Goal: Task Accomplishment & Management: Manage account settings

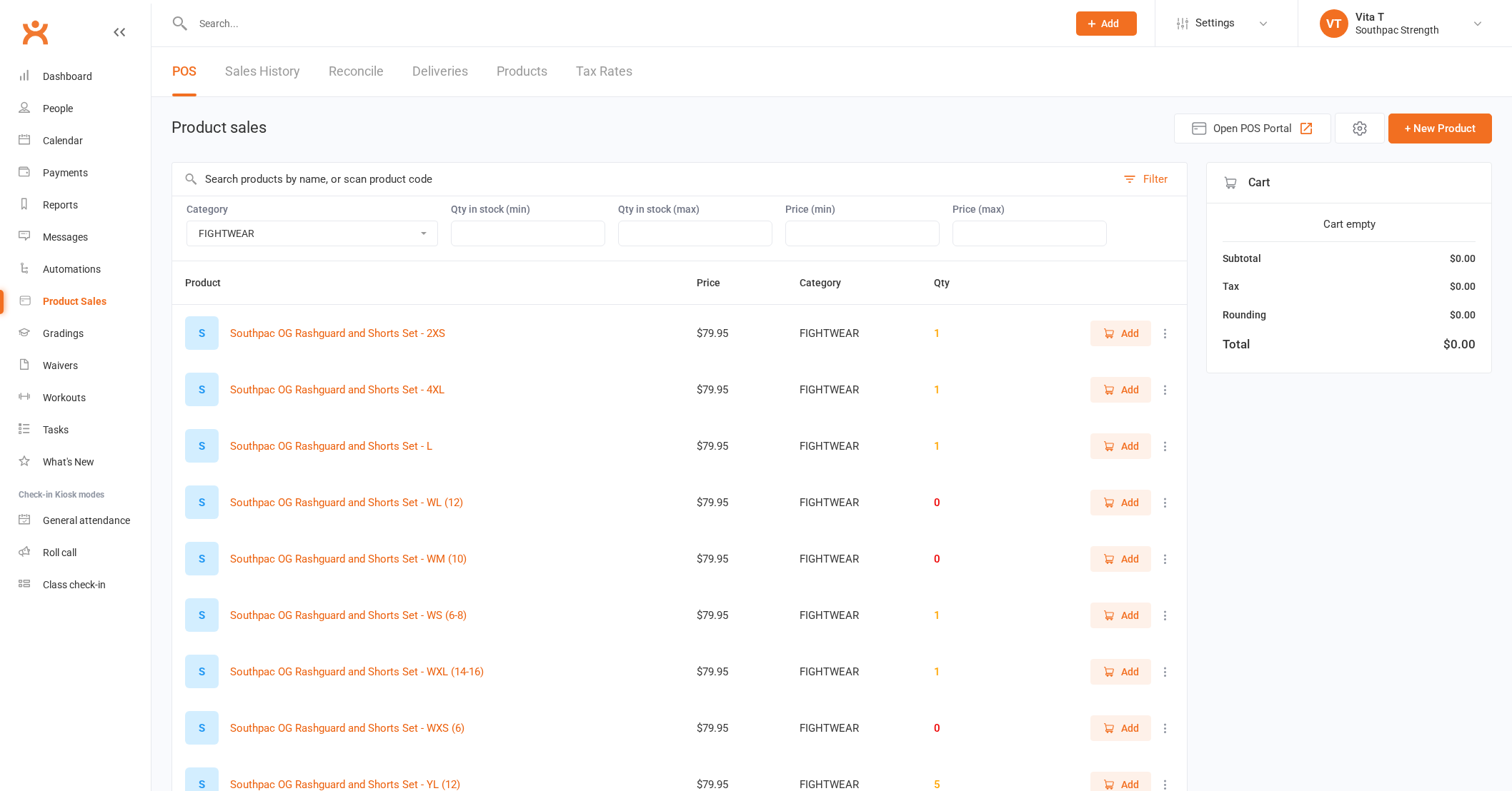
select select "3765"
click at [81, 368] on link "Waivers" at bounding box center [84, 366] width 132 height 32
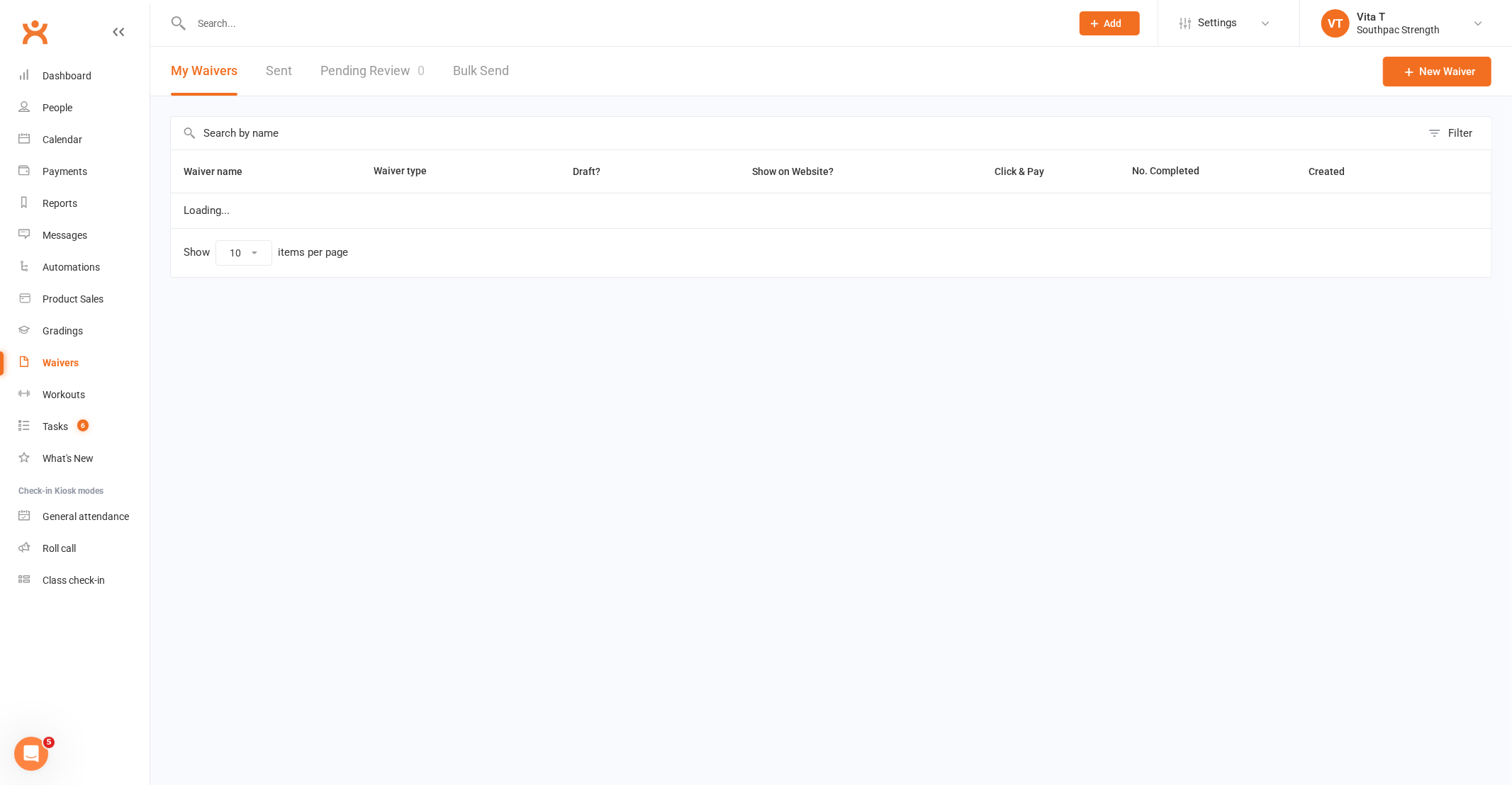
select select "100"
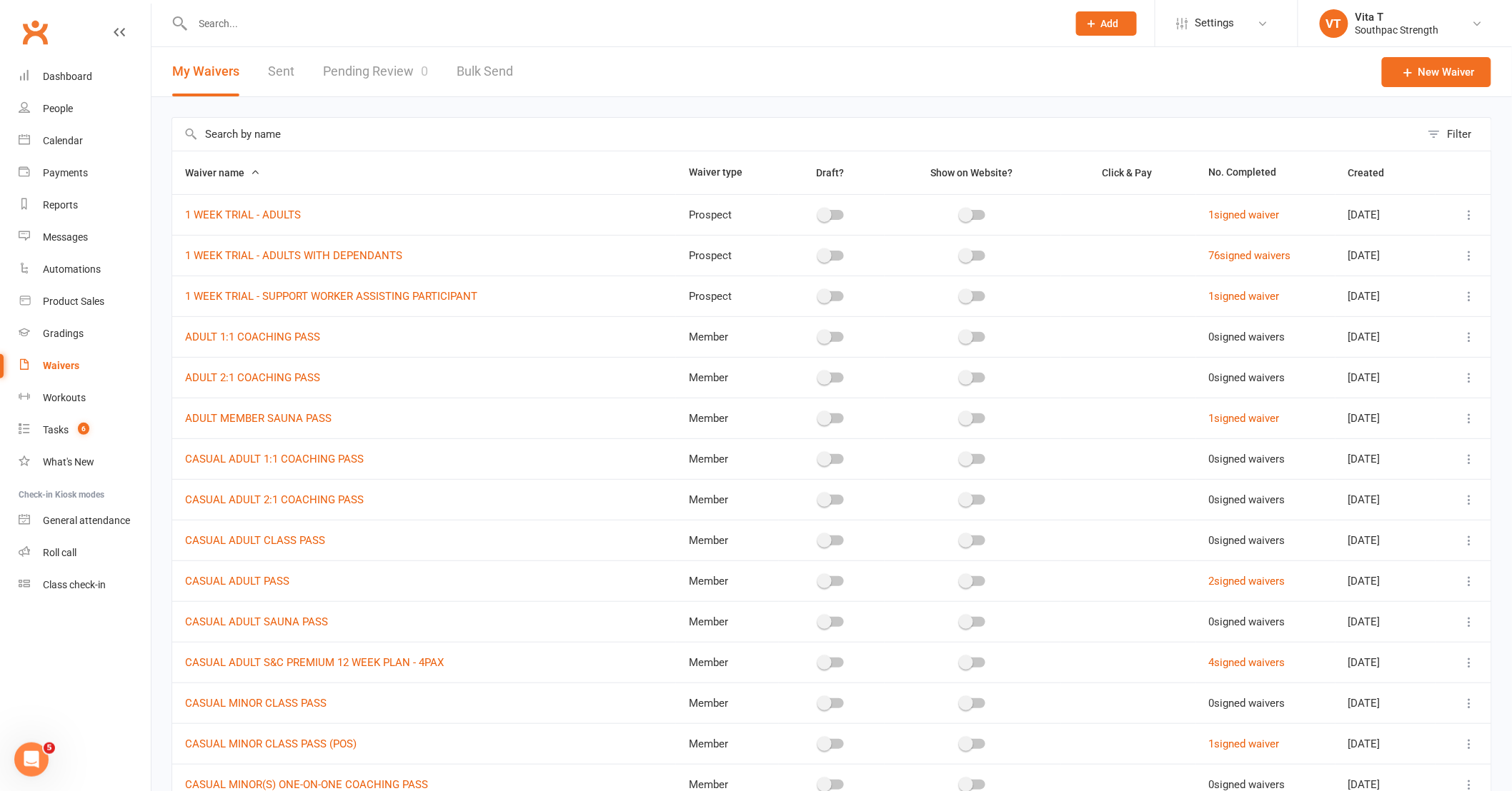
click at [222, 23] on input "text" at bounding box center [623, 23] width 869 height 20
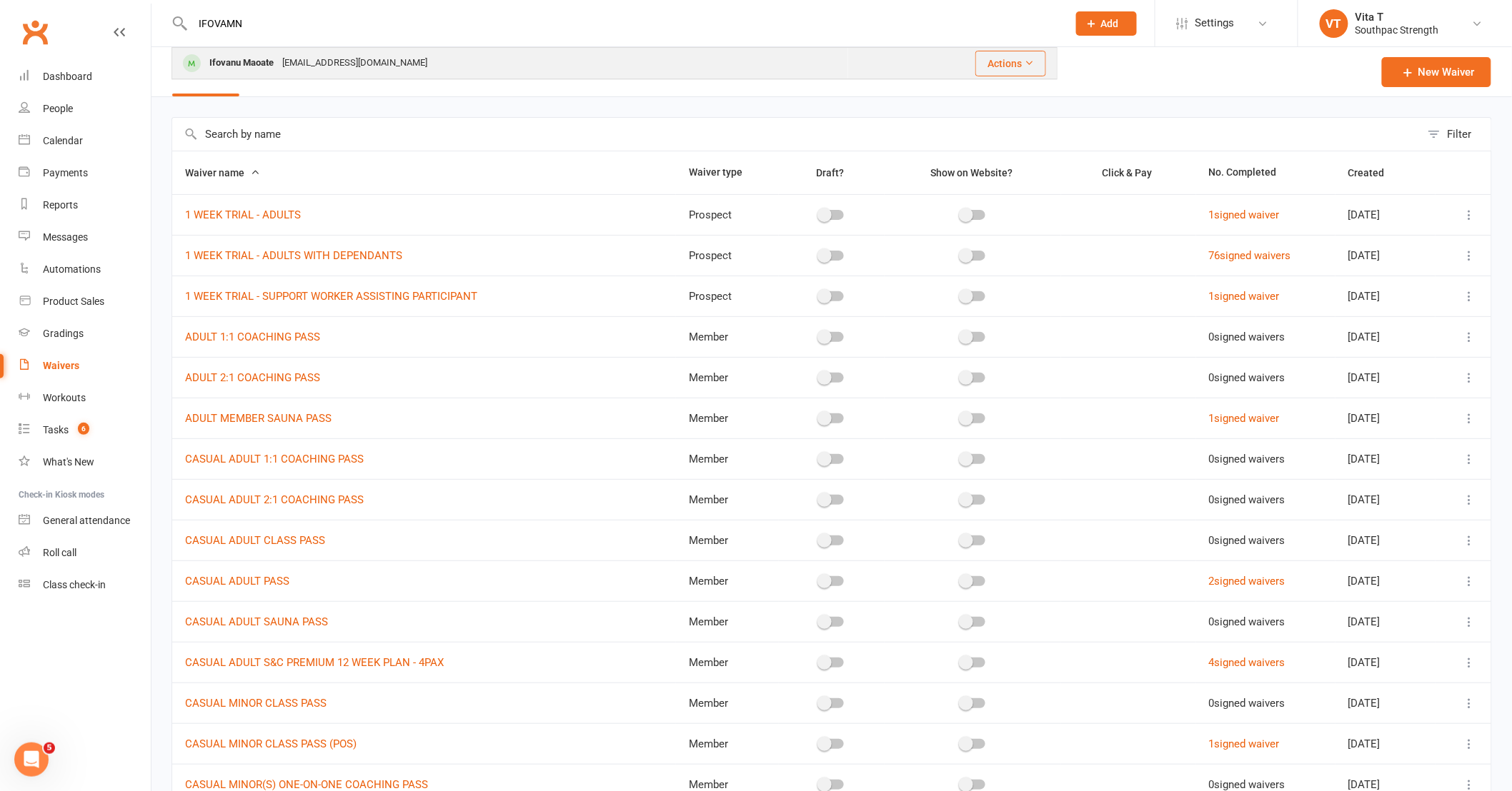
type input "IFOVAMN"
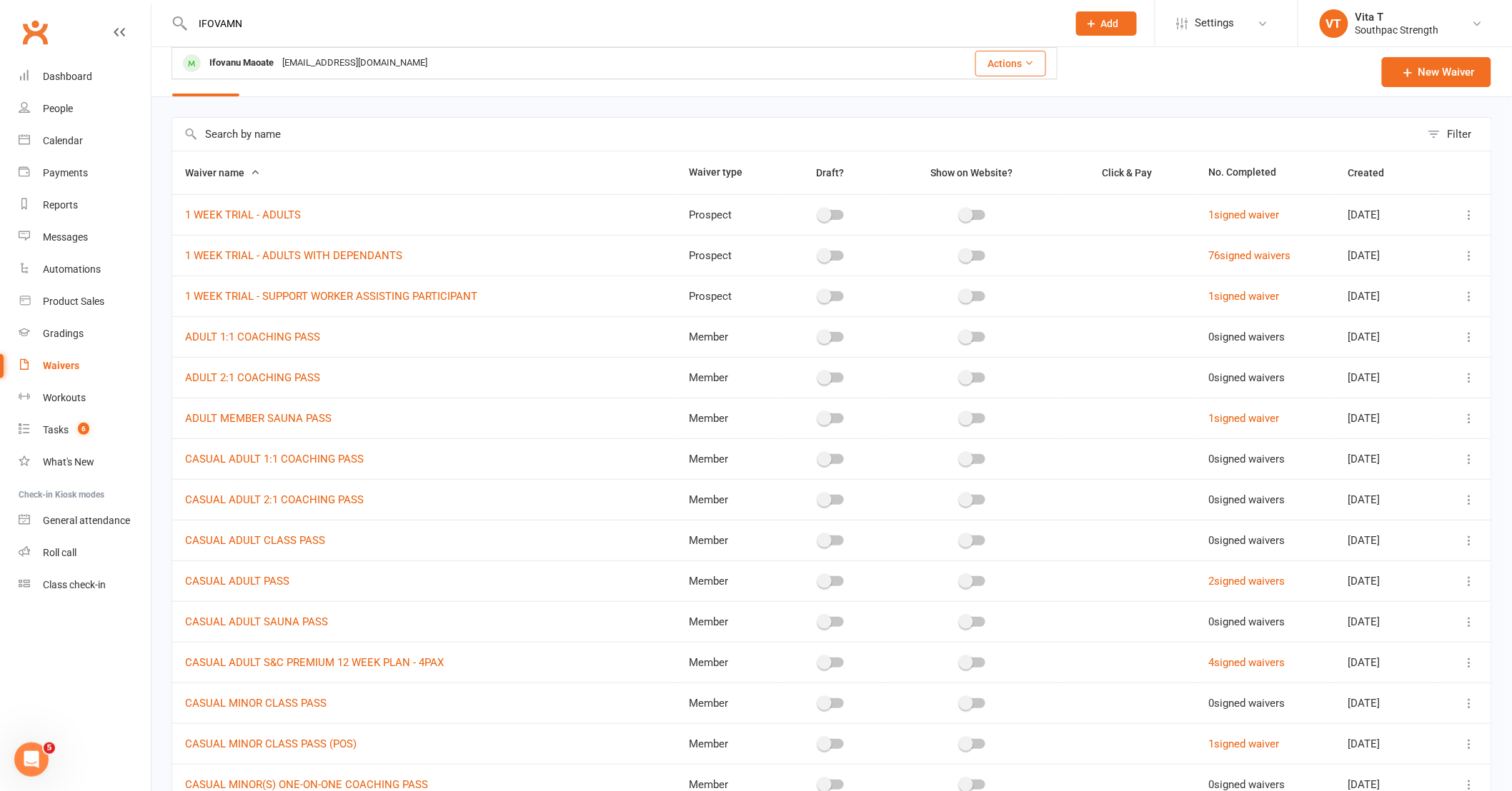
click at [223, 60] on div "Ifovanu Maoate" at bounding box center [242, 64] width 73 height 21
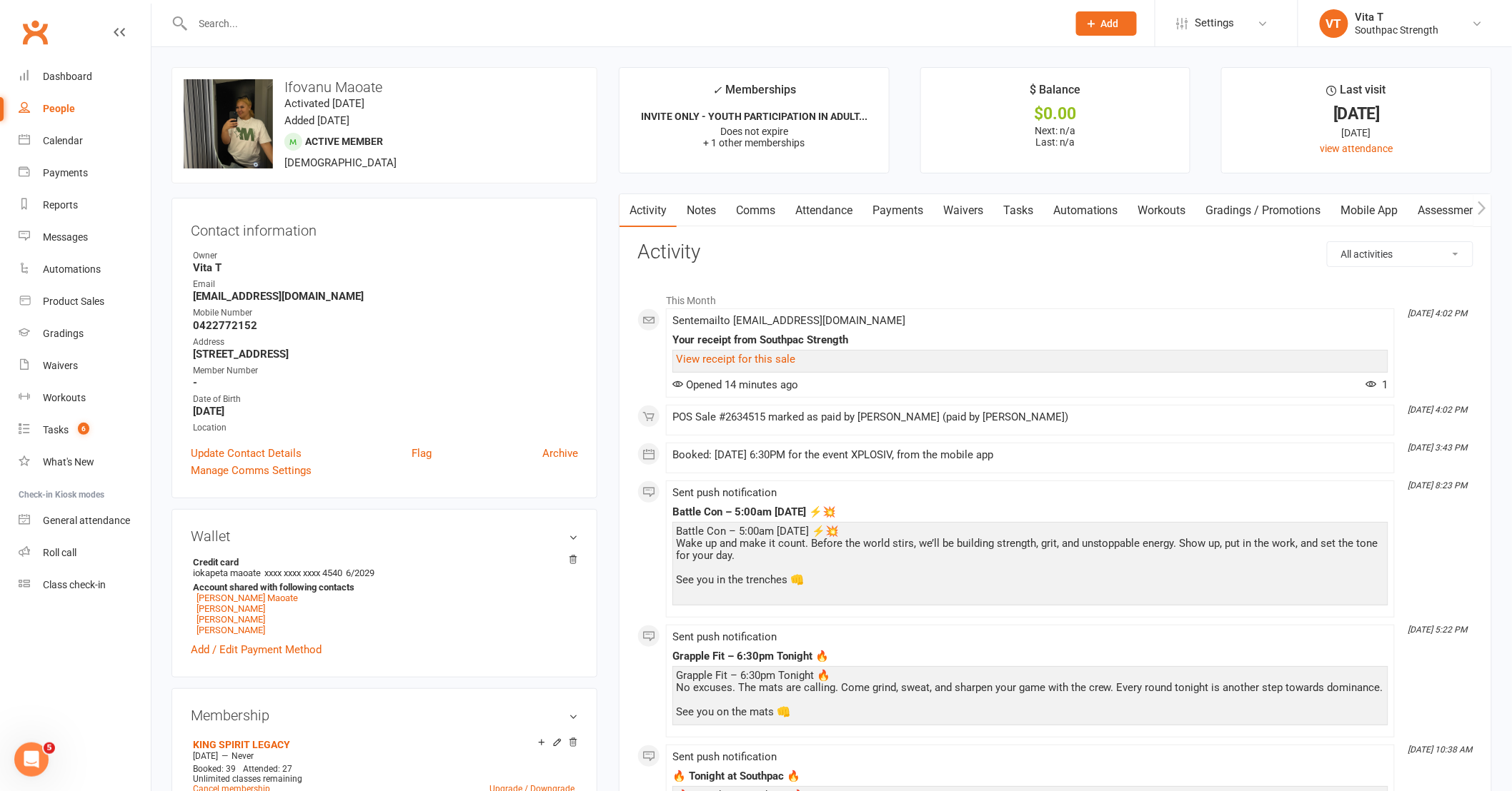
click at [296, 32] on input "text" at bounding box center [623, 23] width 869 height 20
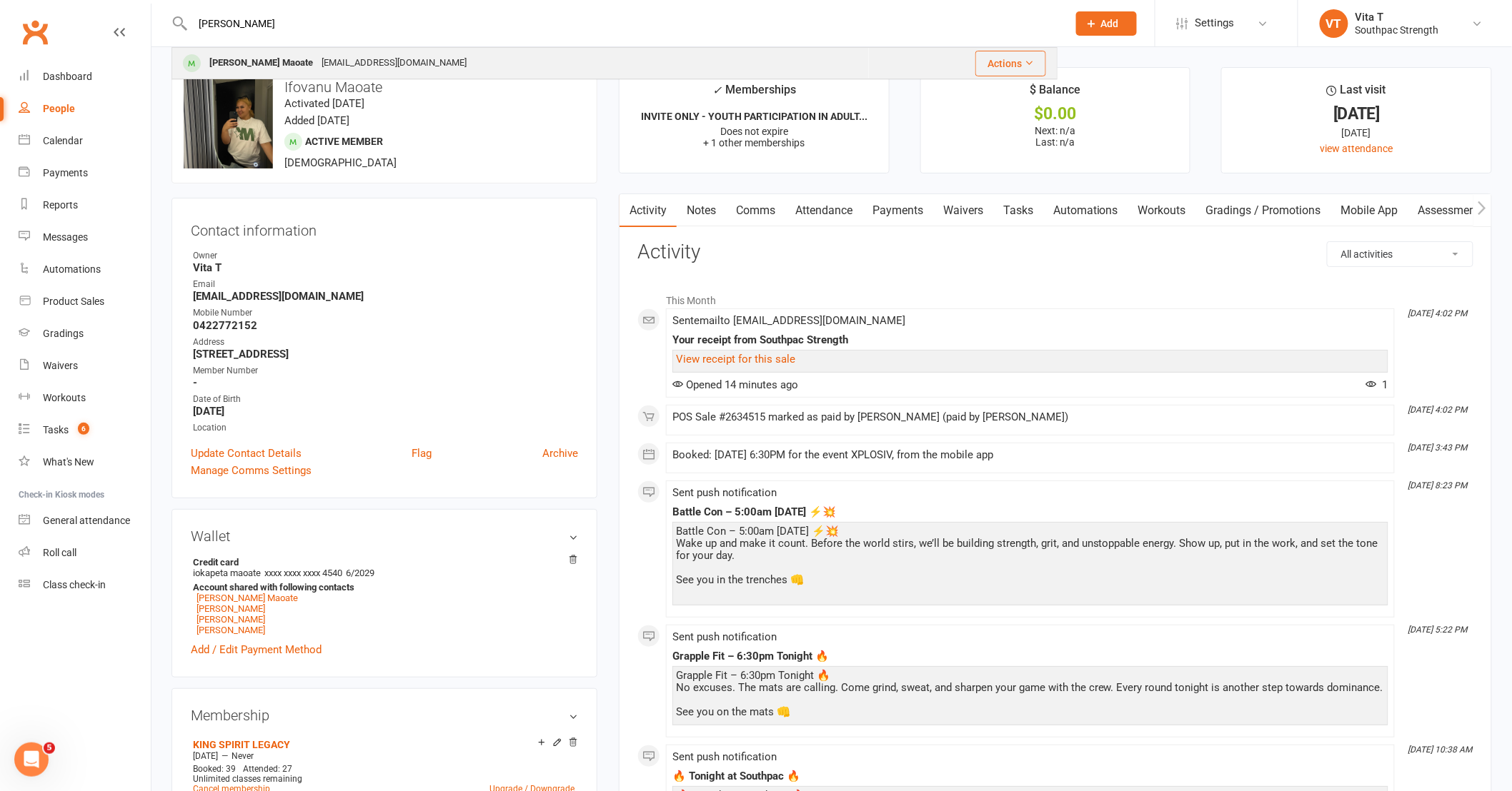
type input "DYMOND"
click at [318, 64] on div "dymondmaoate4@gmail.com" at bounding box center [395, 64] width 154 height 21
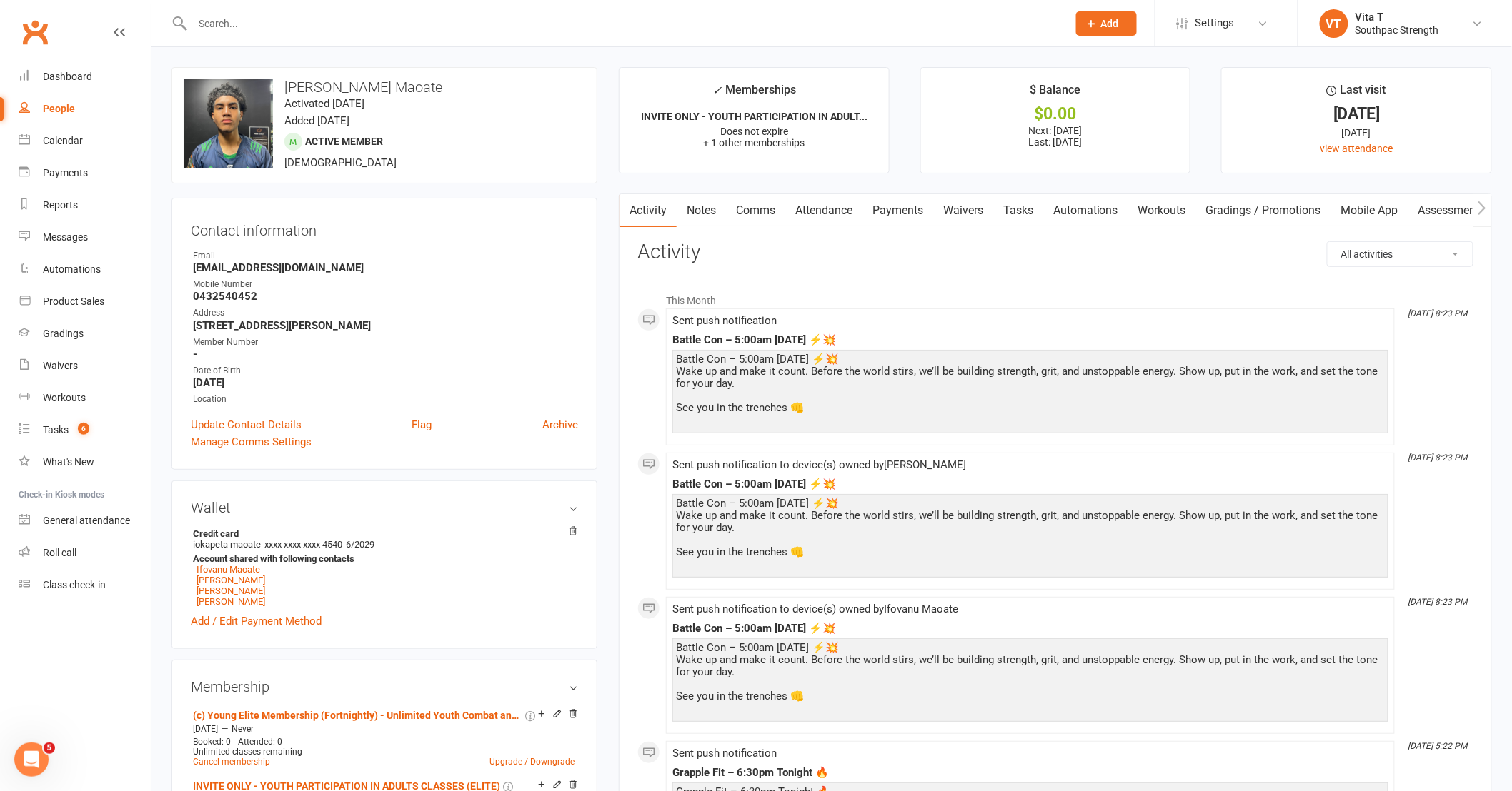
click at [883, 210] on link "Payments" at bounding box center [897, 211] width 70 height 33
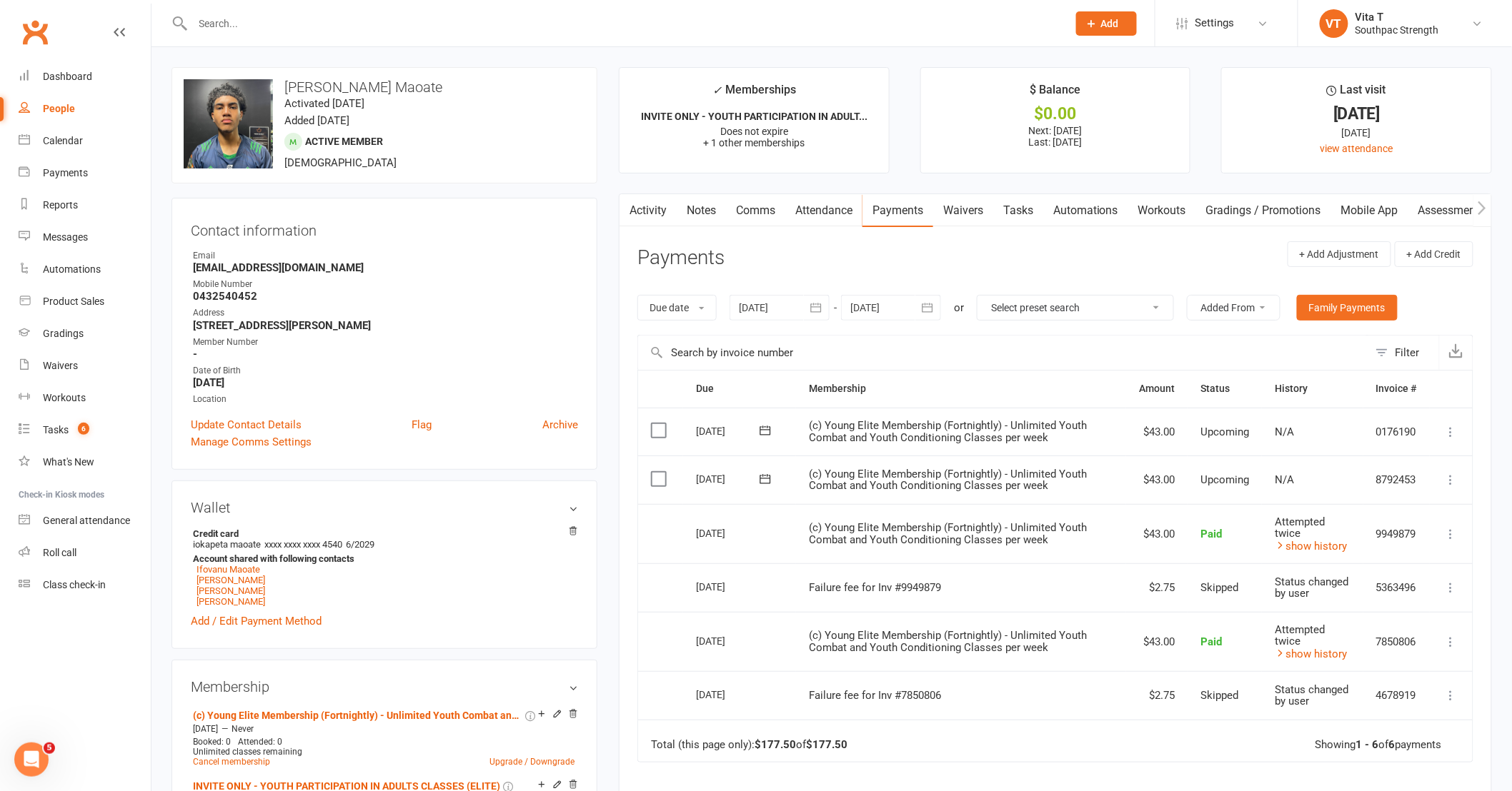
click at [253, 36] on div at bounding box center [614, 23] width 885 height 46
click at [244, 26] on input "text" at bounding box center [623, 23] width 869 height 20
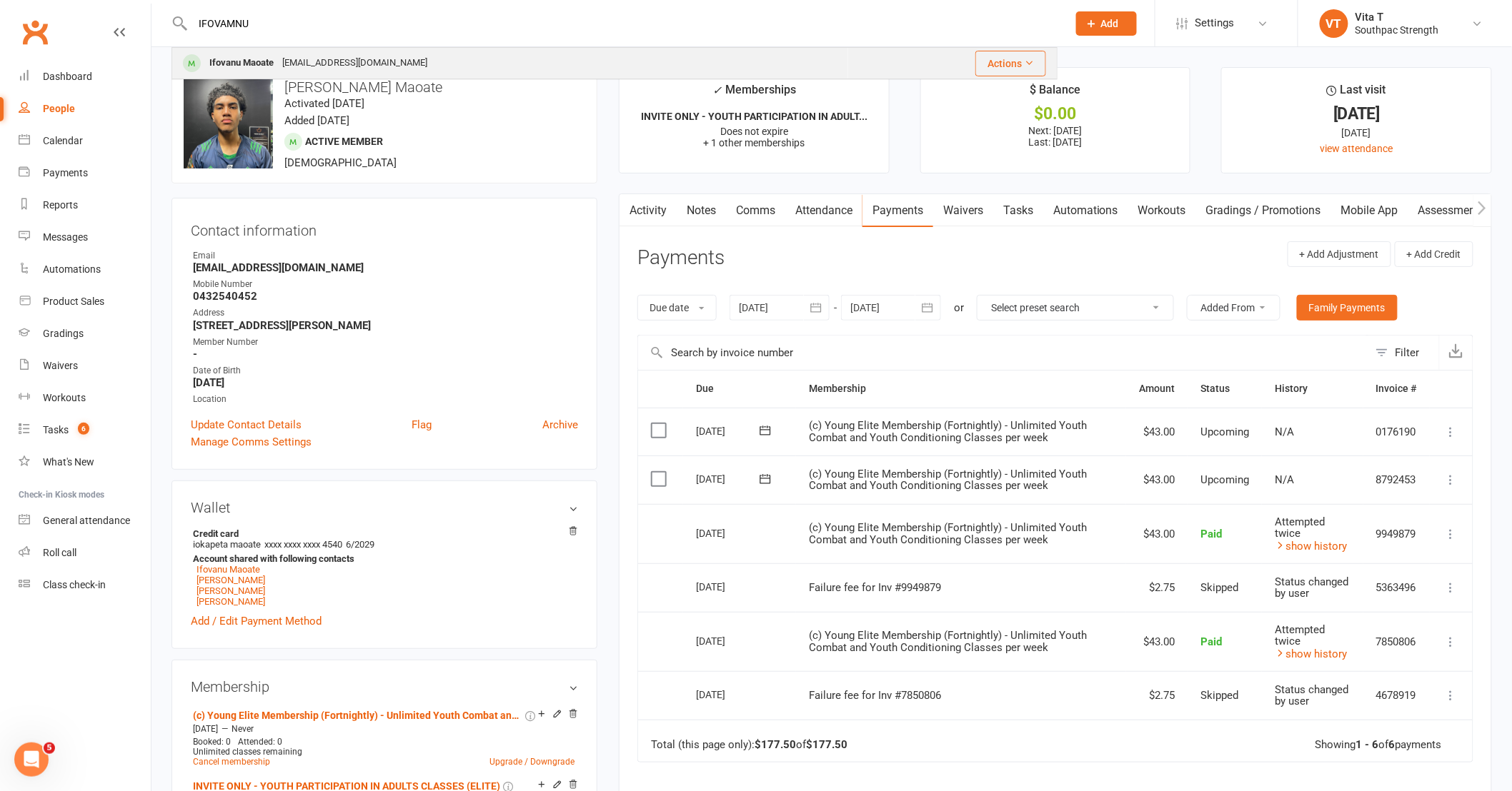
type input "IFOVAMNU"
click at [243, 59] on div "Ifovanu Maoate" at bounding box center [242, 64] width 73 height 21
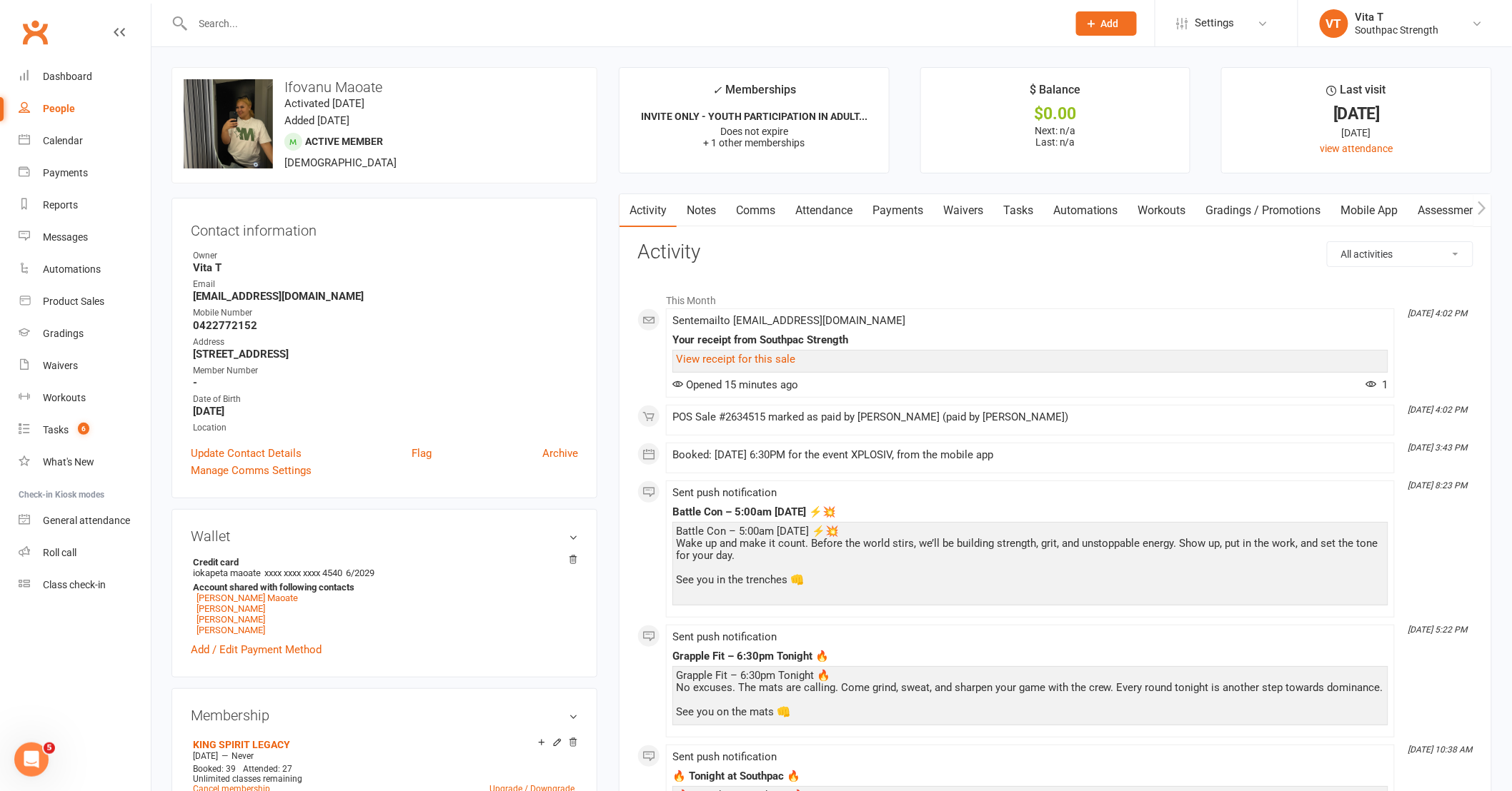
click at [977, 215] on link "Waivers" at bounding box center [962, 211] width 60 height 33
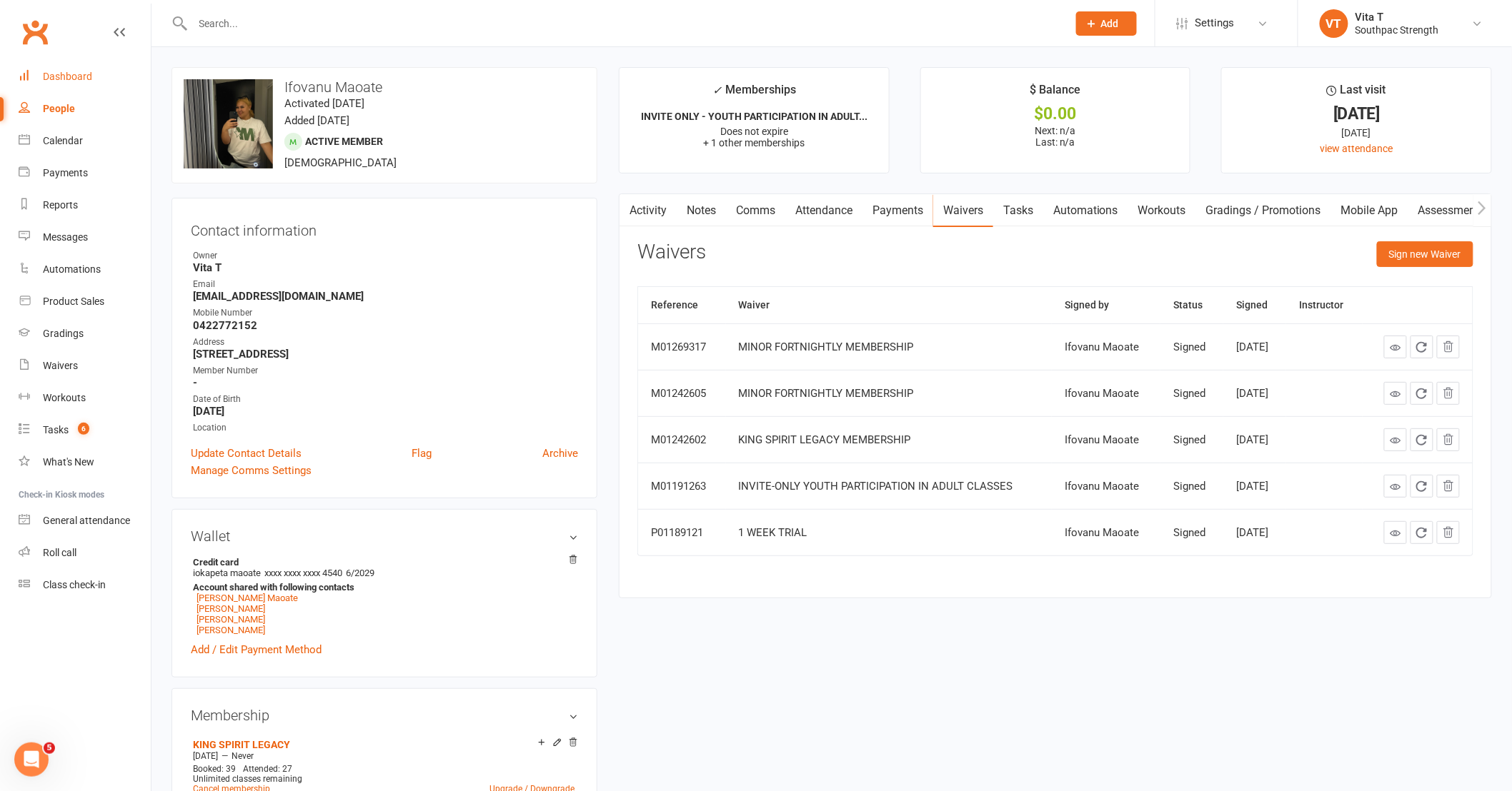
click at [75, 89] on link "Dashboard" at bounding box center [84, 76] width 132 height 32
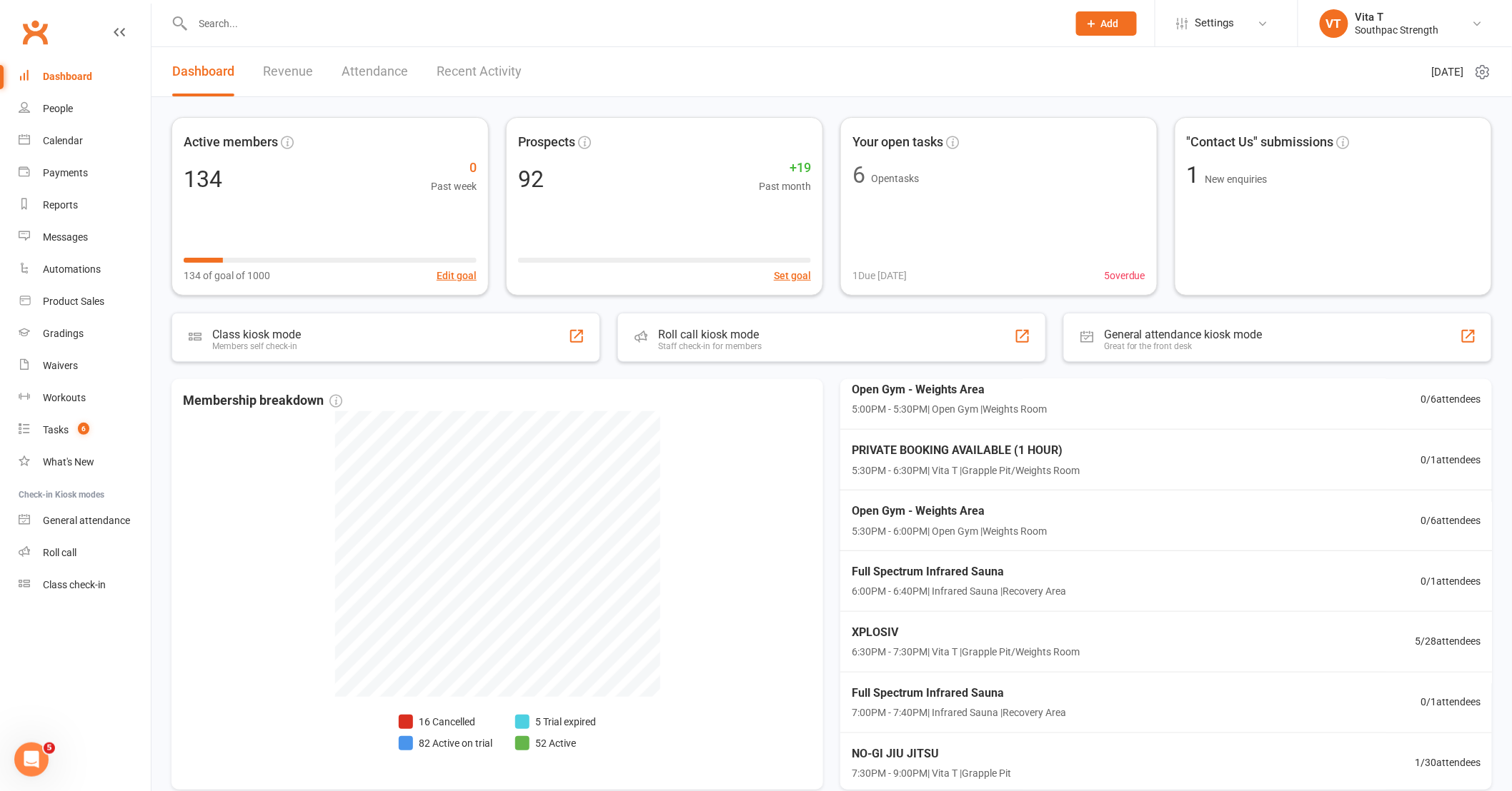
scroll to position [304, 0]
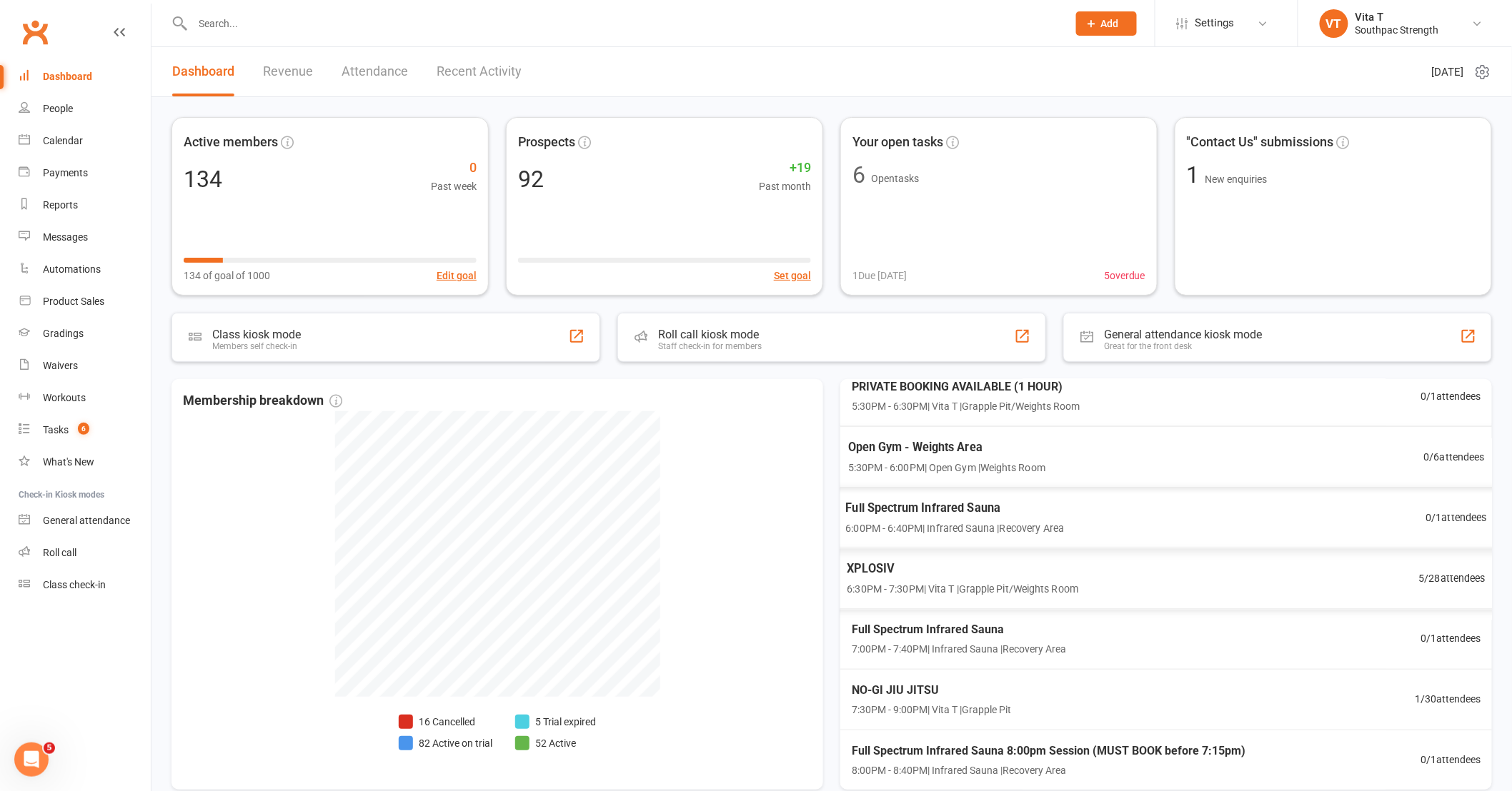
click at [976, 579] on div "XPLOSIV 6:30PM - 7:30PM | Vita T | Grapple Pit/Weights Room" at bounding box center [962, 577] width 231 height 38
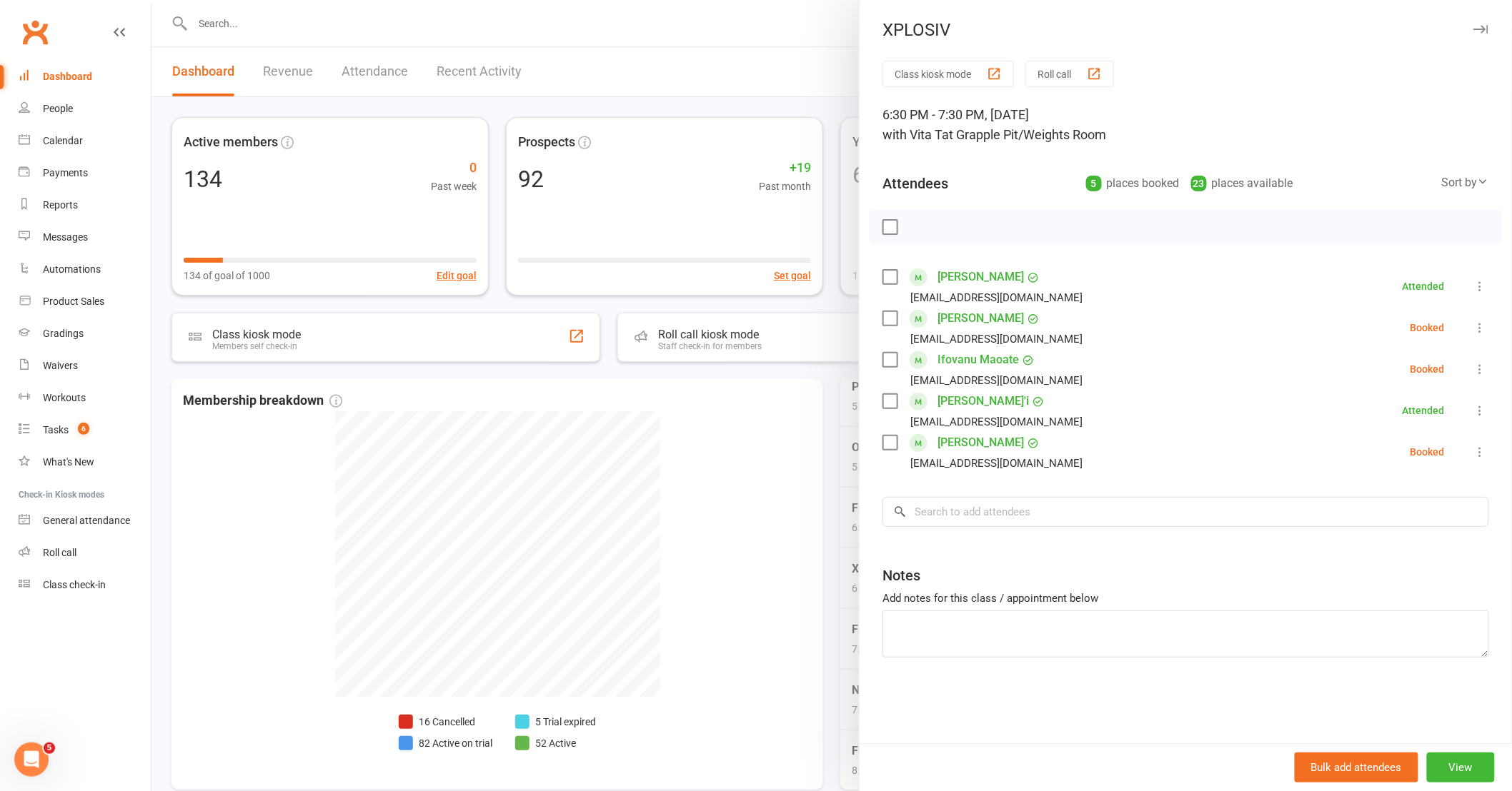
click at [420, 18] on div at bounding box center [831, 396] width 1360 height 791
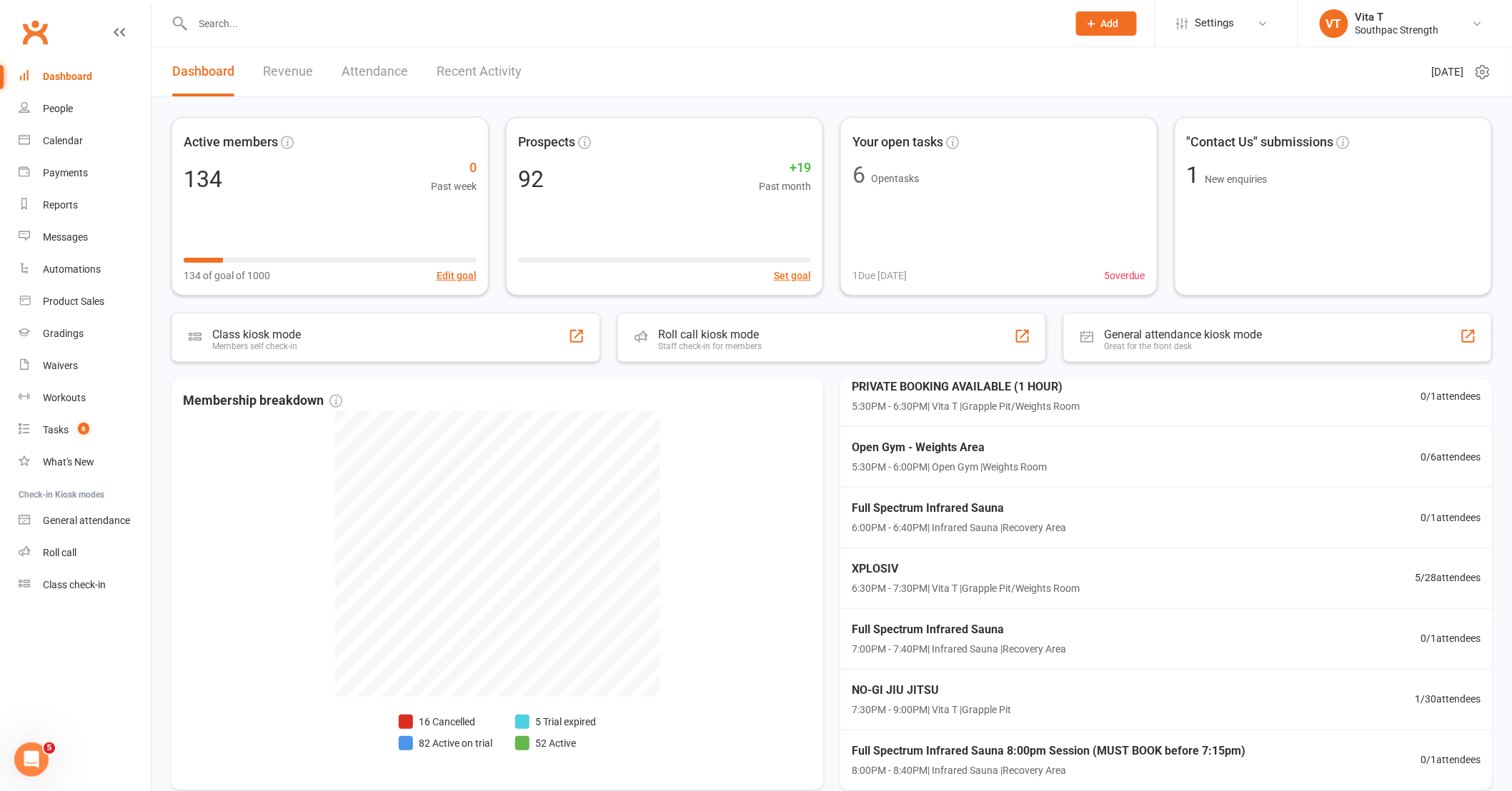
click at [387, 23] on input "text" at bounding box center [623, 23] width 869 height 20
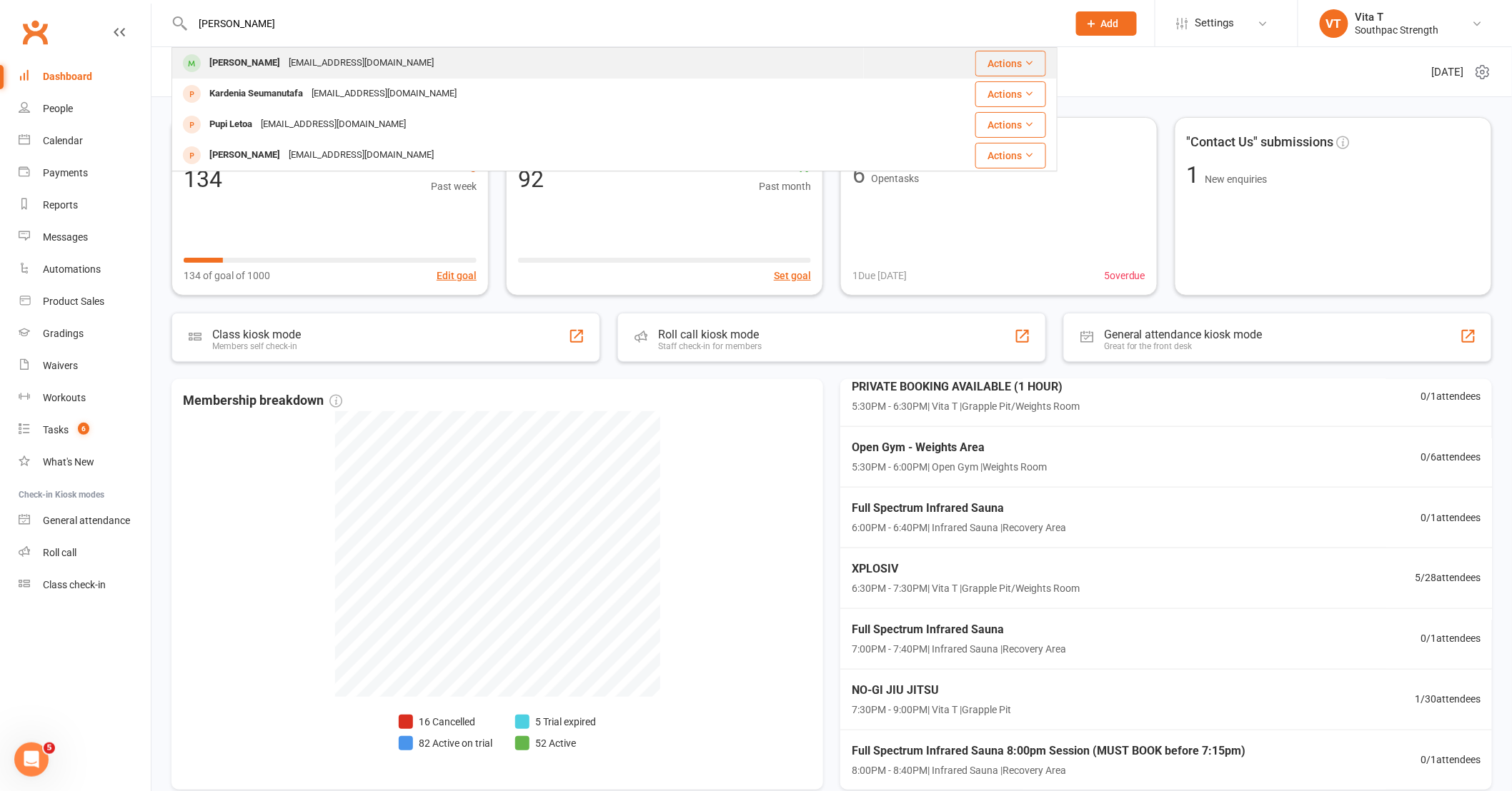
type input "SENIA"
click at [324, 63] on div "kkahki@icloud.com" at bounding box center [361, 64] width 154 height 21
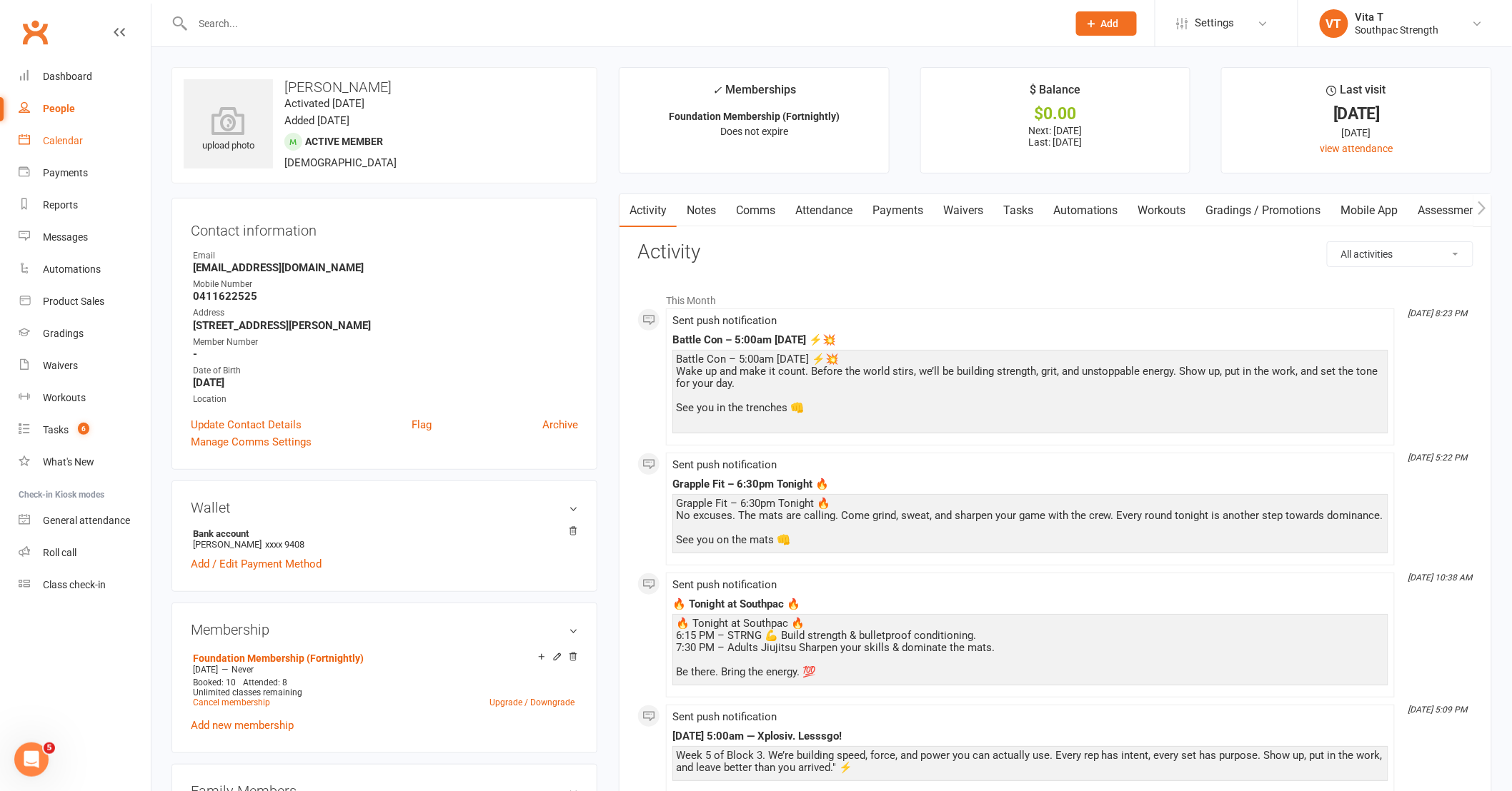
click at [57, 151] on link "Calendar" at bounding box center [84, 140] width 132 height 32
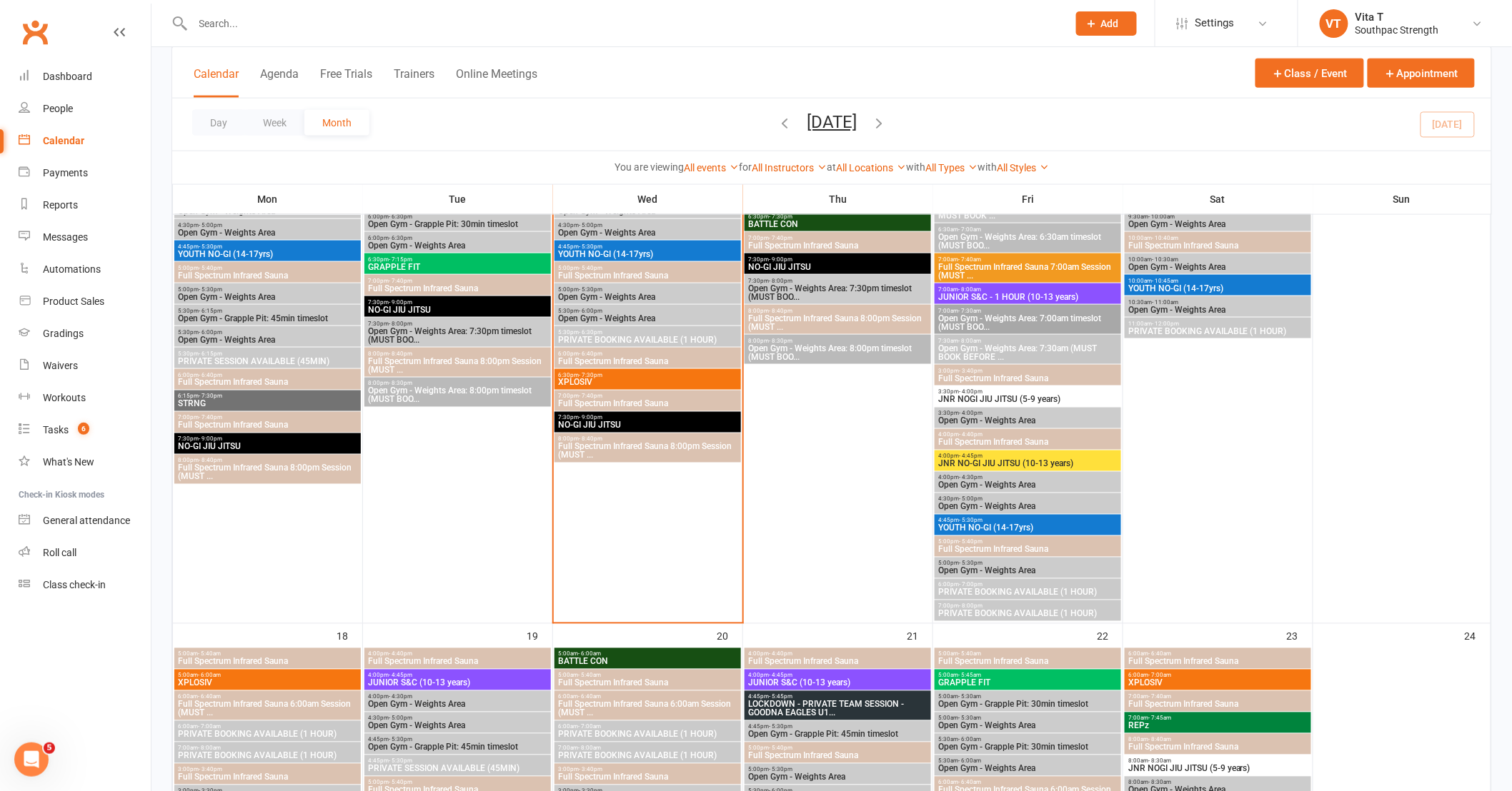
scroll to position [714, 0]
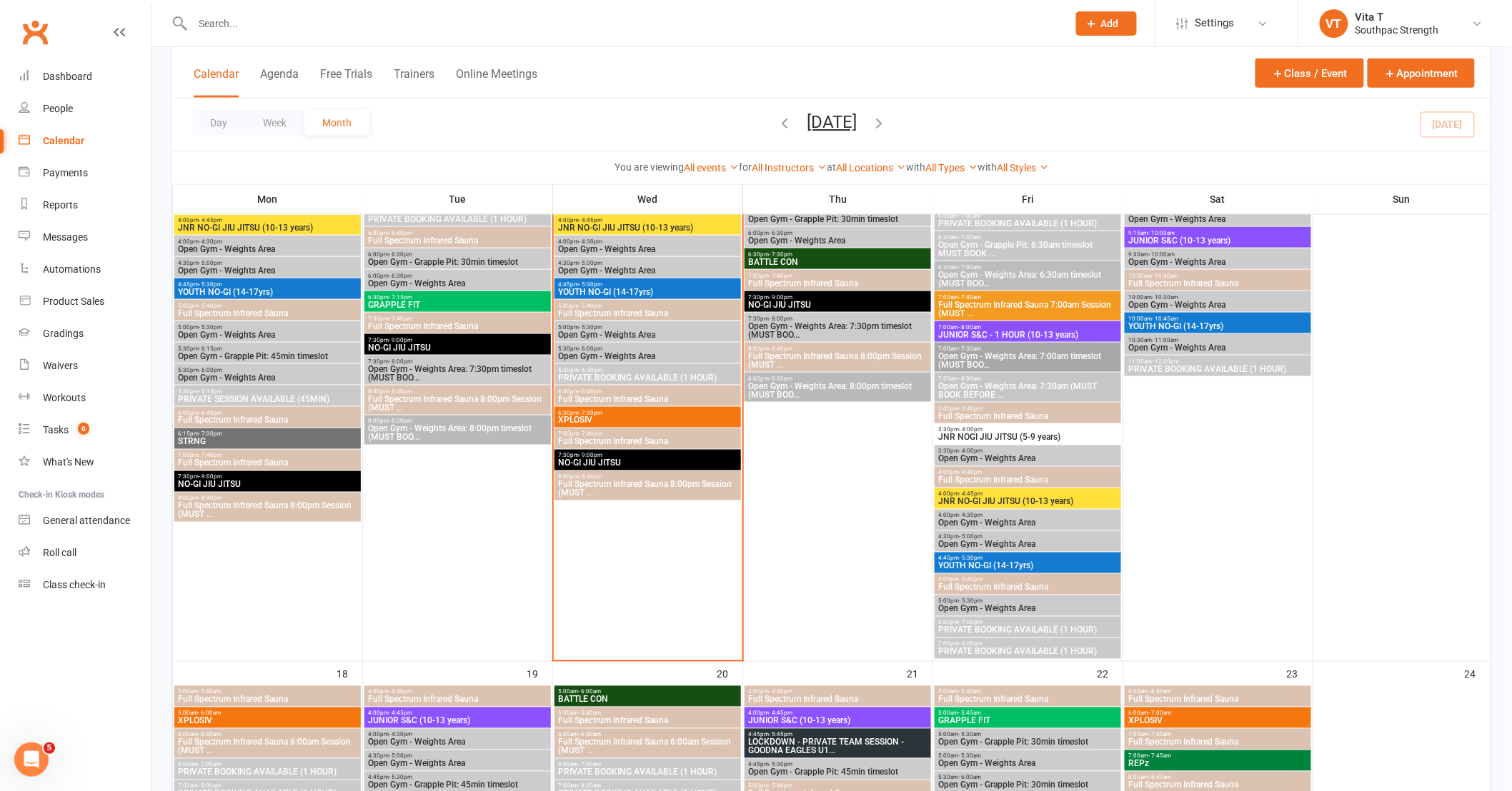
click at [990, 434] on span "JNR NOGI JIU JITSU (5-9 years)" at bounding box center [1028, 438] width 181 height 9
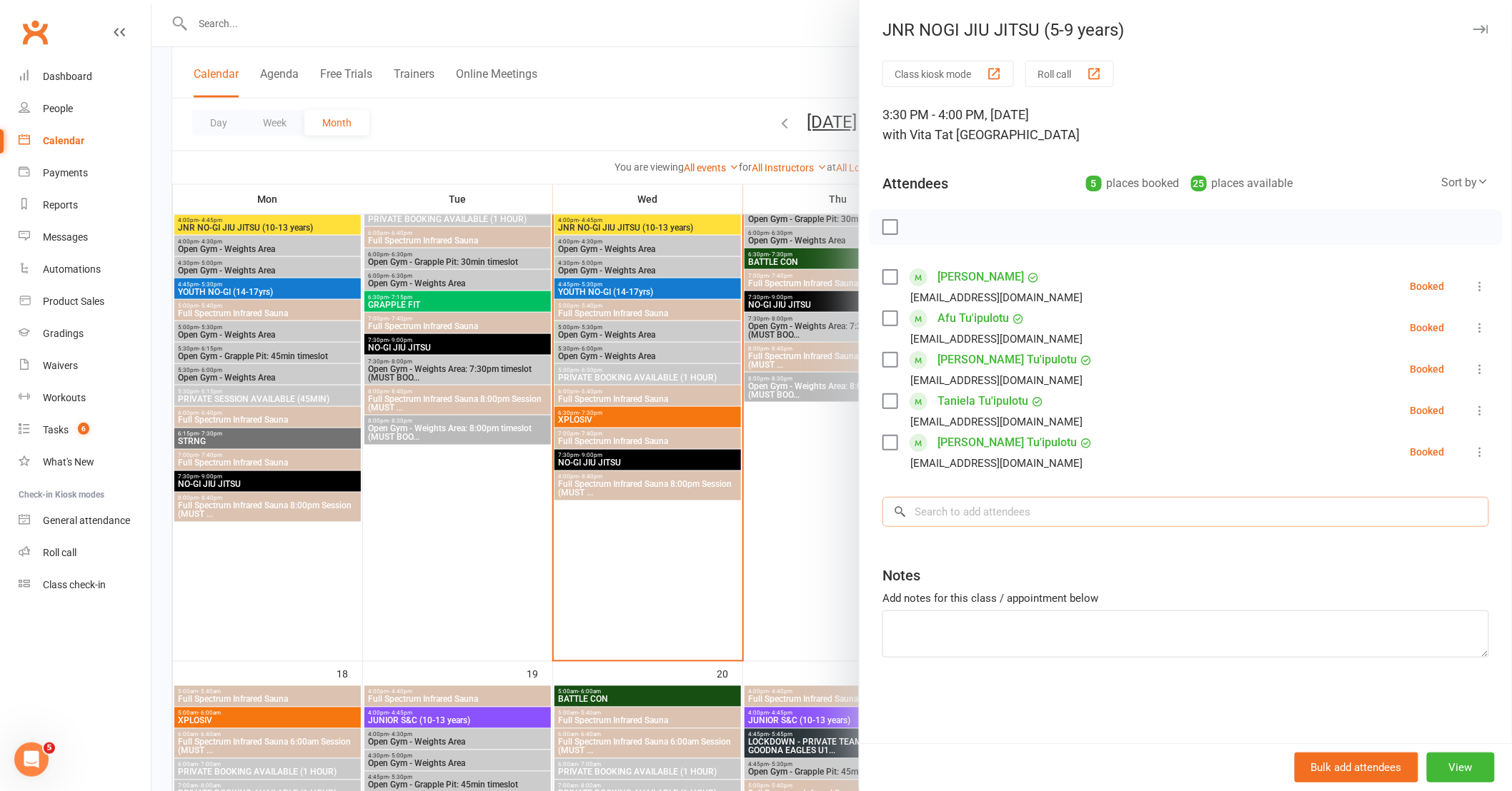
click at [994, 508] on input "search" at bounding box center [1186, 512] width 606 height 30
click at [804, 528] on div at bounding box center [831, 396] width 1360 height 791
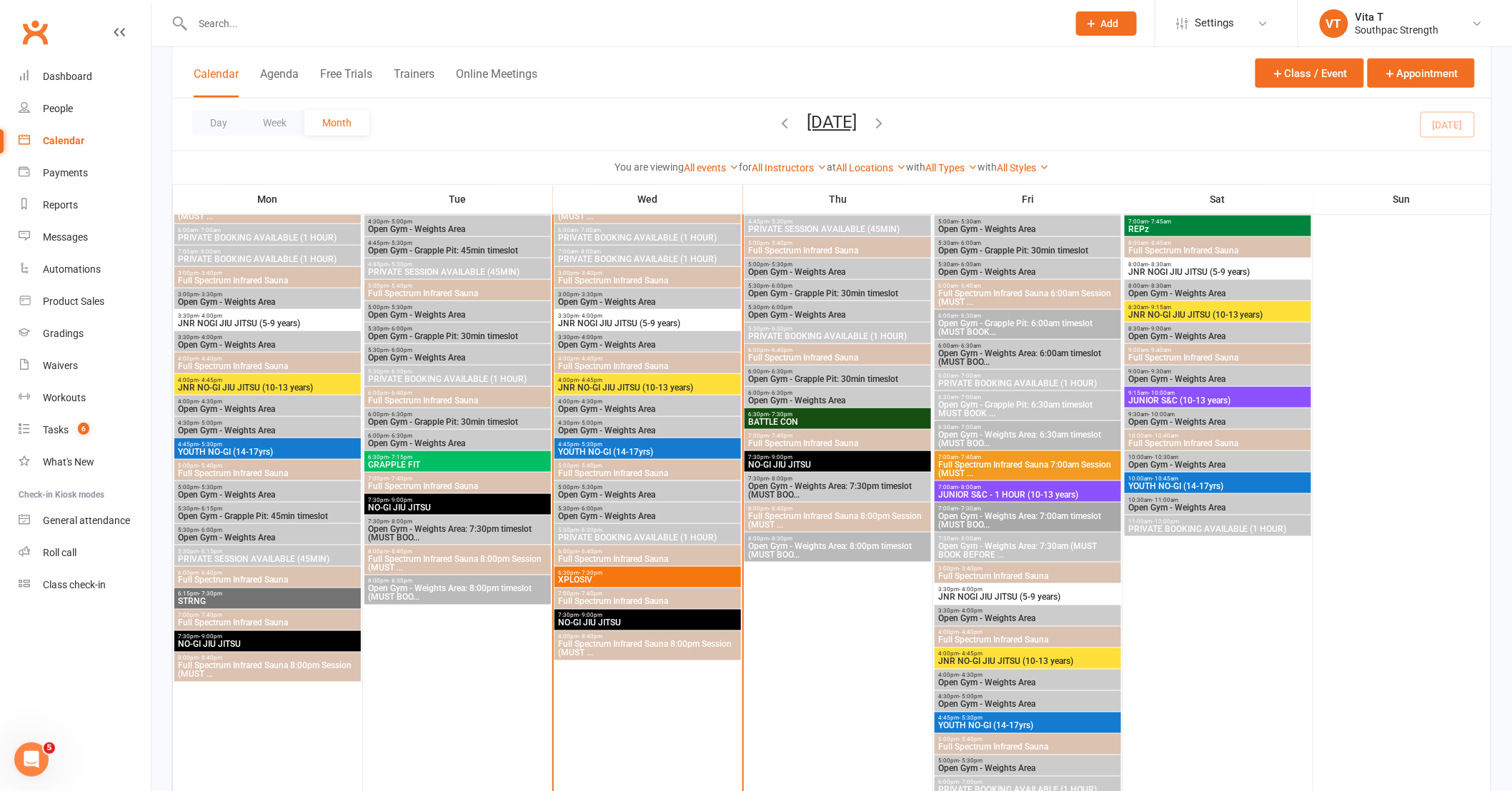
scroll to position [555, 0]
click at [1008, 593] on span "JNR NOGI JIU JITSU (5-9 years)" at bounding box center [1028, 597] width 181 height 9
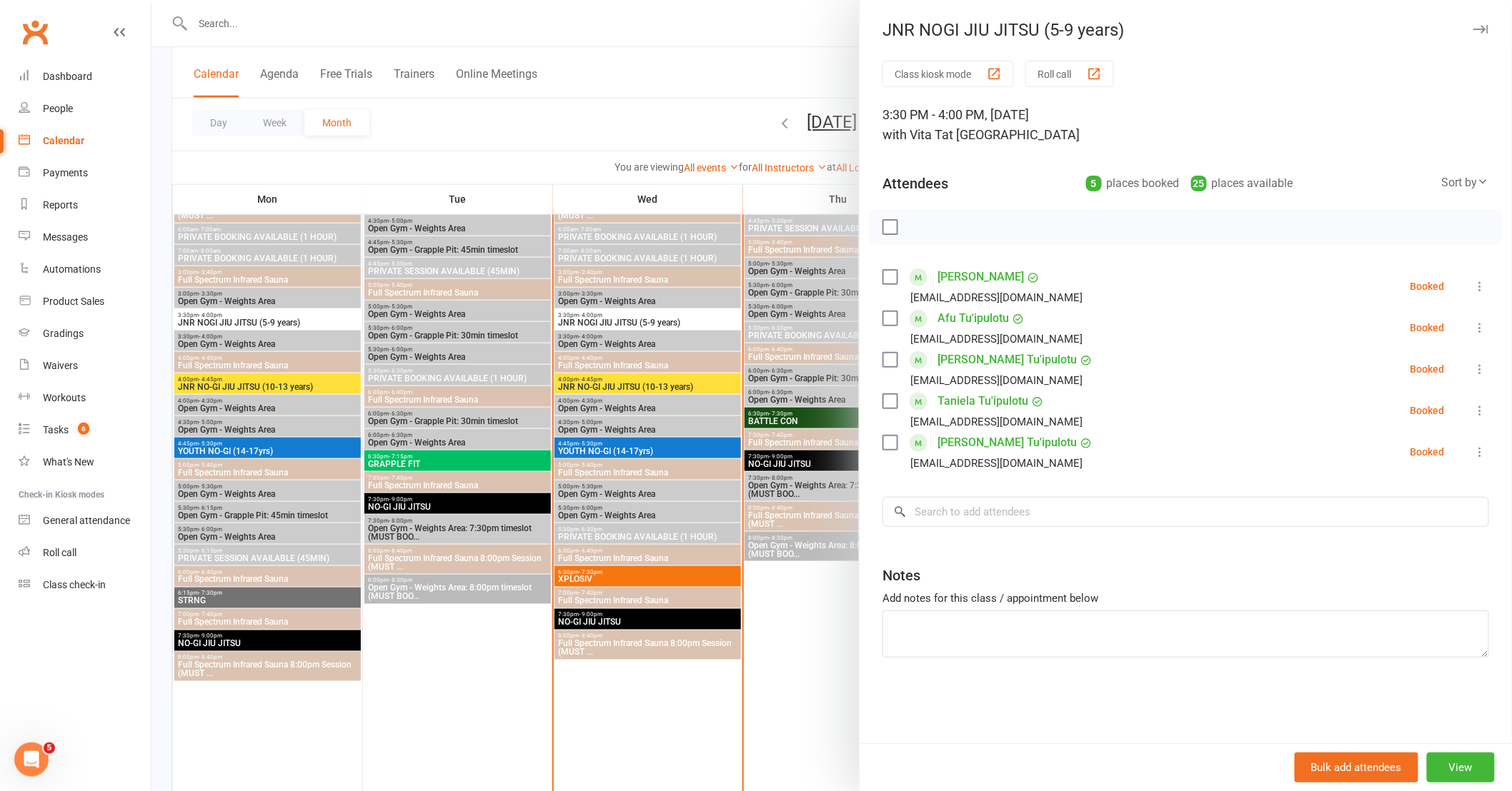
click at [788, 622] on div at bounding box center [831, 396] width 1360 height 791
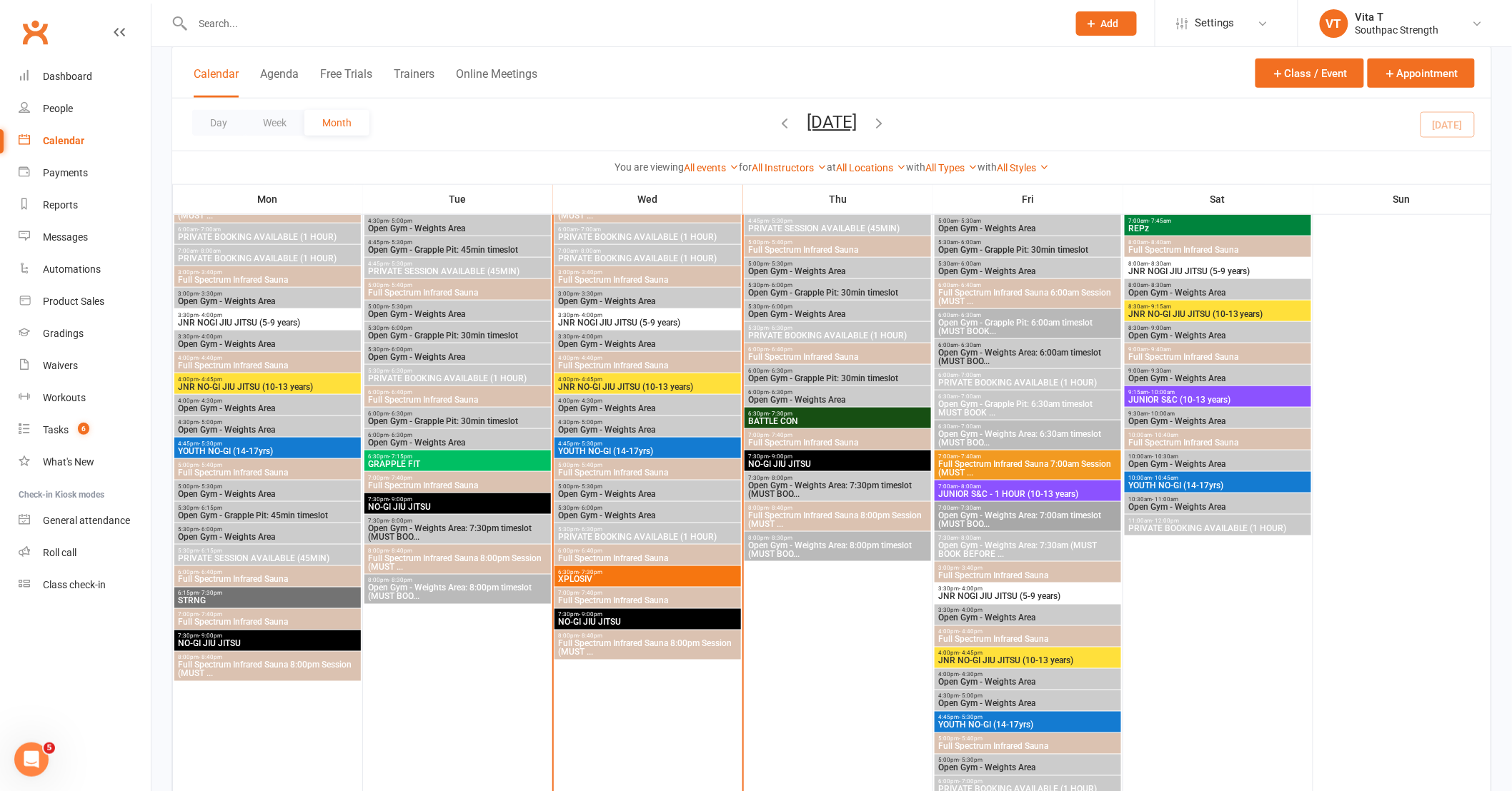
click at [996, 664] on span "JNR NO-GI JIU JITSU (10-13 years)" at bounding box center [1028, 661] width 181 height 9
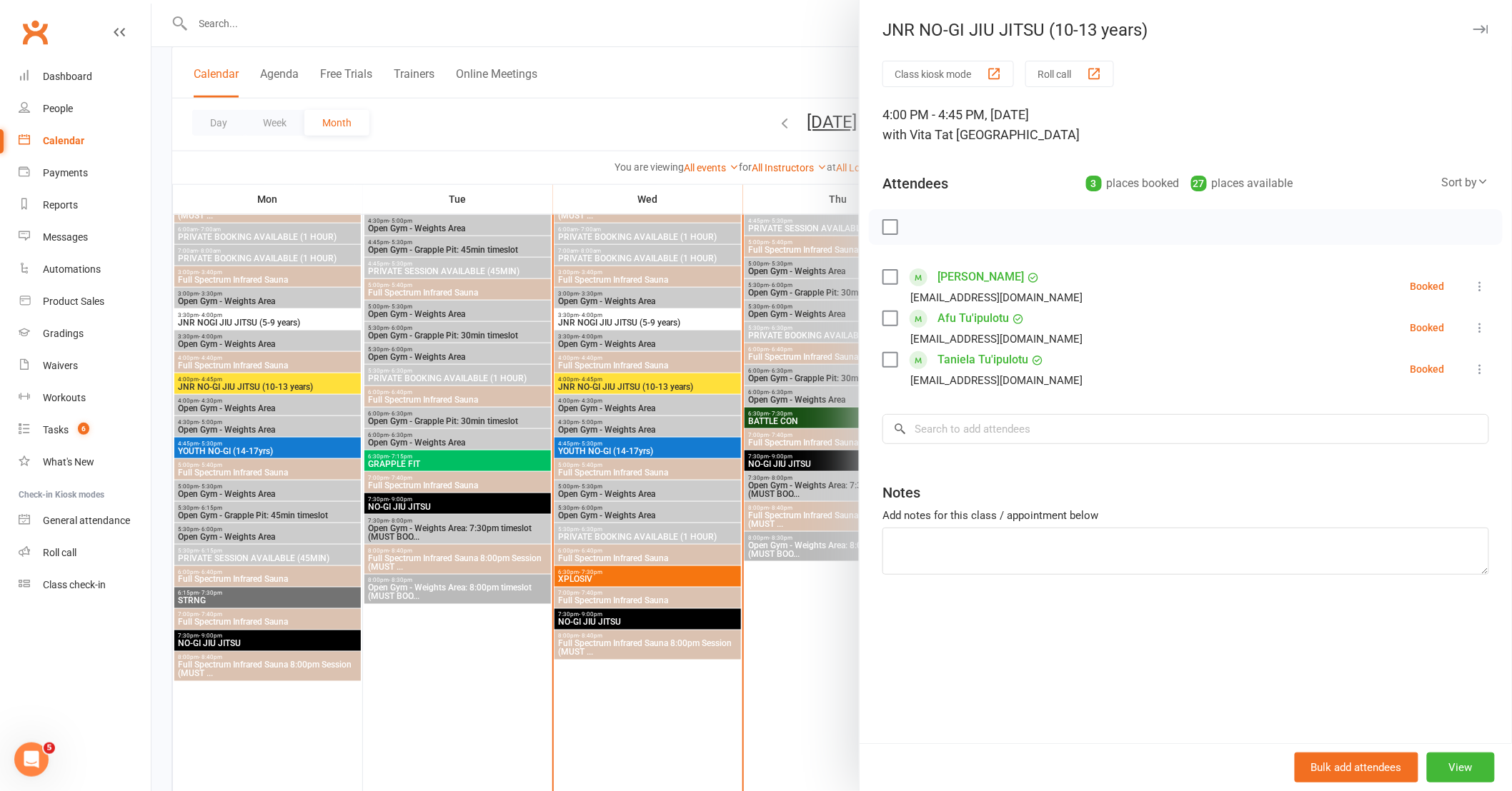
click at [816, 651] on div at bounding box center [831, 396] width 1360 height 791
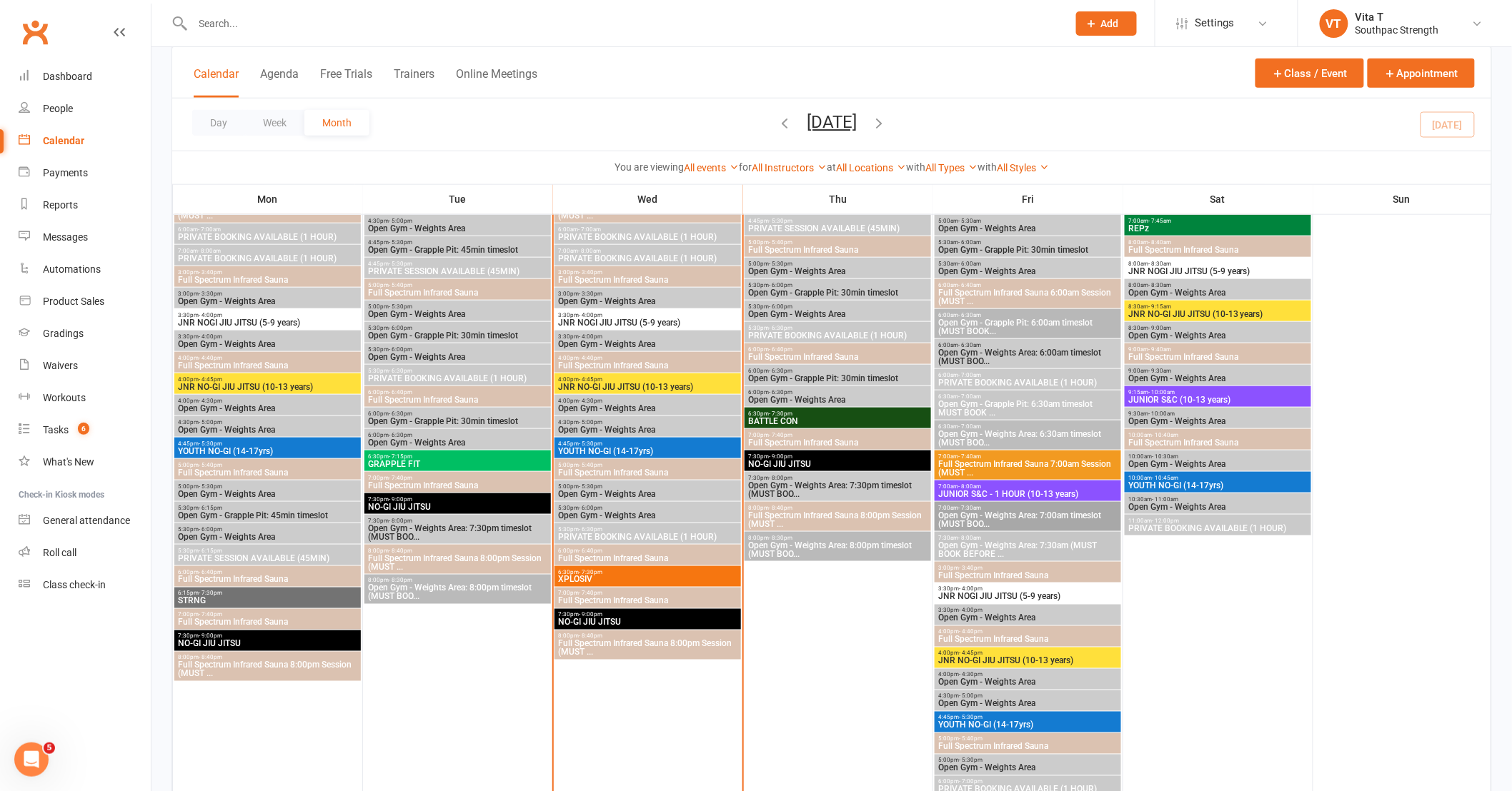
click at [1022, 593] on span "JNR NOGI JIU JITSU (5-9 years)" at bounding box center [1028, 597] width 181 height 9
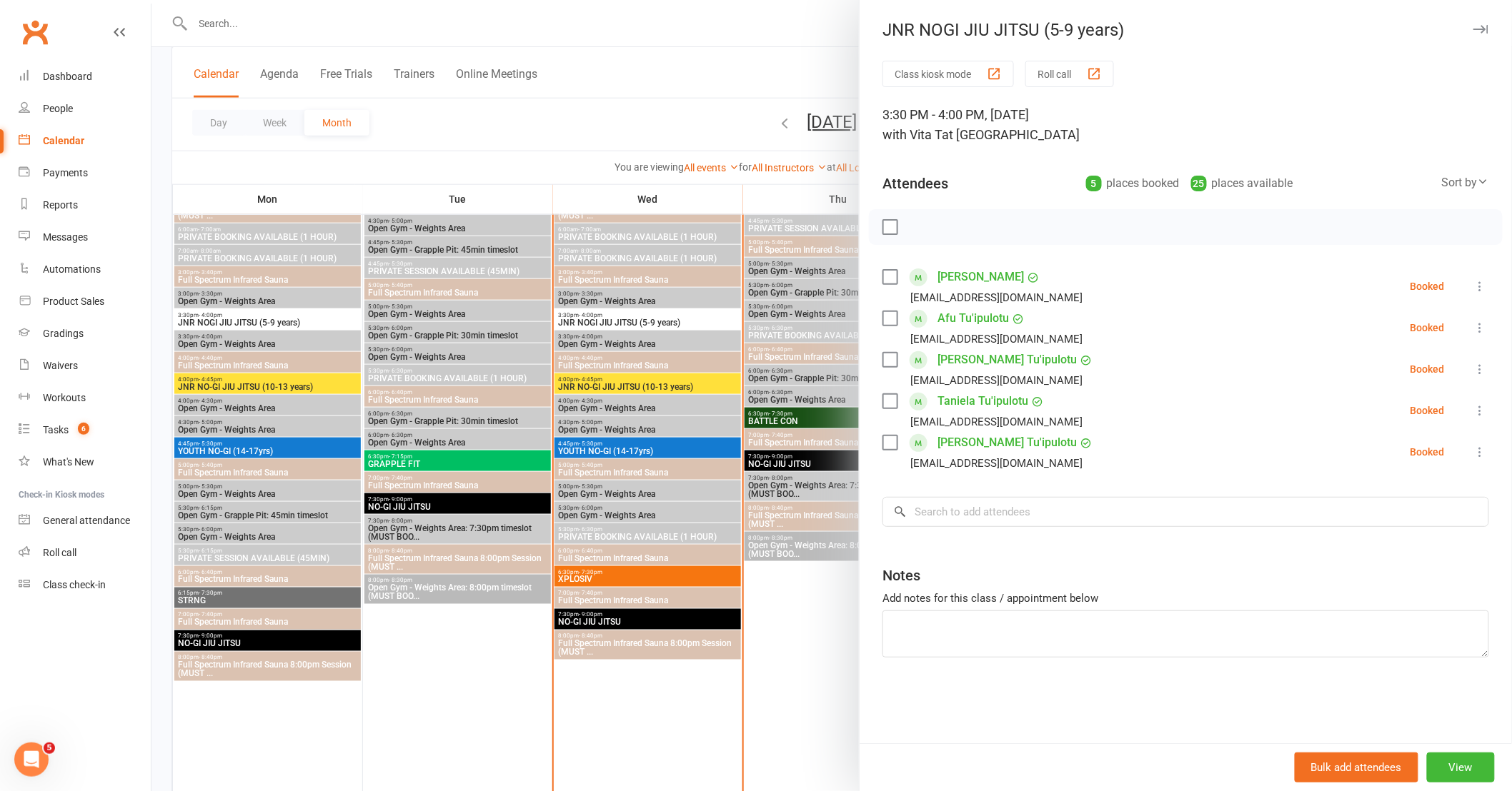
click at [716, 595] on div at bounding box center [831, 396] width 1360 height 791
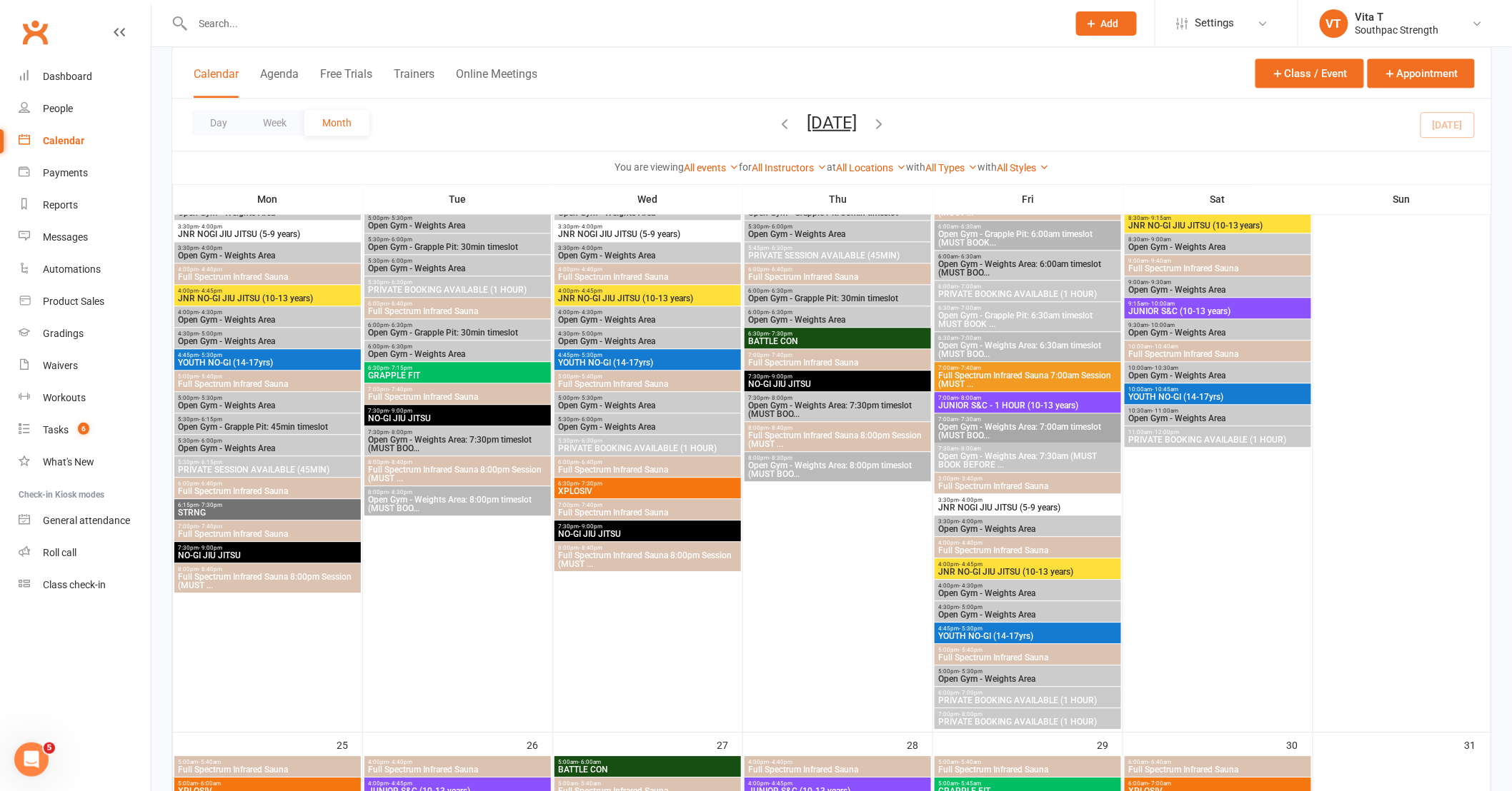
scroll to position [1348, 0]
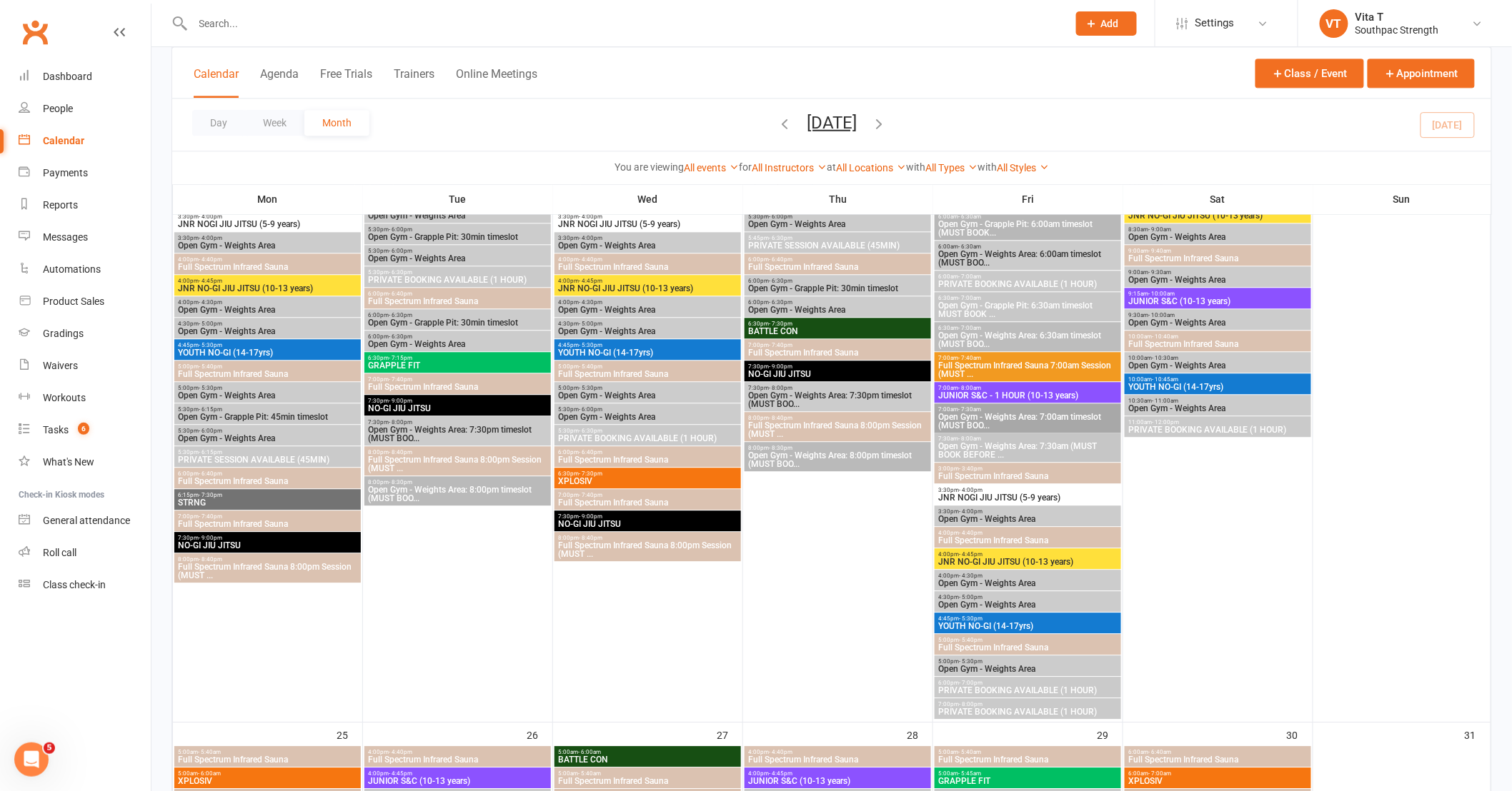
click at [997, 494] on span "JNR NOGI JIU JITSU (5-9 years)" at bounding box center [1028, 498] width 181 height 9
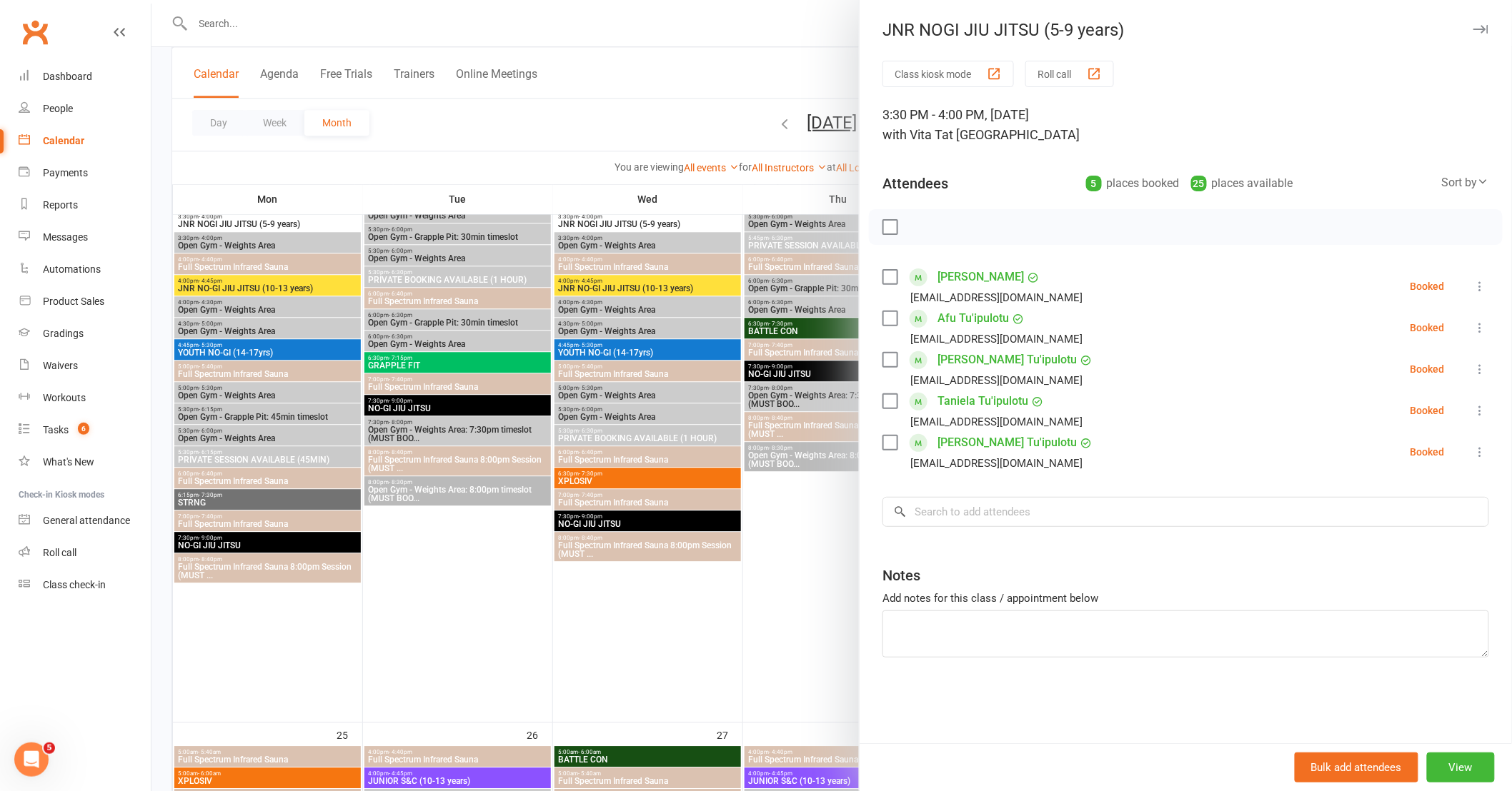
click at [782, 536] on div at bounding box center [831, 396] width 1360 height 791
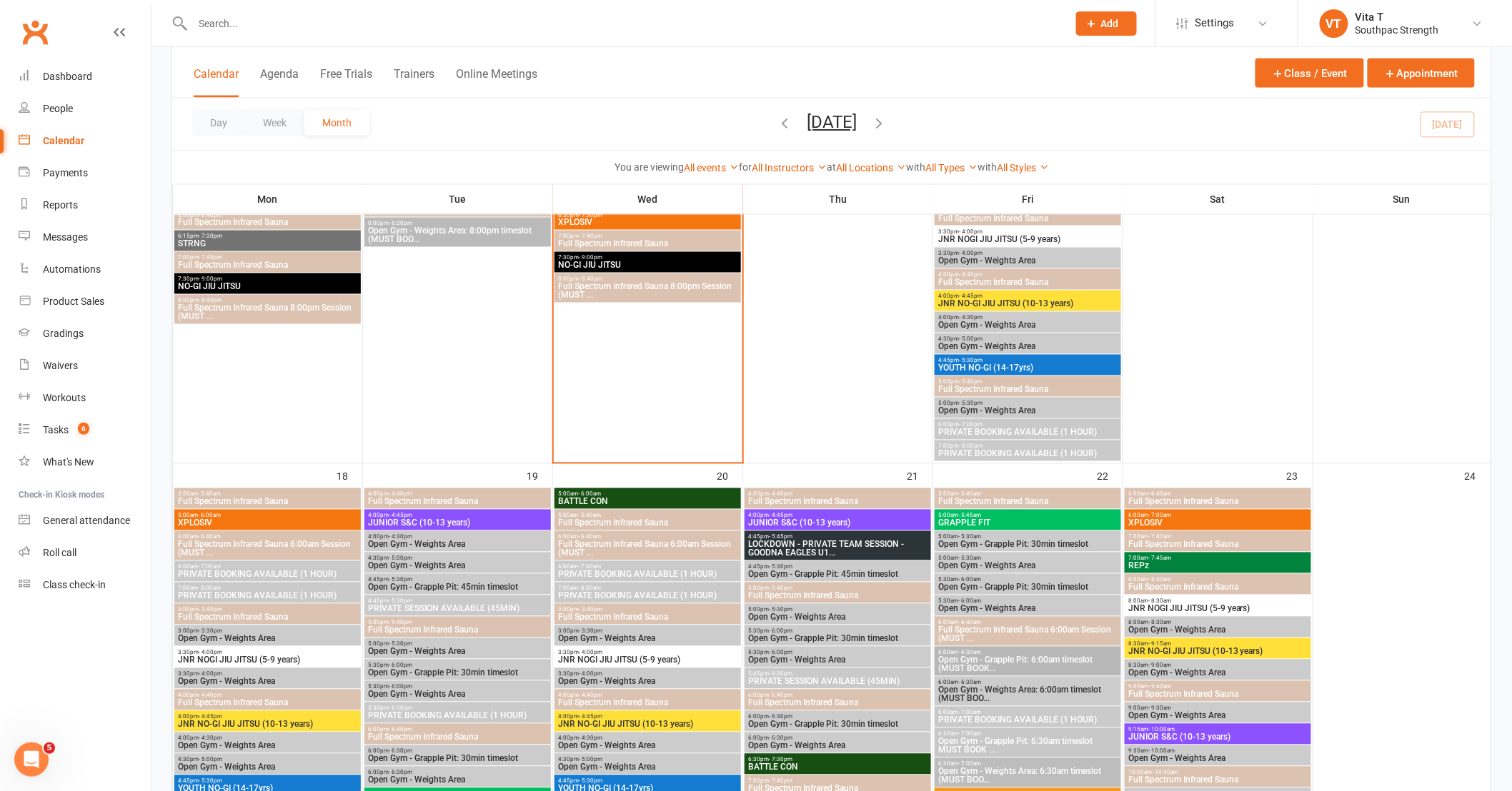
scroll to position [952, 0]
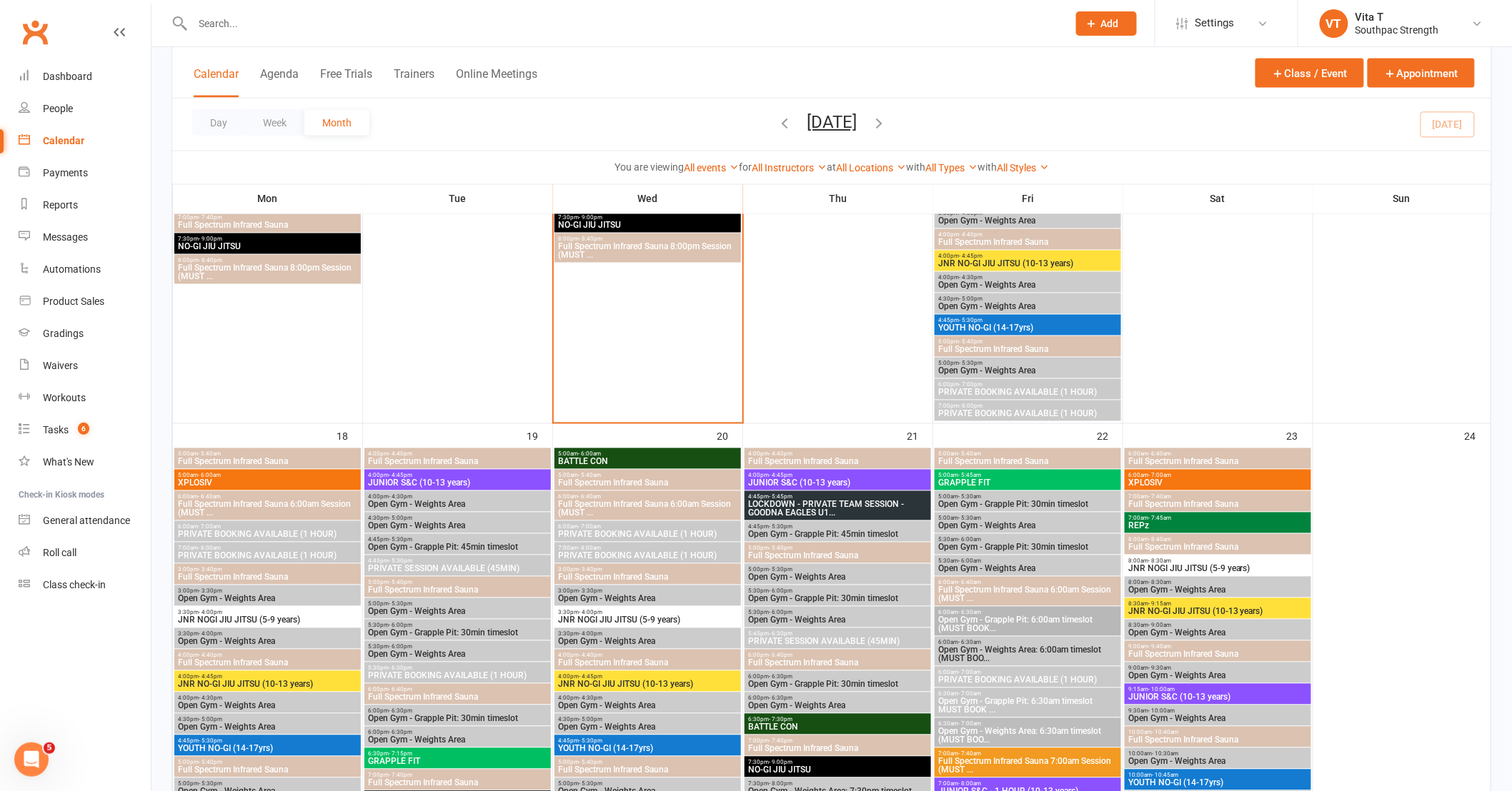
click at [1168, 565] on span "JNR NOGI JIU JITSU (5-9 years)" at bounding box center [1217, 569] width 181 height 9
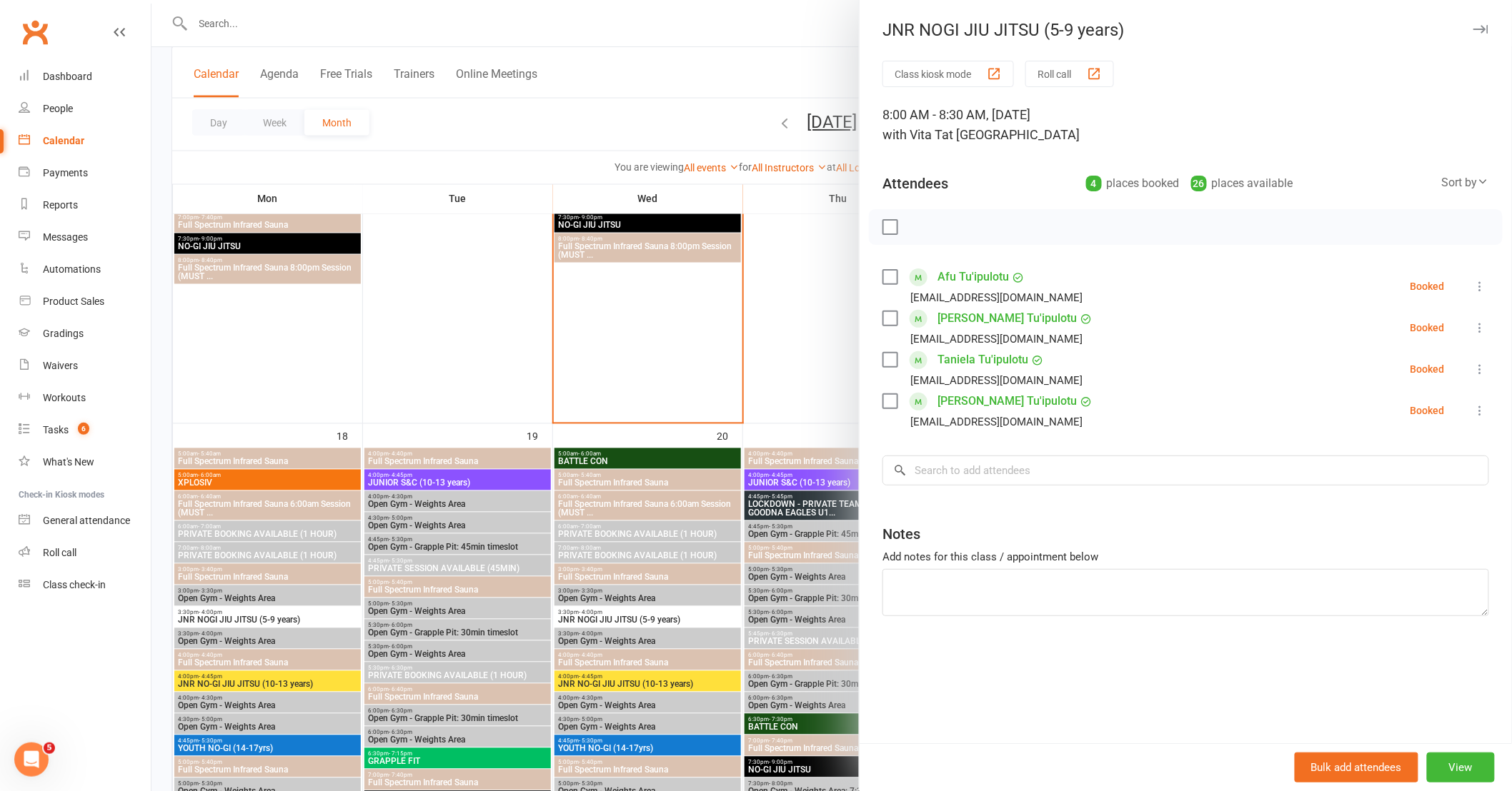
click at [679, 548] on div at bounding box center [831, 396] width 1360 height 791
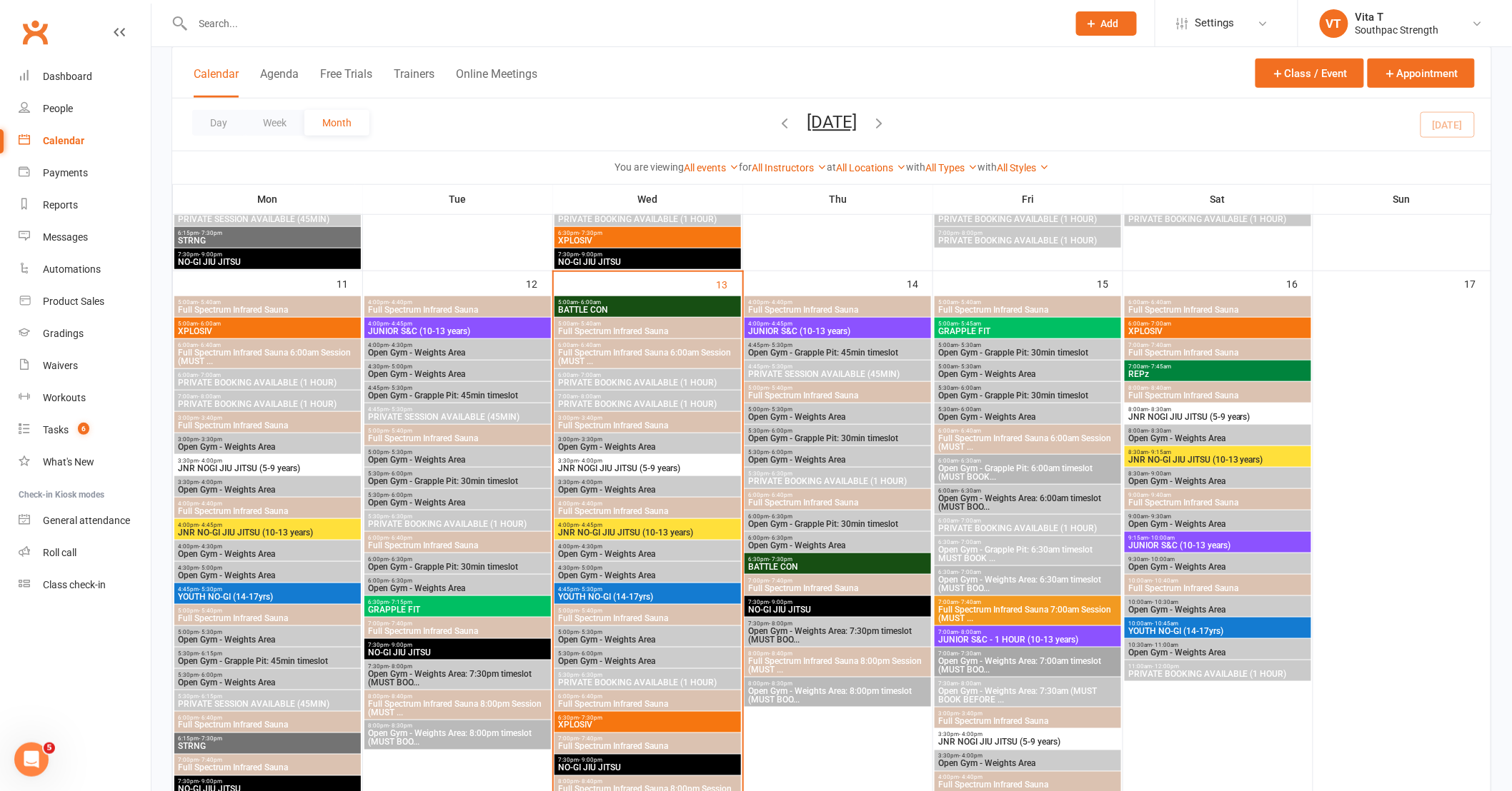
scroll to position [396, 0]
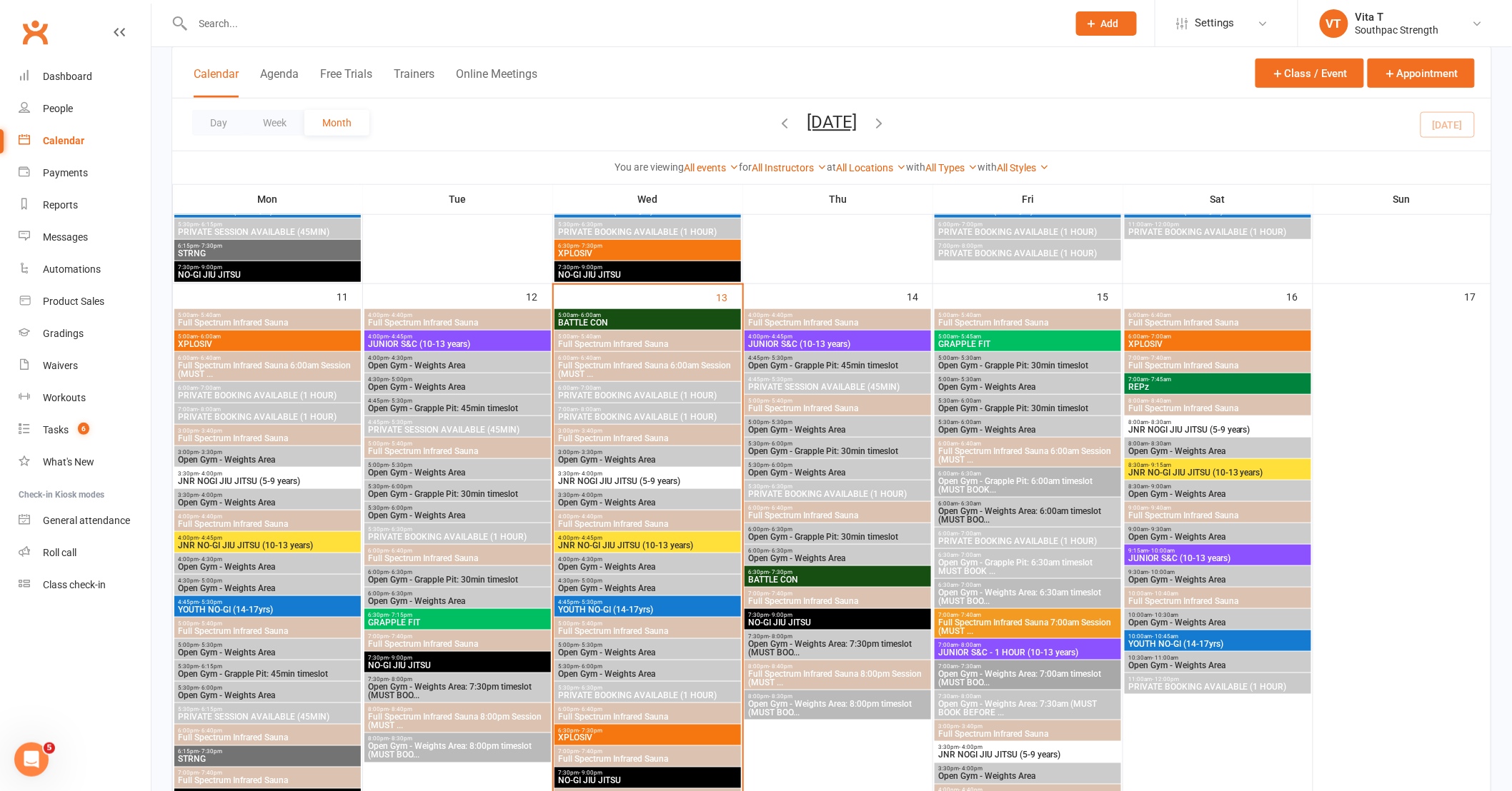
click at [1174, 428] on span "JNR NOGI JIU JITSU (5-9 years)" at bounding box center [1217, 429] width 181 height 9
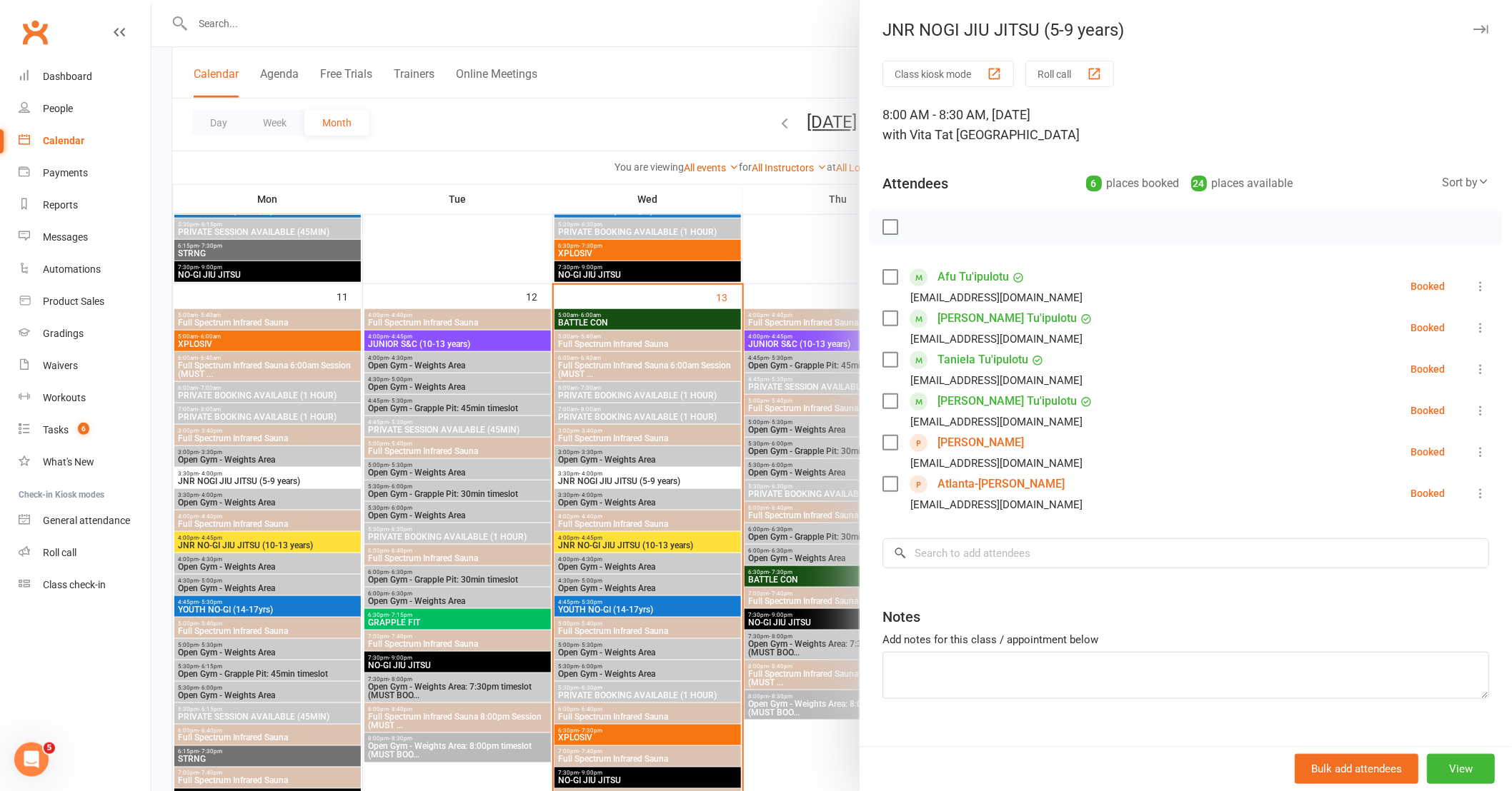
click at [1473, 447] on icon at bounding box center [1479, 451] width 14 height 14
click at [1185, 623] on div "Notes" at bounding box center [1186, 614] width 606 height 35
click at [1473, 458] on icon at bounding box center [1479, 451] width 14 height 14
click at [1428, 505] on link "Remove" at bounding box center [1404, 509] width 167 height 29
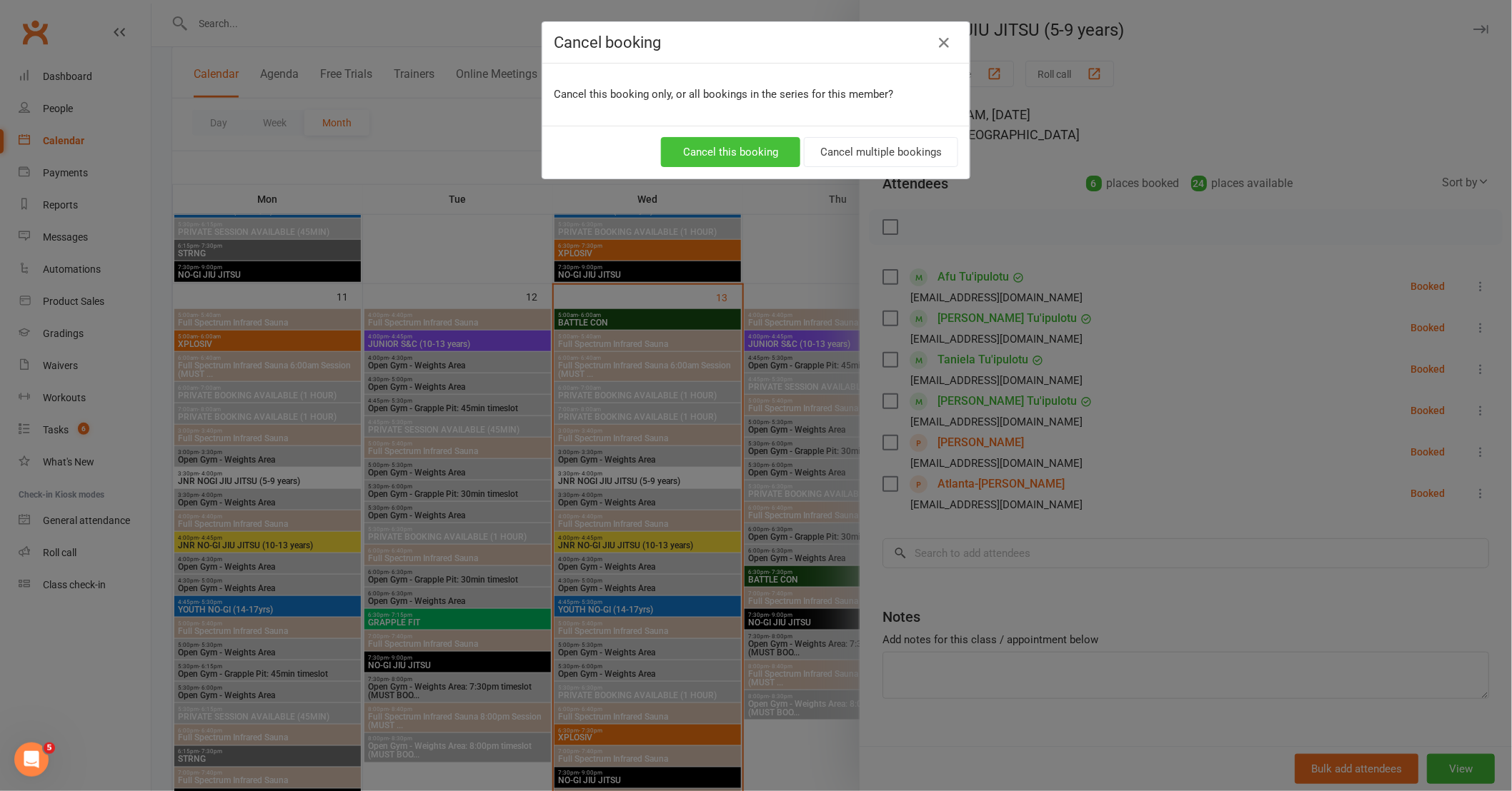
click at [733, 152] on button "Cancel this booking" at bounding box center [730, 152] width 140 height 30
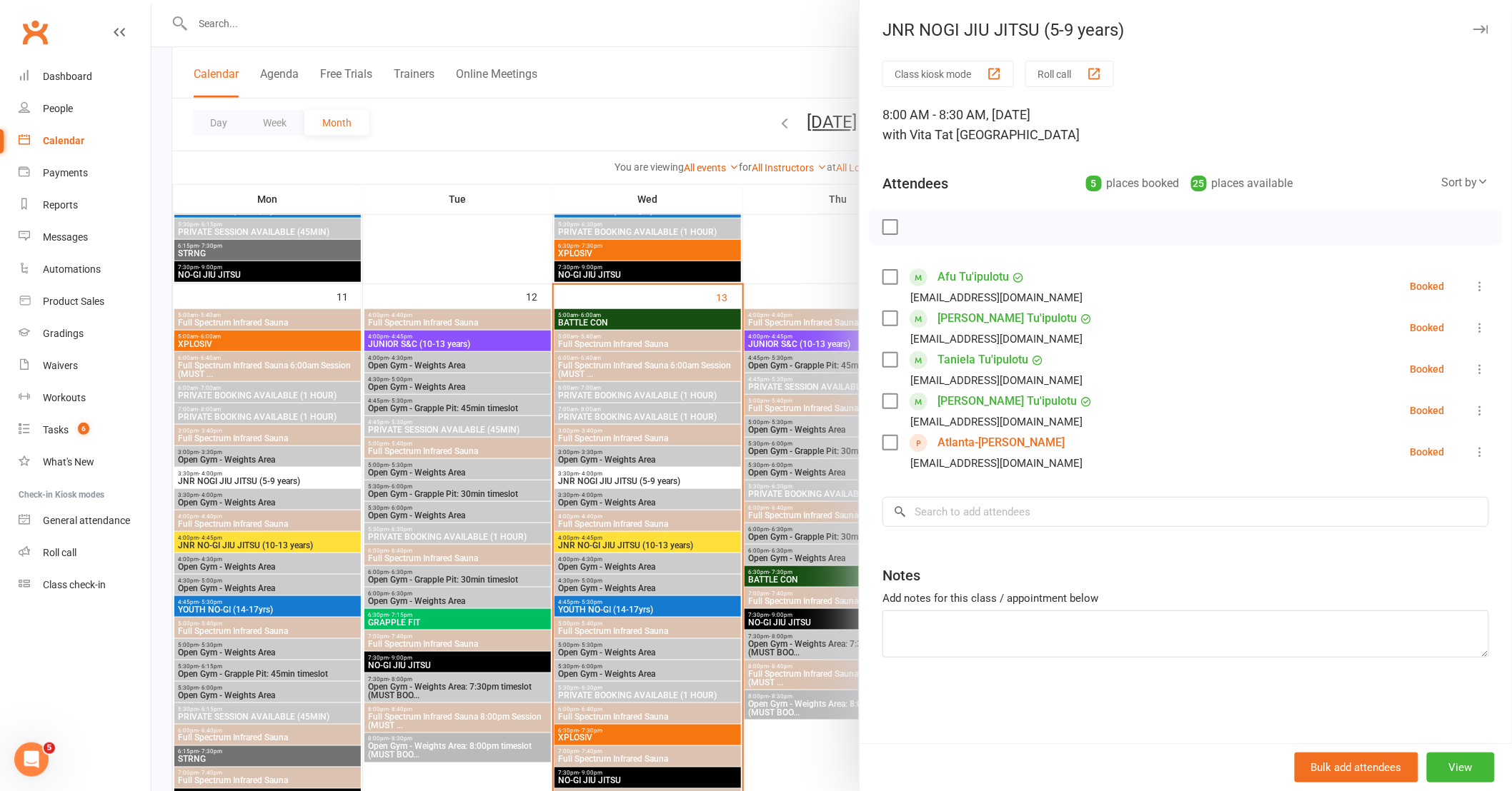
click at [1472, 459] on button at bounding box center [1480, 452] width 17 height 17
click at [1422, 514] on link "Remove" at bounding box center [1404, 509] width 167 height 29
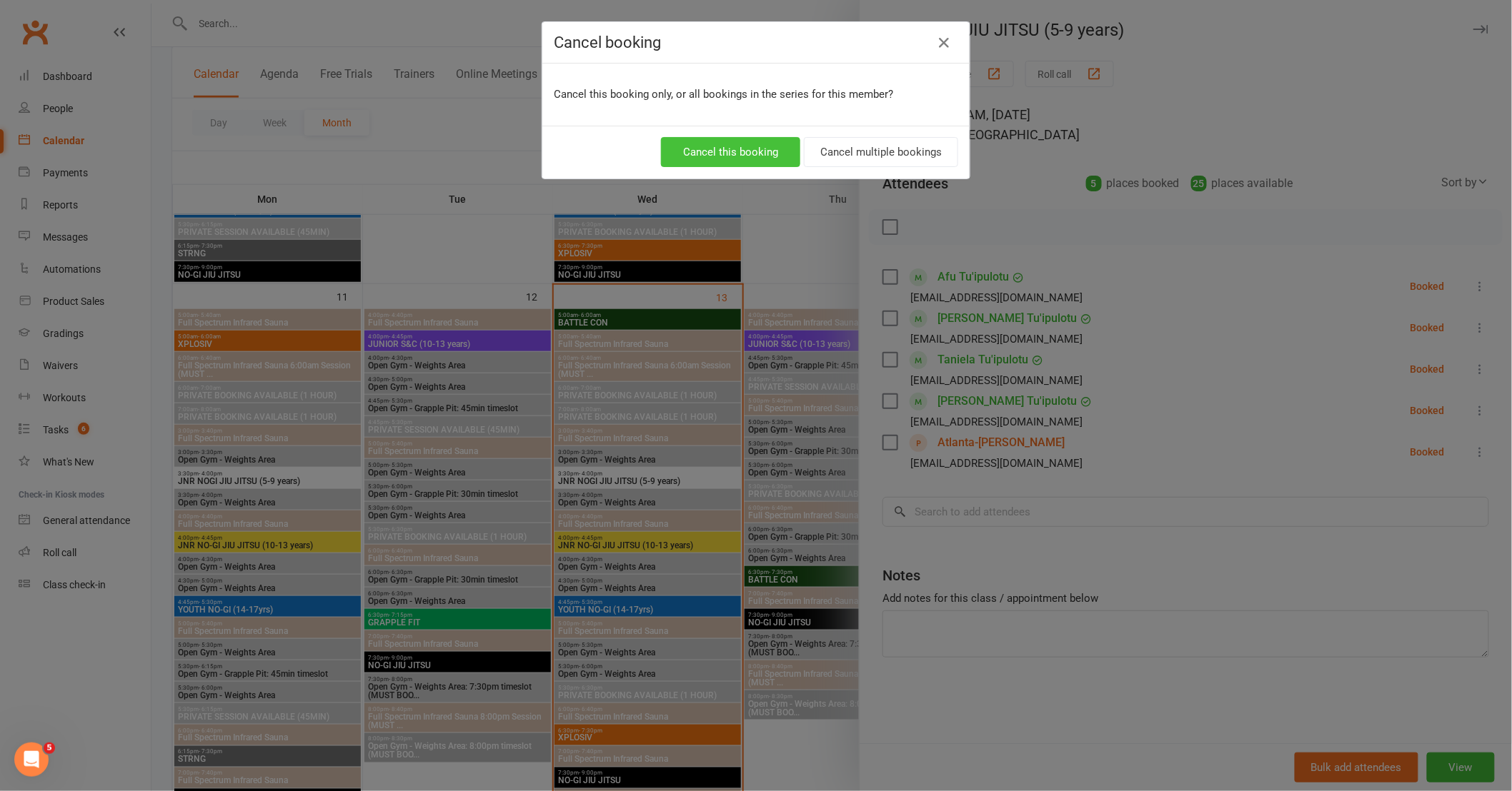
click at [724, 140] on button "Cancel this booking" at bounding box center [730, 152] width 140 height 30
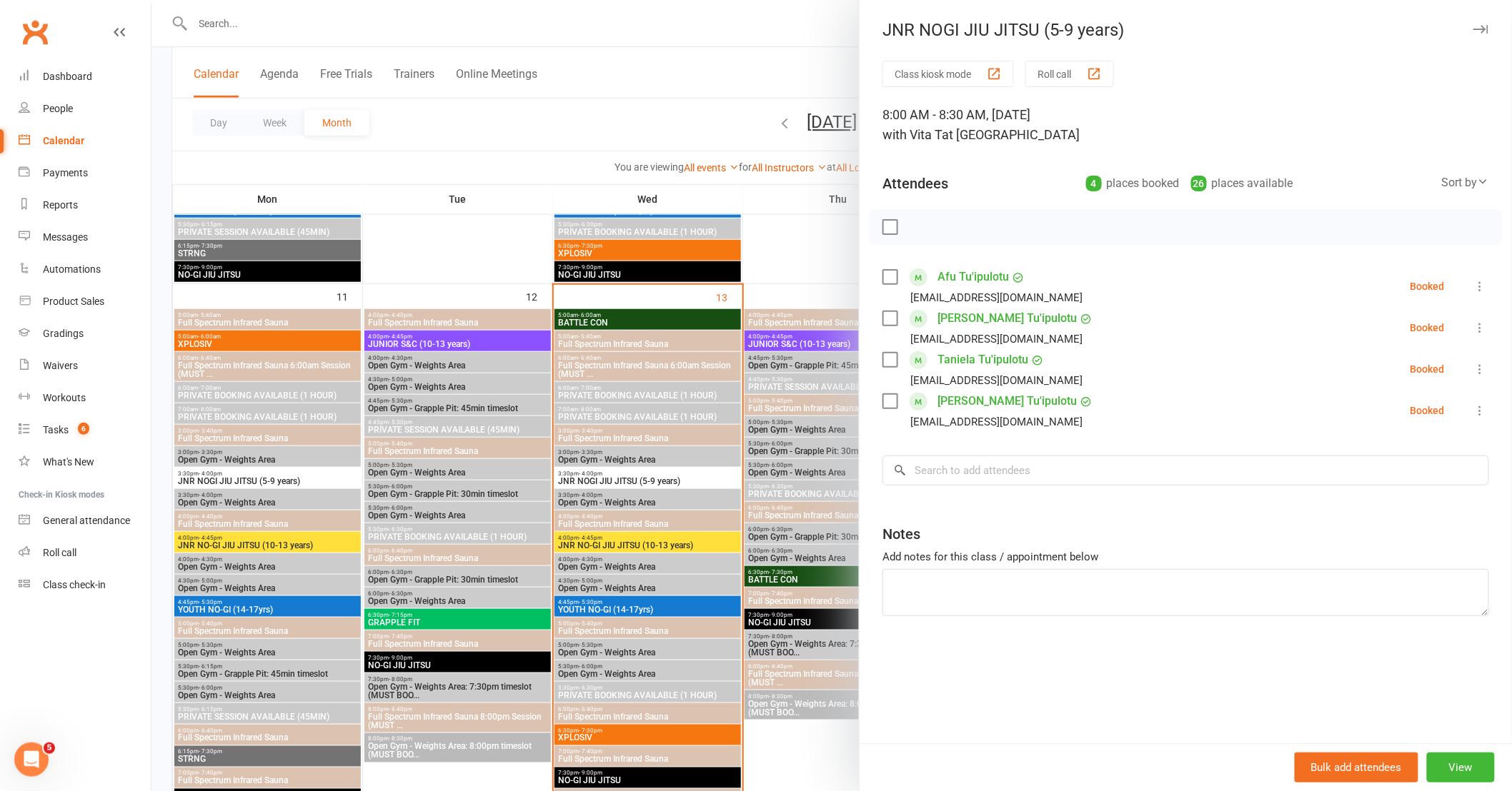
click at [783, 271] on div at bounding box center [831, 396] width 1360 height 791
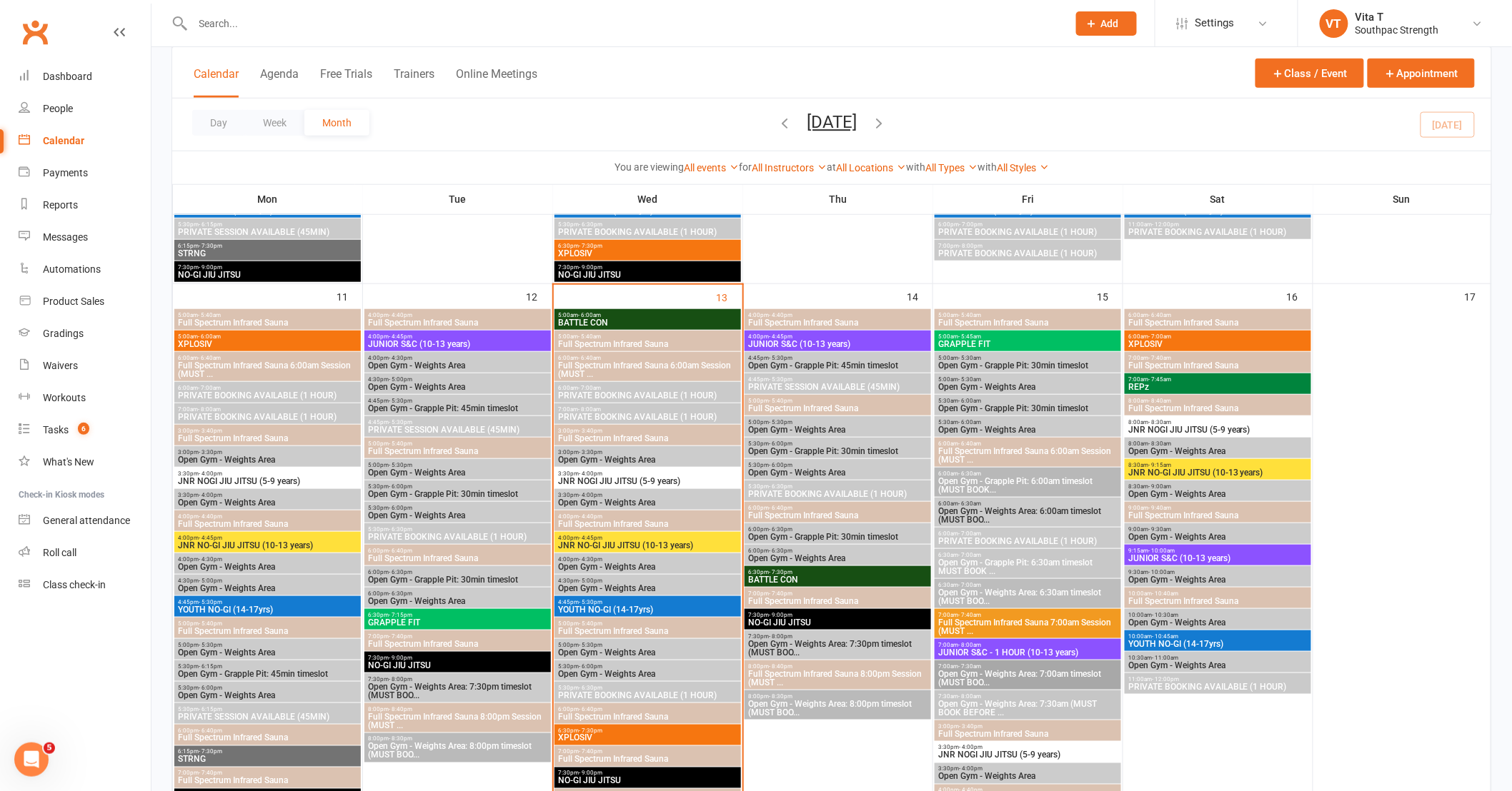
click at [1235, 464] on span "8:30am - 9:15am" at bounding box center [1217, 465] width 181 height 7
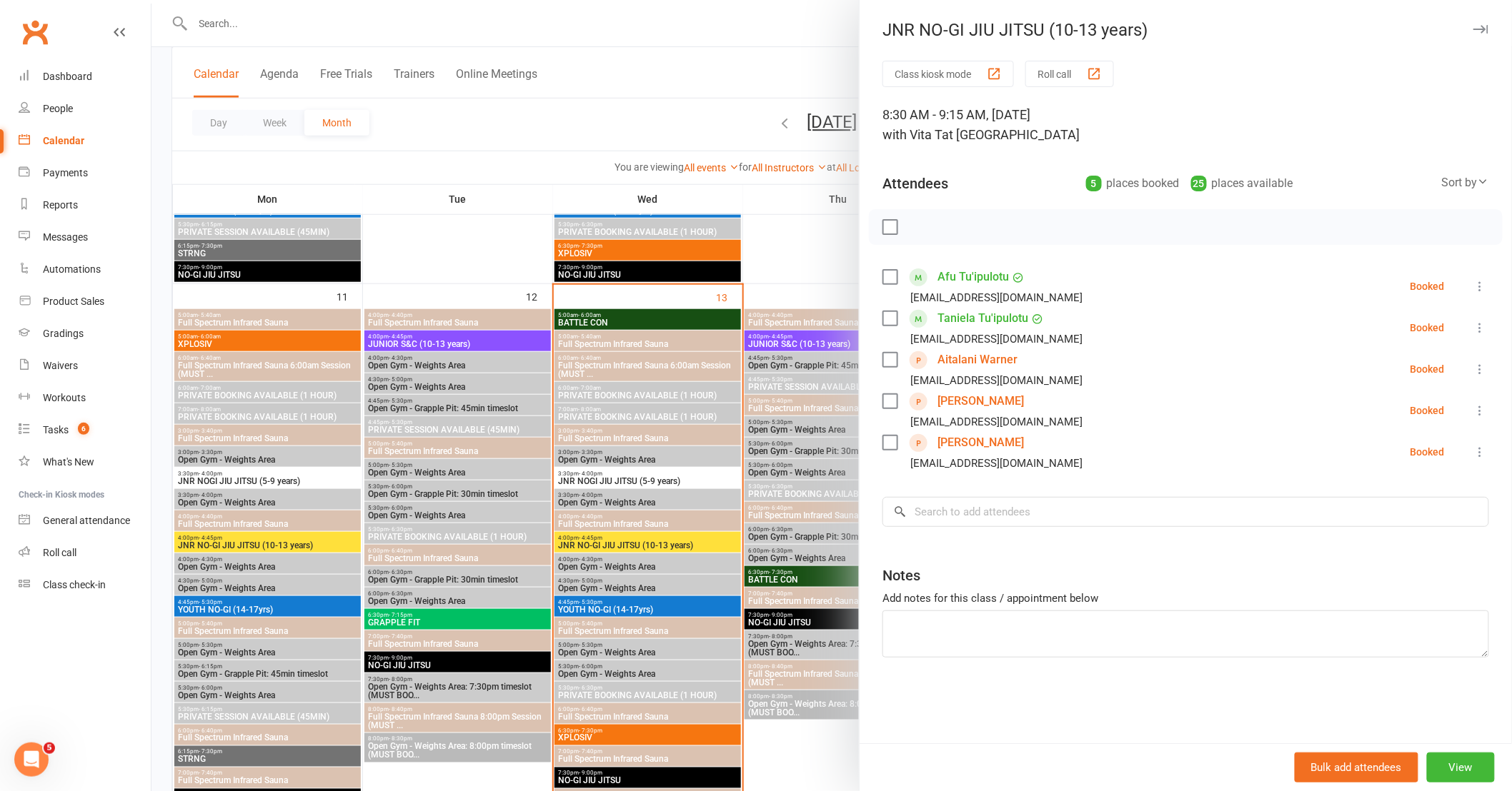
click at [1473, 371] on icon at bounding box center [1479, 369] width 14 height 14
click at [1401, 422] on link "Remove" at bounding box center [1404, 426] width 167 height 29
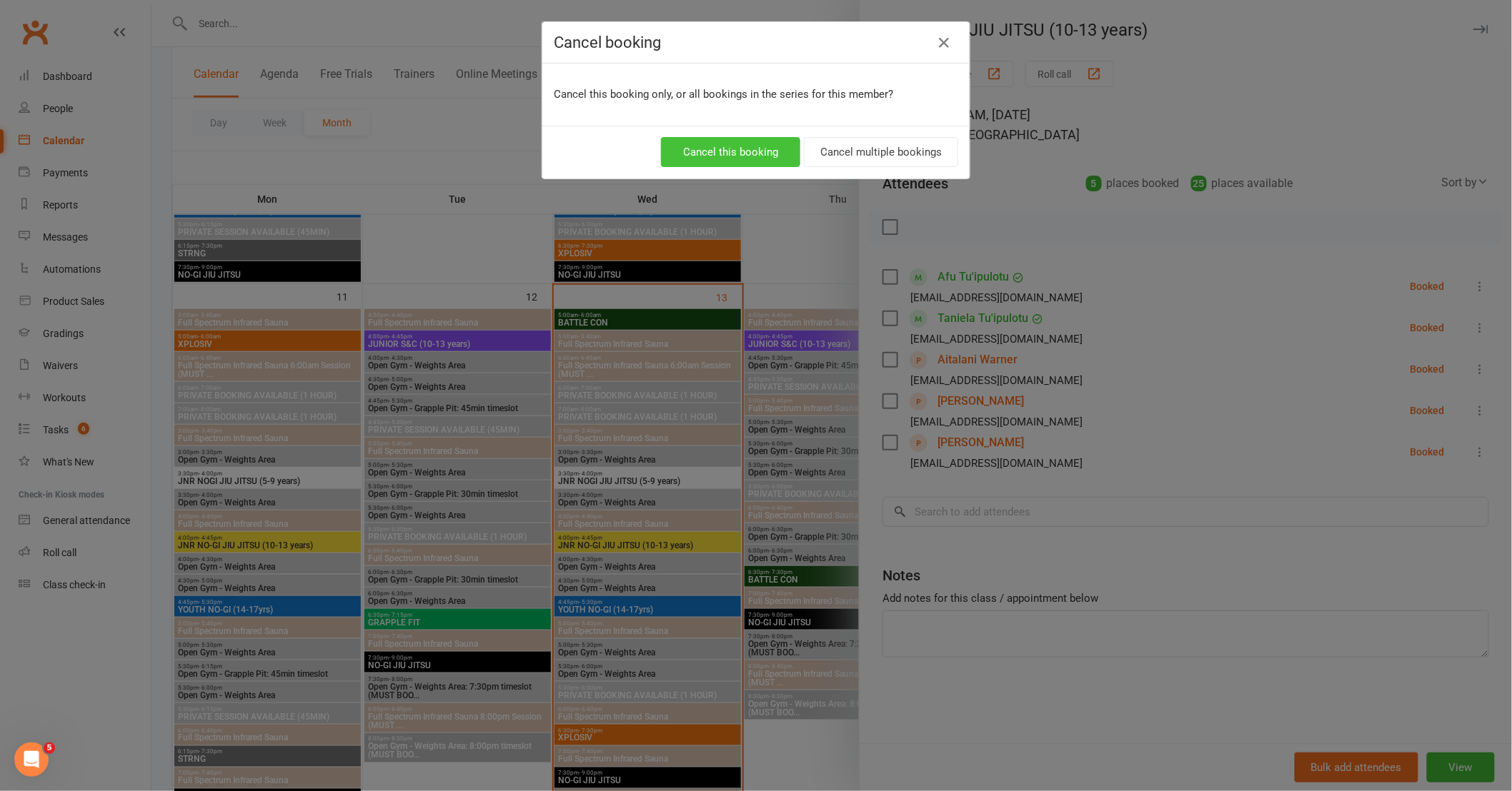
click at [710, 154] on button "Cancel this booking" at bounding box center [730, 152] width 140 height 30
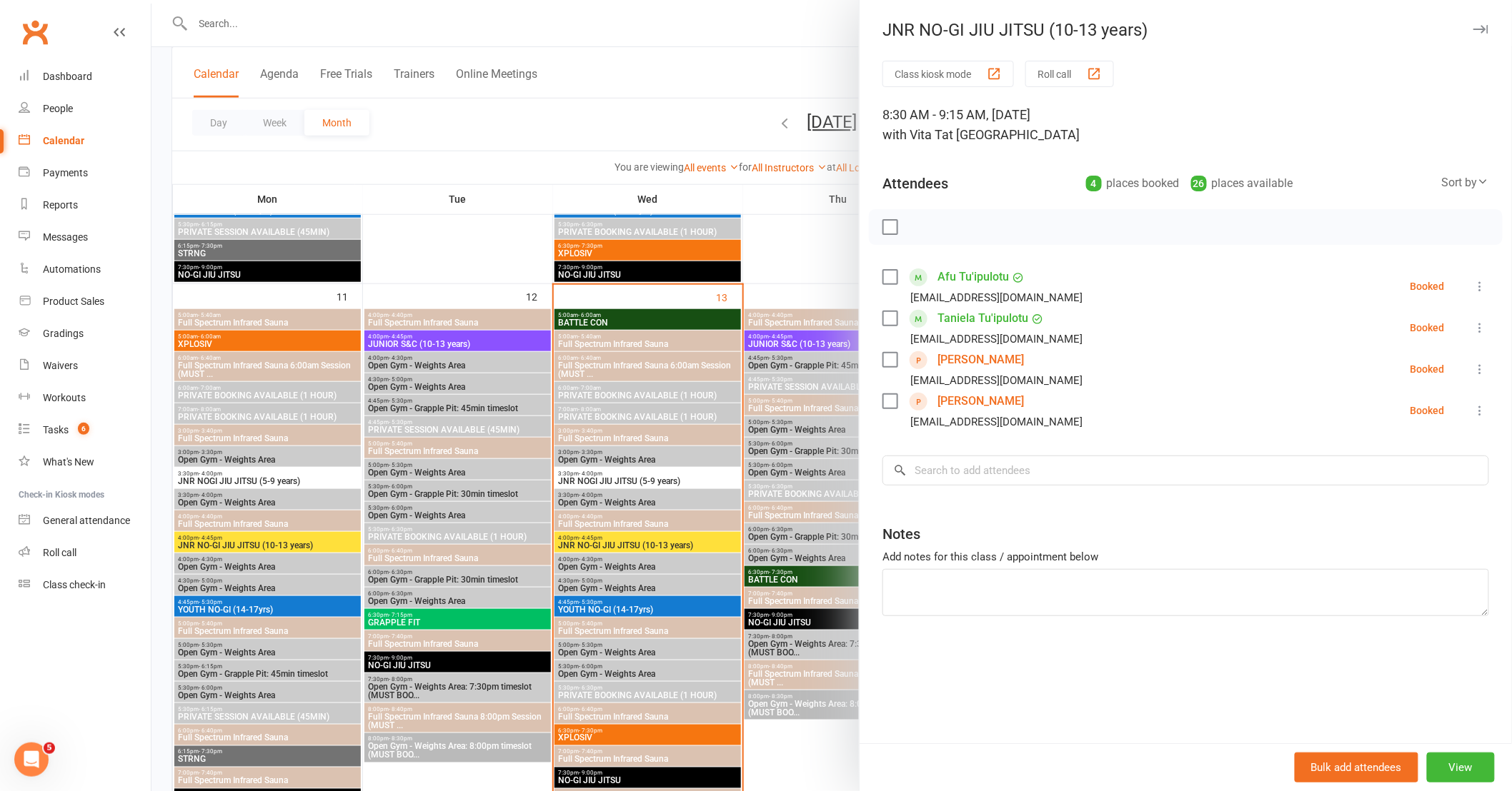
click at [1475, 371] on button at bounding box center [1480, 370] width 17 height 17
click at [1384, 423] on link "Remove" at bounding box center [1404, 426] width 167 height 29
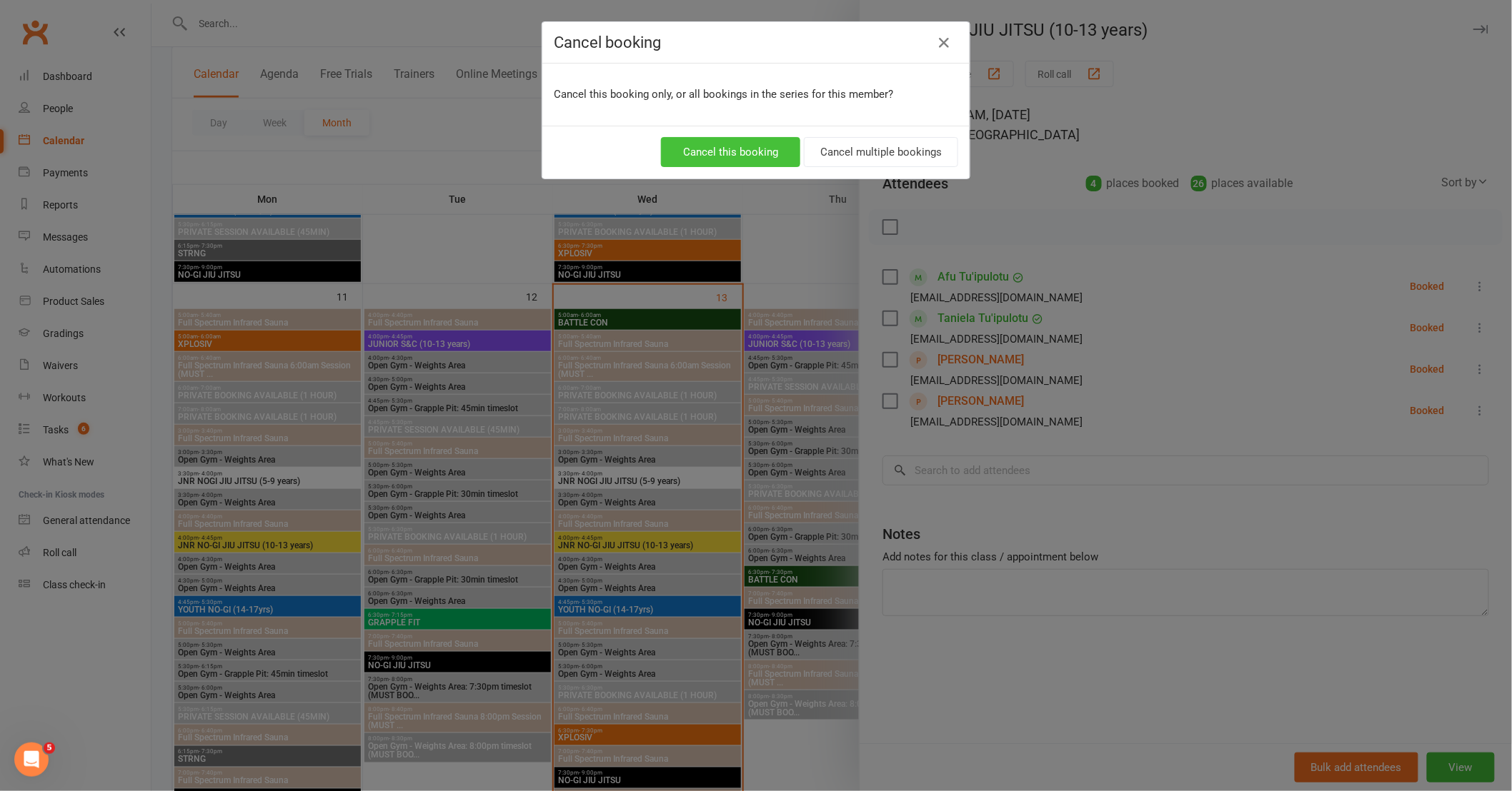
click at [738, 150] on button "Cancel this booking" at bounding box center [730, 152] width 140 height 30
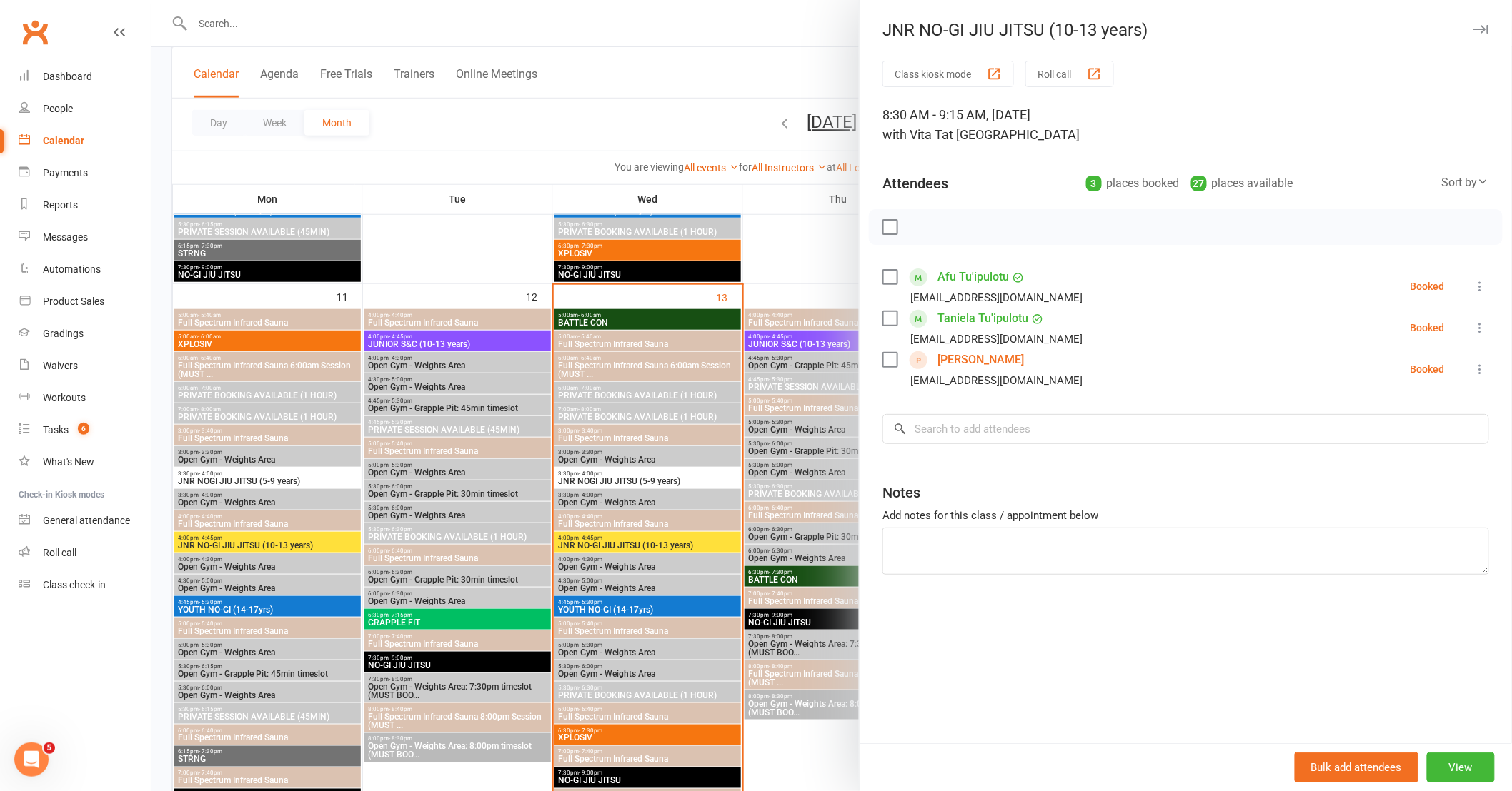
click at [1473, 365] on icon at bounding box center [1479, 369] width 14 height 14
click at [1386, 426] on link "Remove" at bounding box center [1404, 426] width 167 height 29
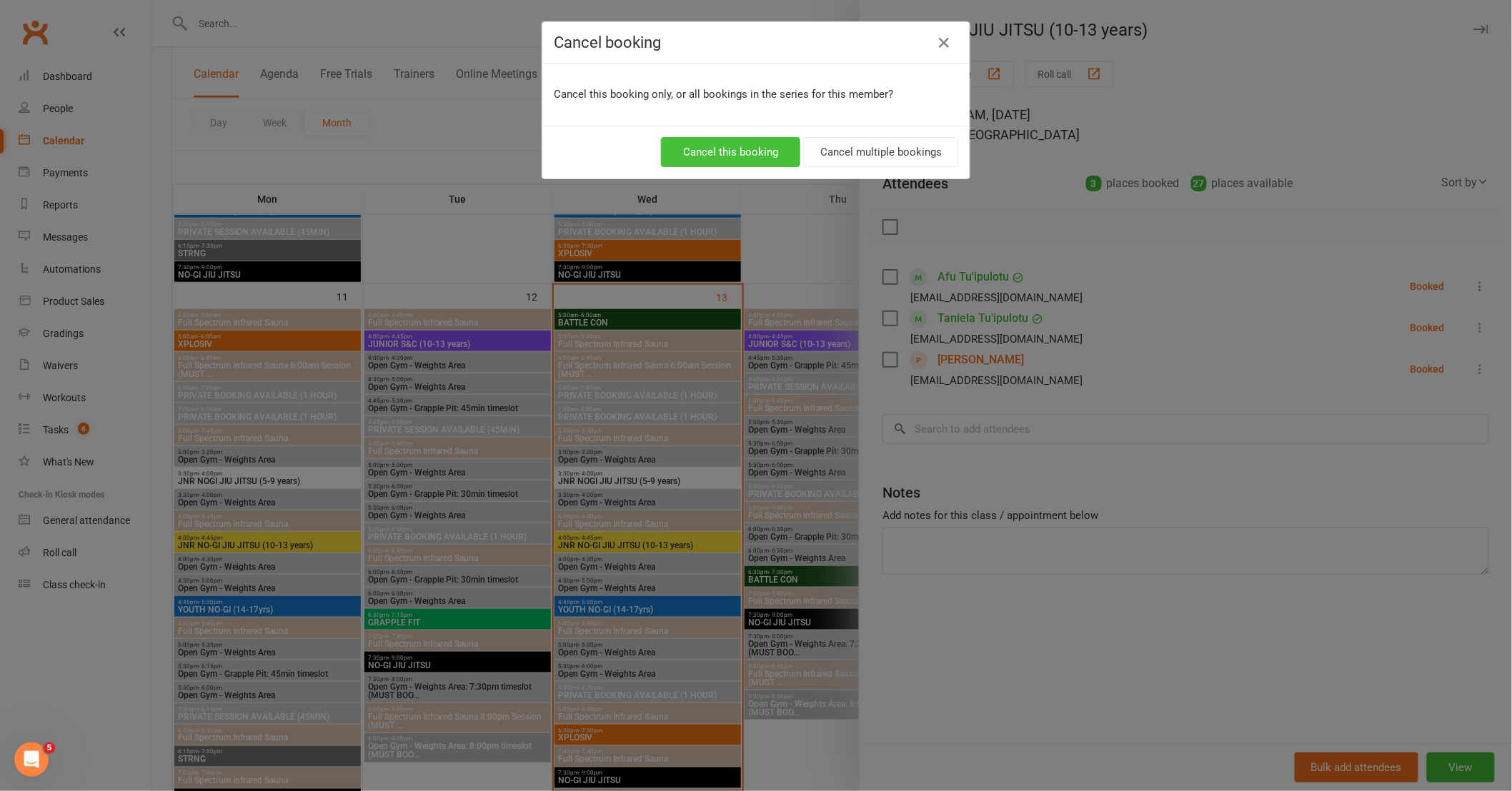
click at [739, 148] on button "Cancel this booking" at bounding box center [730, 152] width 140 height 30
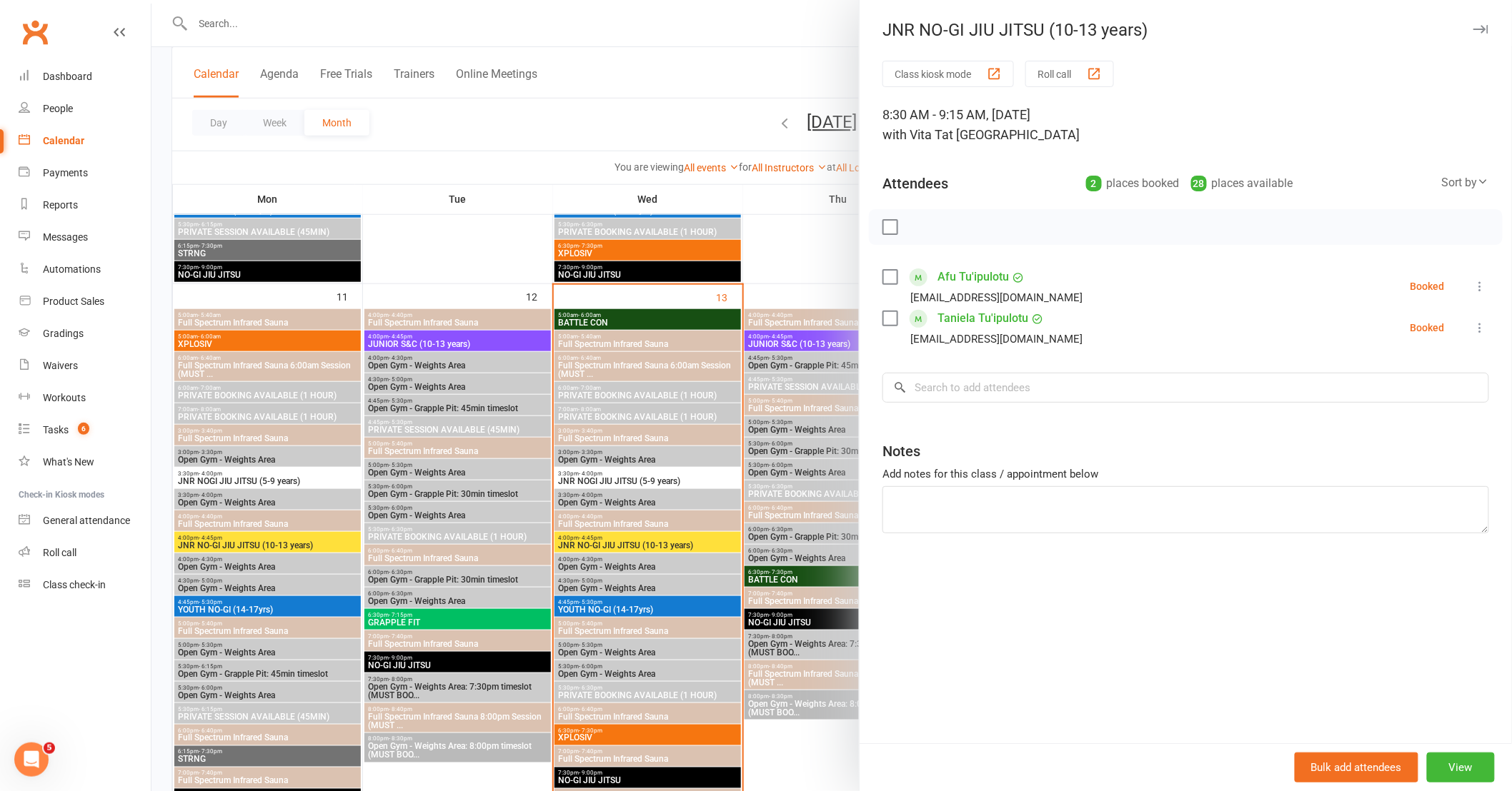
click at [814, 340] on div at bounding box center [831, 396] width 1360 height 791
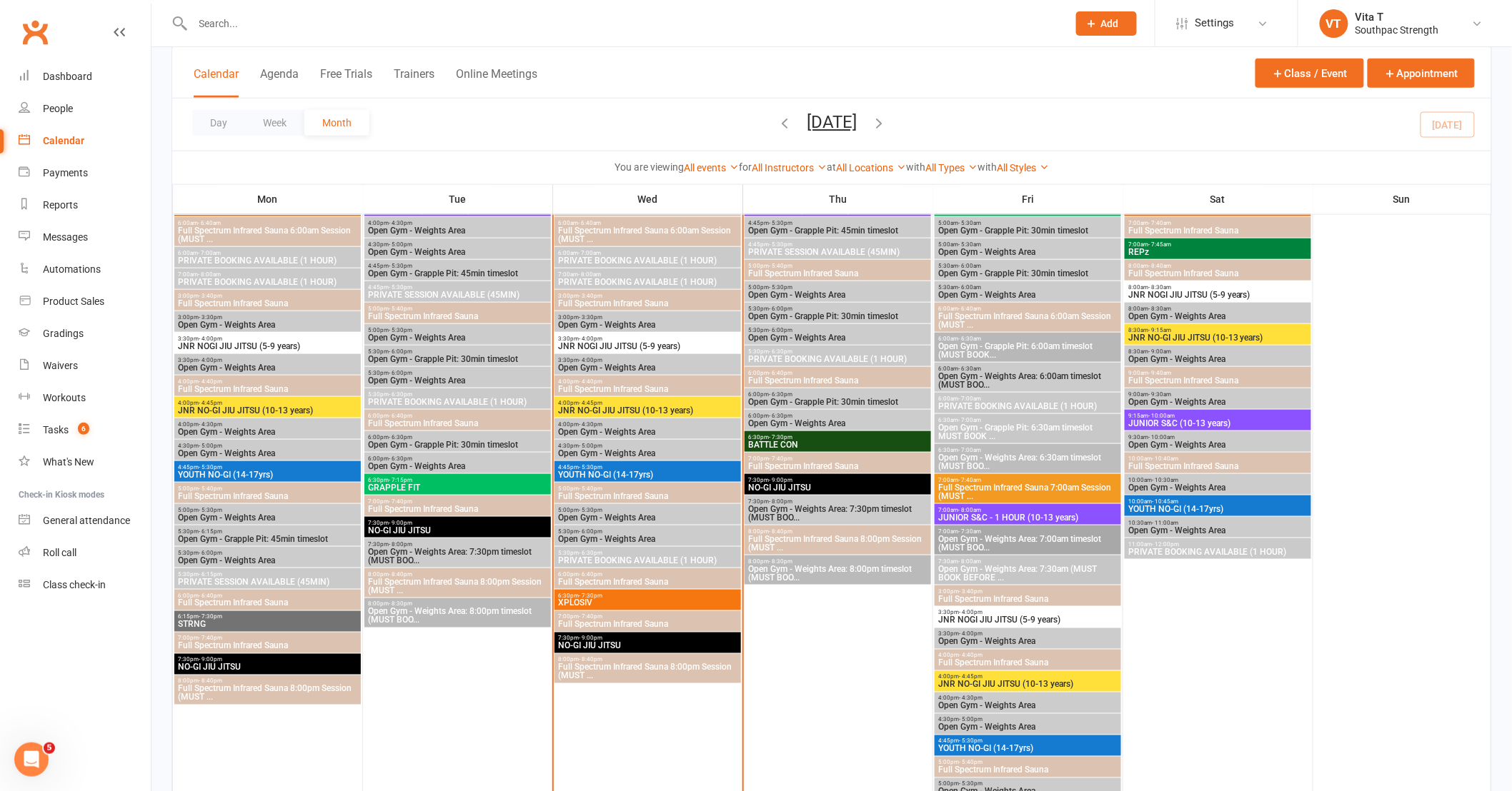
scroll to position [555, 0]
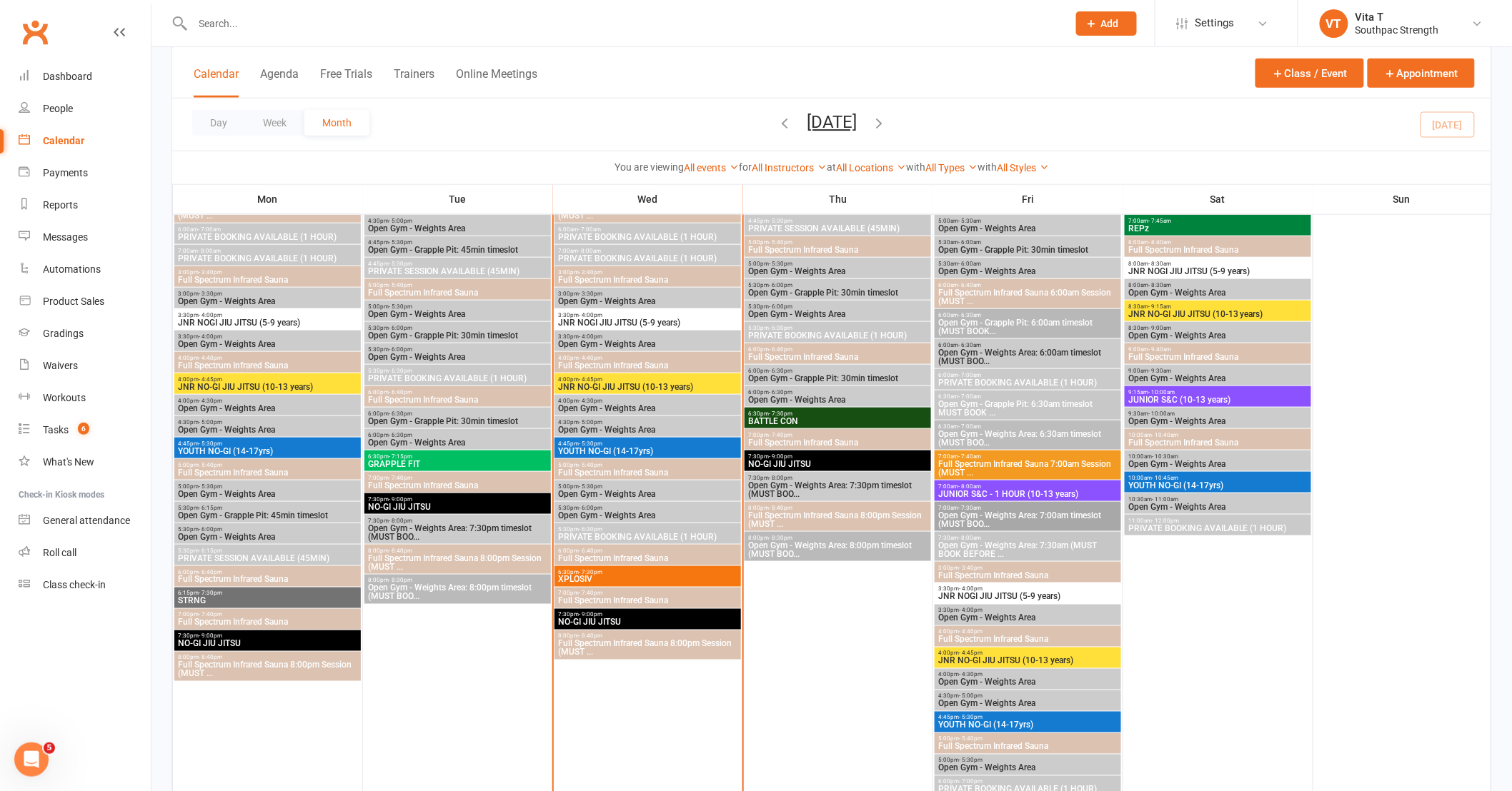
click at [1015, 593] on span "JNR NOGI JIU JITSU (5-9 years)" at bounding box center [1028, 597] width 181 height 9
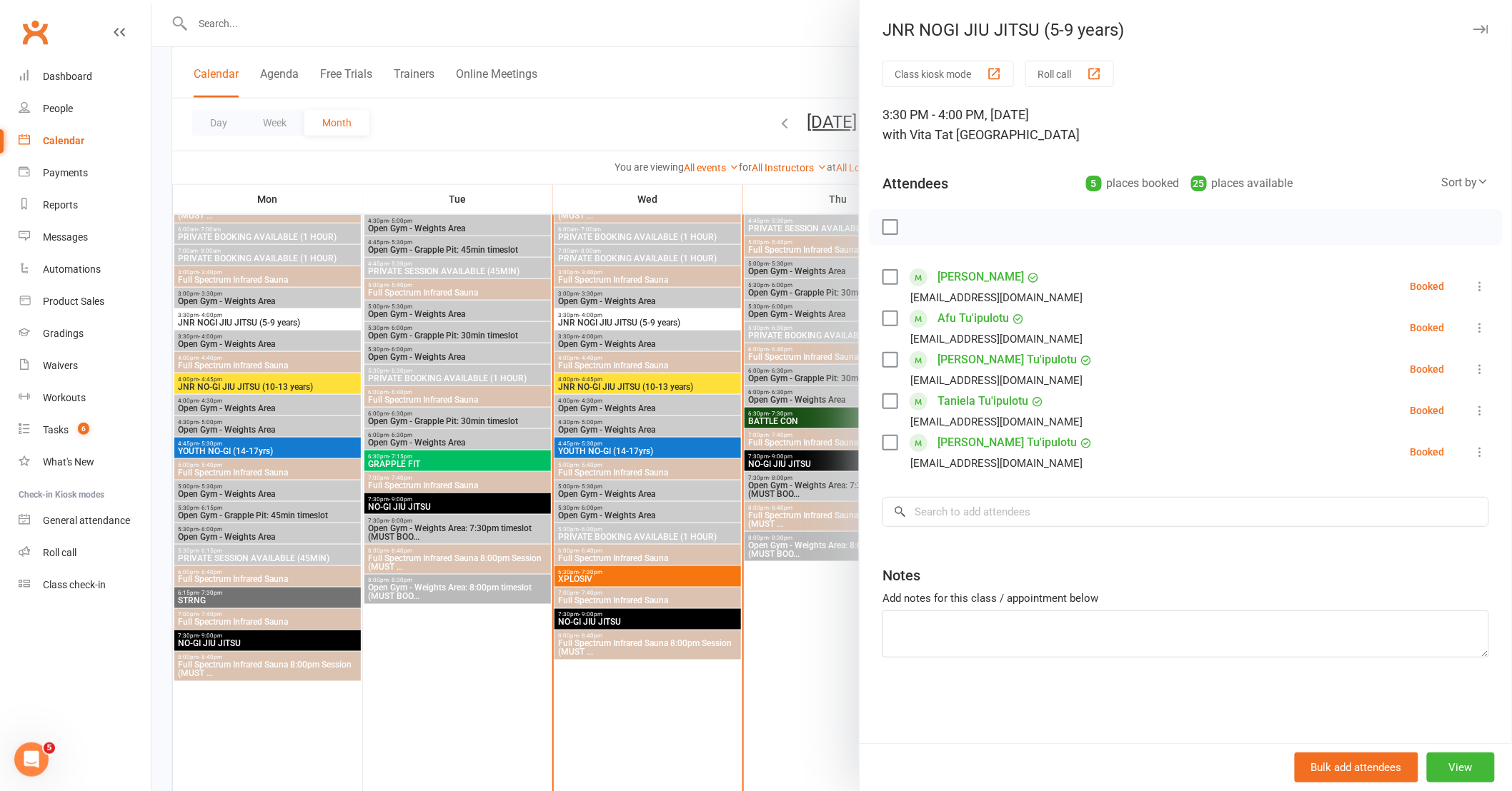
click at [809, 607] on div at bounding box center [831, 396] width 1360 height 791
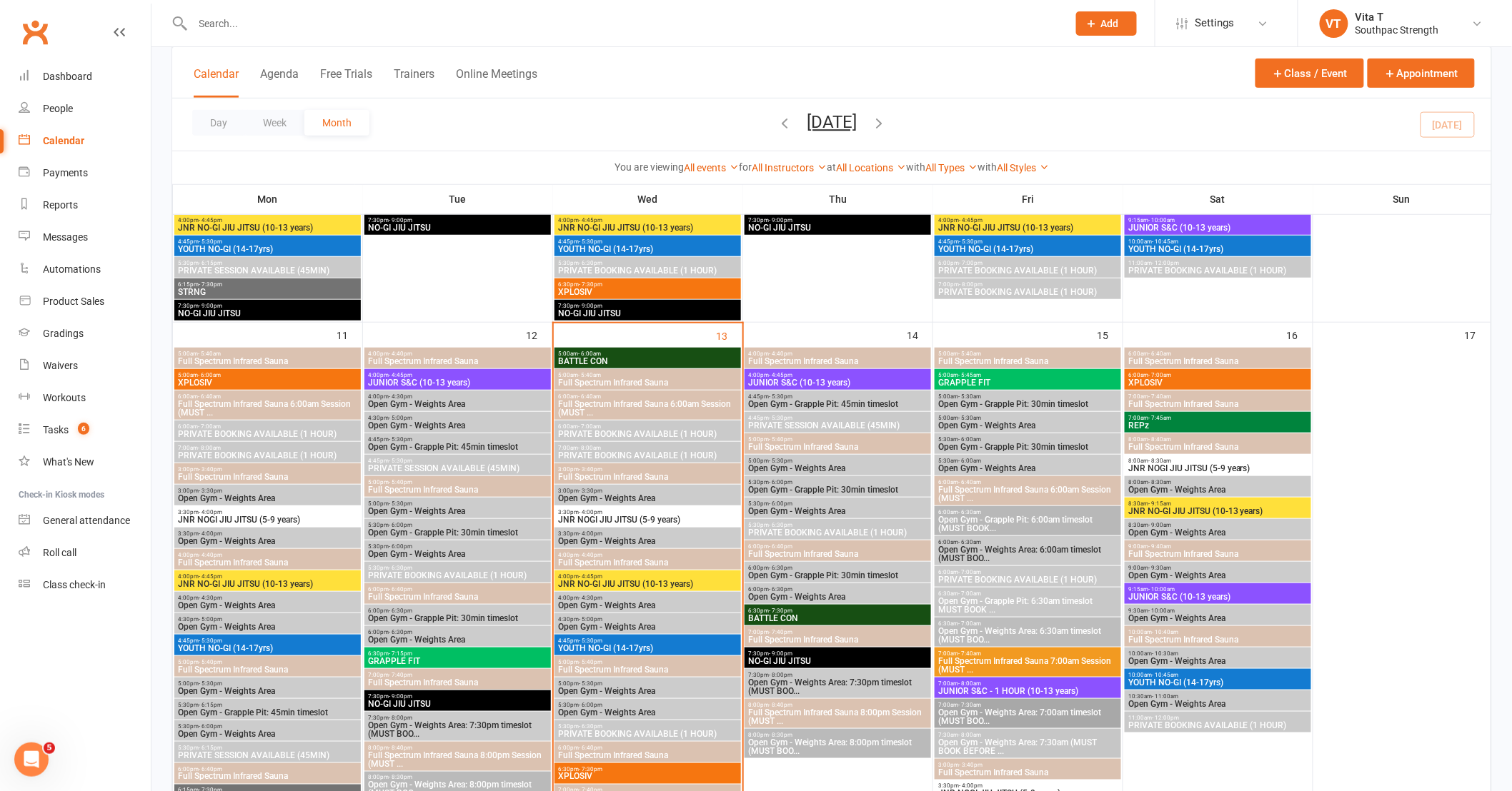
scroll to position [396, 0]
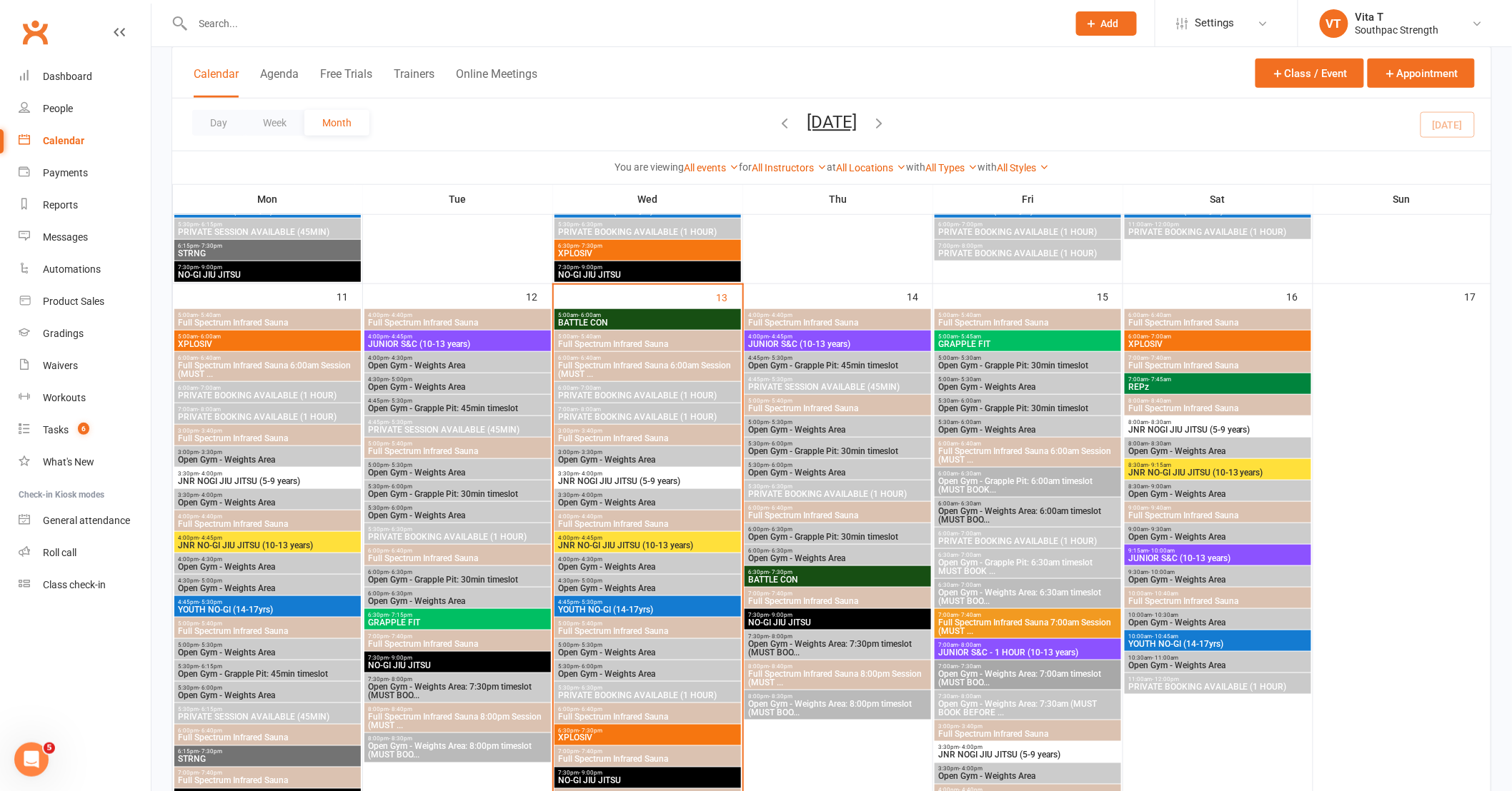
click at [1073, 624] on span "Full Spectrum Infrared Sauna 7:00am Session (MUST ..." at bounding box center [1028, 627] width 181 height 17
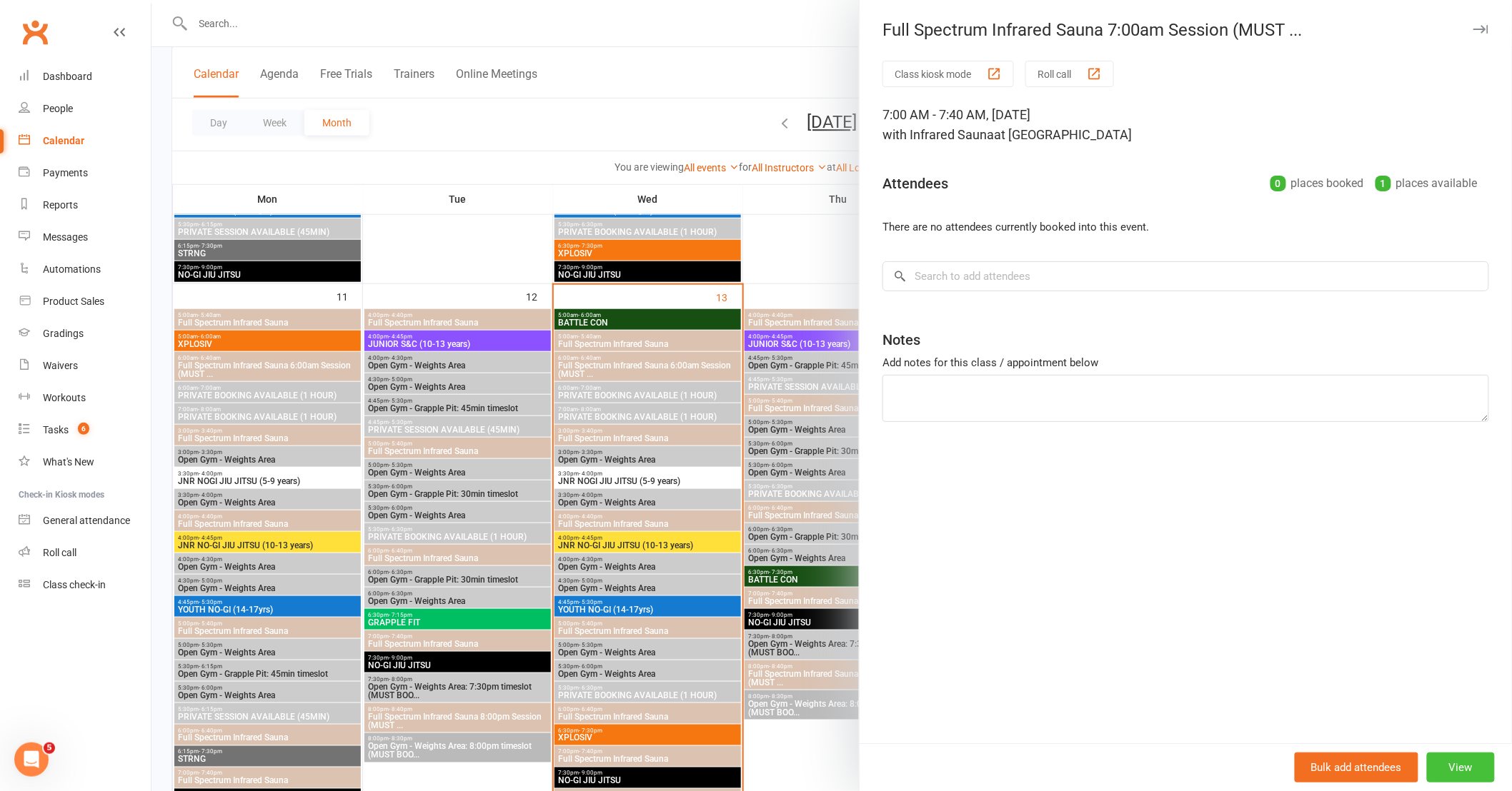
click at [1445, 773] on button "View" at bounding box center [1460, 767] width 68 height 30
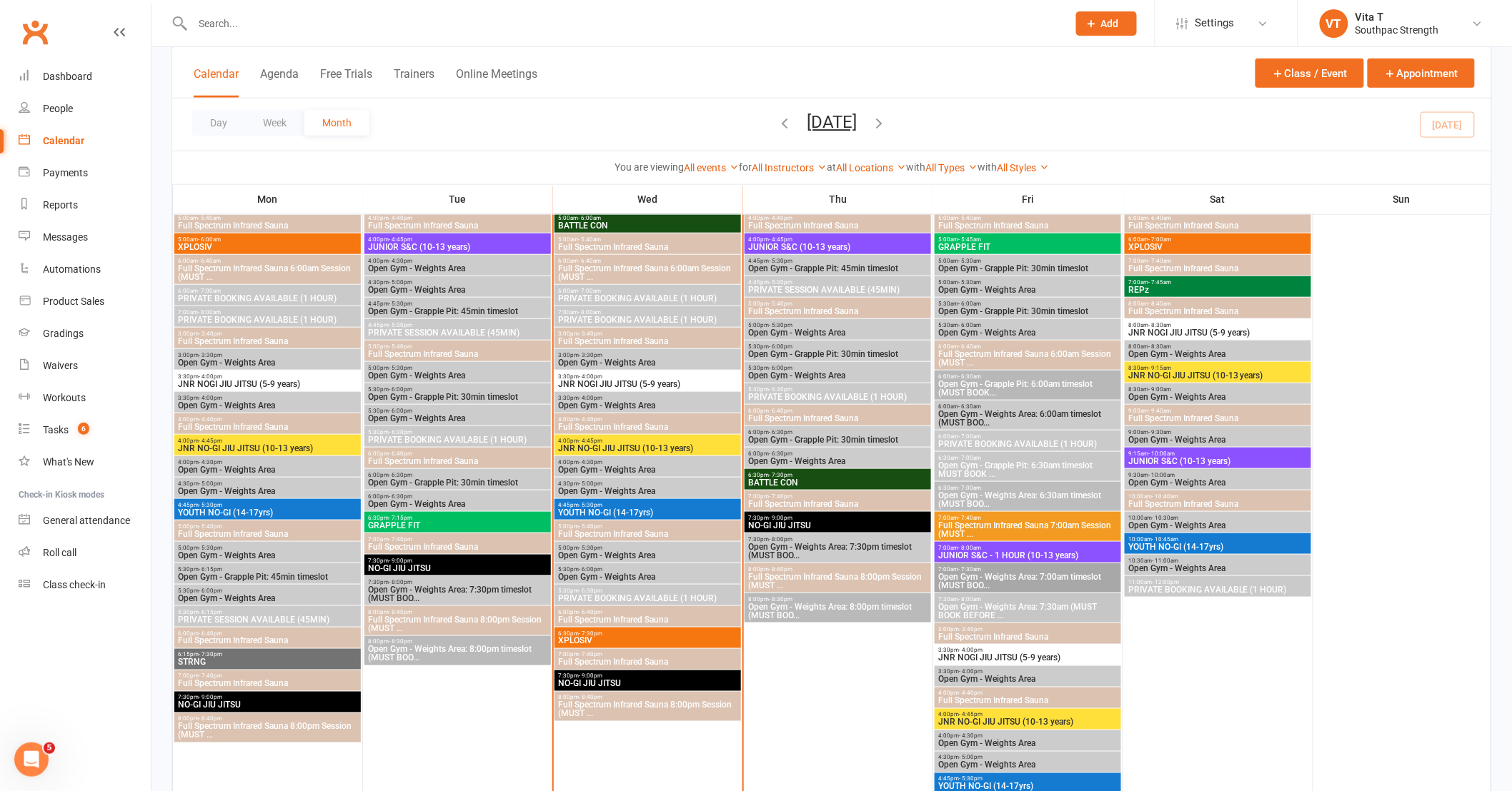
scroll to position [475, 0]
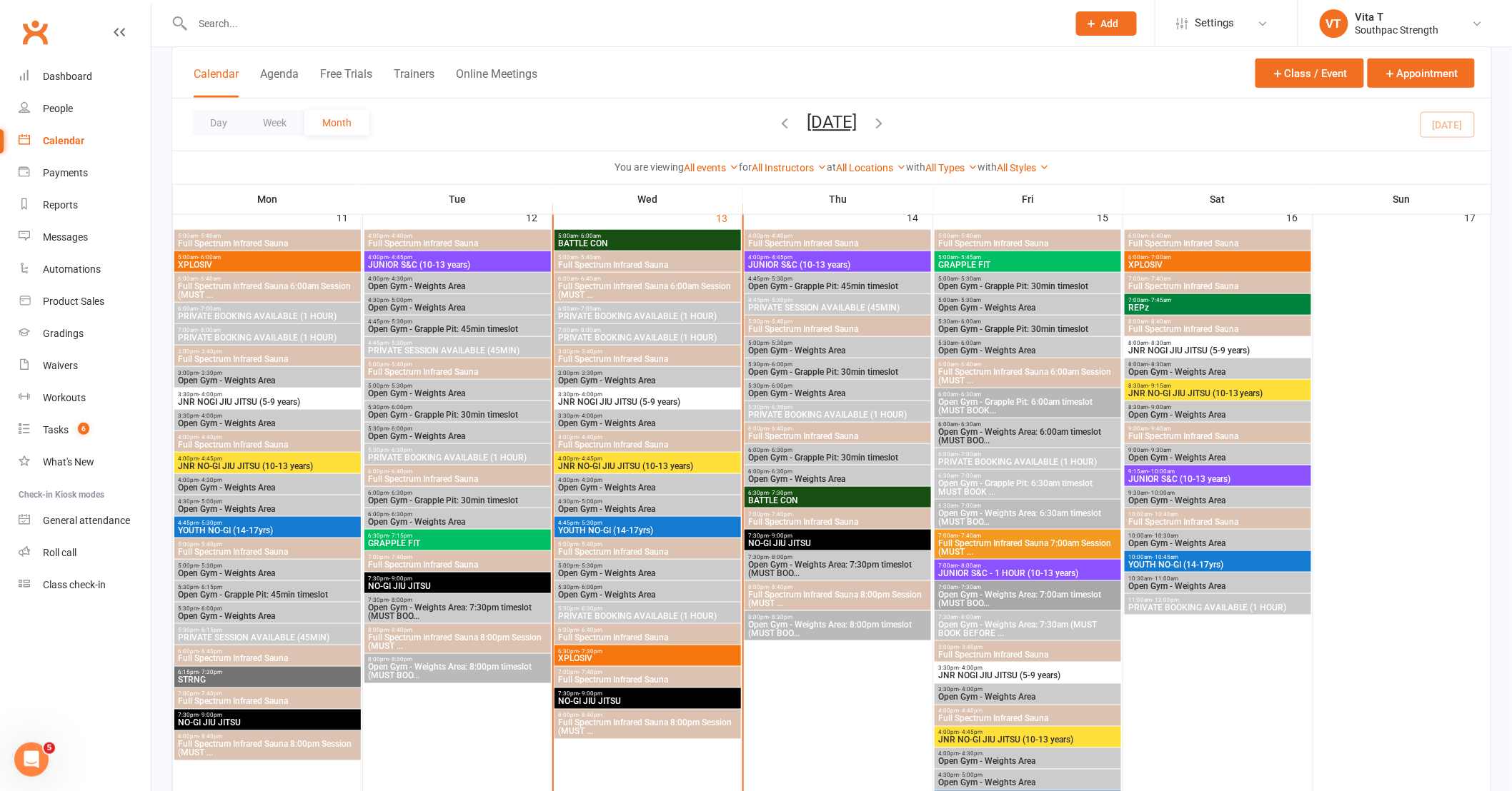
click at [1027, 655] on span "Full Spectrum Infrared Sauna" at bounding box center [1028, 654] width 181 height 9
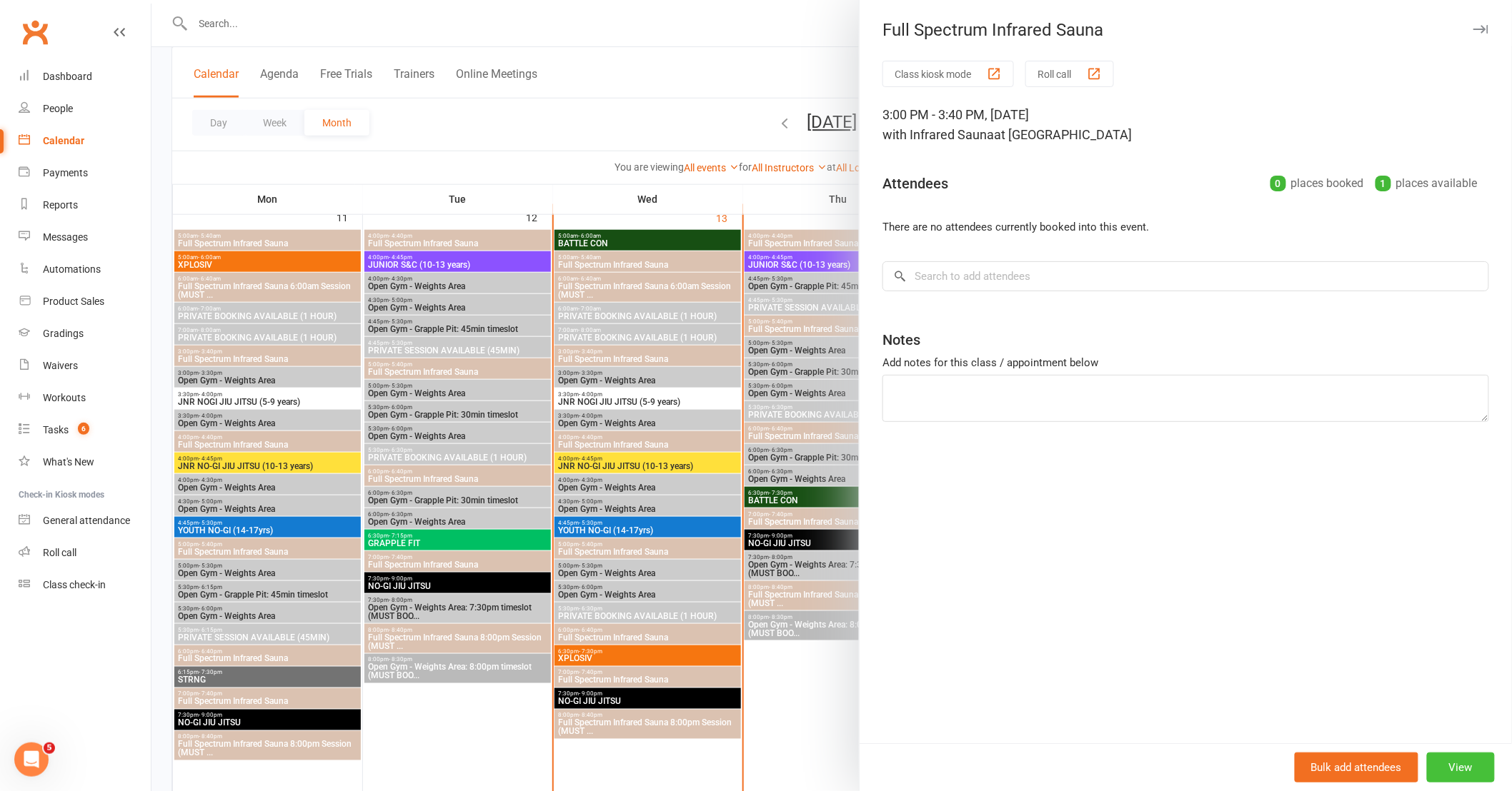
click at [1445, 782] on button "View" at bounding box center [1460, 767] width 68 height 30
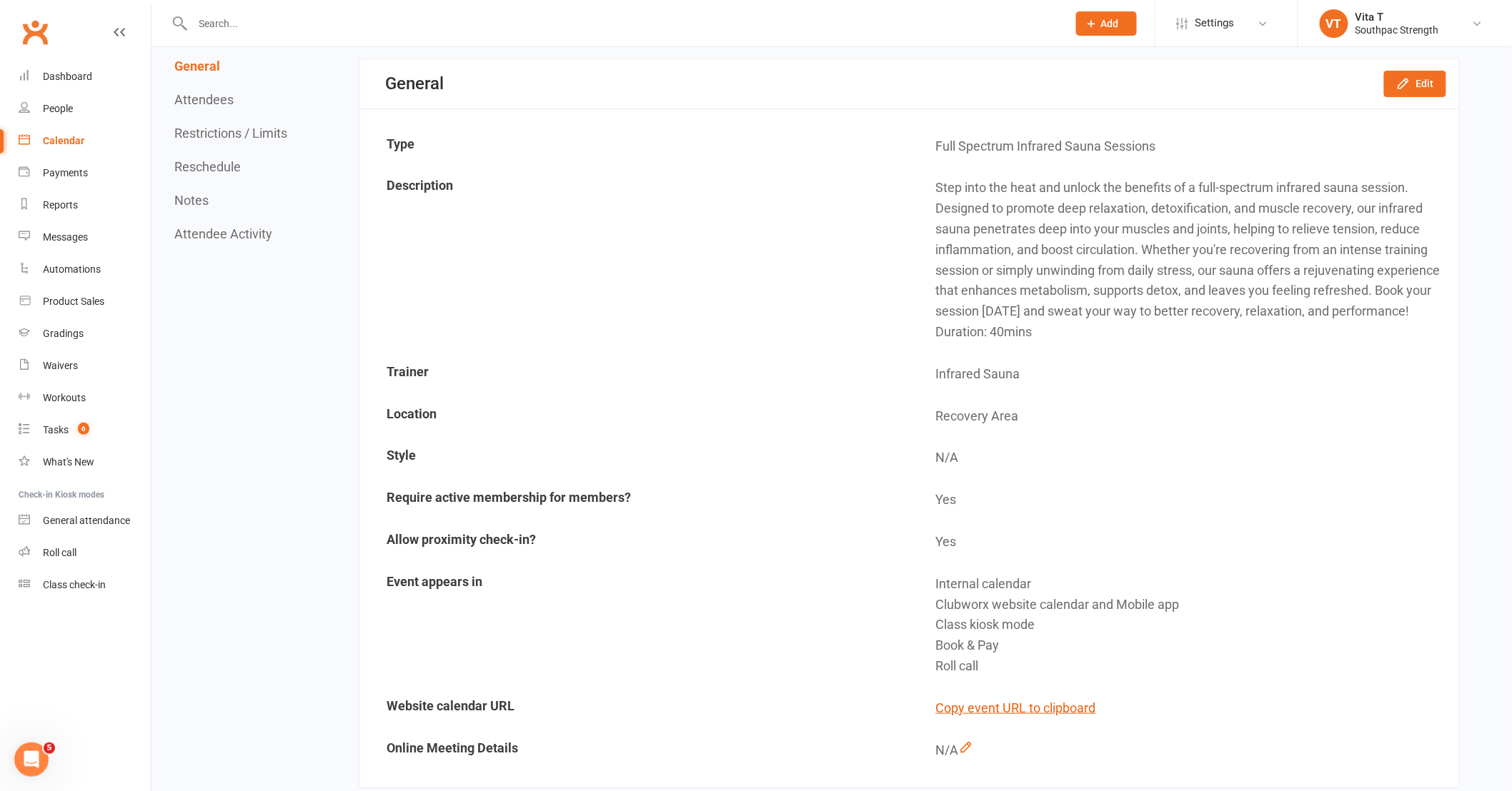
scroll to position [110, 0]
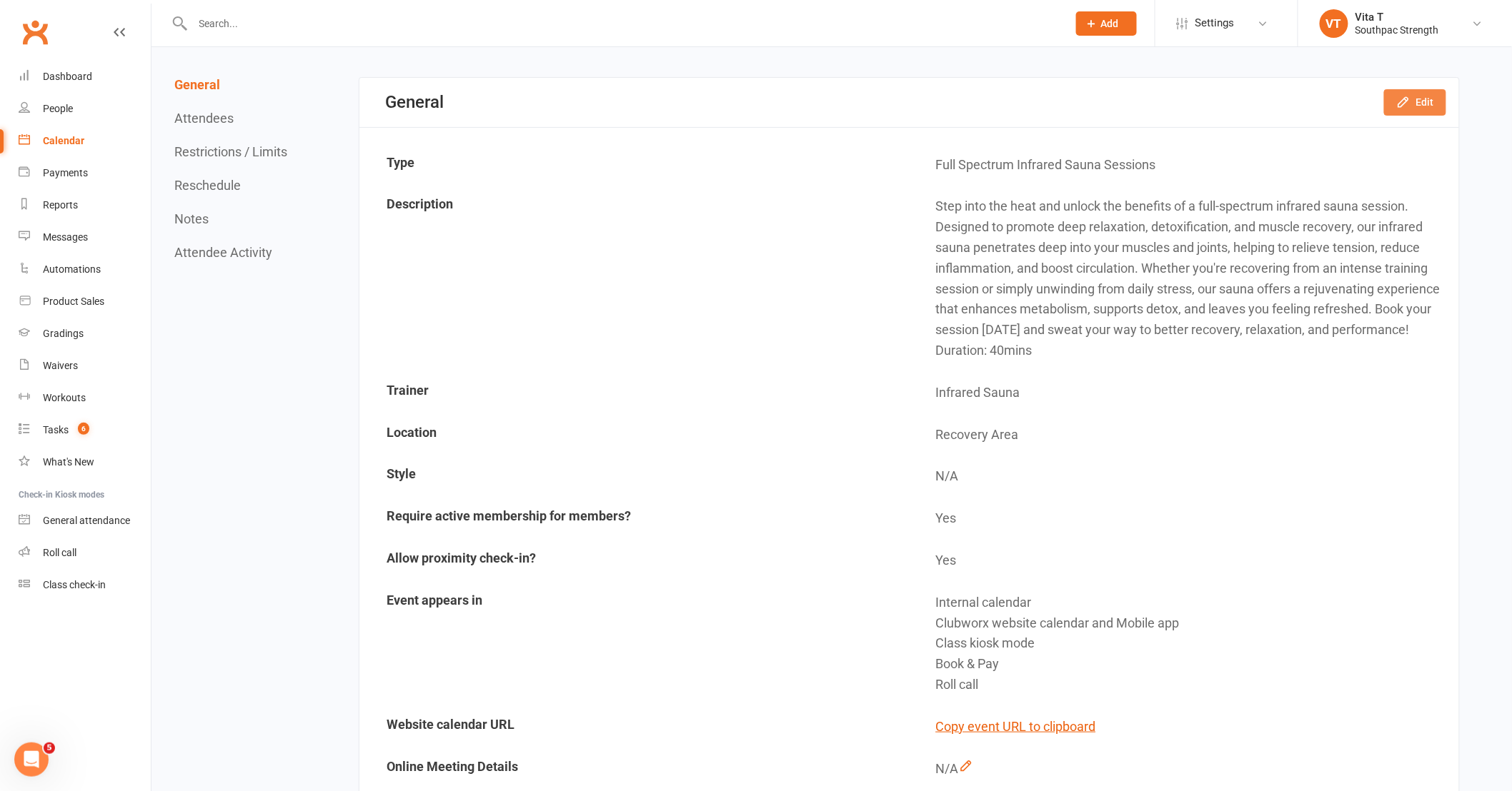
click at [1391, 104] on button "Edit" at bounding box center [1415, 102] width 63 height 26
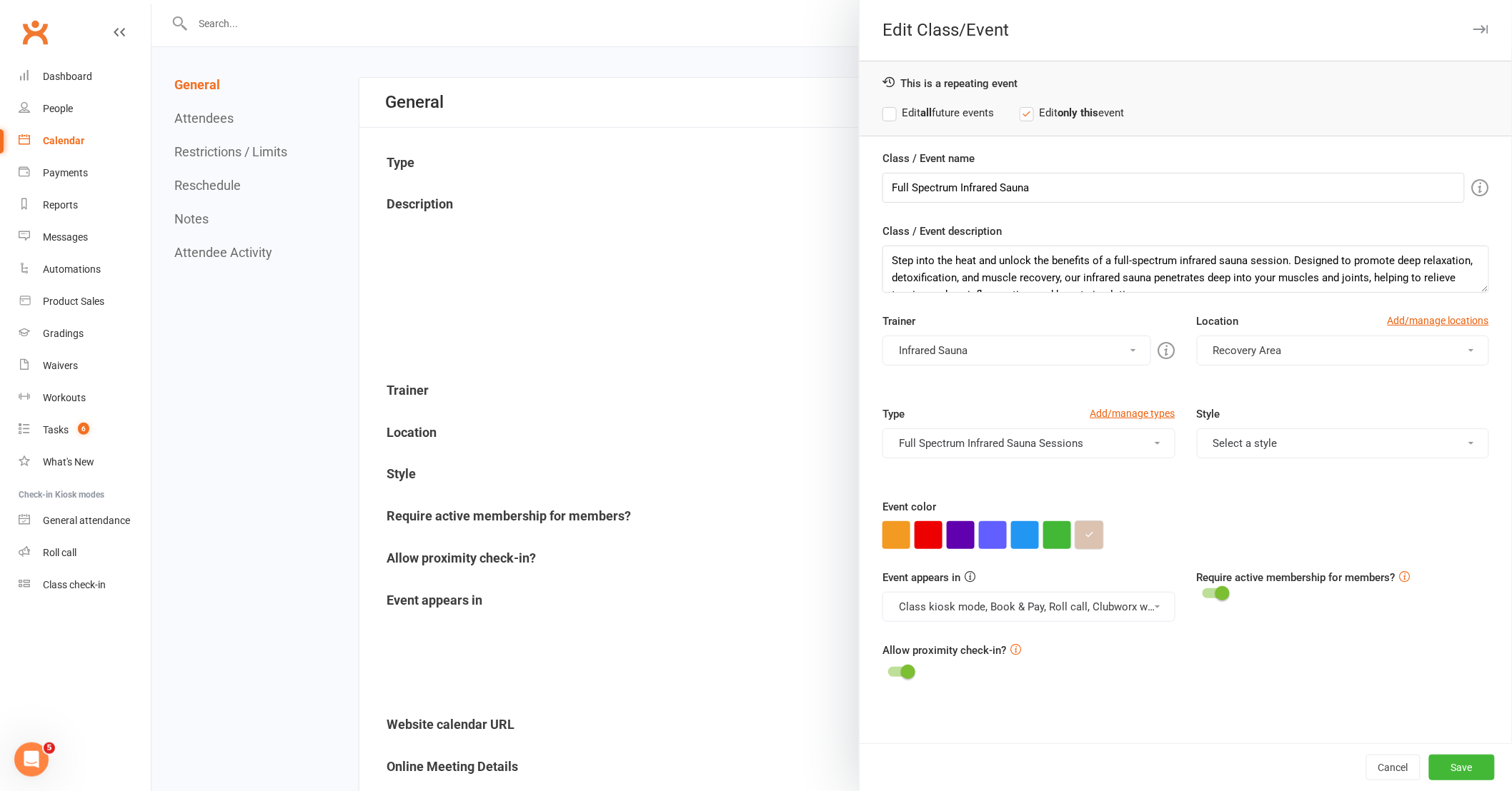
click at [1091, 530] on button "button" at bounding box center [1089, 535] width 28 height 28
drag, startPoint x: 1115, startPoint y: 509, endPoint x: 1009, endPoint y: 516, distance: 106.2
click at [1387, 774] on button "Cancel" at bounding box center [1393, 768] width 54 height 26
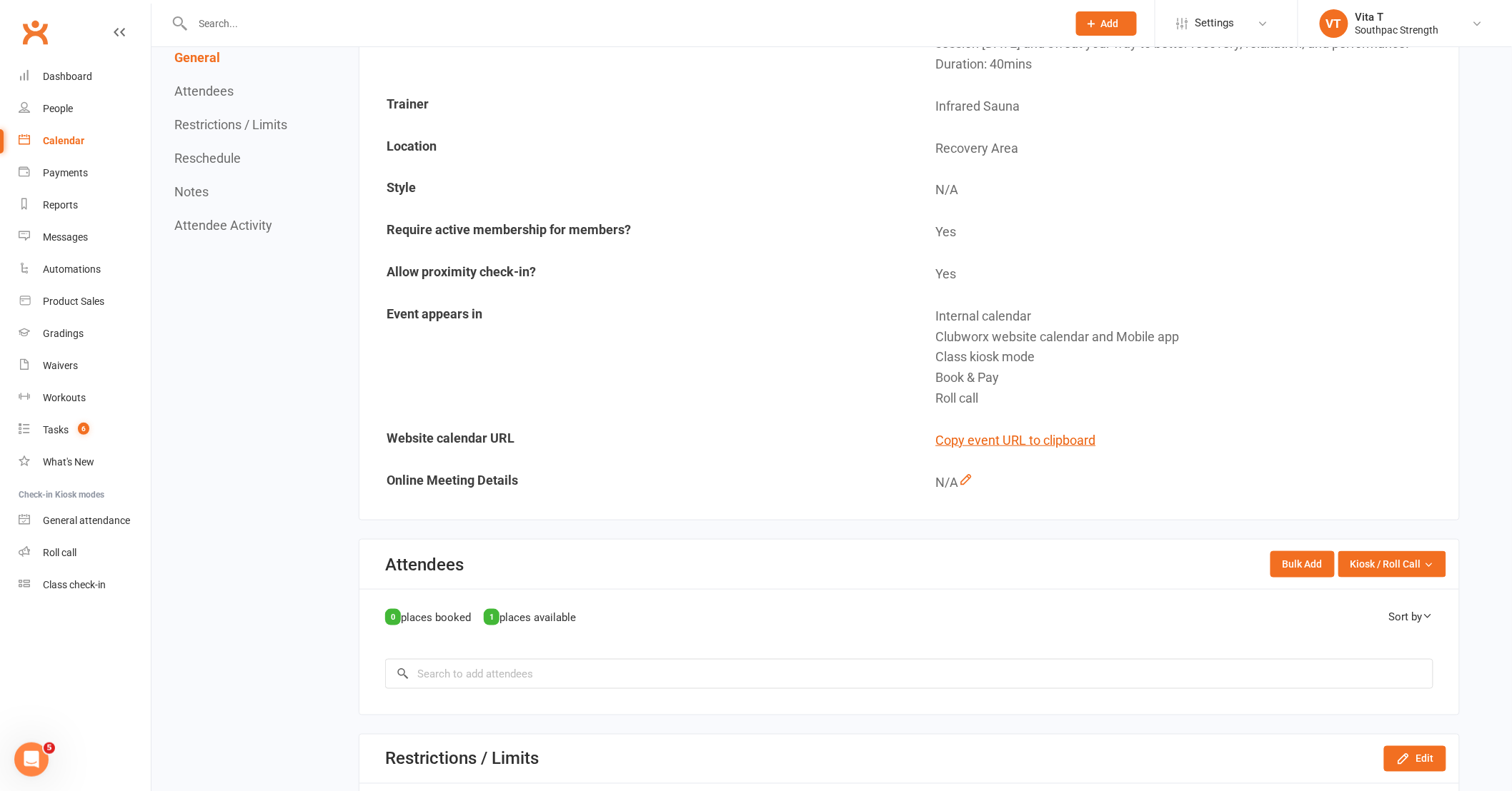
scroll to position [0, 0]
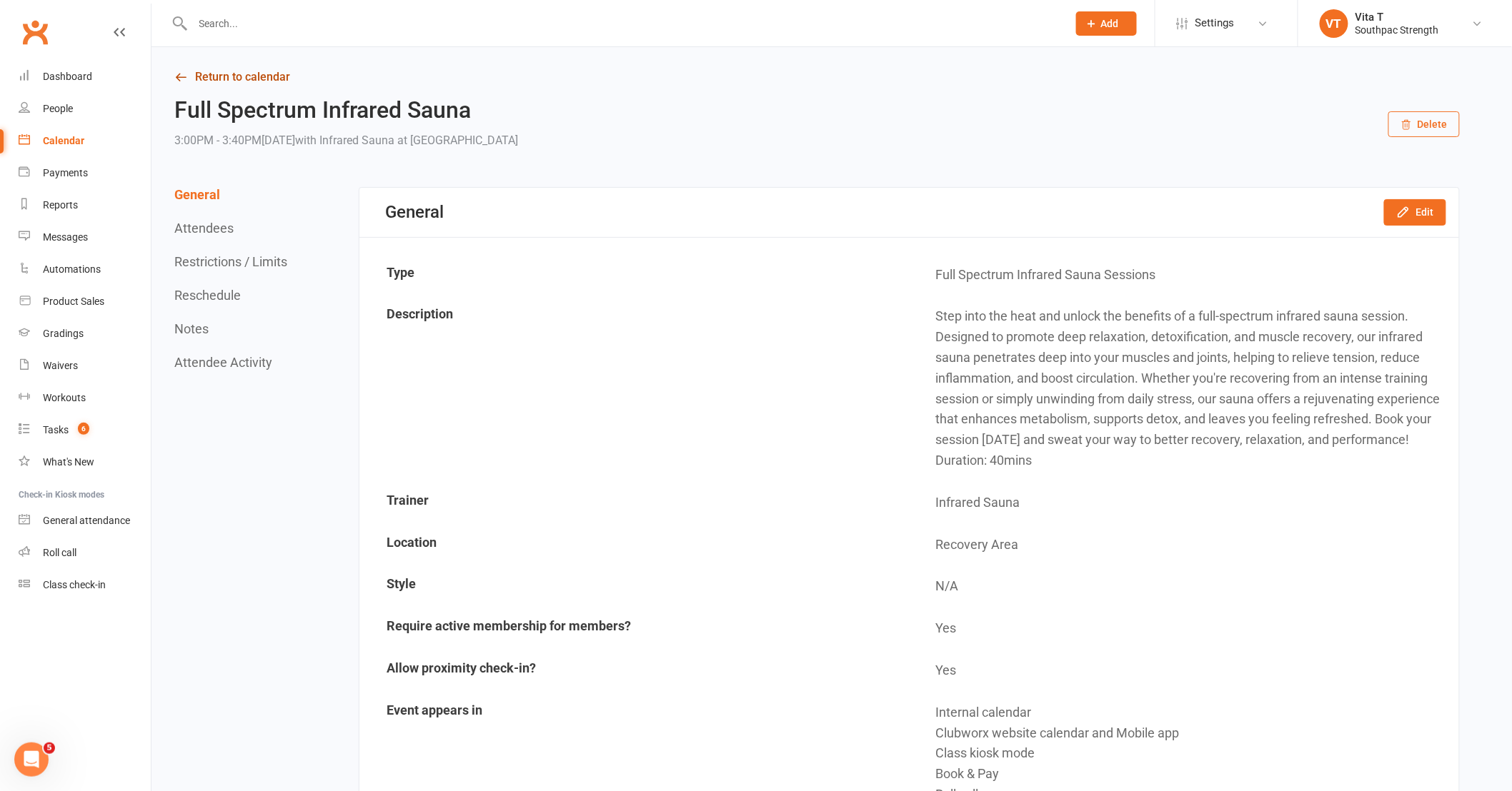
click at [196, 85] on link "Return to calendar" at bounding box center [816, 77] width 1285 height 20
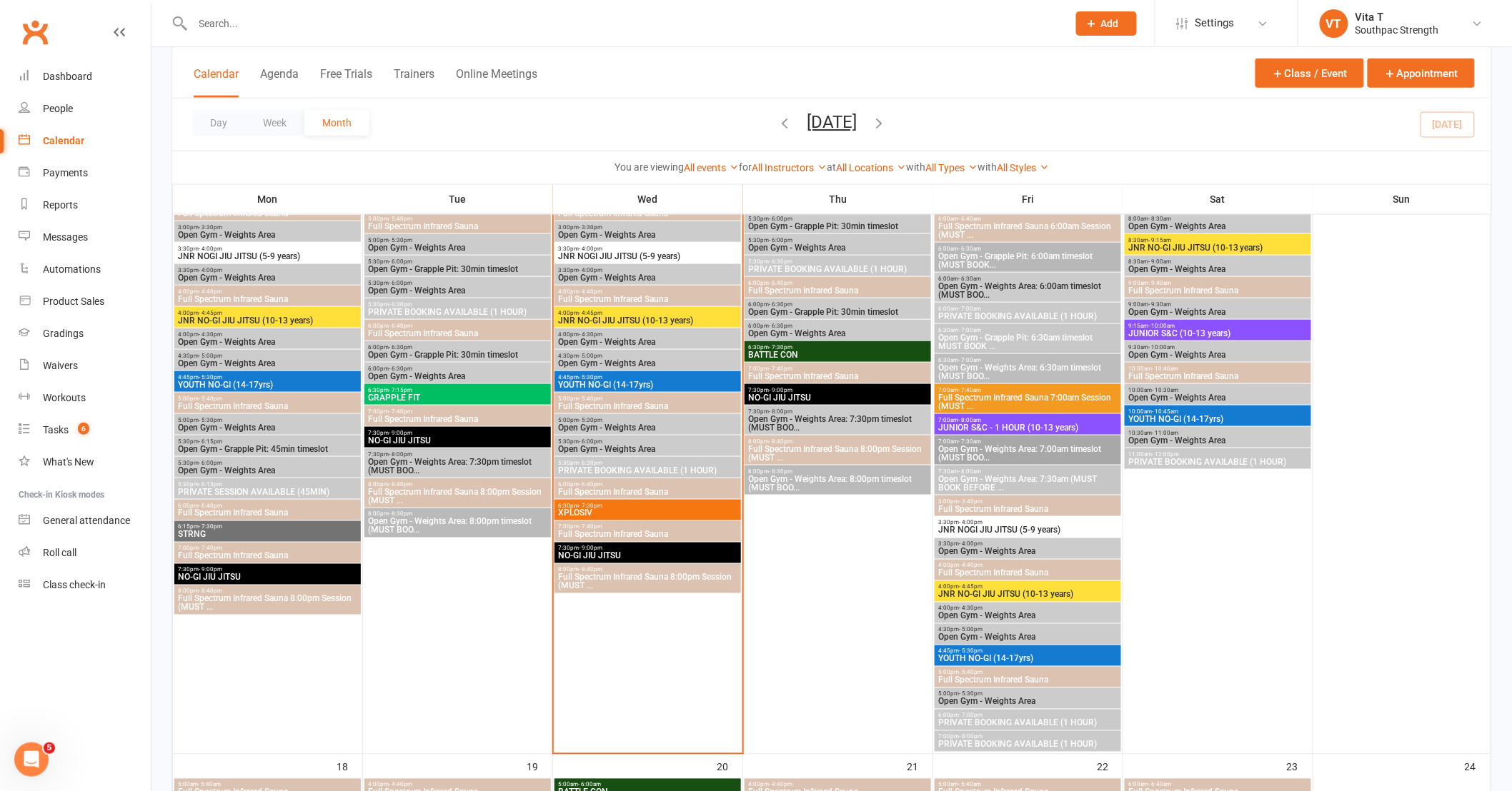
scroll to position [634, 0]
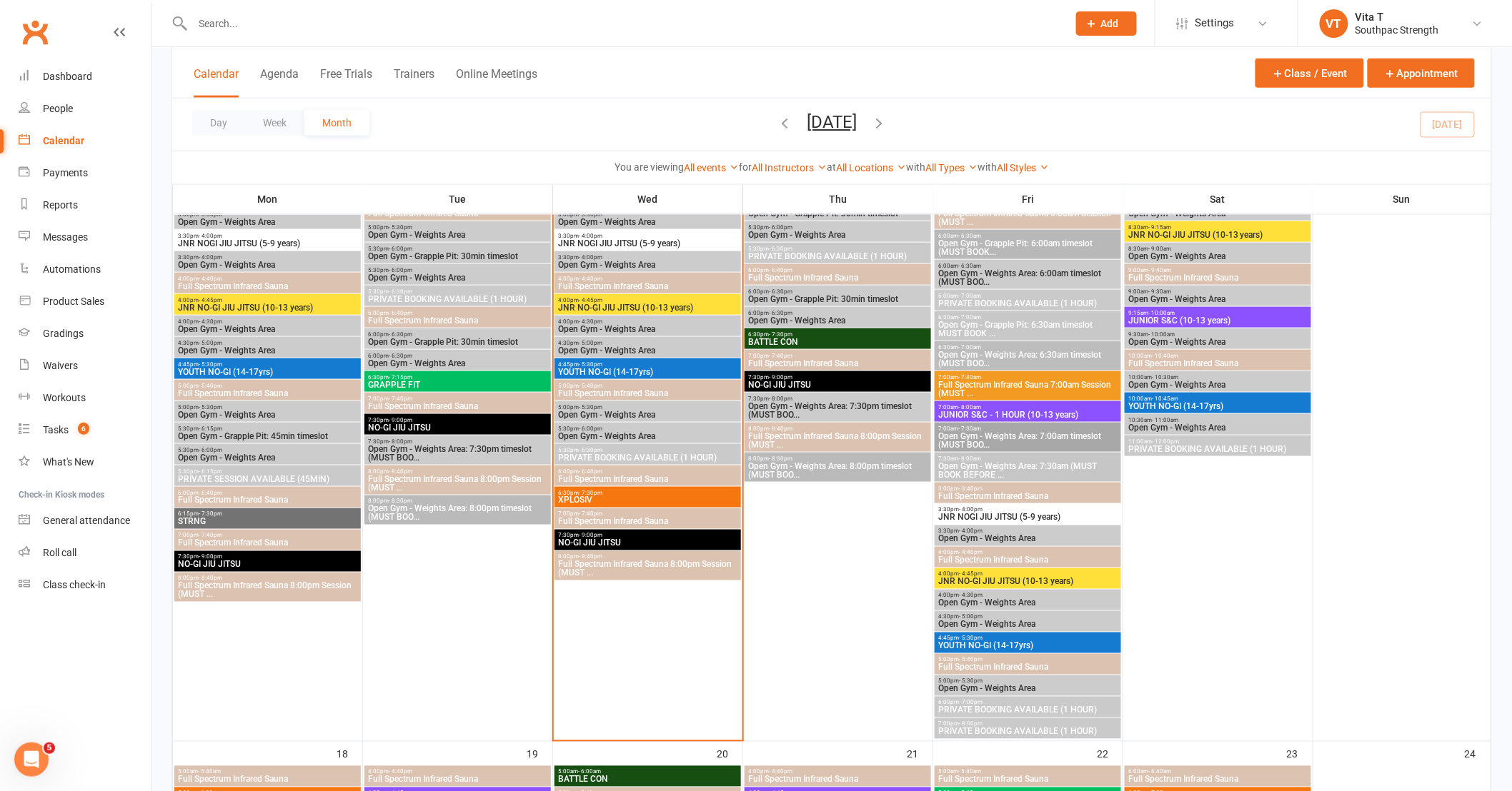
click at [1039, 389] on span "Full Spectrum Infrared Sauna 7:00am Session (MUST ..." at bounding box center [1028, 390] width 181 height 17
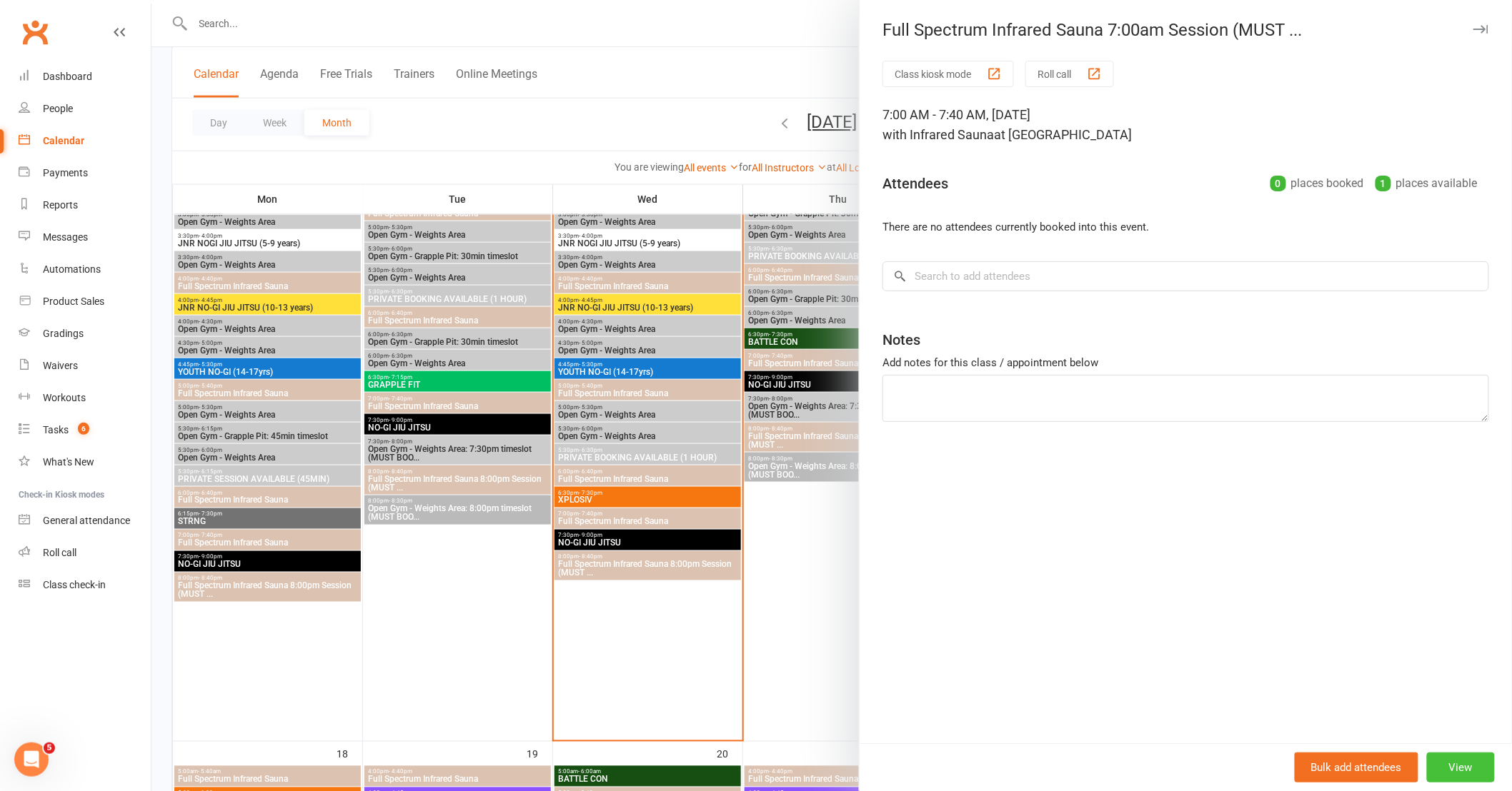
click at [1457, 775] on button "View" at bounding box center [1460, 767] width 68 height 30
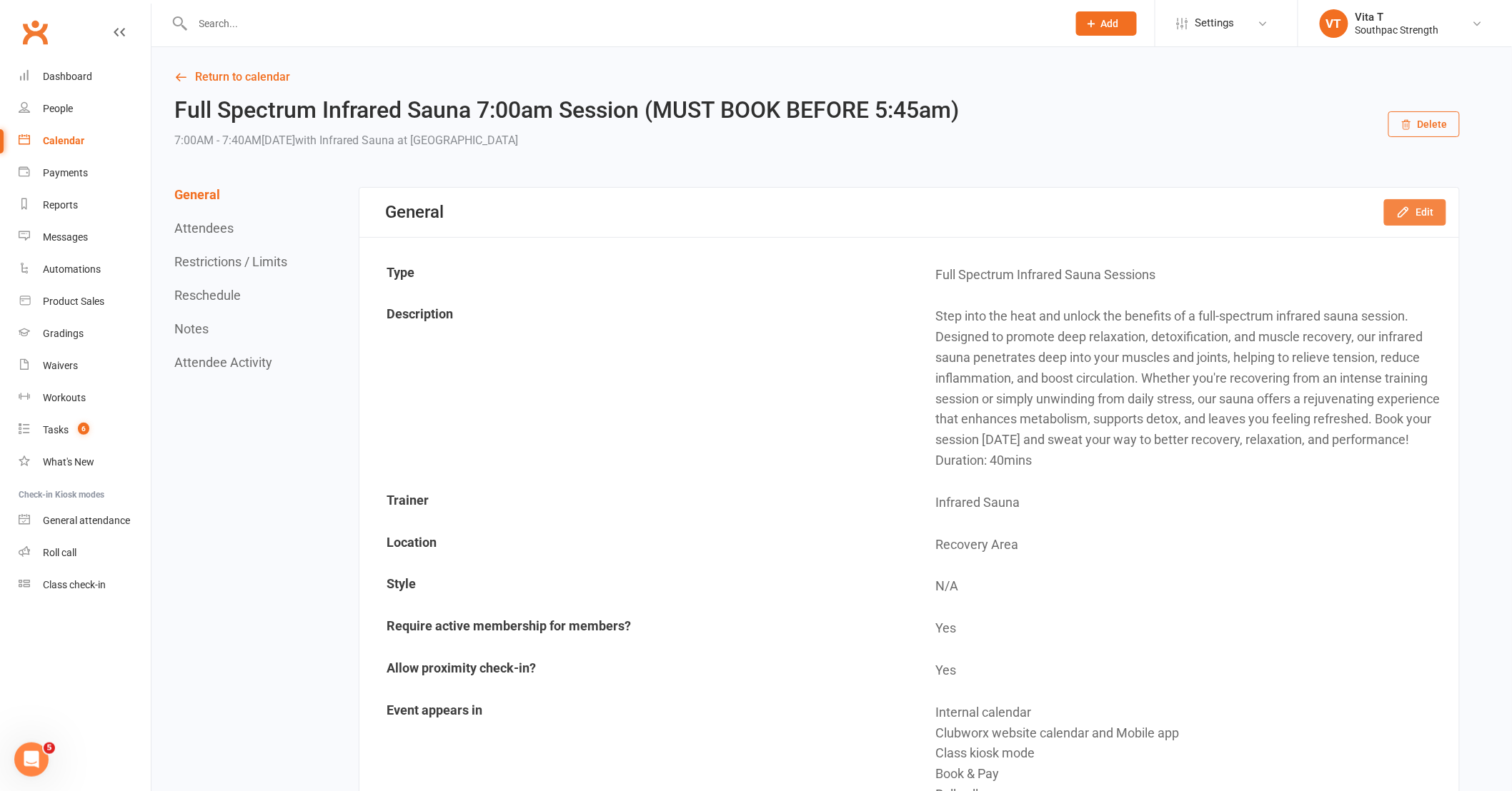
click at [1396, 209] on button "Edit" at bounding box center [1415, 212] width 63 height 26
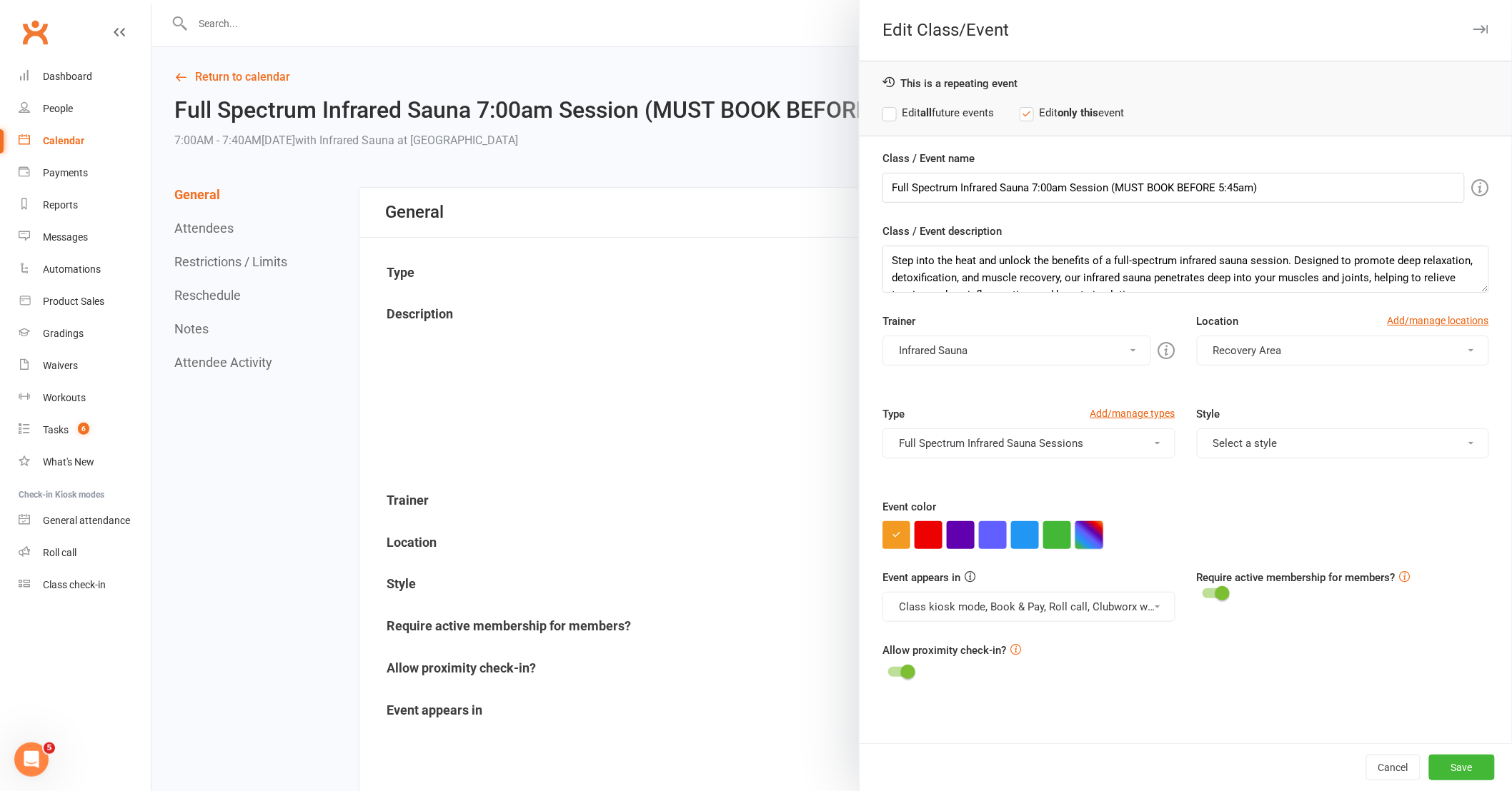
click at [1093, 530] on button "button" at bounding box center [1089, 535] width 28 height 28
click at [1089, 507] on input "text" at bounding box center [1109, 506] width 71 height 17
paste input "#dbc2b1"
type input "#dbc2b1"
click at [1334, 525] on div at bounding box center [1186, 535] width 606 height 28
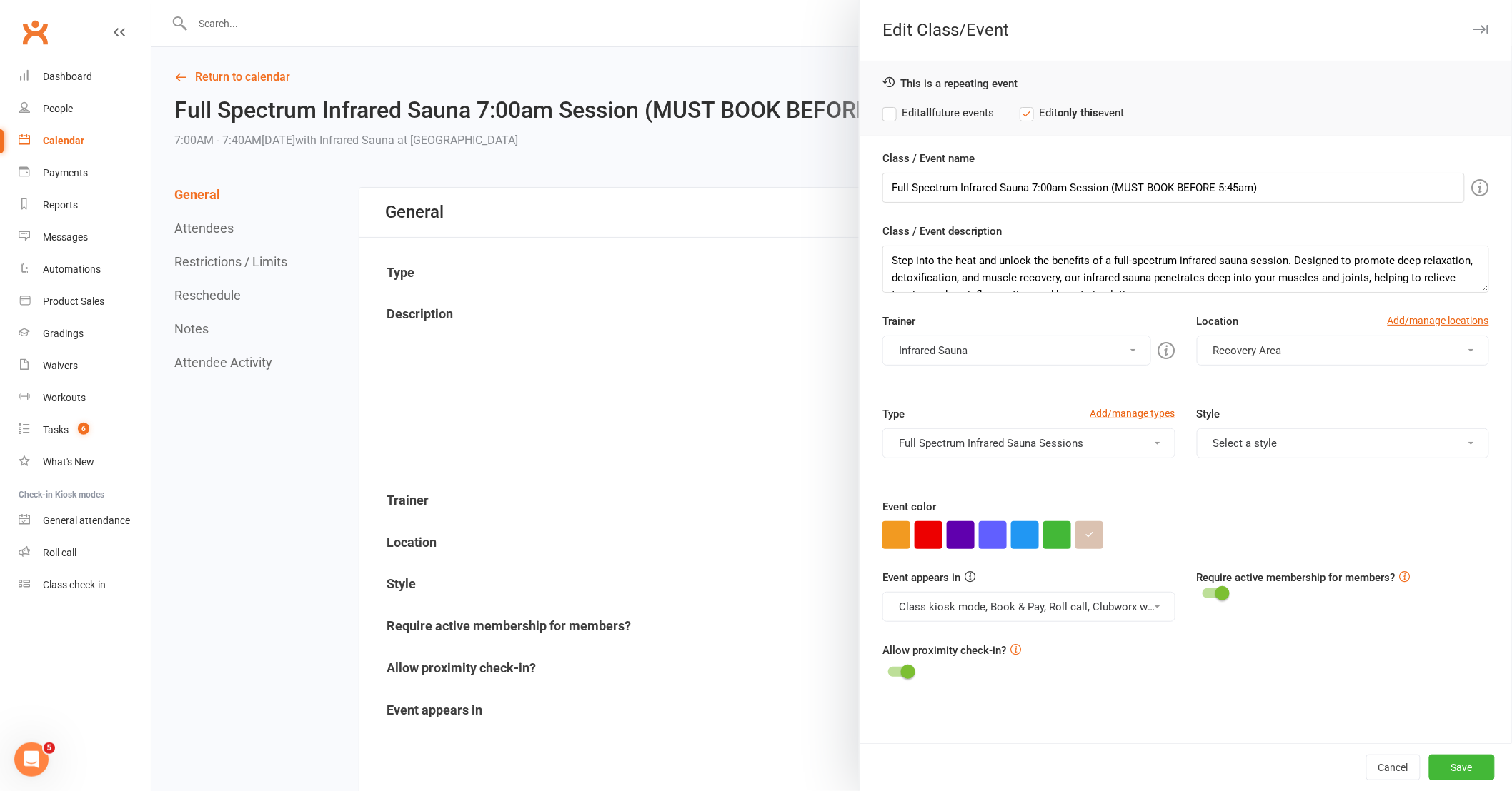
click at [888, 115] on label "Edit all future events" at bounding box center [938, 113] width 112 height 17
click at [1465, 762] on button "Save" at bounding box center [1461, 768] width 65 height 26
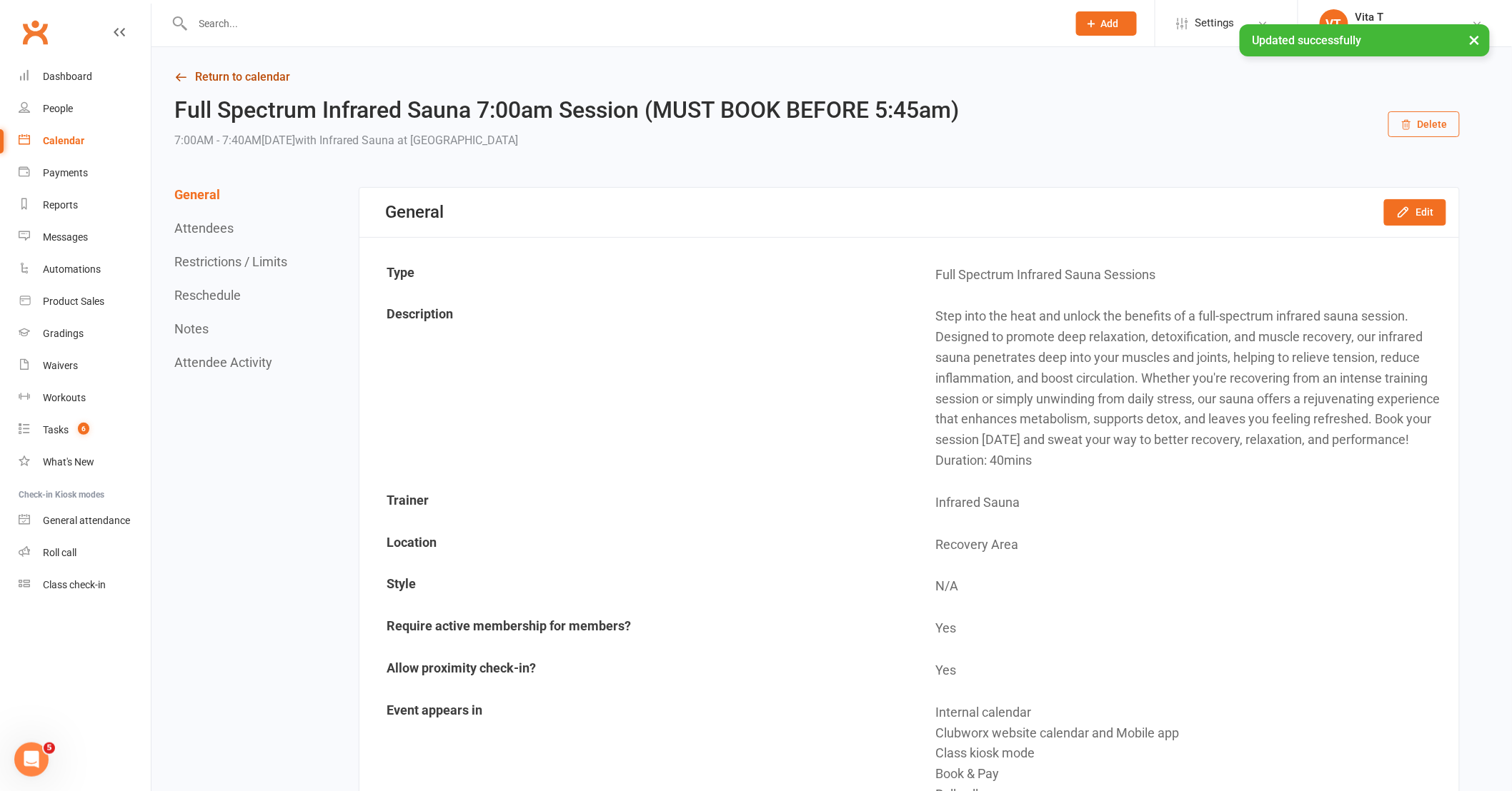
click at [229, 67] on link "Return to calendar" at bounding box center [816, 77] width 1285 height 20
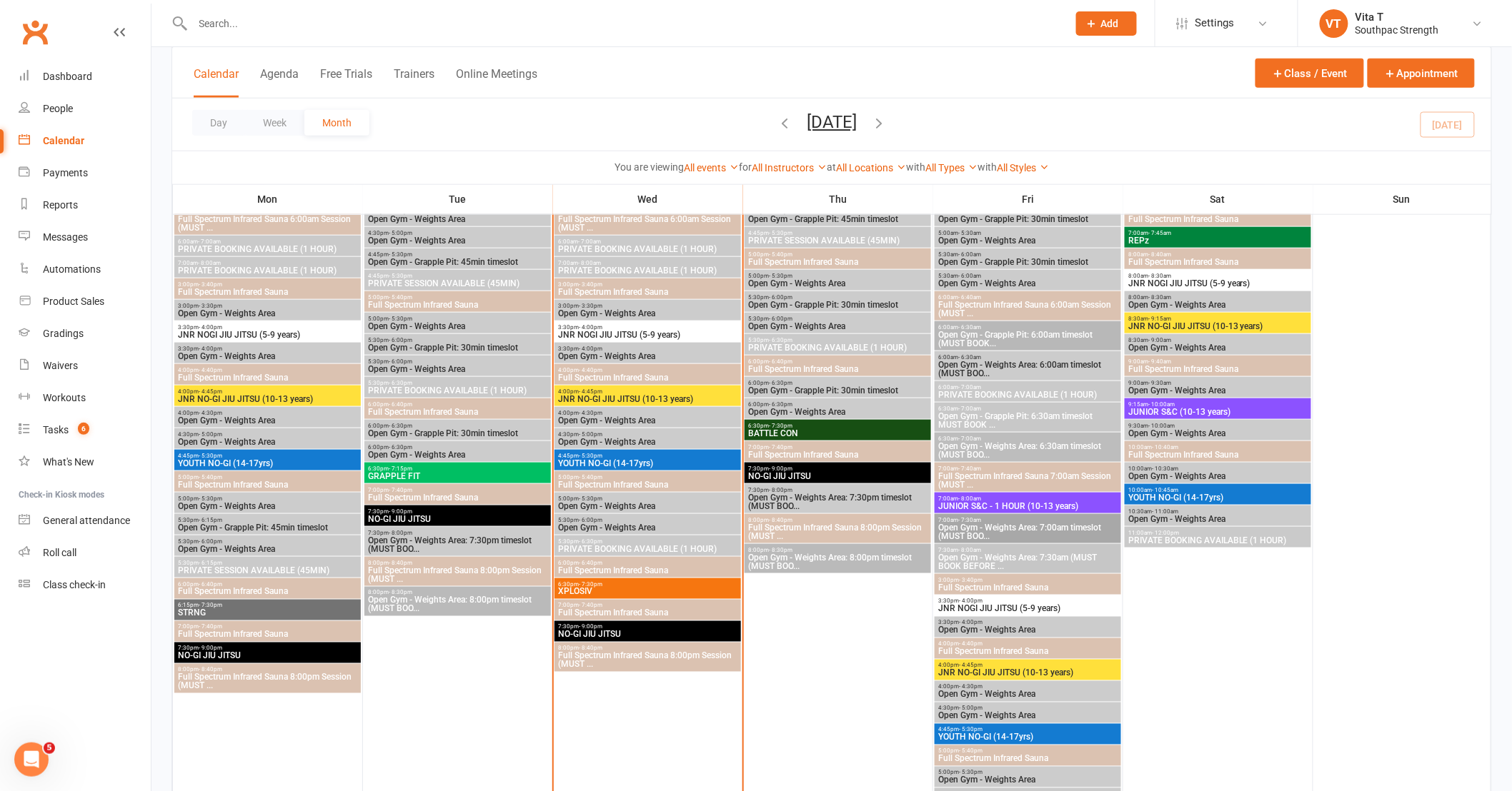
scroll to position [555, 0]
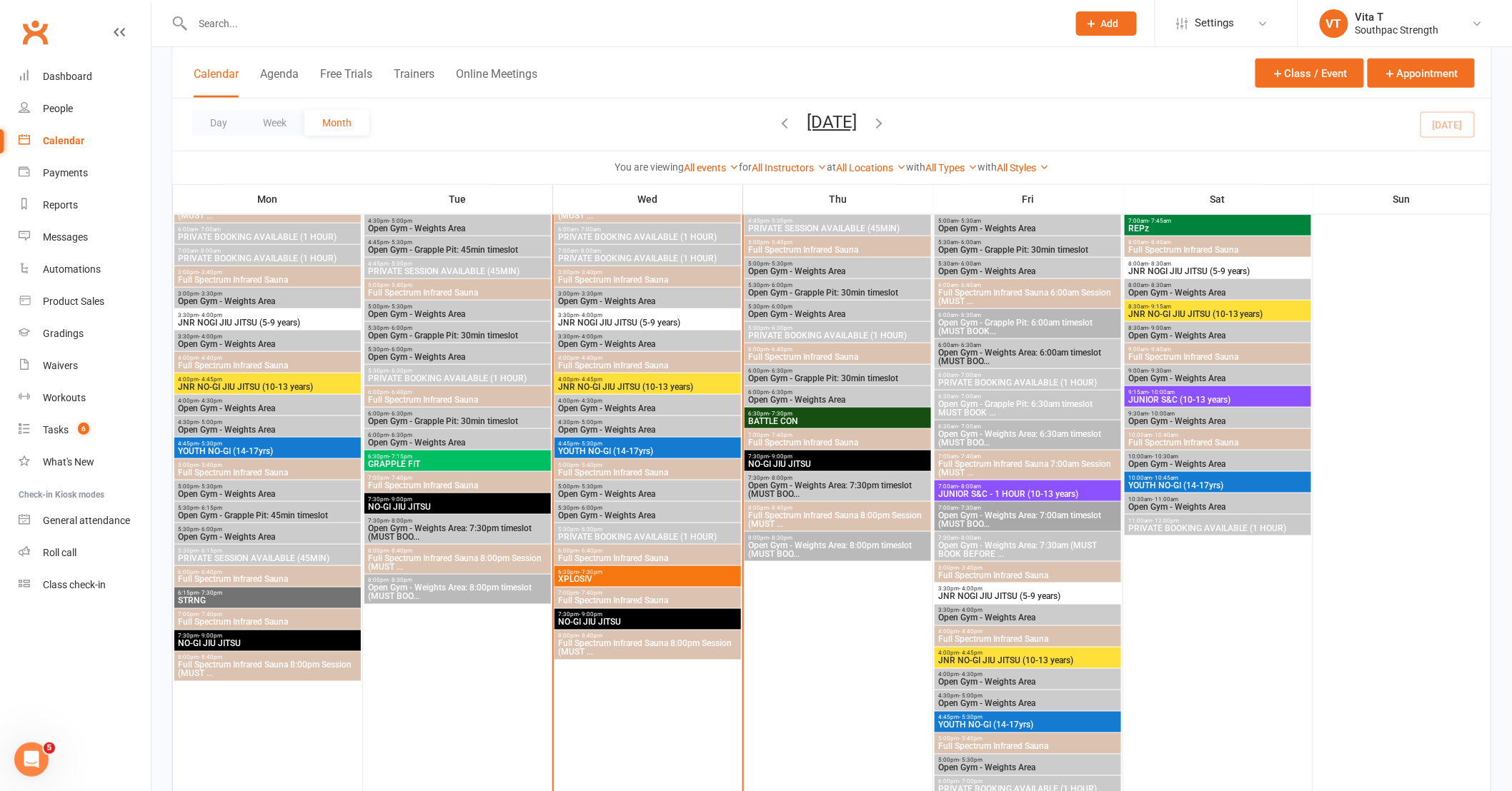
click at [1043, 593] on span "JNR NOGI JIU JITSU (5-9 years)" at bounding box center [1028, 597] width 181 height 9
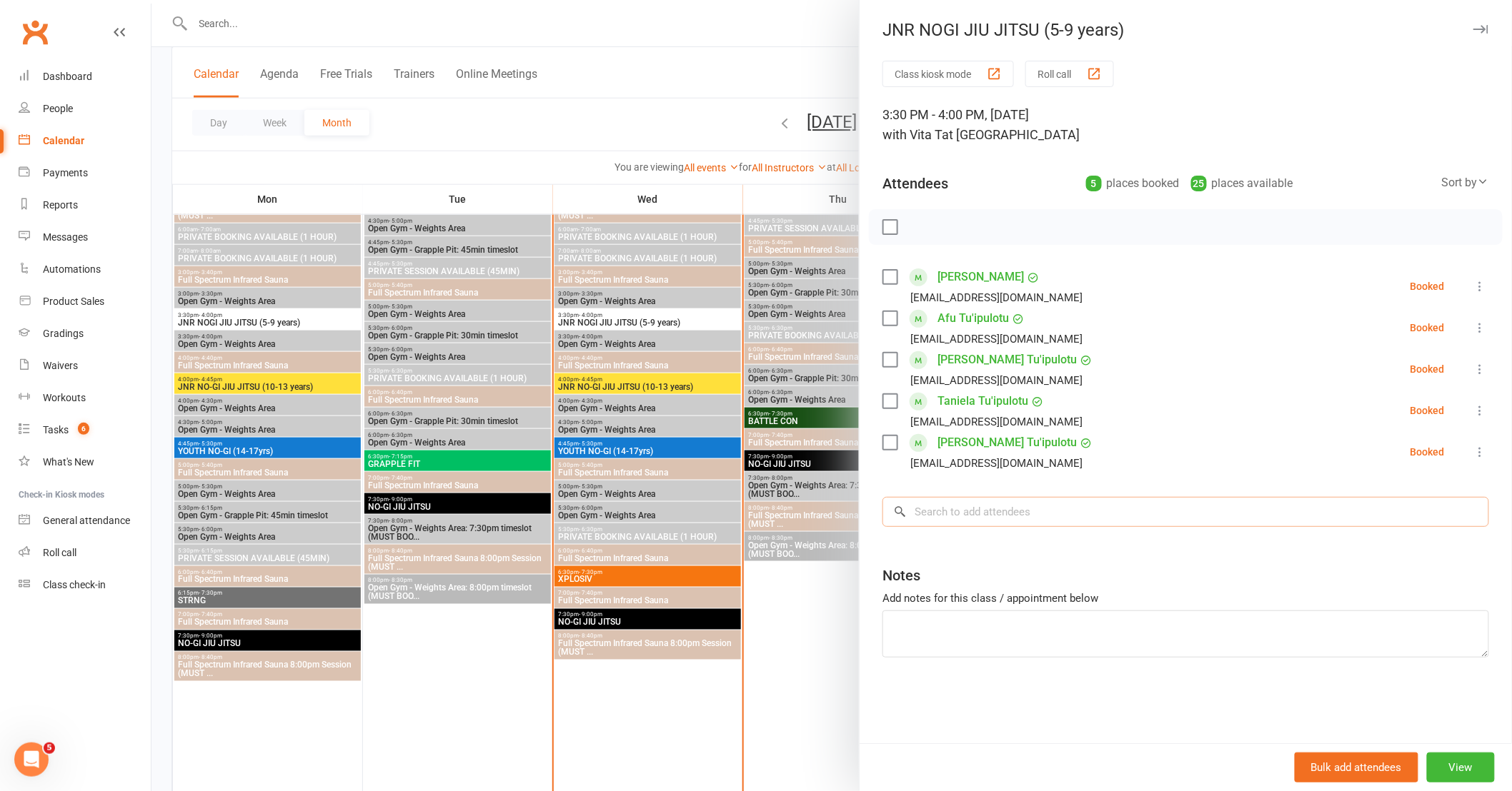
click at [1004, 509] on input "search" at bounding box center [1186, 512] width 606 height 30
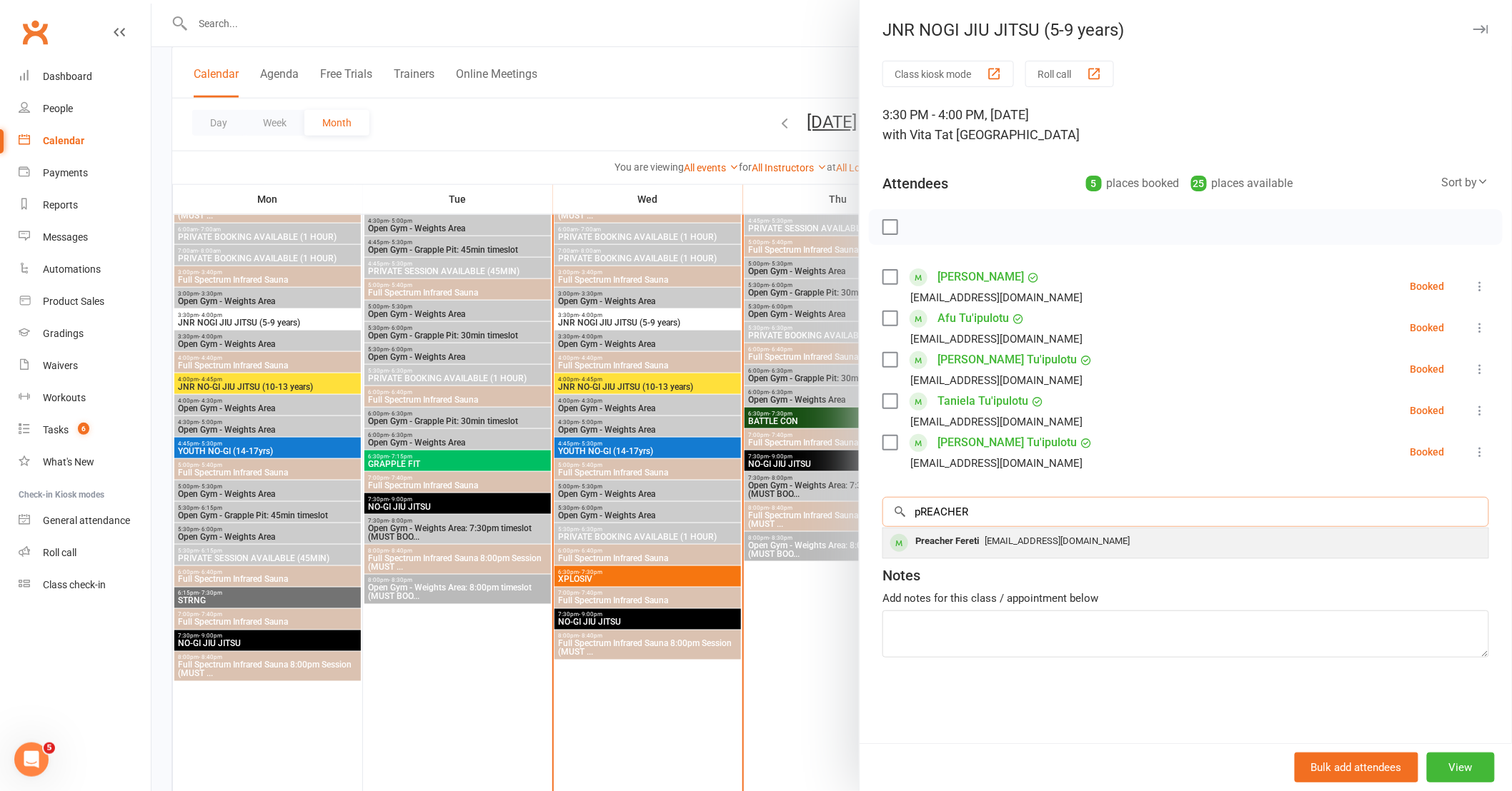
type input "pREACHER"
click at [990, 547] on span "BranLee.Fereti@gmail.com" at bounding box center [1057, 541] width 145 height 11
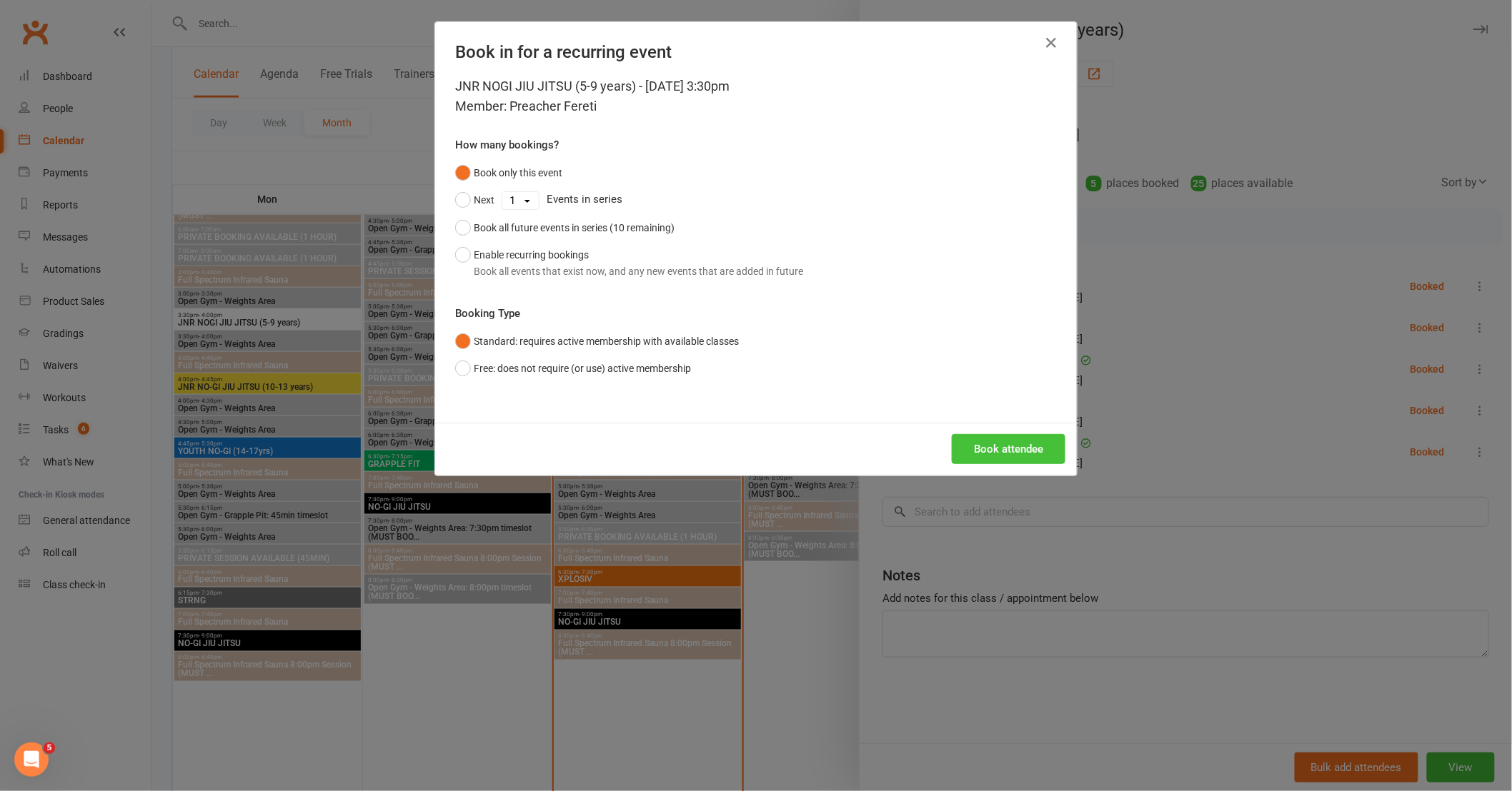
click at [1003, 447] on button "Book attendee" at bounding box center [1009, 448] width 114 height 30
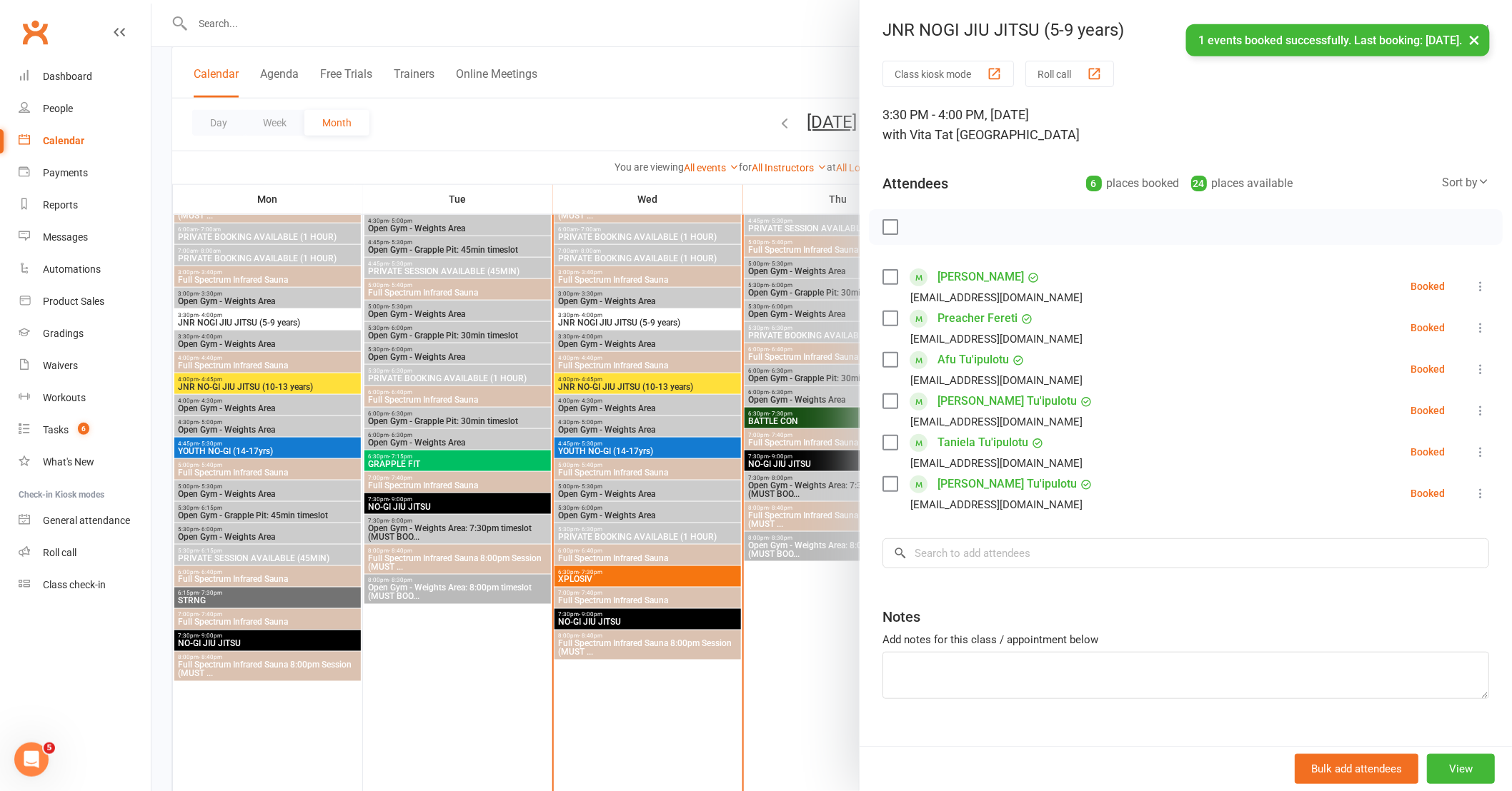
click at [977, 525] on div "Class kiosk mode Roll call 3:30 PM - 4:00 PM, Friday, August, 15, 2025 with Vit…" at bounding box center [1186, 416] width 653 height 710
click at [983, 543] on input "search" at bounding box center [1186, 553] width 606 height 30
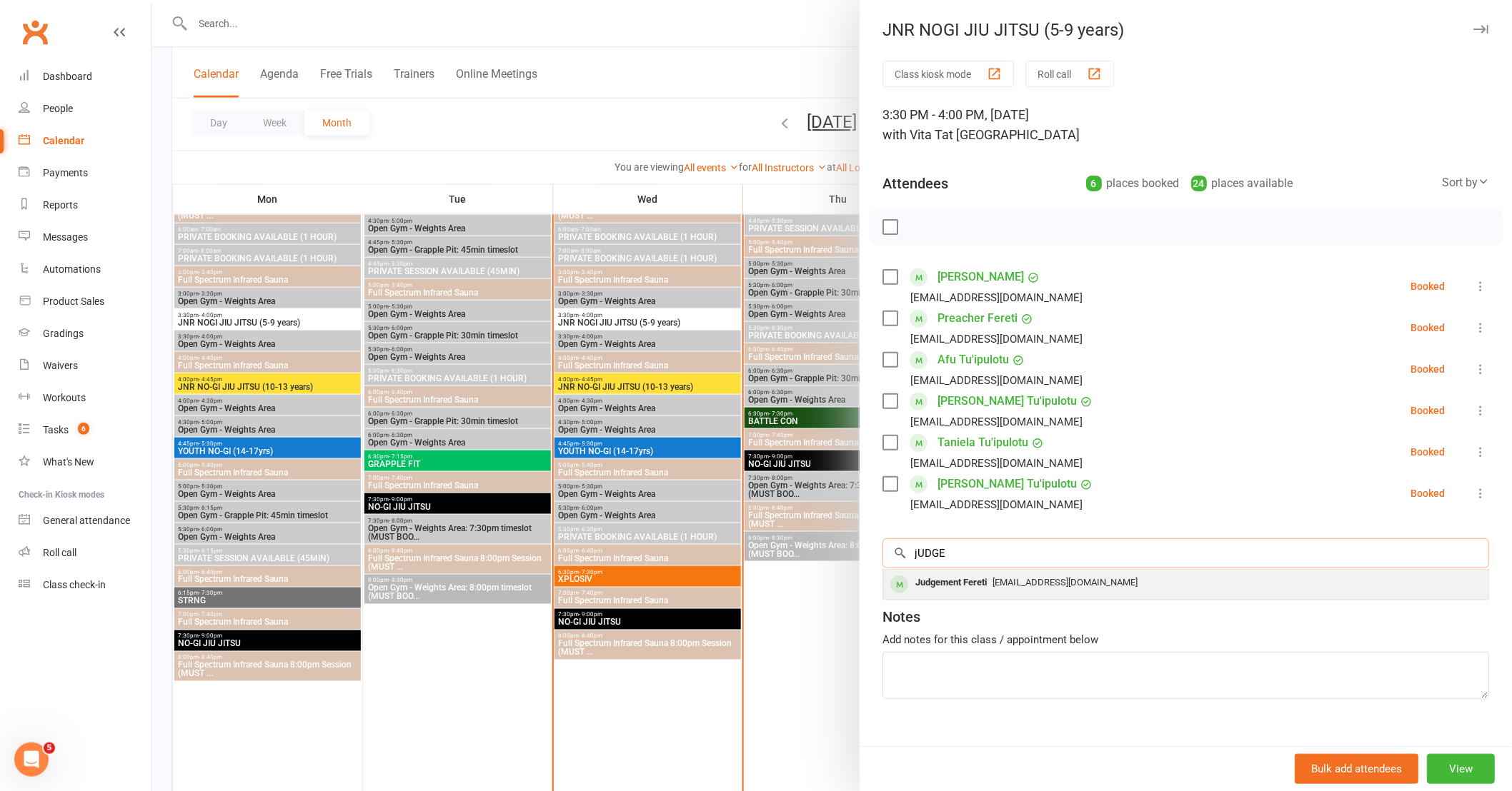
type input "jUDGE"
click at [965, 589] on div "Judgement Fereti" at bounding box center [951, 583] width 83 height 21
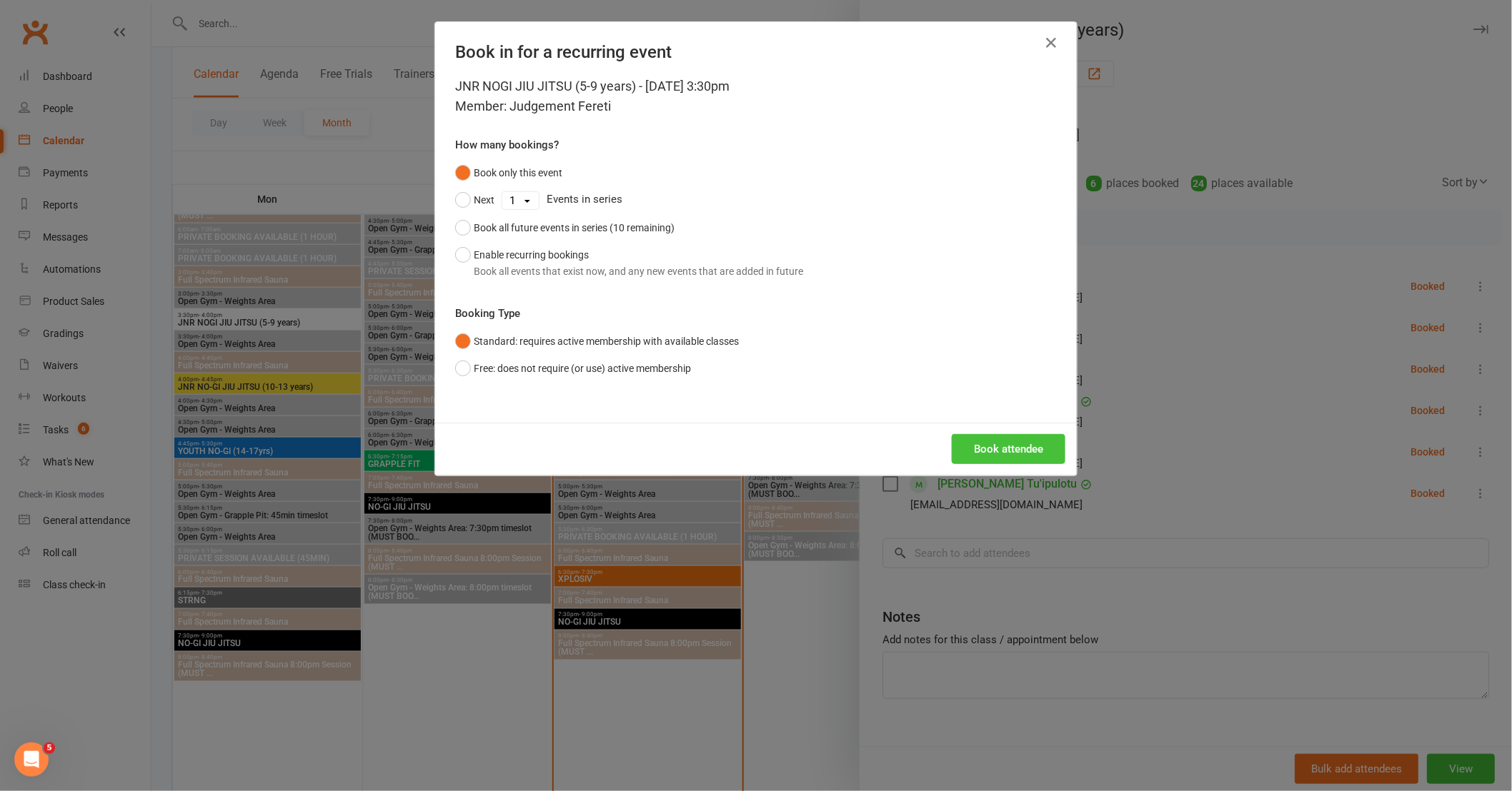
click at [994, 446] on button "Book attendee" at bounding box center [1009, 448] width 114 height 30
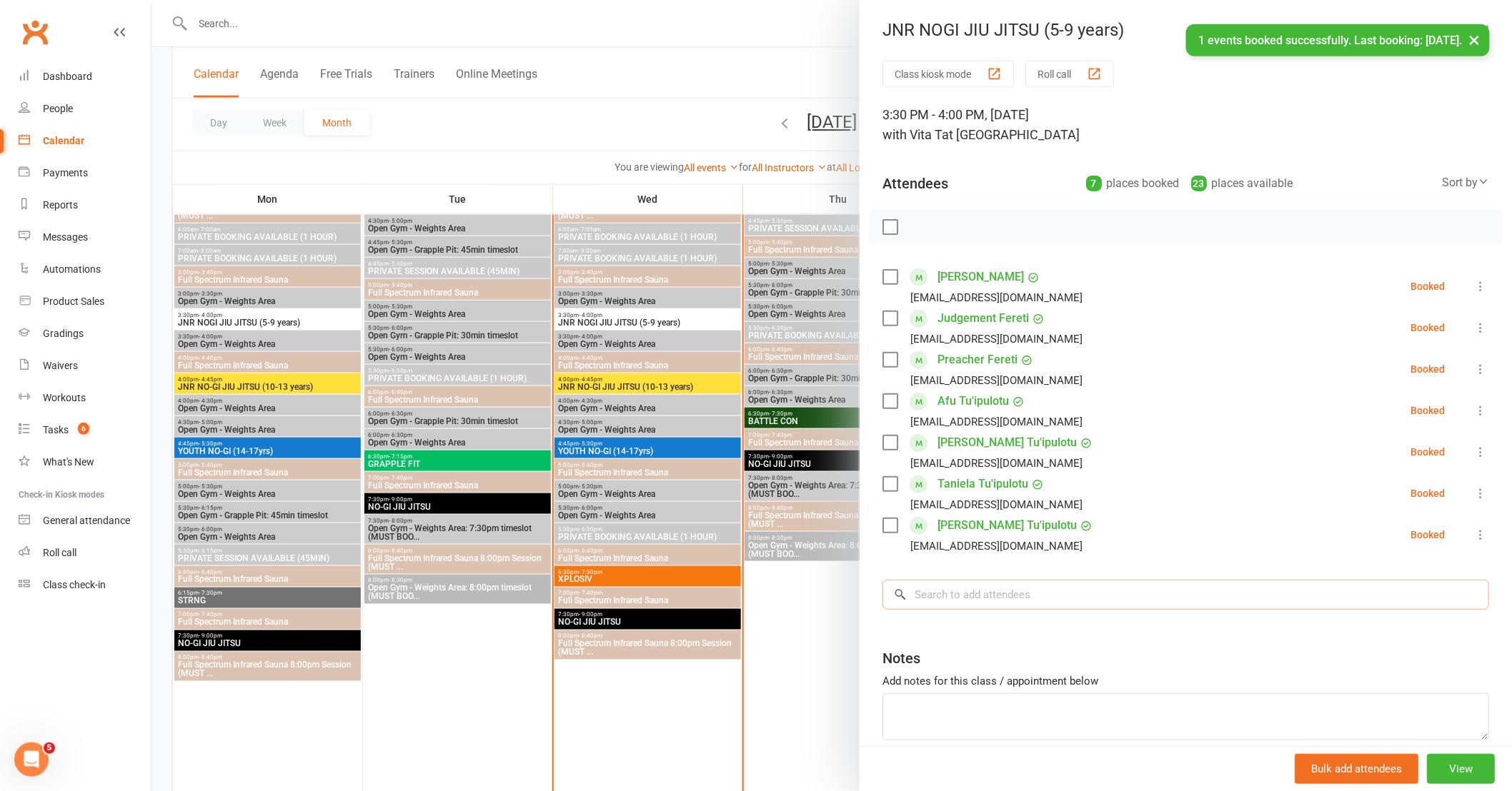
click at [1002, 602] on input "search" at bounding box center [1186, 595] width 606 height 30
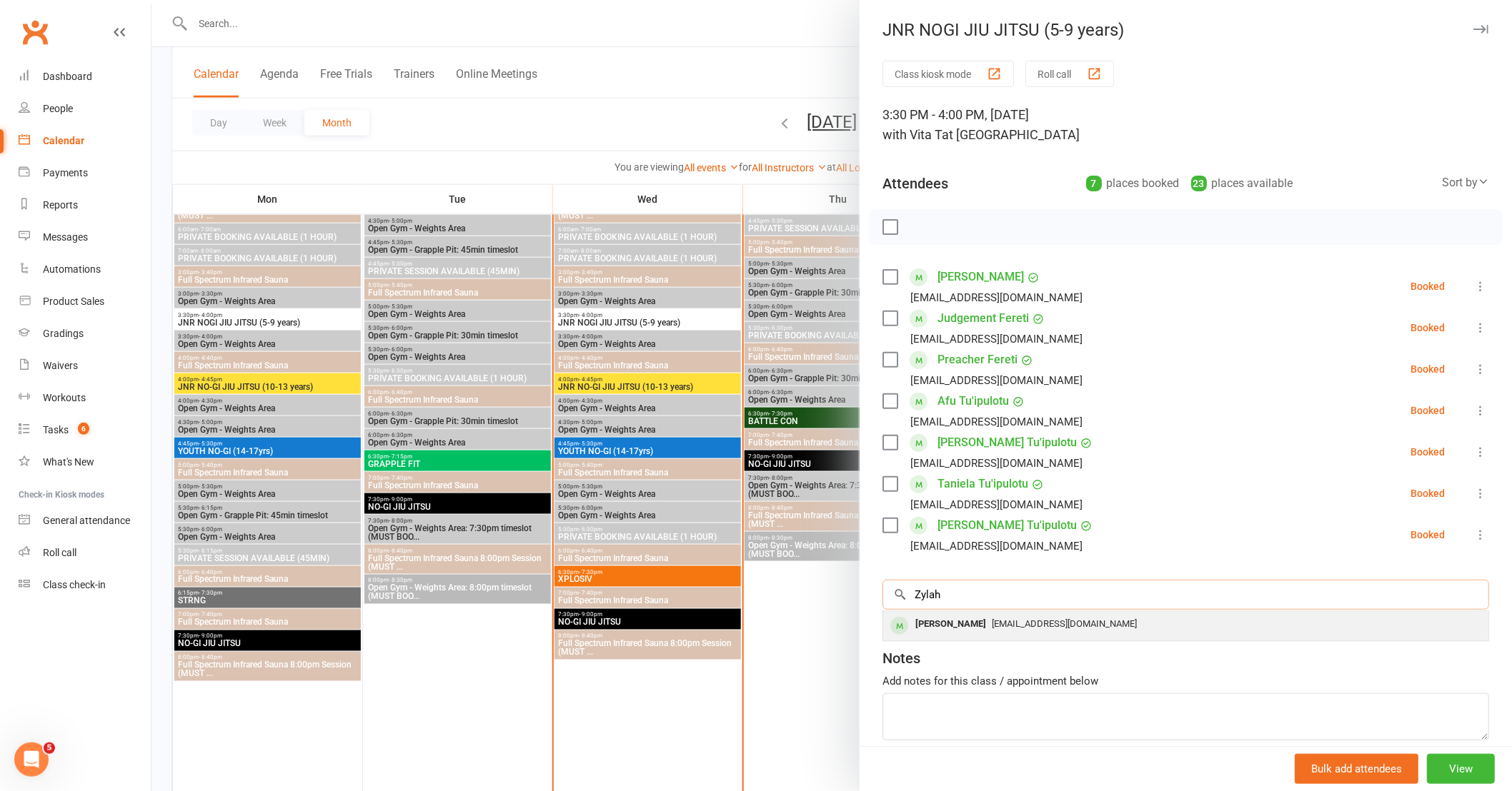
type input "Zylah"
click at [991, 619] on span "s.hemopo88@hotmail.com" at bounding box center [1064, 624] width 145 height 11
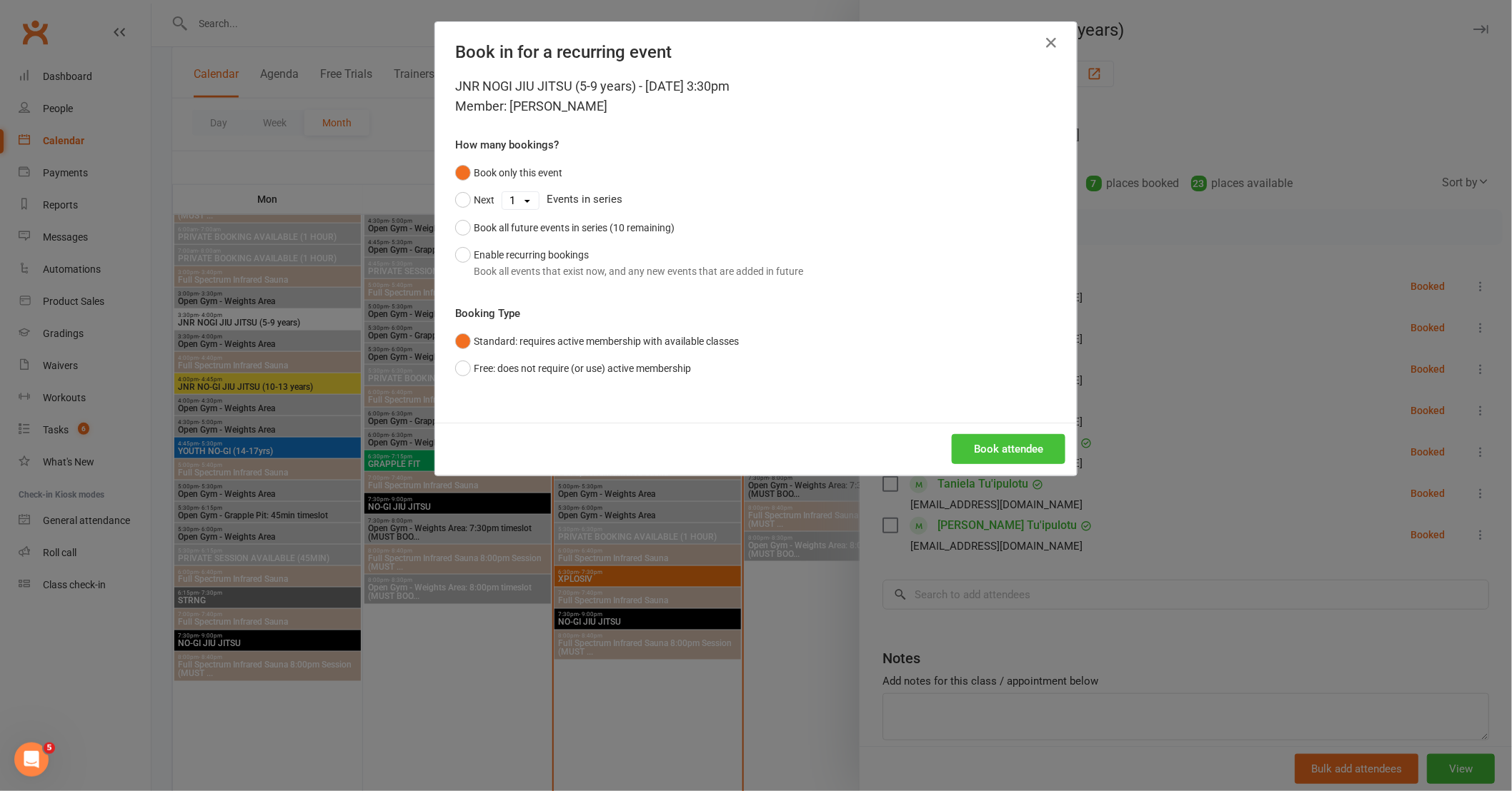
click at [975, 458] on button "Book attendee" at bounding box center [1009, 448] width 114 height 30
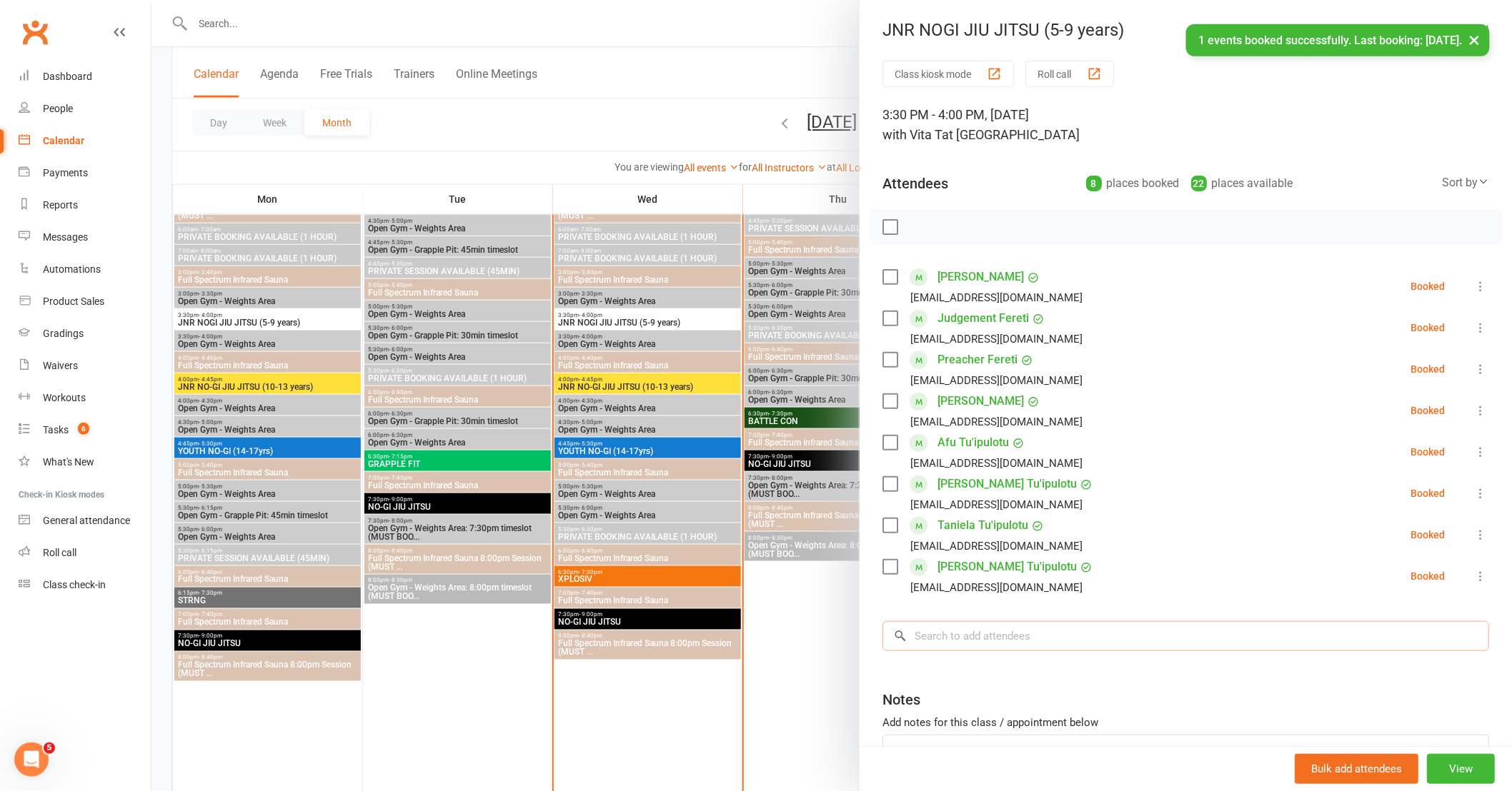
click at [1003, 637] on input "search" at bounding box center [1186, 636] width 606 height 30
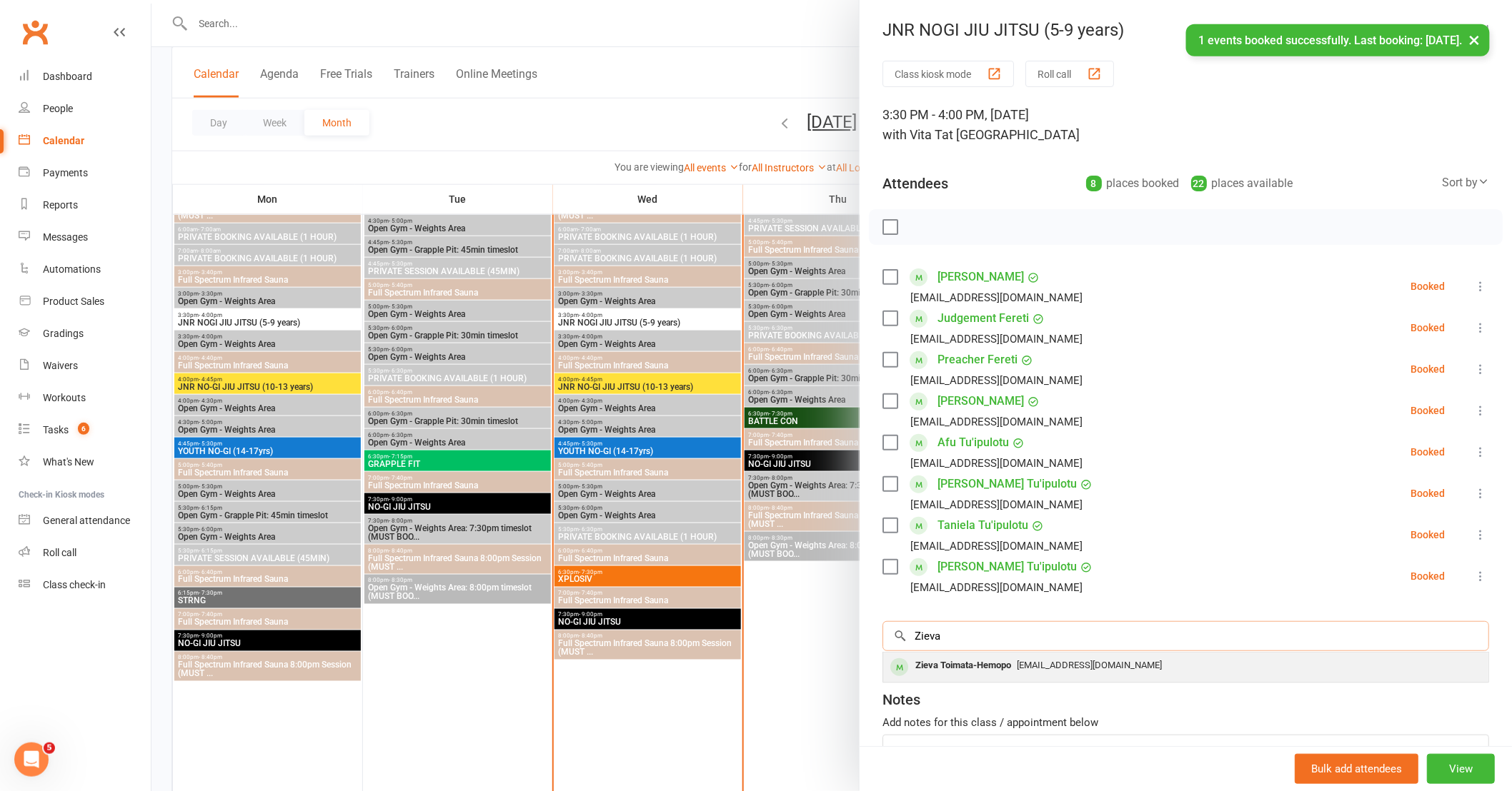
type input "Zieva"
click at [974, 665] on div "Zieva Toimata-Hemopo" at bounding box center [962, 666] width 107 height 21
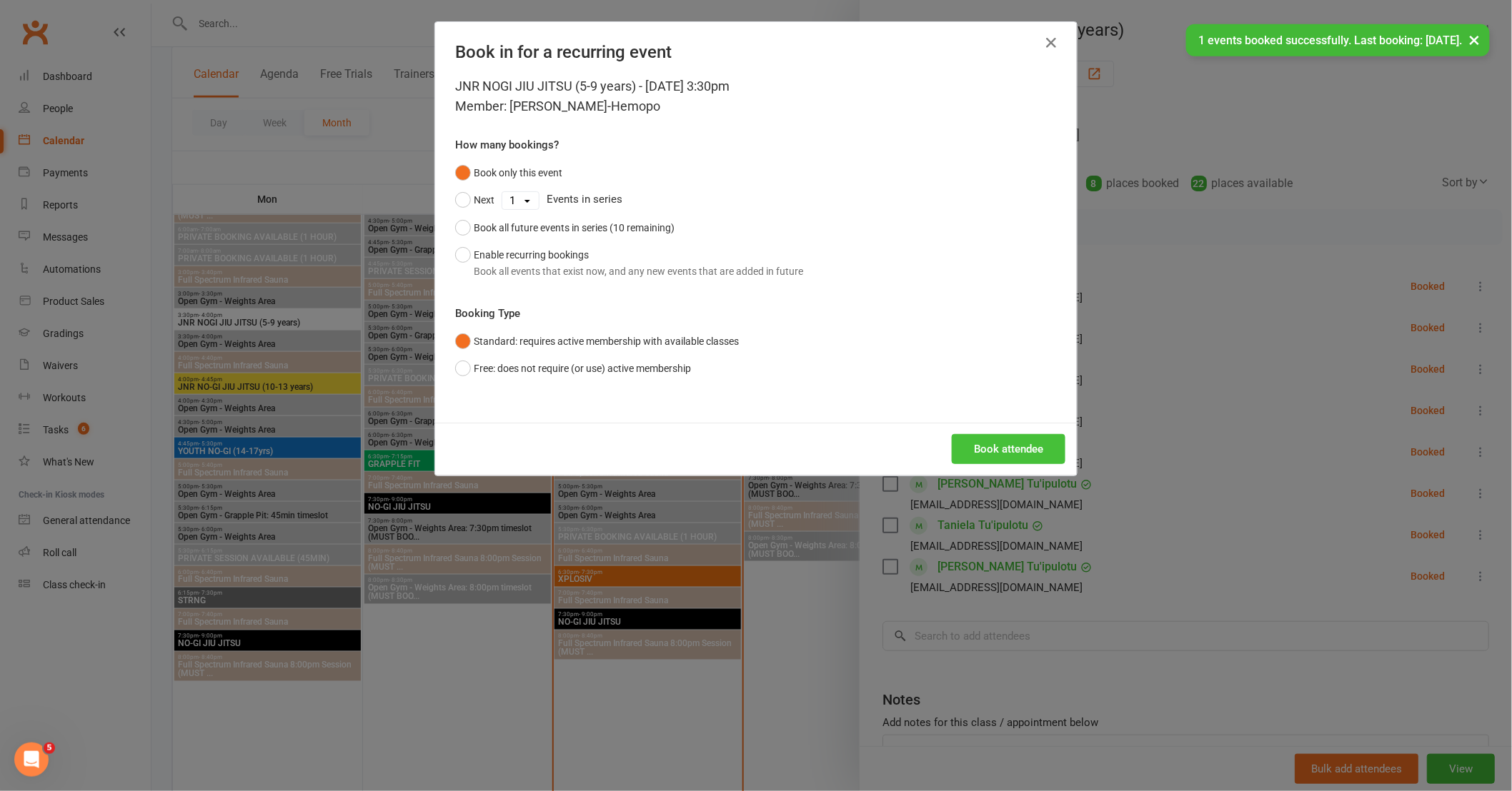
click at [990, 447] on button "Book attendee" at bounding box center [1009, 448] width 114 height 30
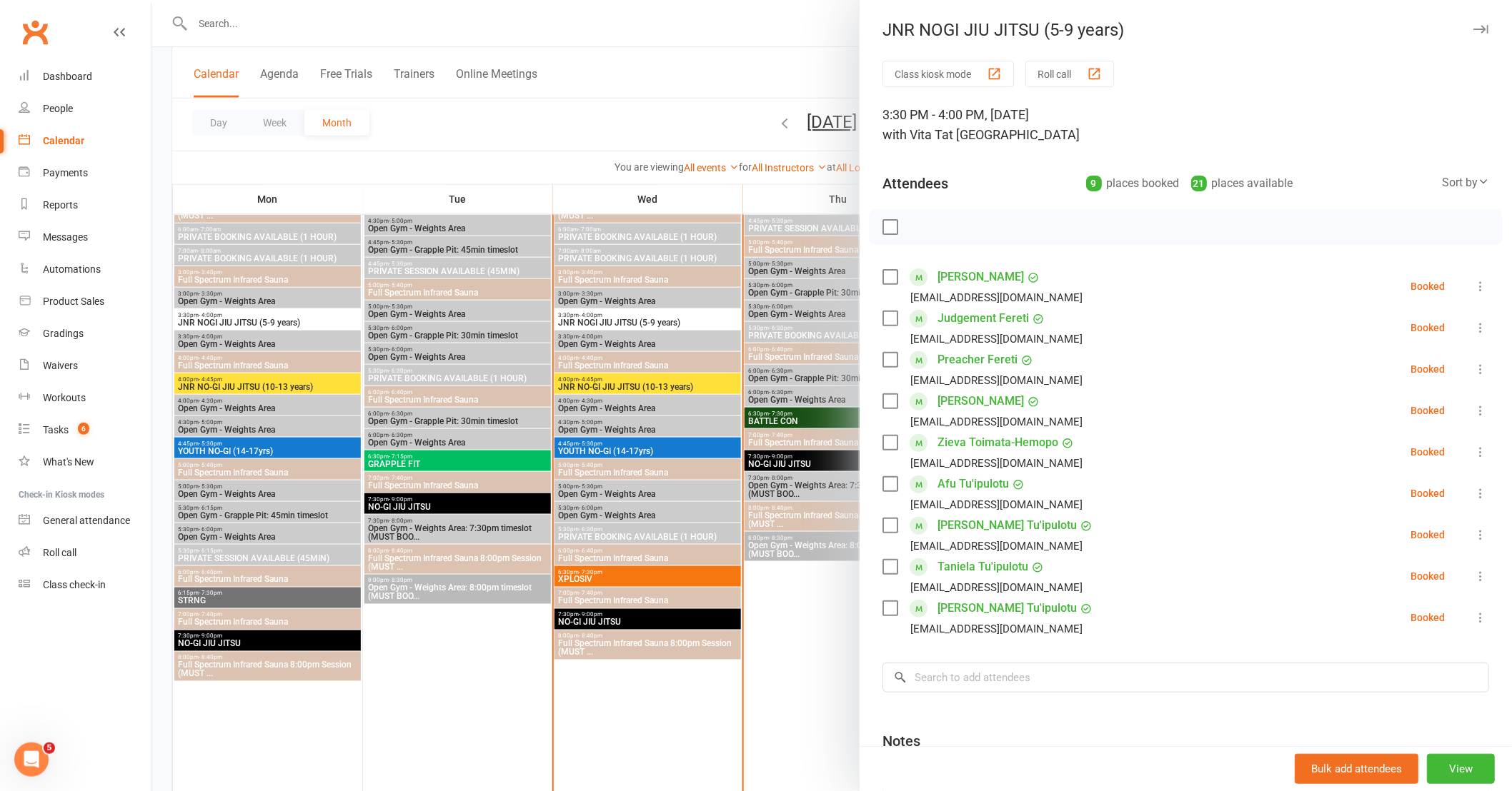
click at [267, 40] on div at bounding box center [831, 396] width 1360 height 791
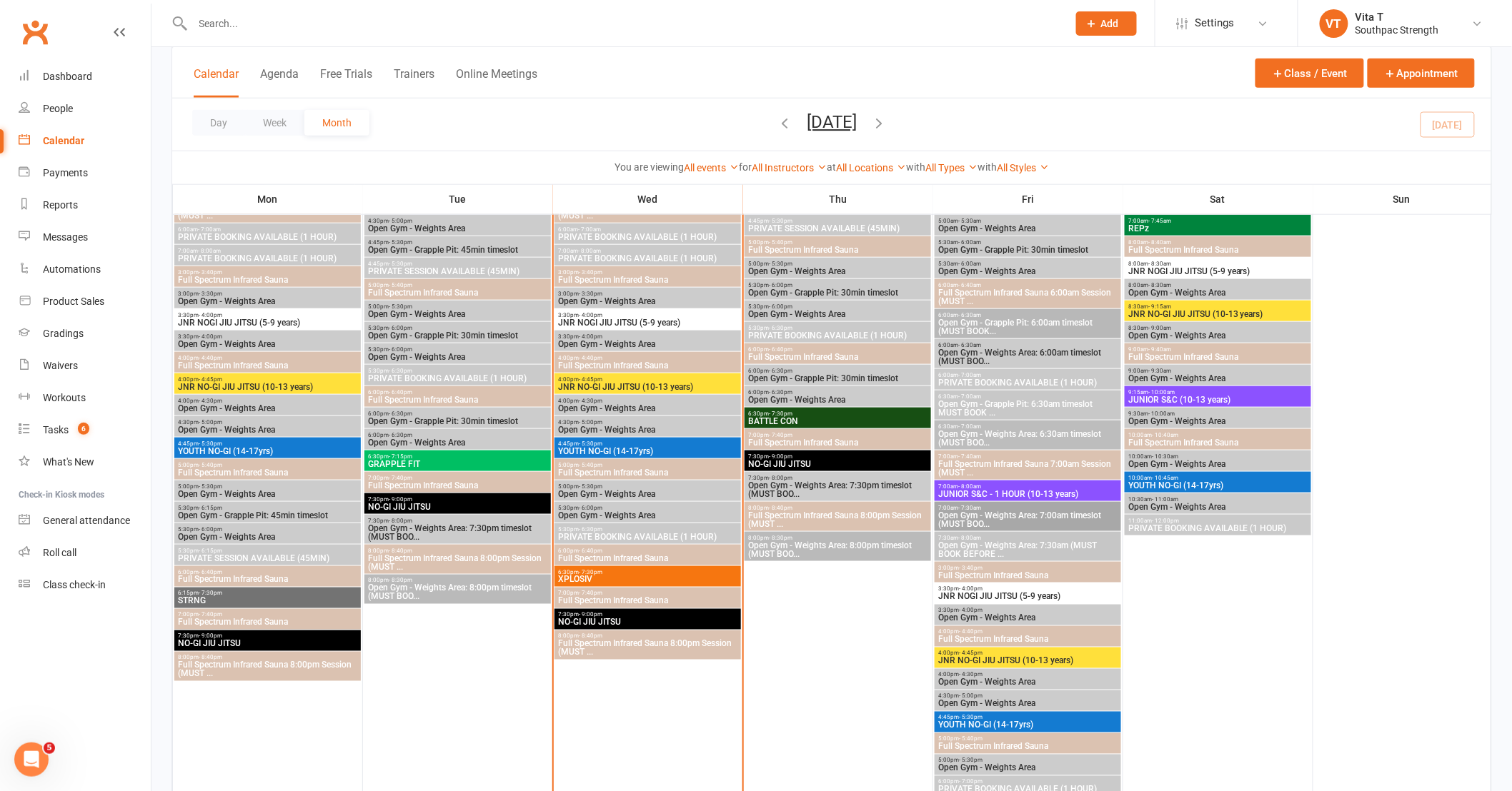
click at [251, 32] on input "text" at bounding box center [623, 23] width 869 height 20
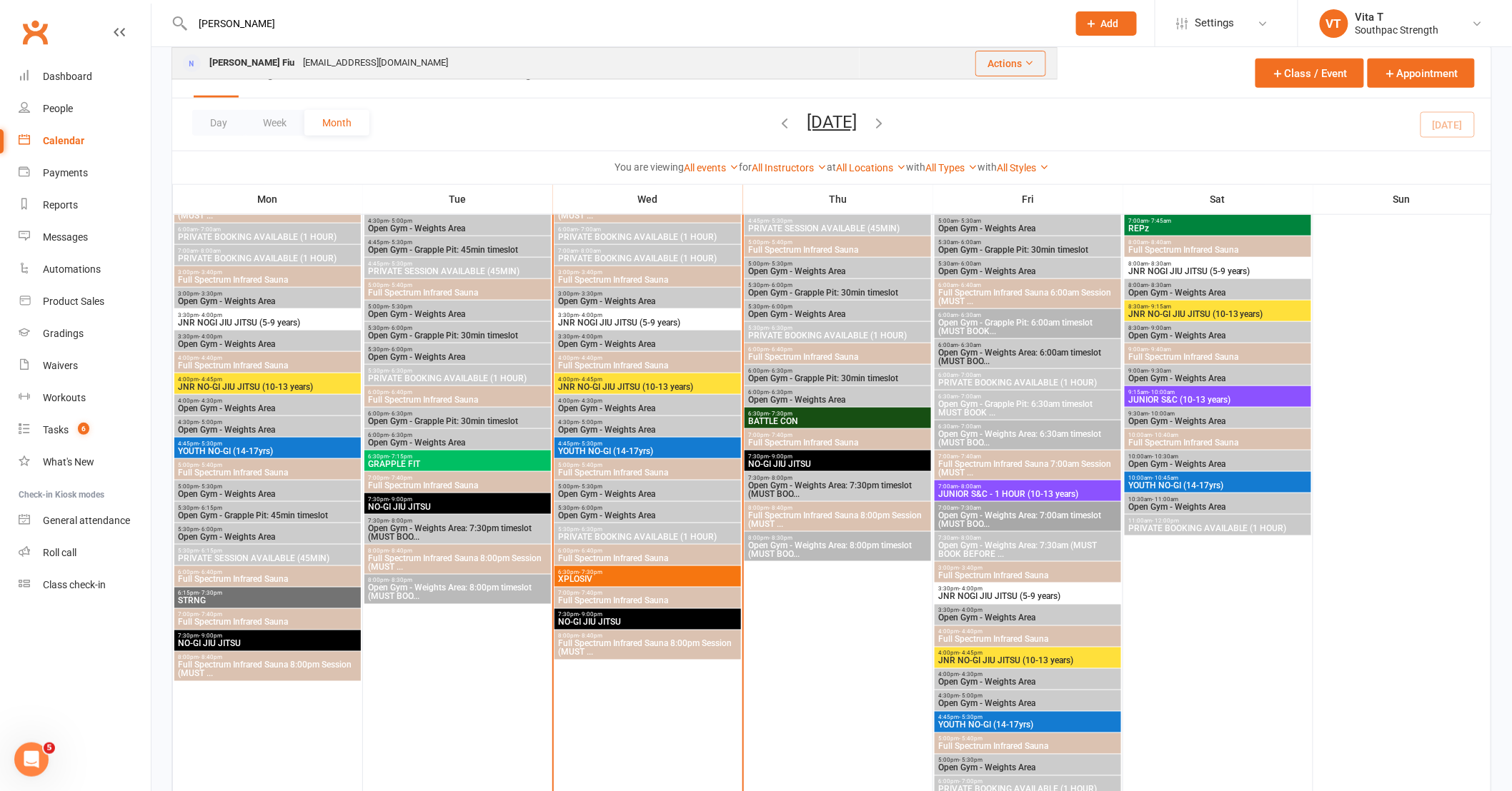
type input "stacey"
click at [240, 65] on div "Stacey Fiu" at bounding box center [251, 64] width 93 height 21
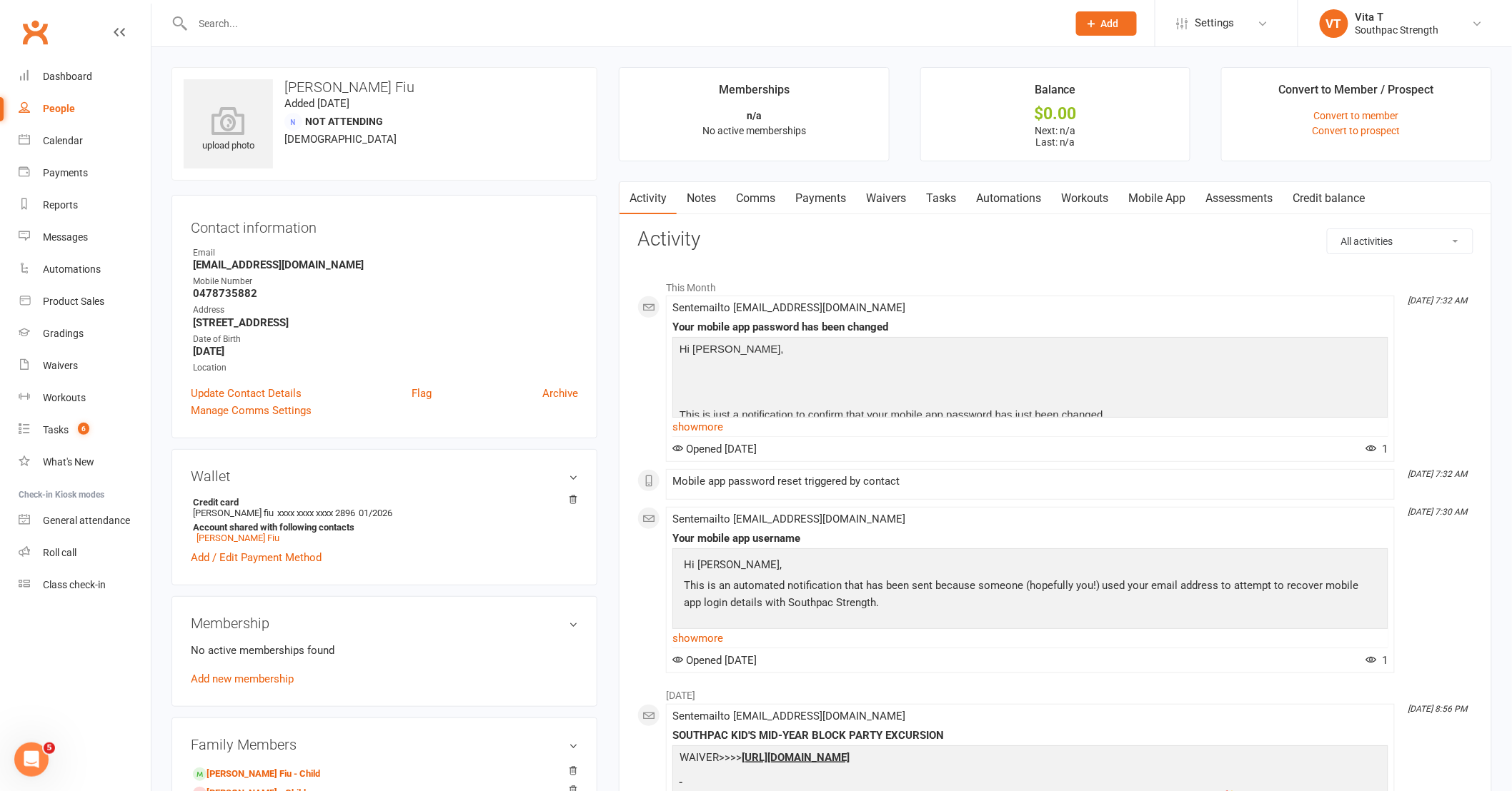
click at [225, 21] on input "text" at bounding box center [623, 23] width 869 height 20
click at [365, 23] on input "text" at bounding box center [623, 23] width 869 height 20
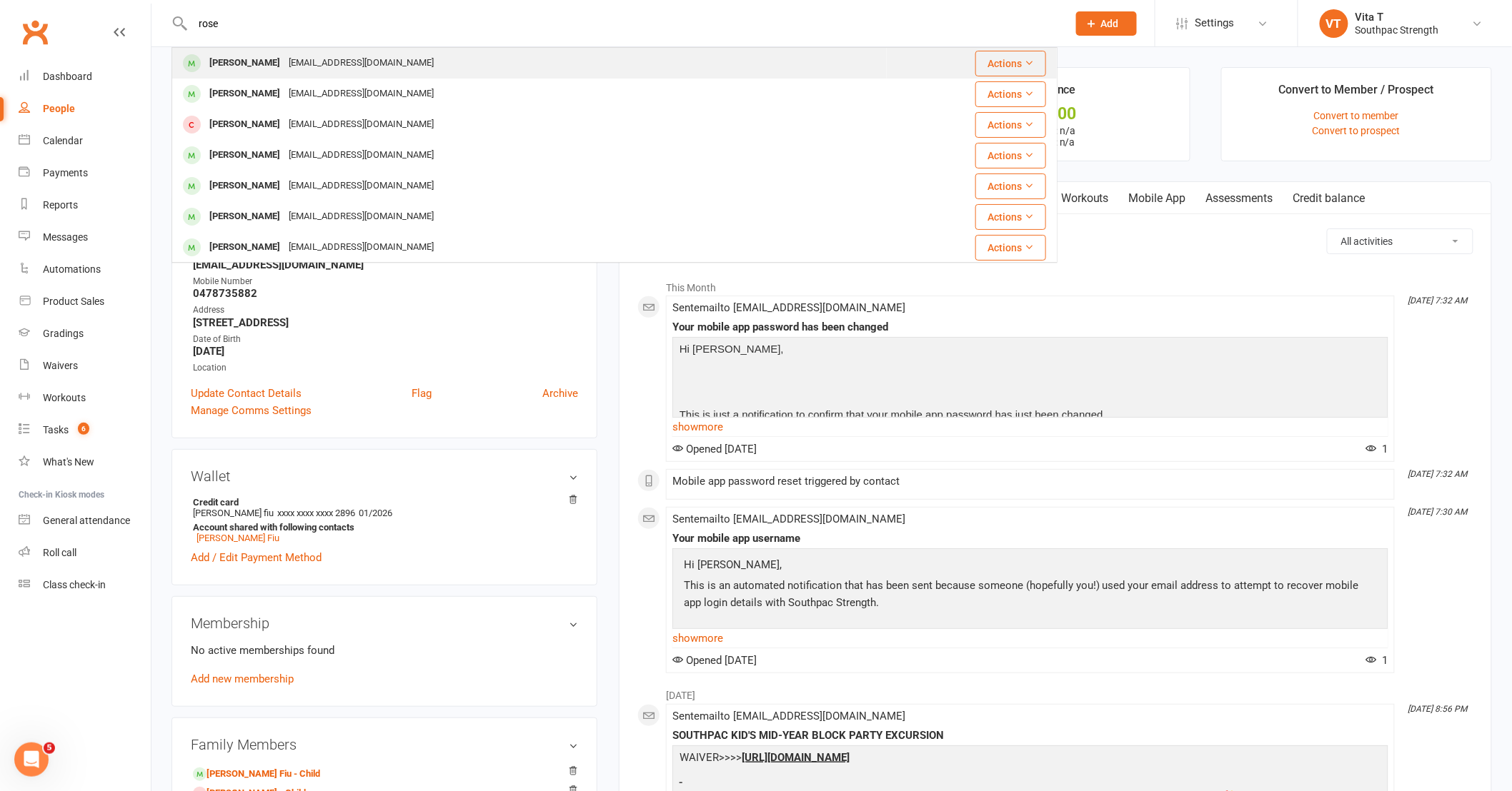
type input "rose"
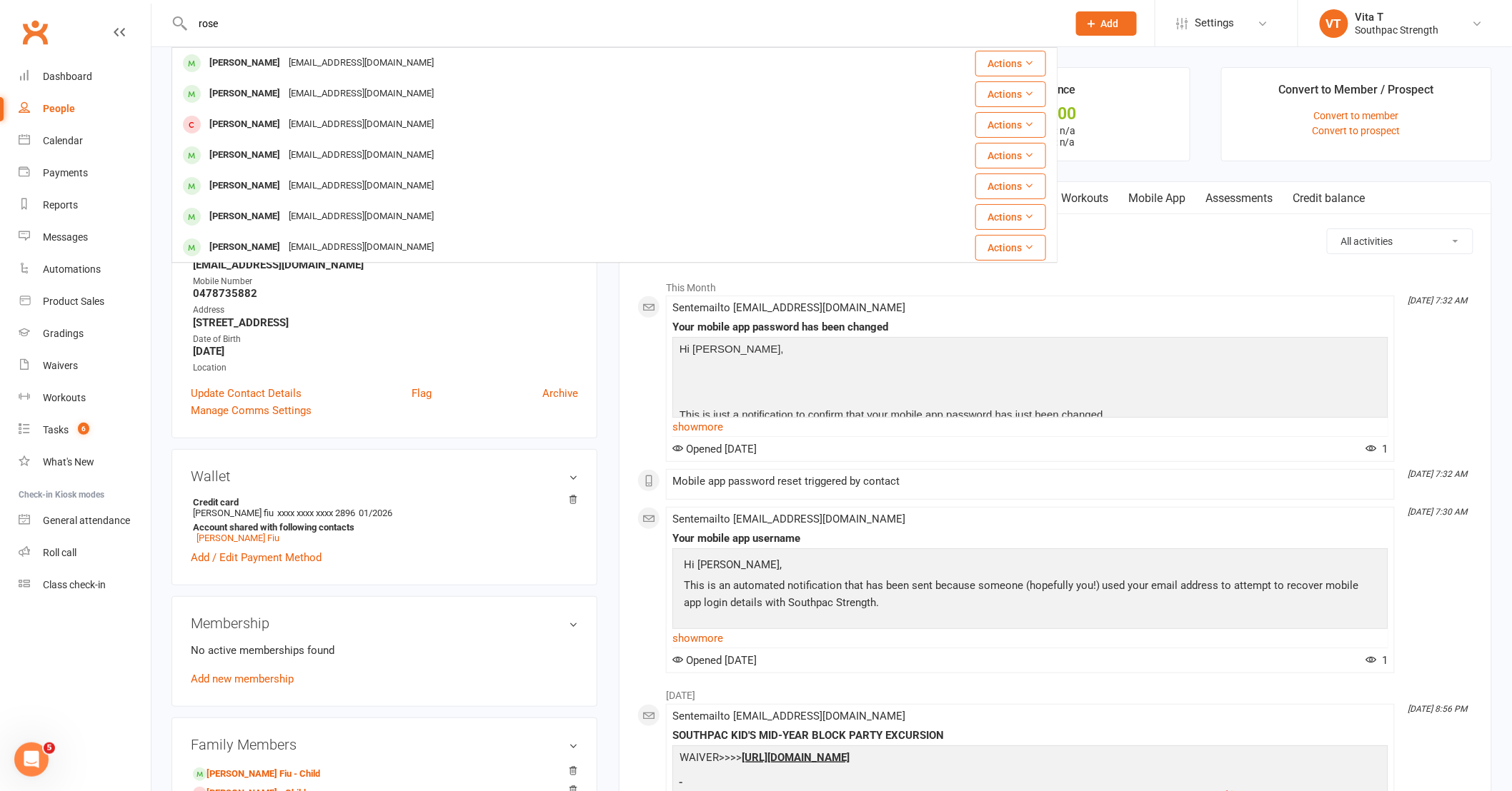
click at [356, 56] on div "rosespeight@outlook.com" at bounding box center [361, 64] width 154 height 21
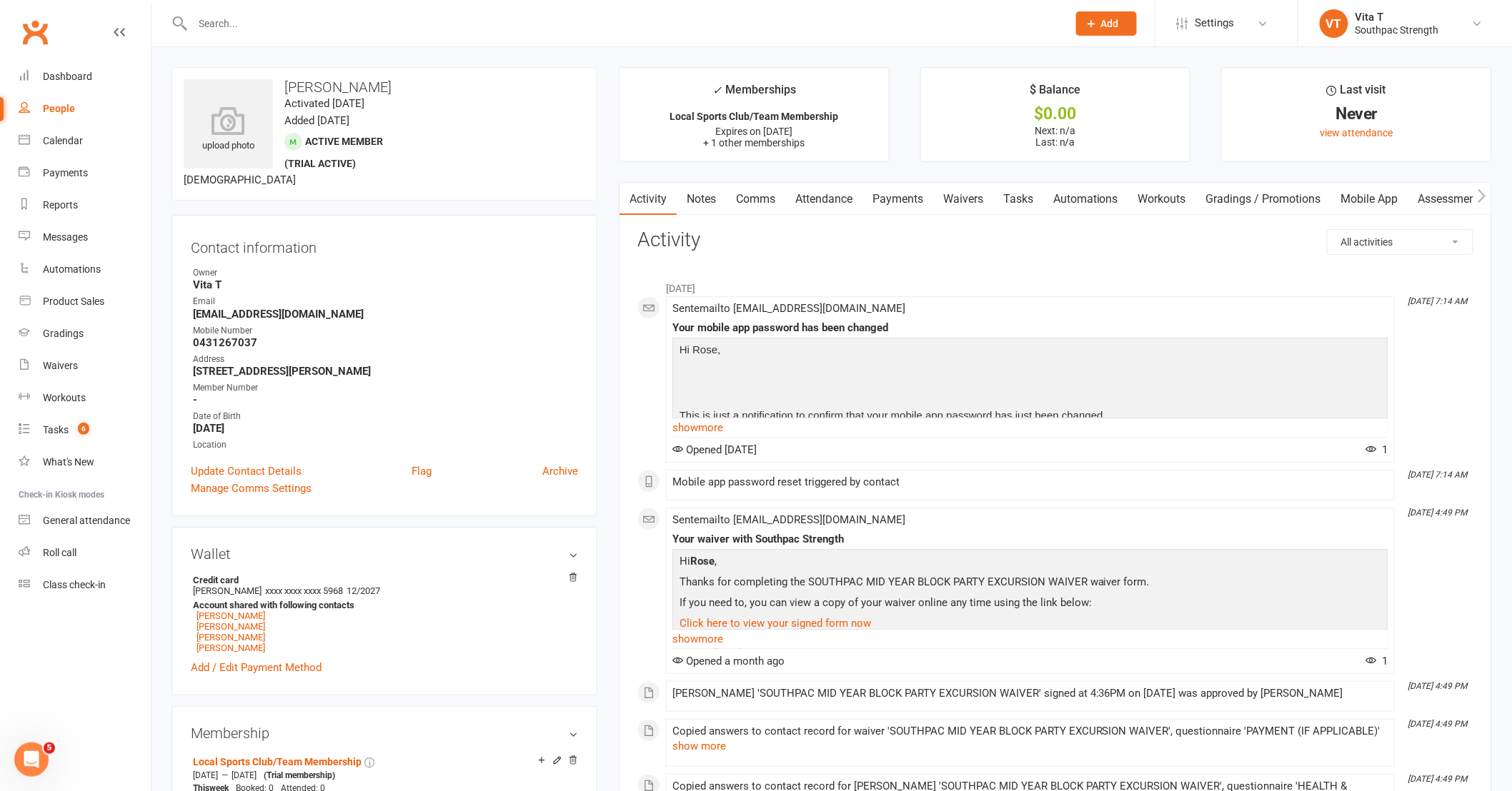
click at [912, 201] on link "Payments" at bounding box center [897, 199] width 70 height 33
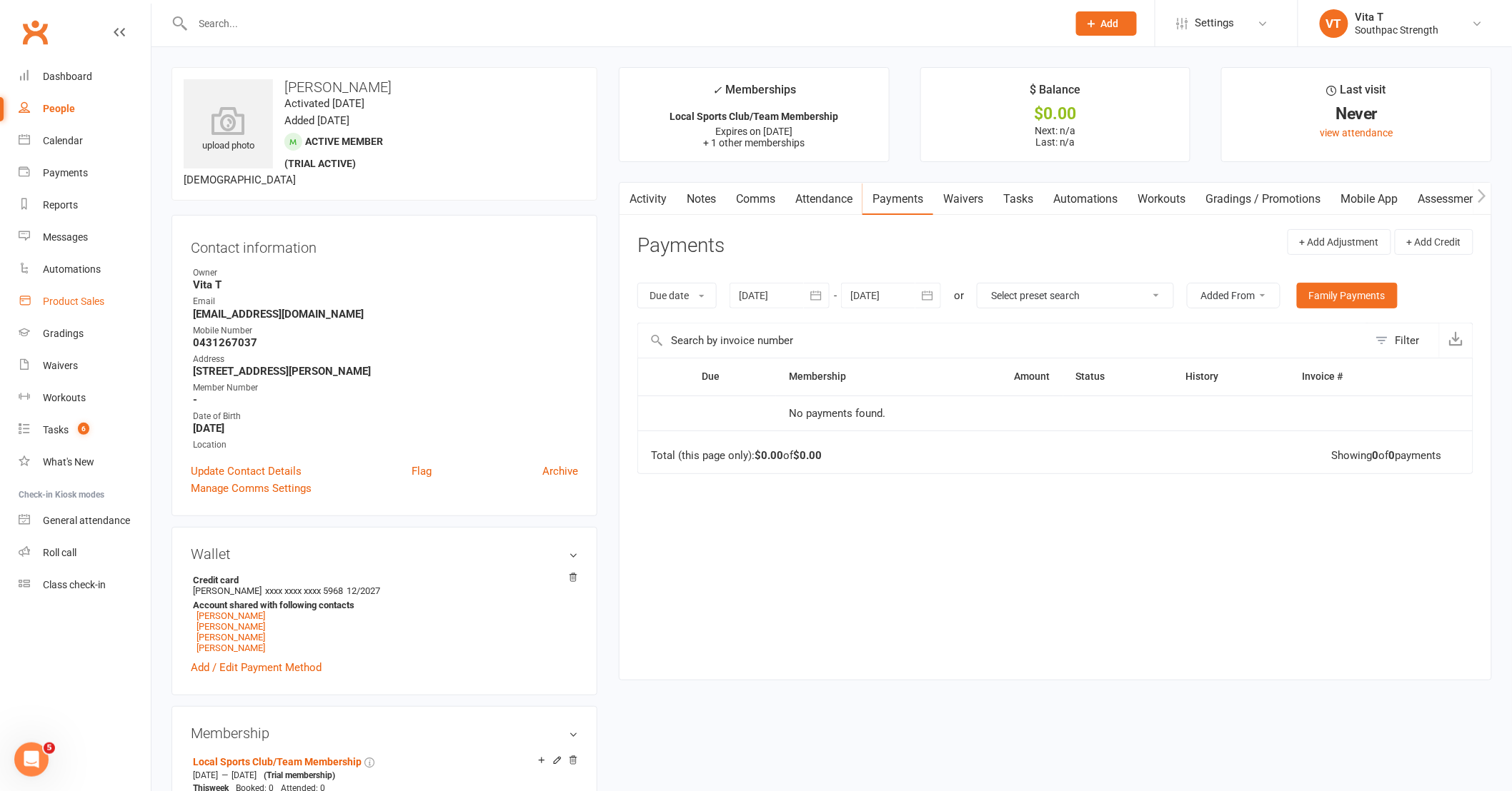
click at [85, 303] on div "Product Sales" at bounding box center [74, 301] width 62 height 12
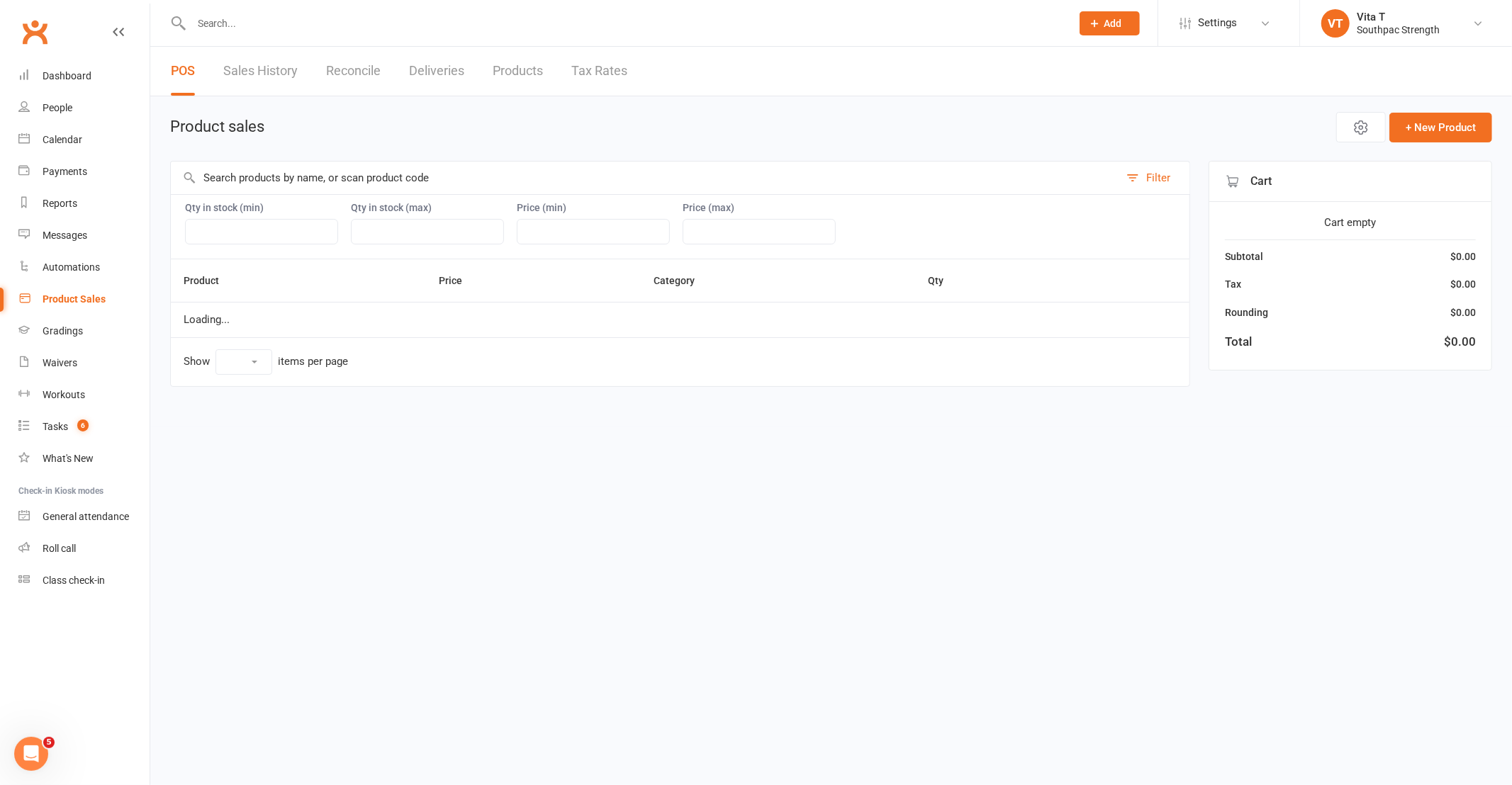
select select "10"
select select "3765"
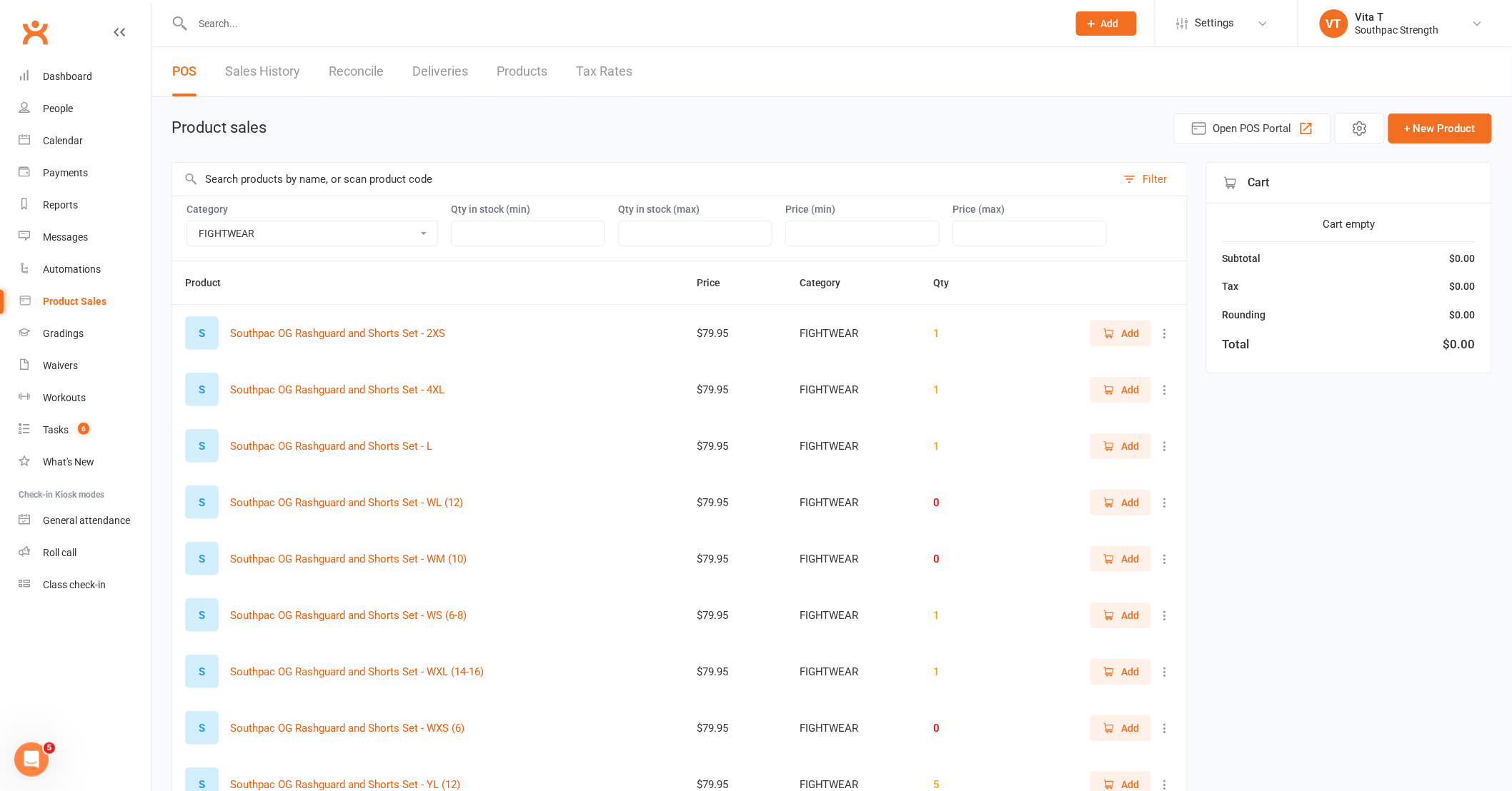
click at [525, 63] on link "Products" at bounding box center [522, 71] width 51 height 49
select select "neither"
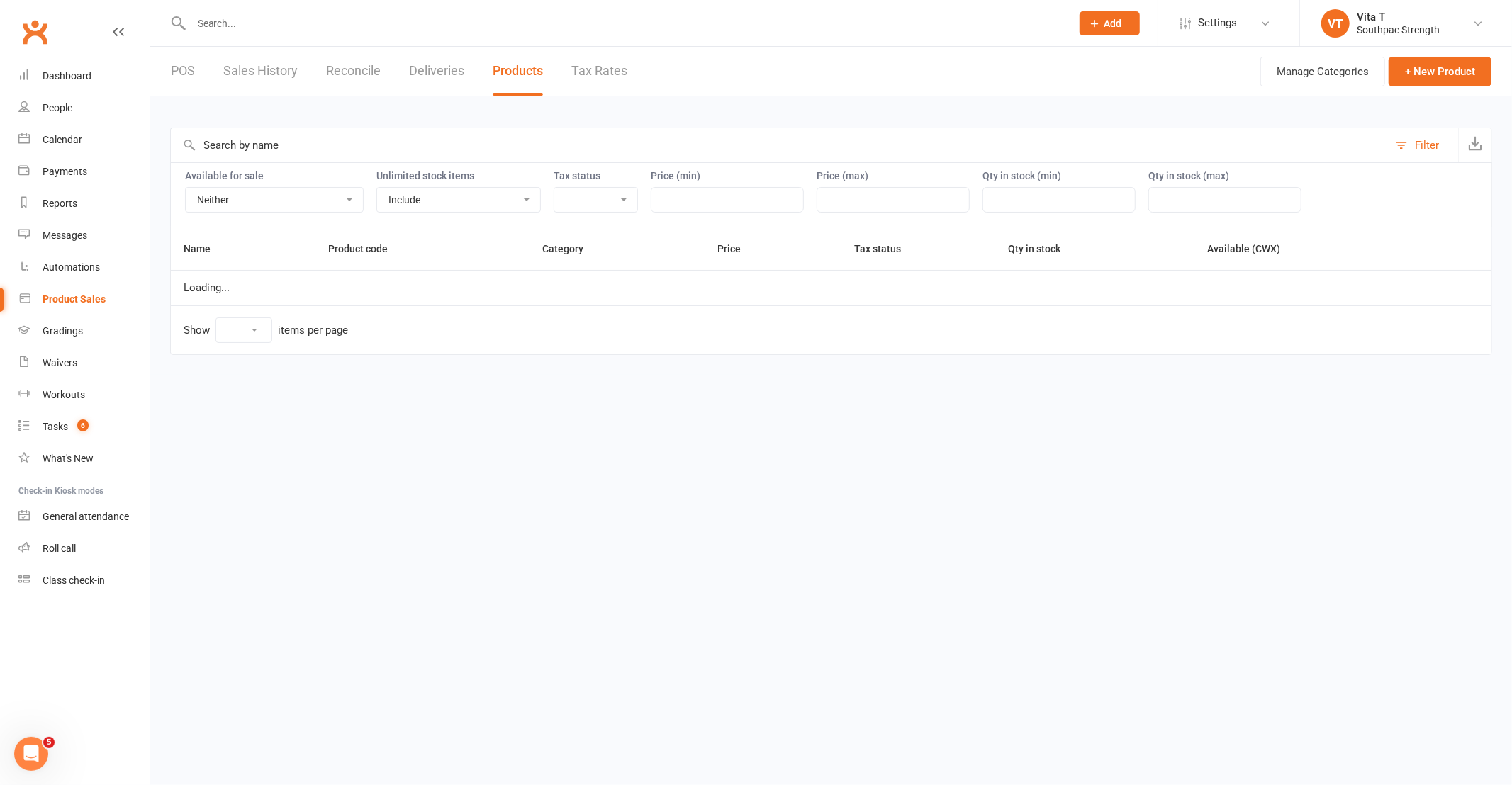
select select "25"
select select "3765"
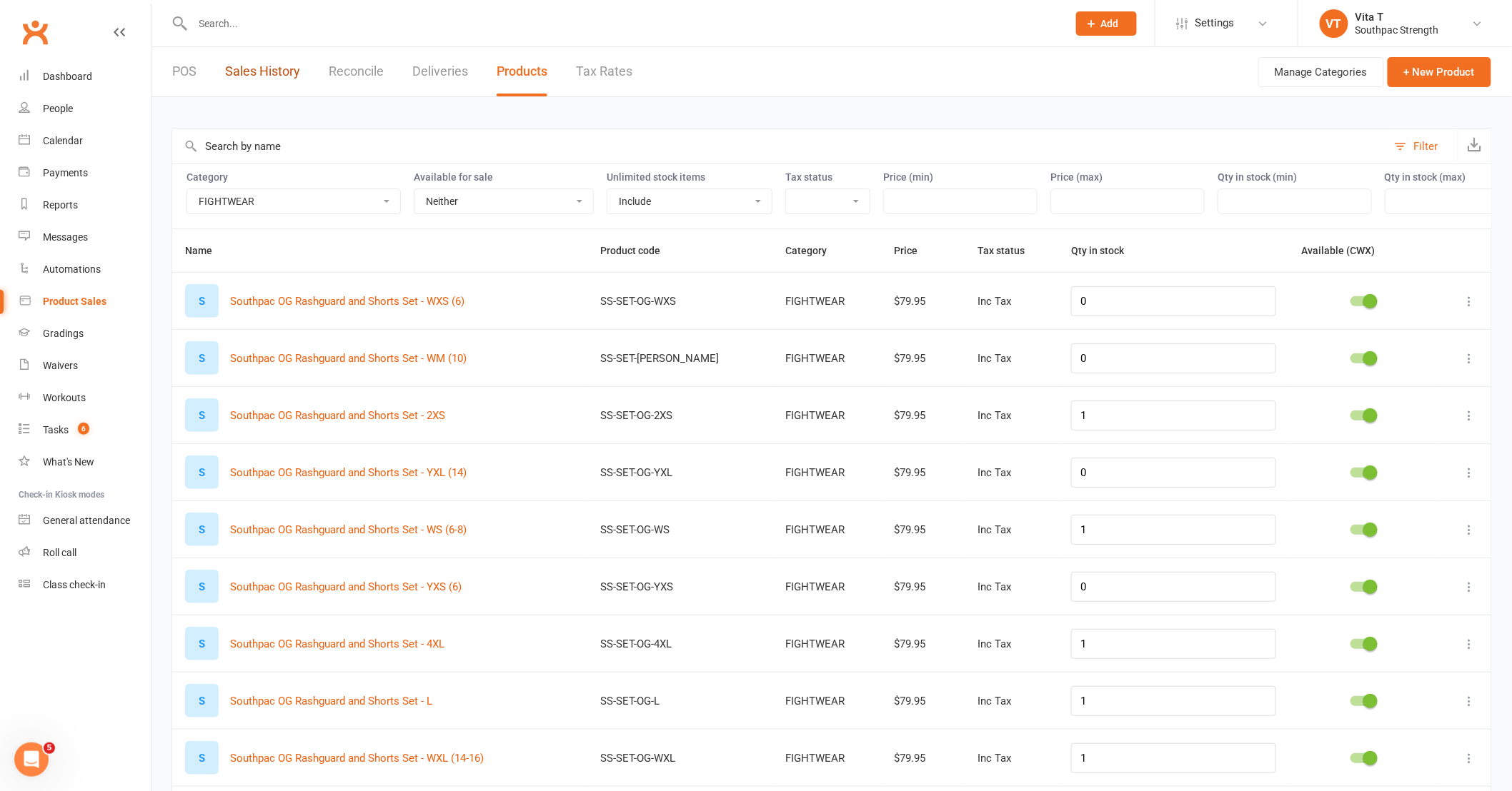
click at [259, 68] on link "Sales History" at bounding box center [263, 71] width 75 height 49
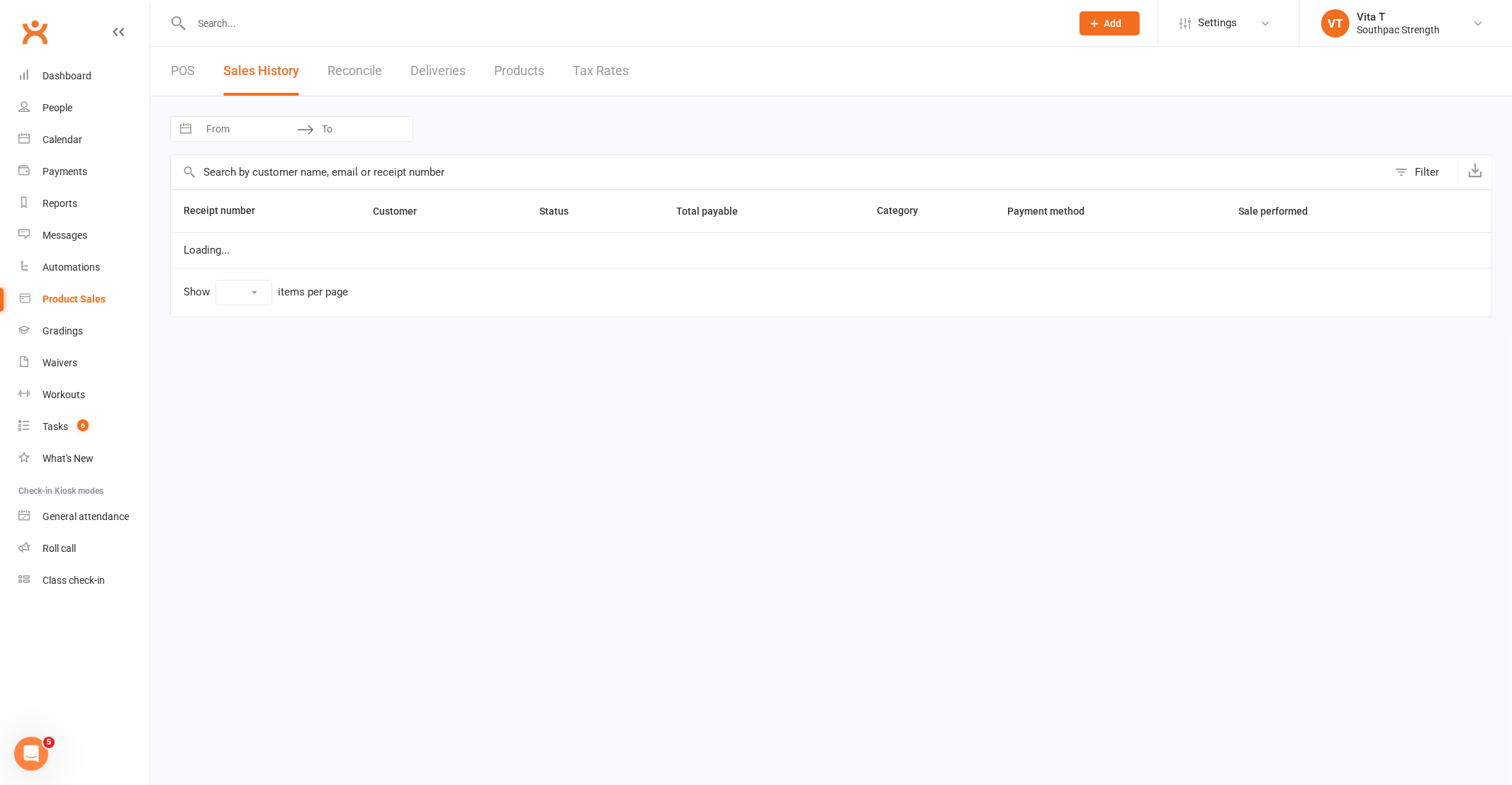
select select "25"
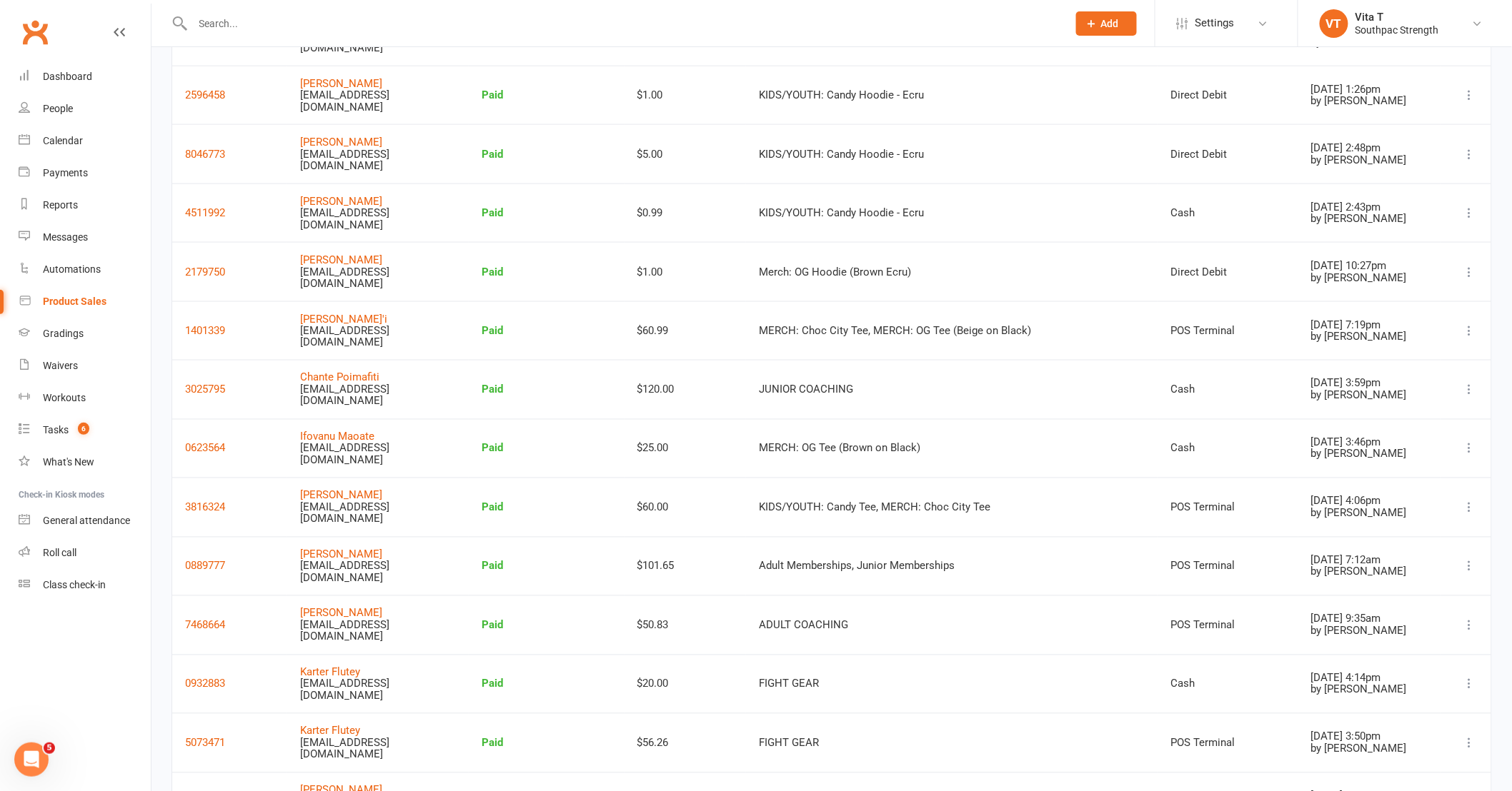
scroll to position [796, 0]
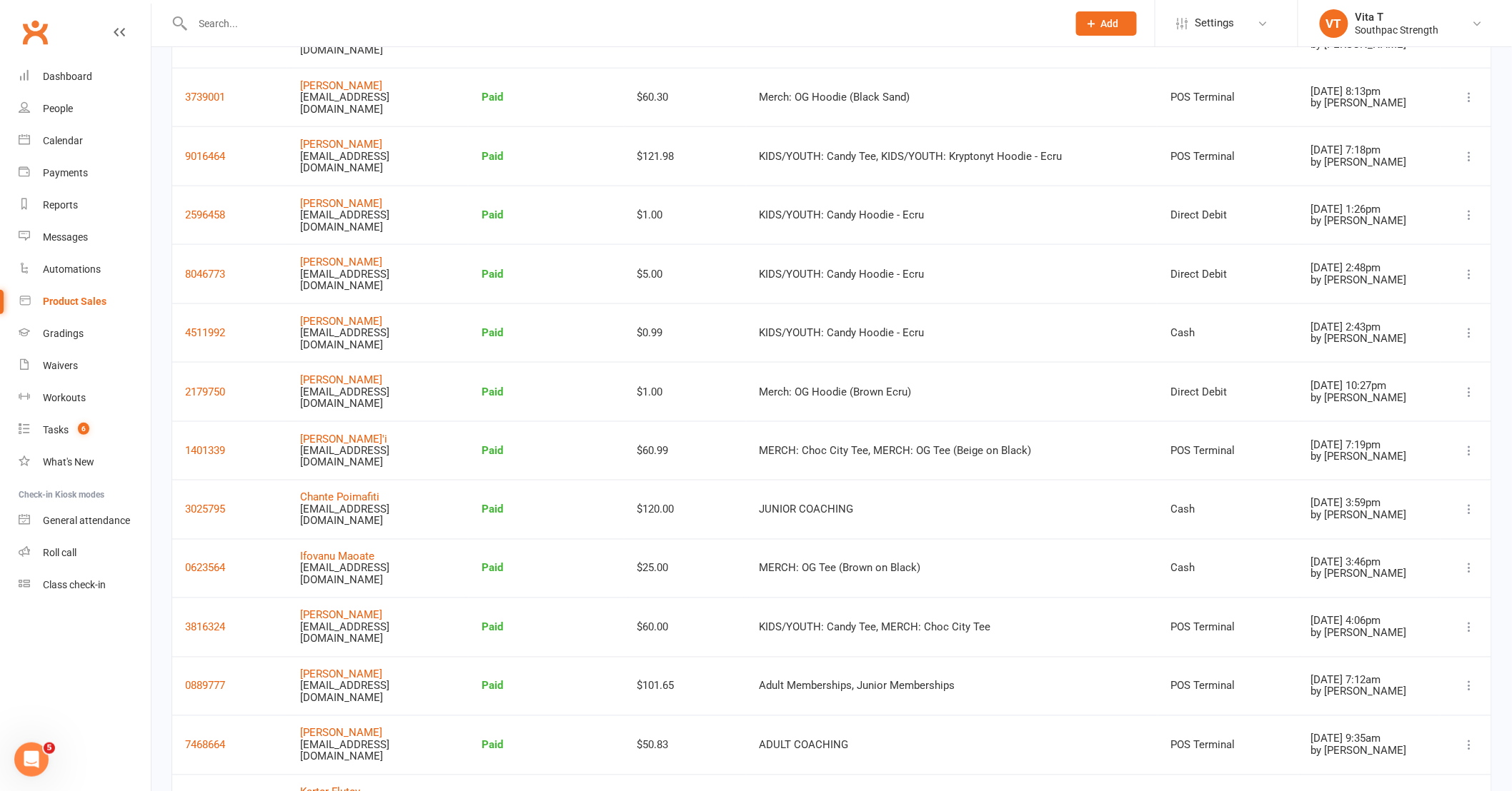
scroll to position [558, 0]
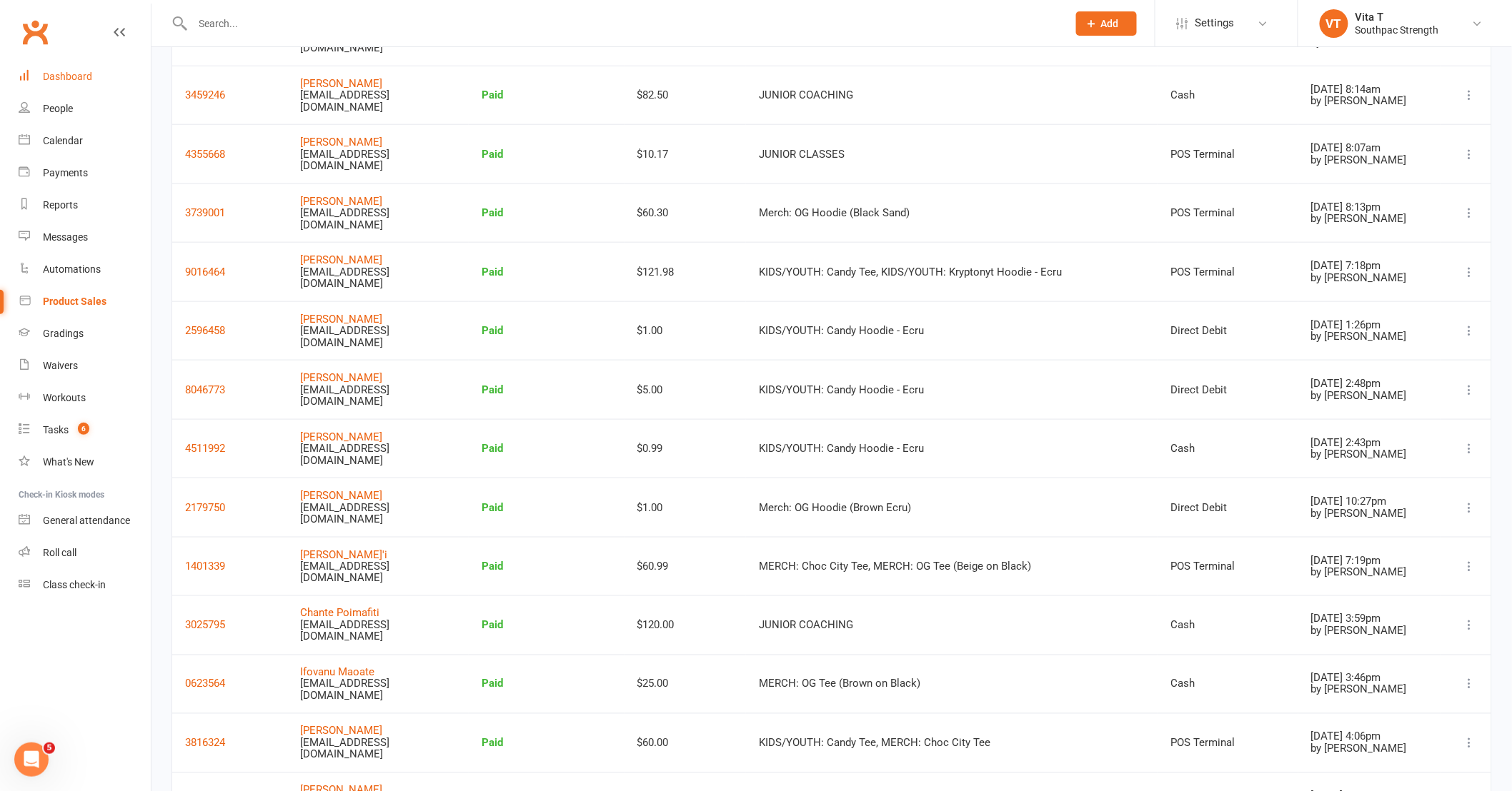
click at [83, 86] on link "Dashboard" at bounding box center [84, 76] width 132 height 32
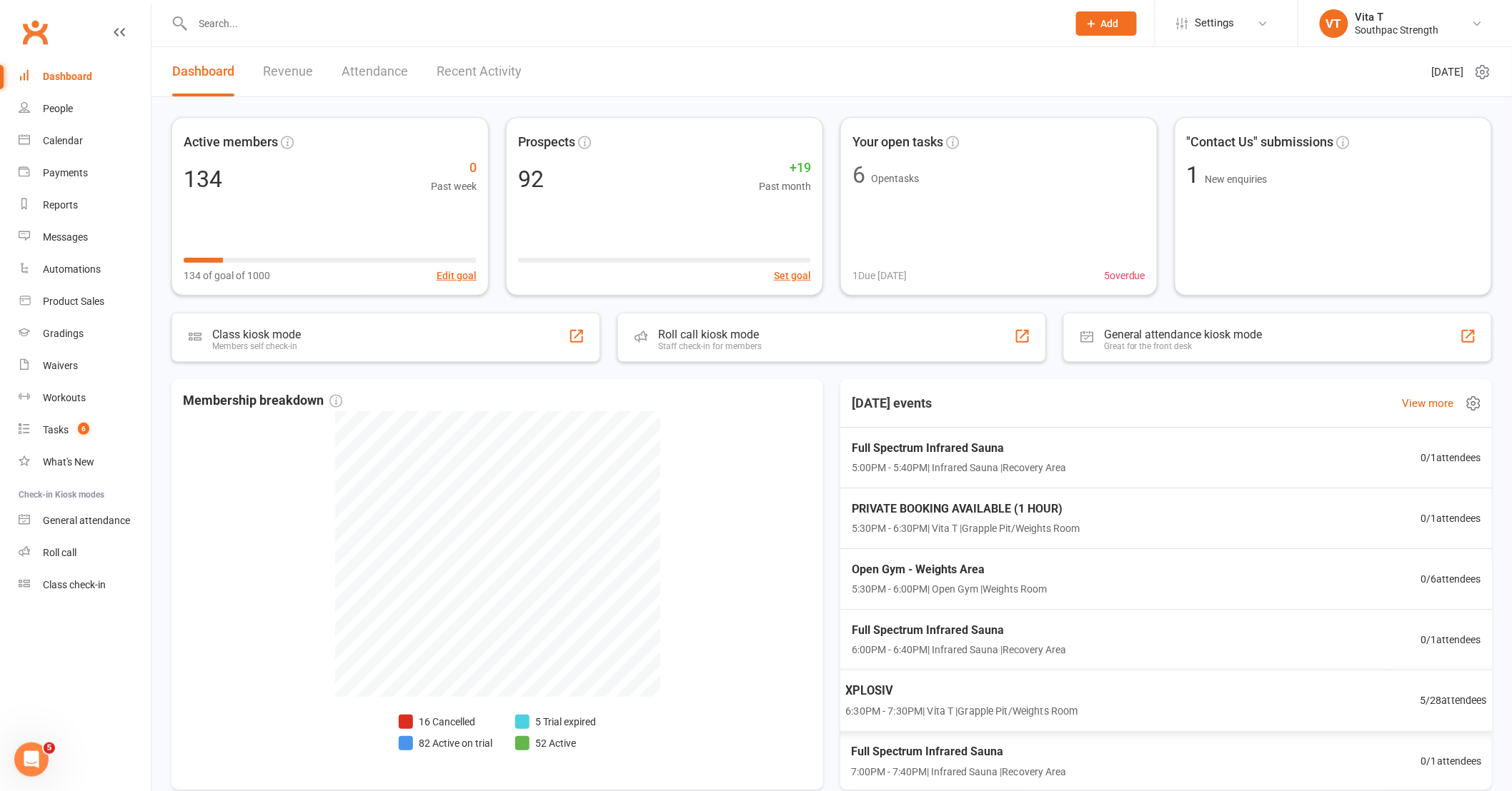
click at [1233, 683] on div "XPLOSIV 6:30PM - 7:30PM | Vita T | Grapple Pit/Weights Room 5 / 28 attendees" at bounding box center [1166, 701] width 677 height 63
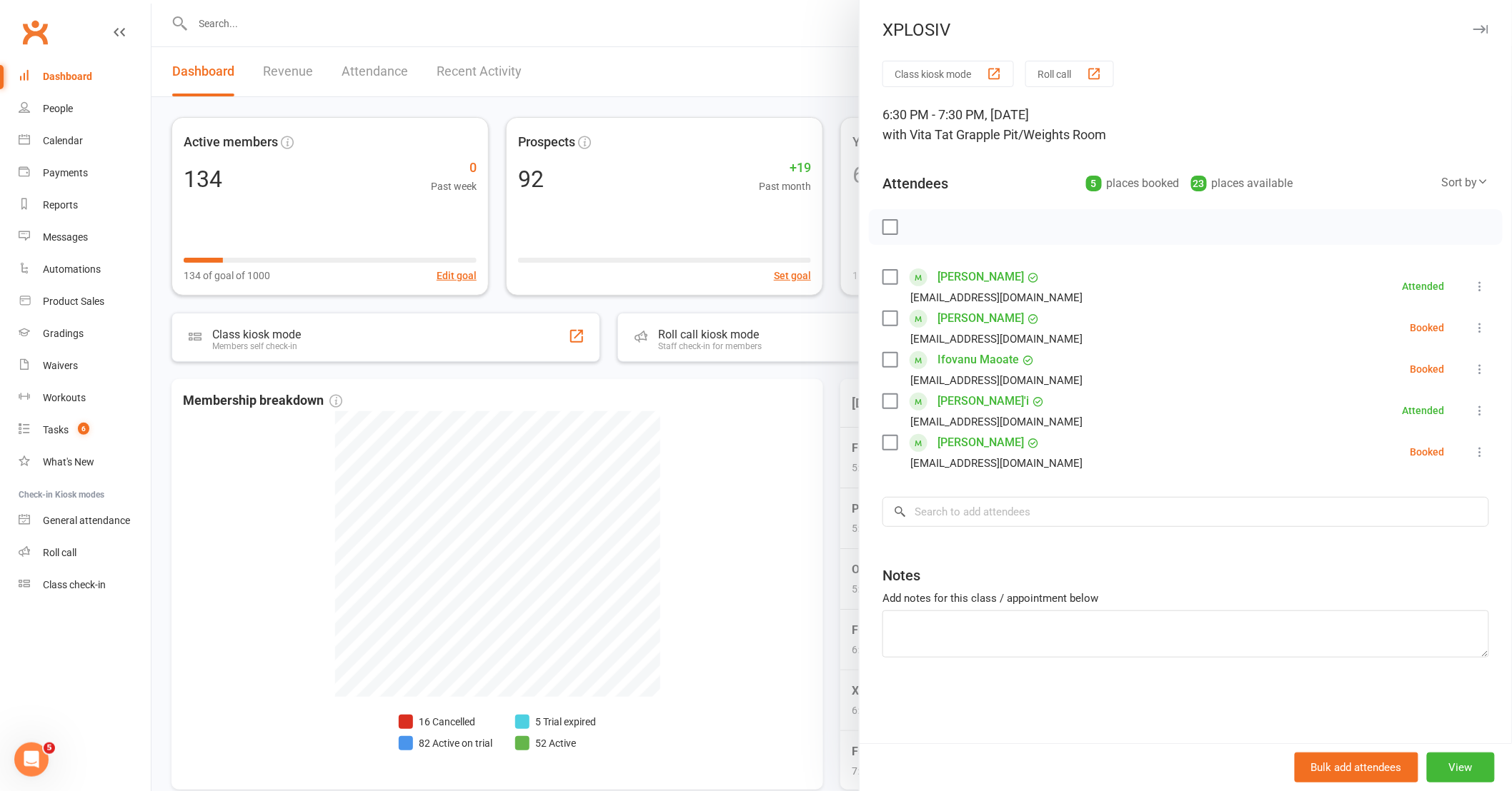
click at [791, 505] on div at bounding box center [831, 396] width 1360 height 791
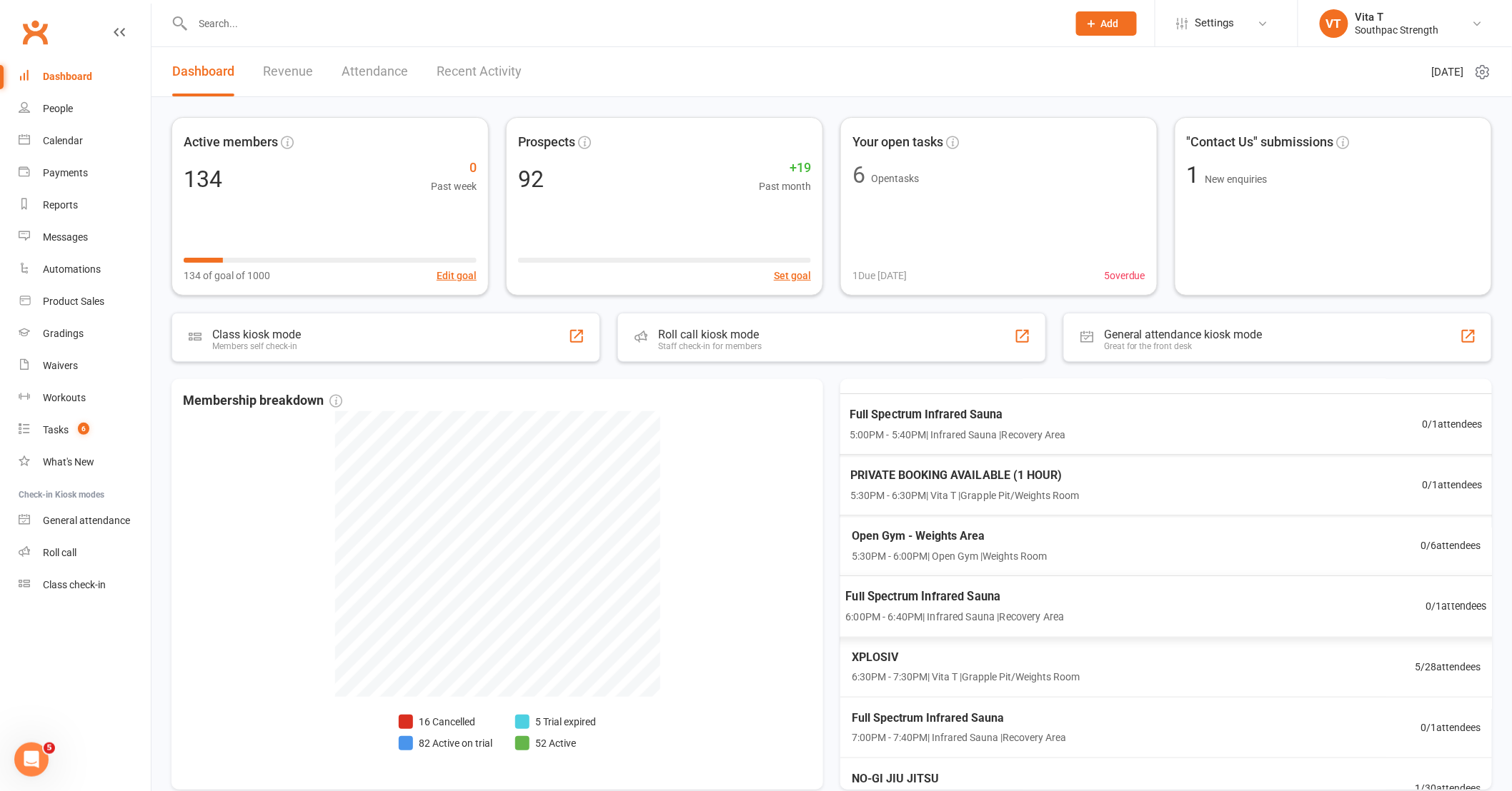
scroll to position [122, 0]
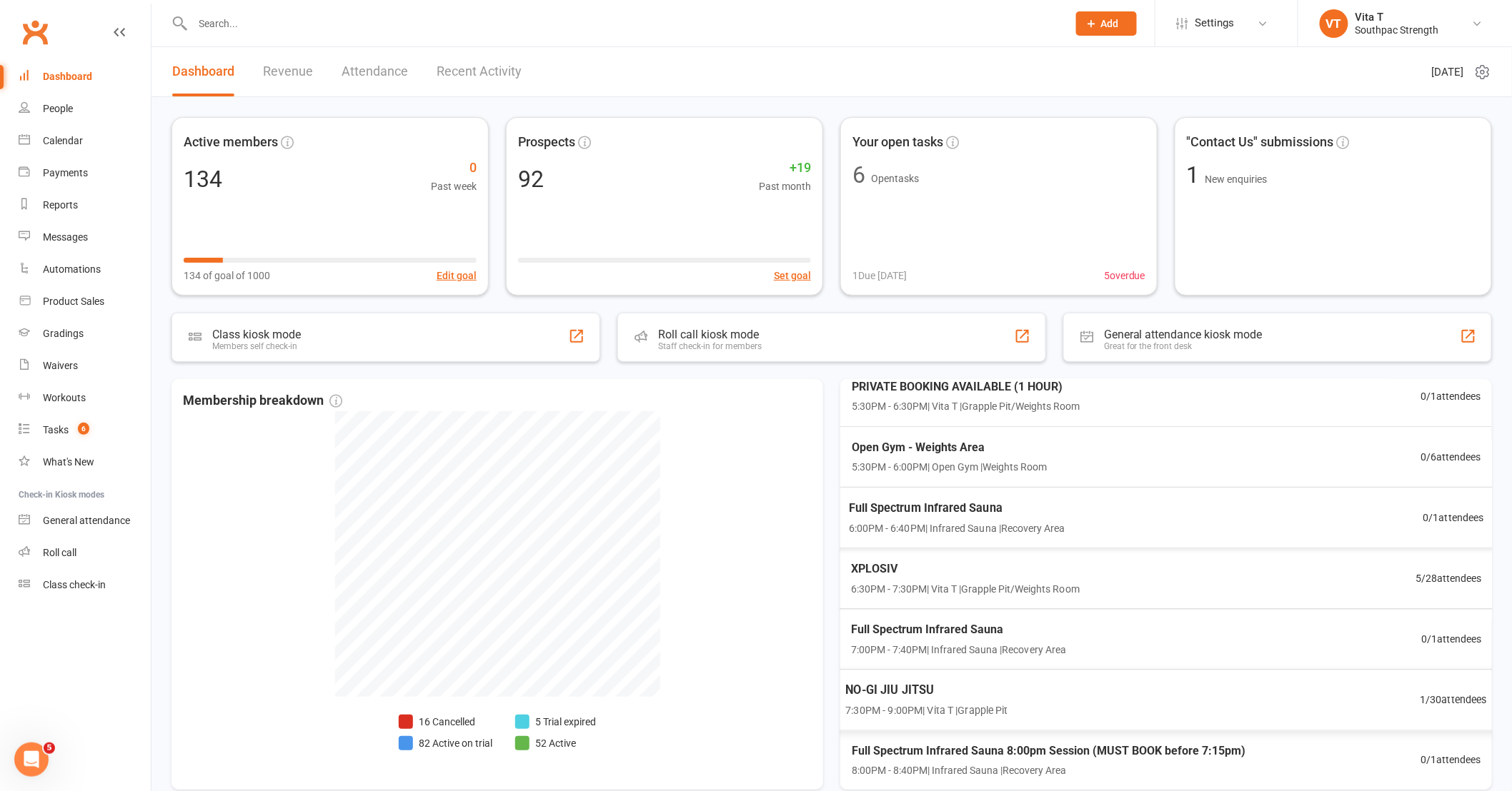
click at [1081, 693] on div "NO-GI JIU JITSU 7:30PM - 9:00PM | Vita T | Grapple Pit 1 / 30 attendees" at bounding box center [1166, 700] width 677 height 63
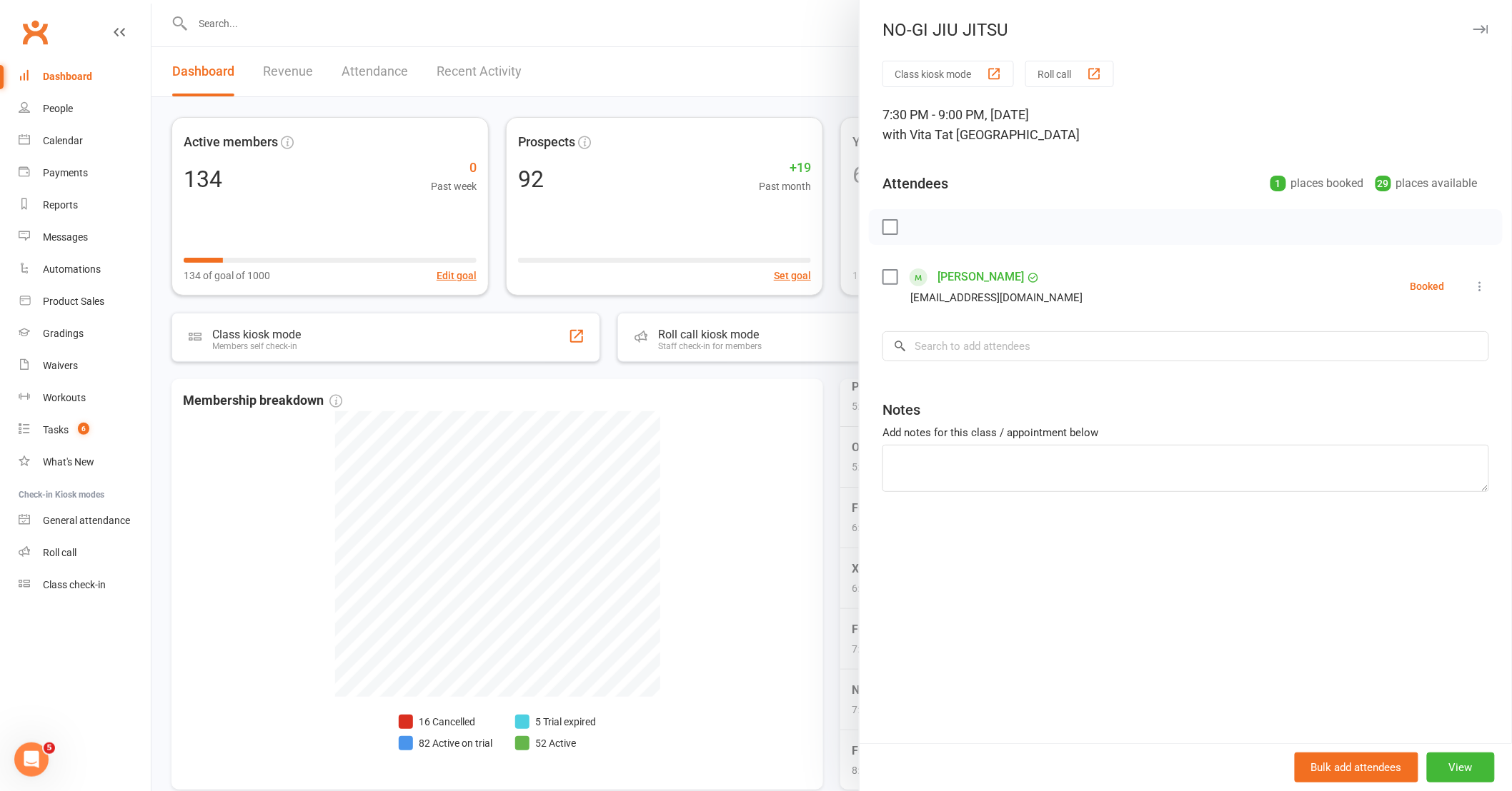
click at [745, 560] on div at bounding box center [831, 396] width 1360 height 791
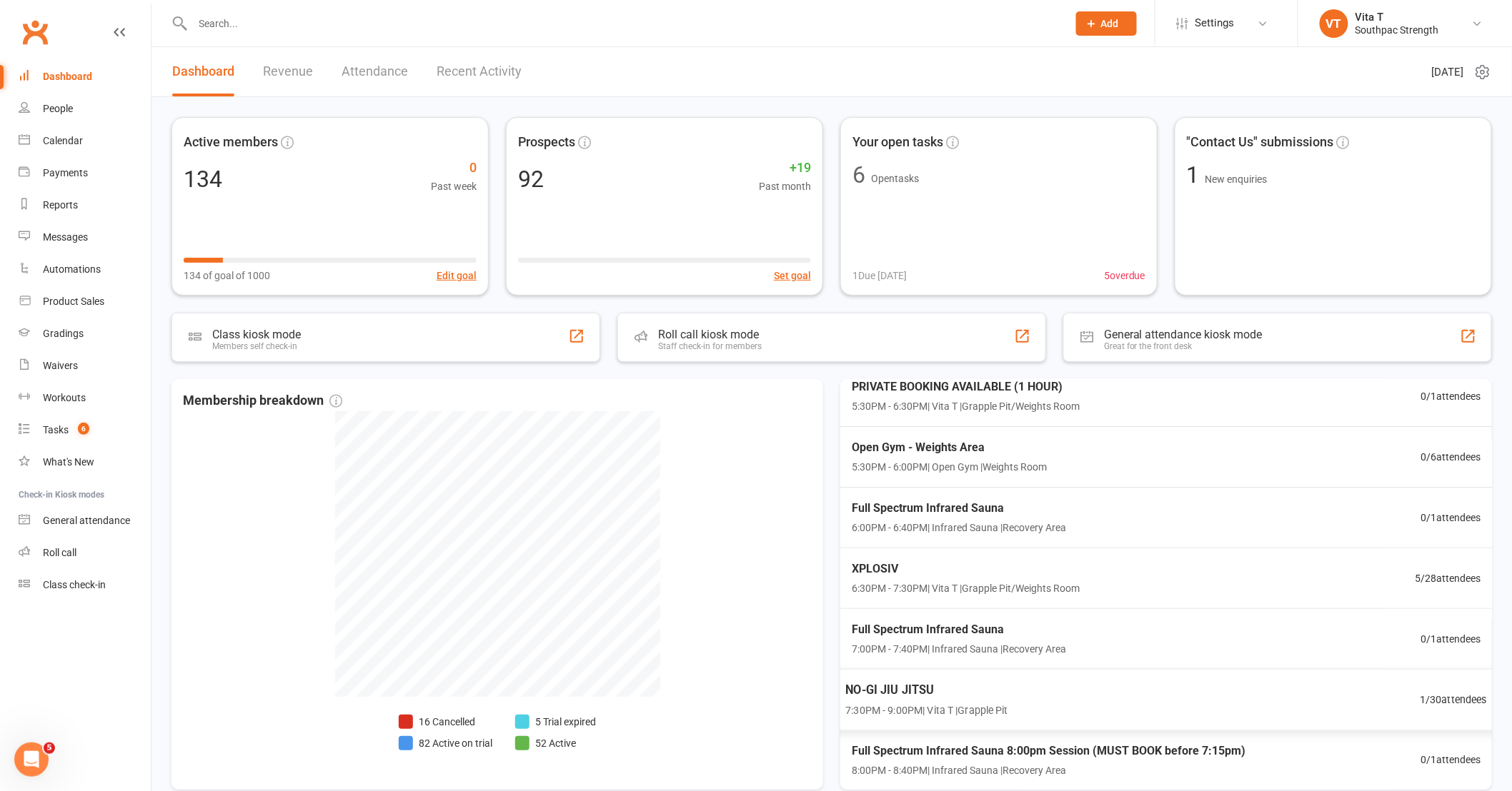
click at [968, 708] on span "7:30PM - 9:00PM | Vita T | Grapple Pit" at bounding box center [926, 710] width 162 height 16
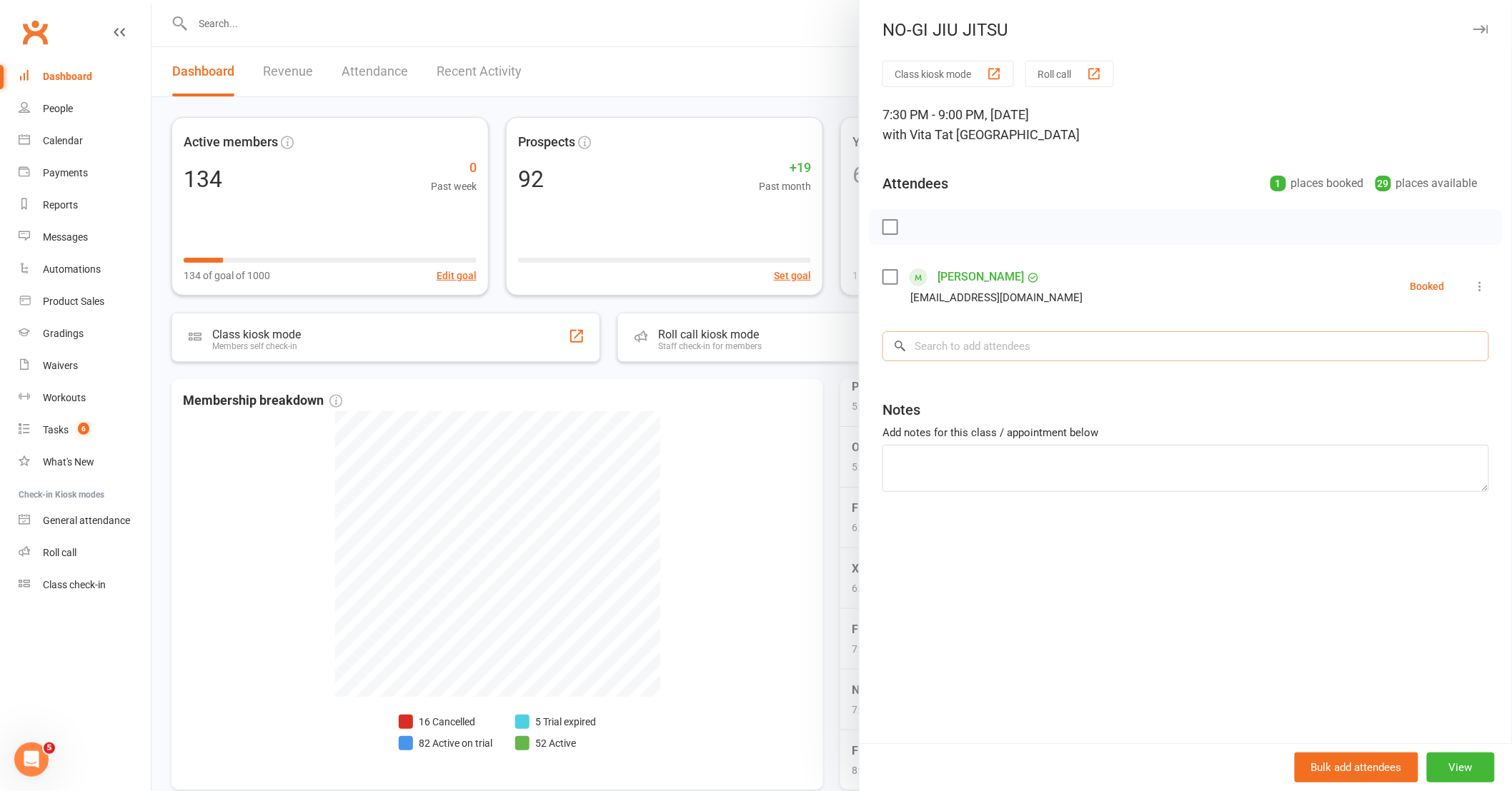
click at [980, 344] on input "search" at bounding box center [1186, 345] width 606 height 30
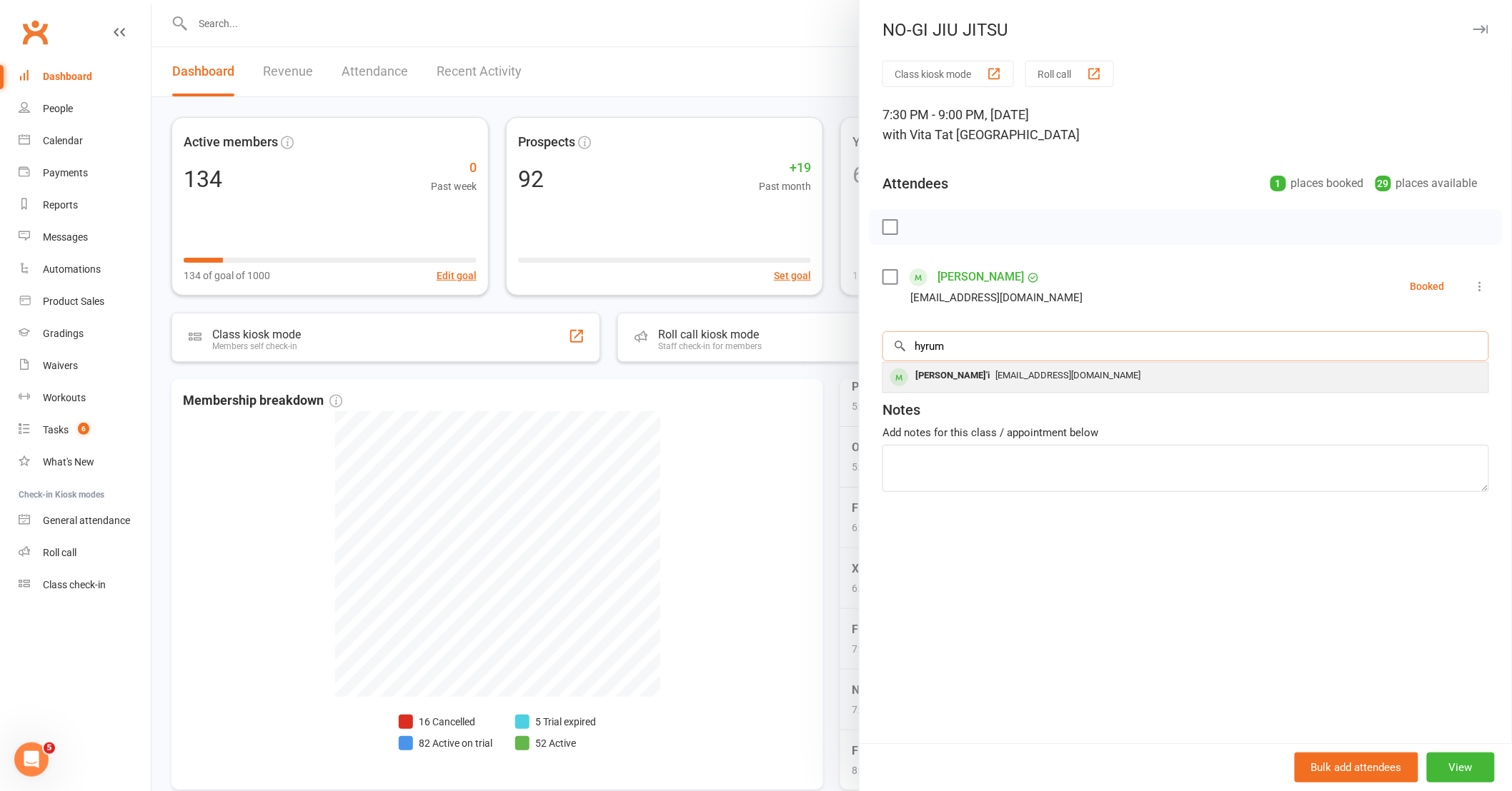
type input "hyrum"
click at [995, 376] on span "[EMAIL_ADDRESS][DOMAIN_NAME]" at bounding box center [1067, 374] width 145 height 11
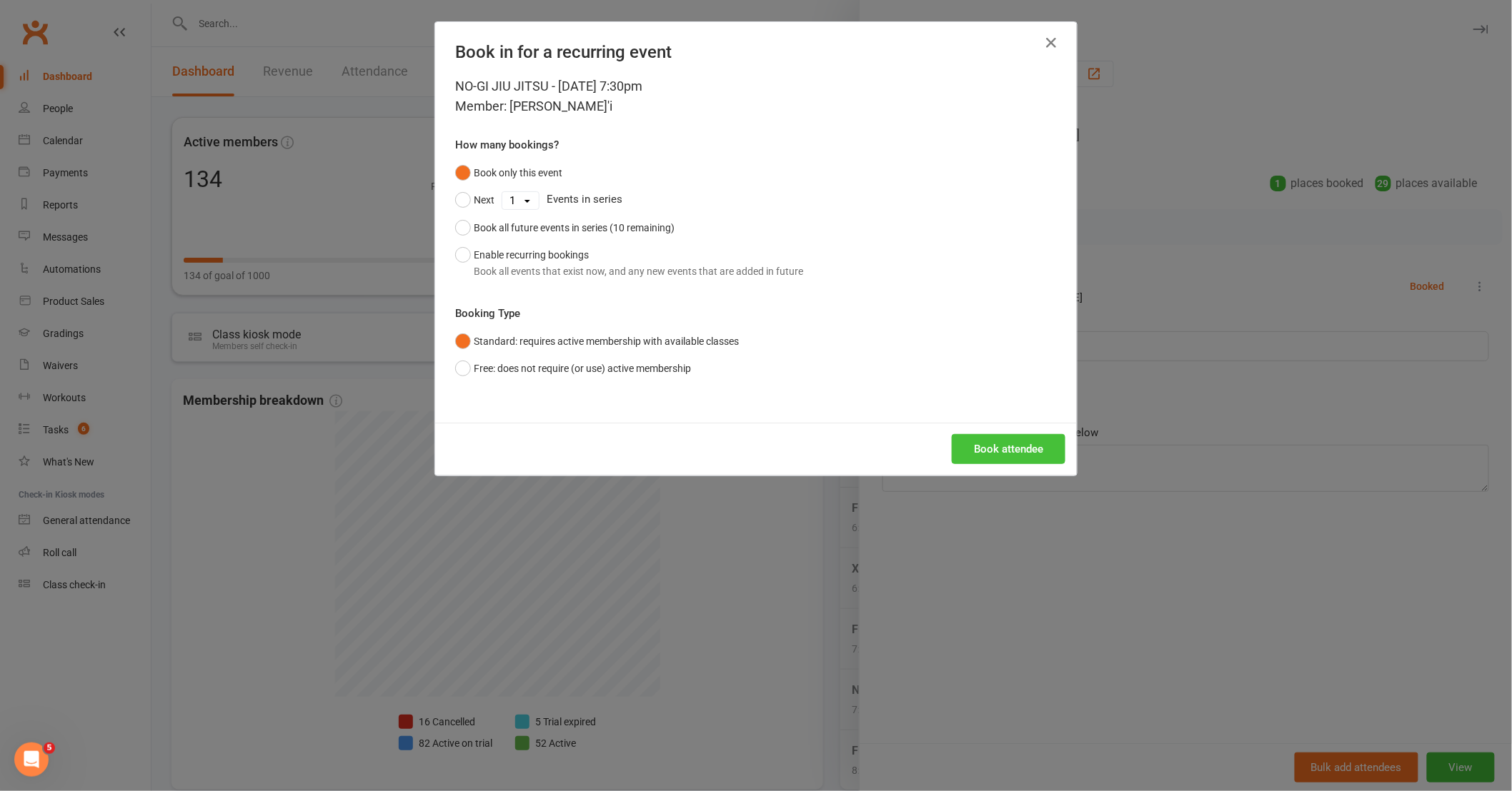
click at [990, 461] on button "Book attendee" at bounding box center [1009, 448] width 114 height 30
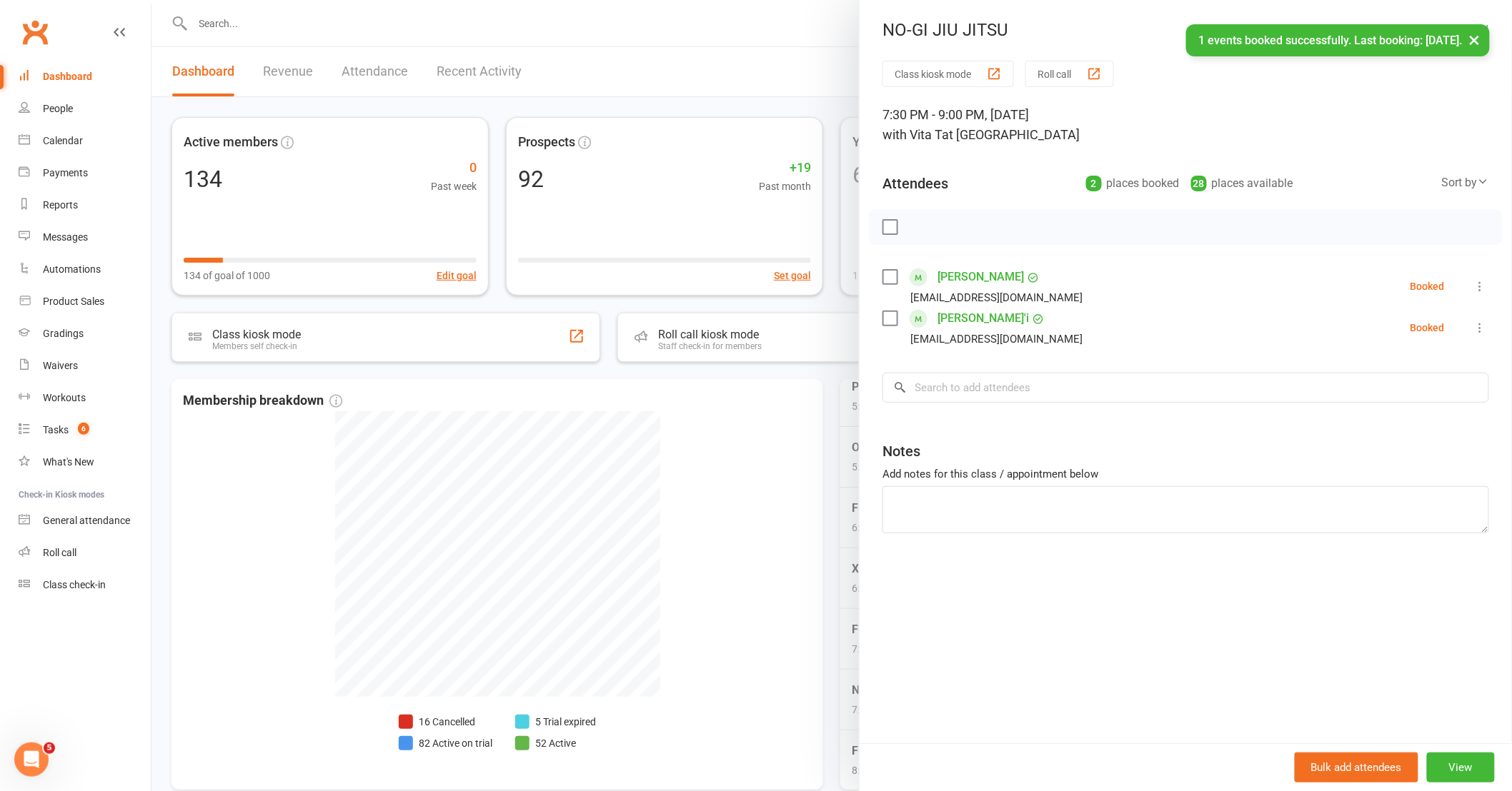
click at [799, 447] on div at bounding box center [831, 396] width 1360 height 791
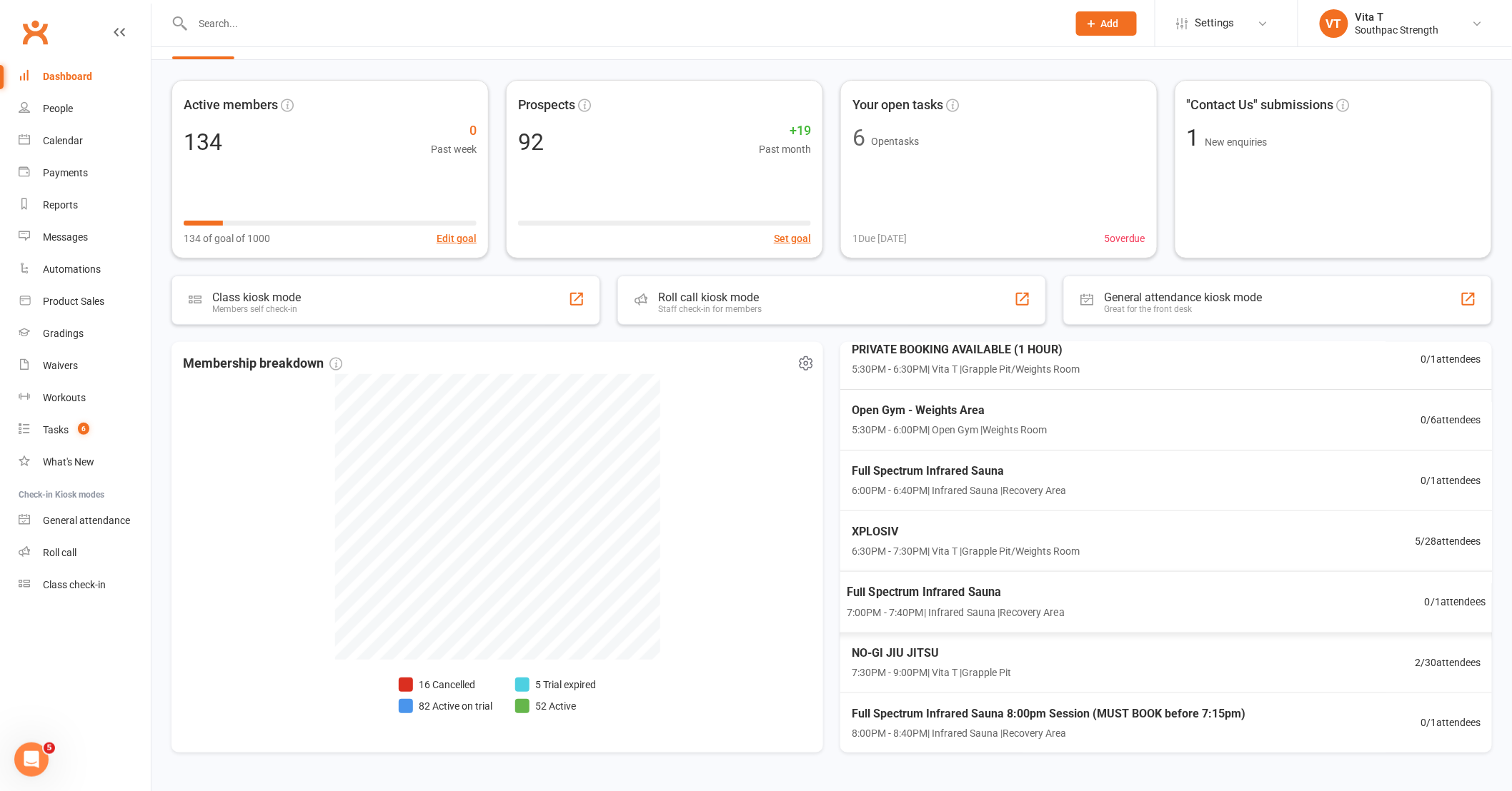
scroll to position [73, 0]
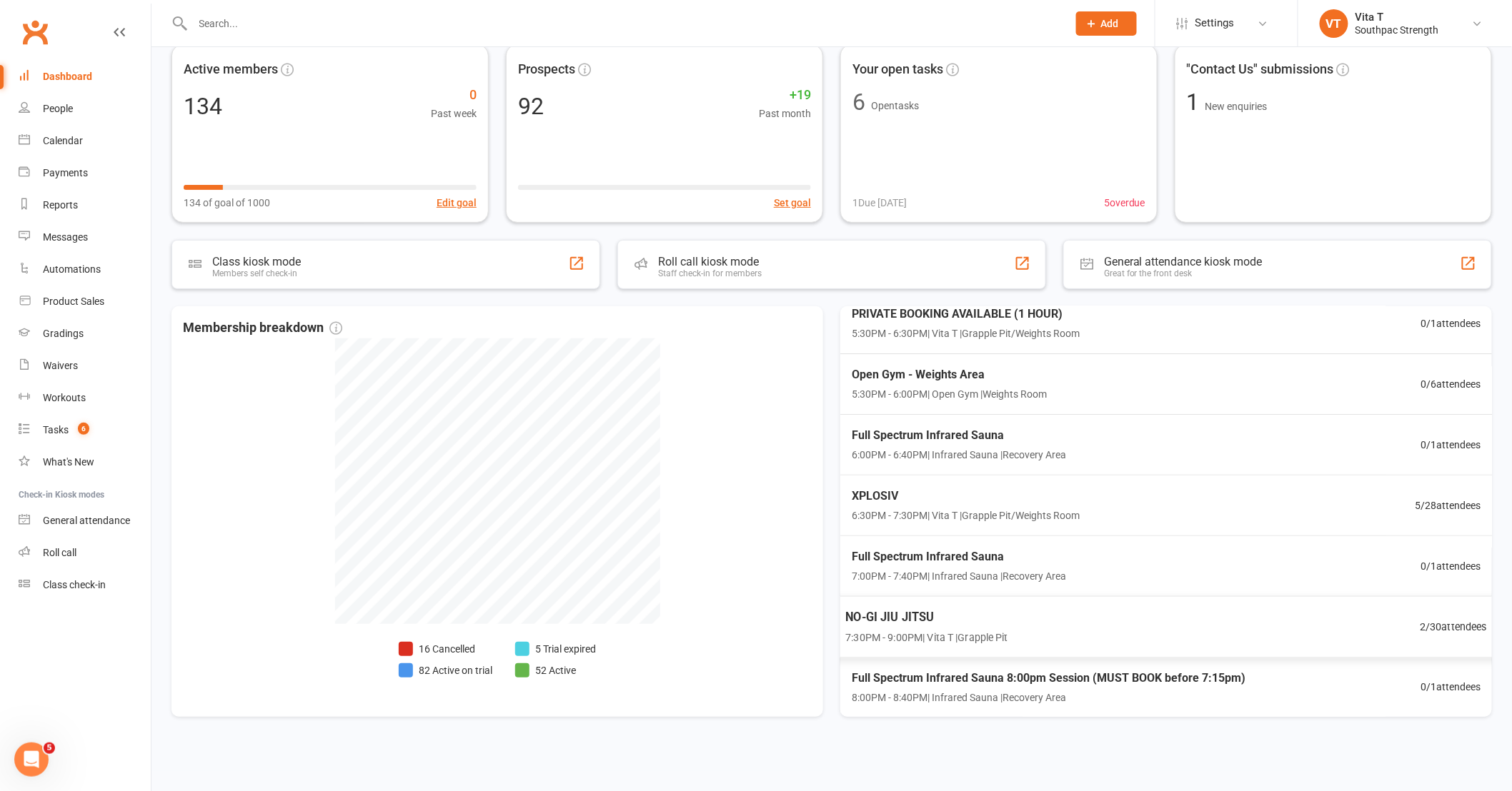
click at [1295, 620] on div "NO-GI JIU JITSU 7:30PM - 9:00PM | Vita T | Grapple Pit 2 / 30 attendees" at bounding box center [1166, 627] width 677 height 63
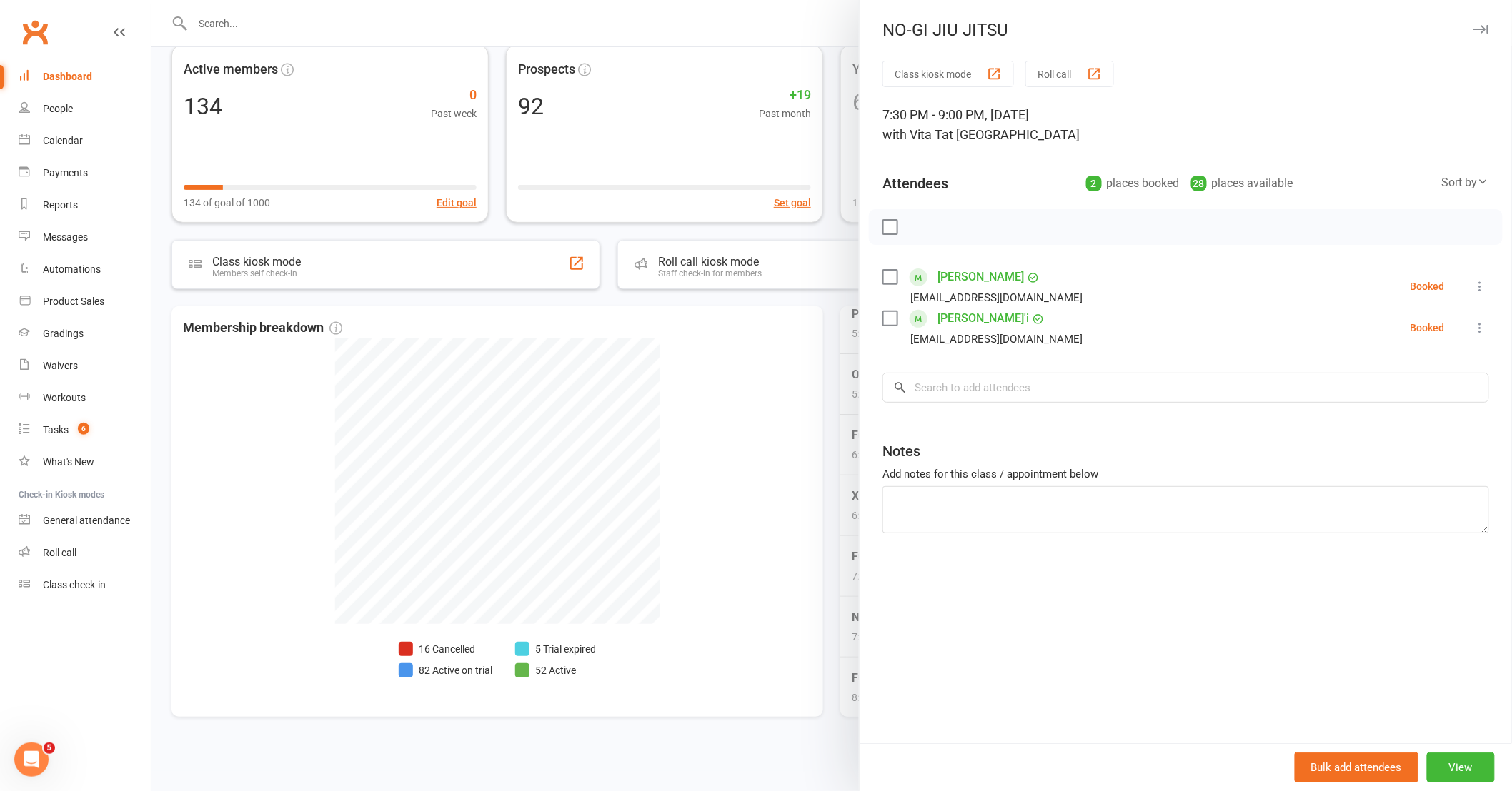
click at [1473, 327] on icon at bounding box center [1479, 327] width 14 height 14
click at [1450, 378] on link "Remove" at bounding box center [1404, 384] width 167 height 29
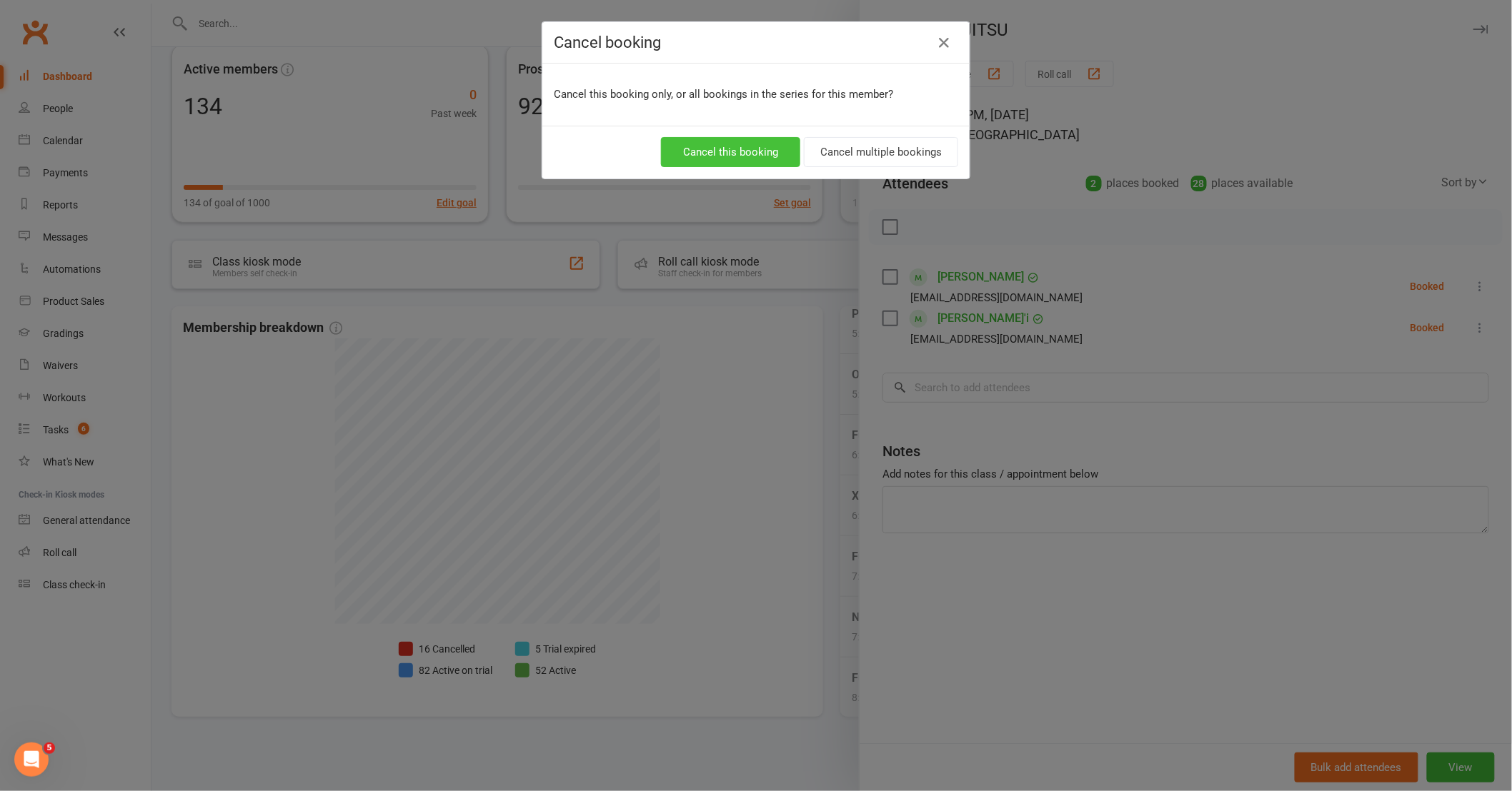
click at [769, 146] on button "Cancel this booking" at bounding box center [730, 152] width 140 height 30
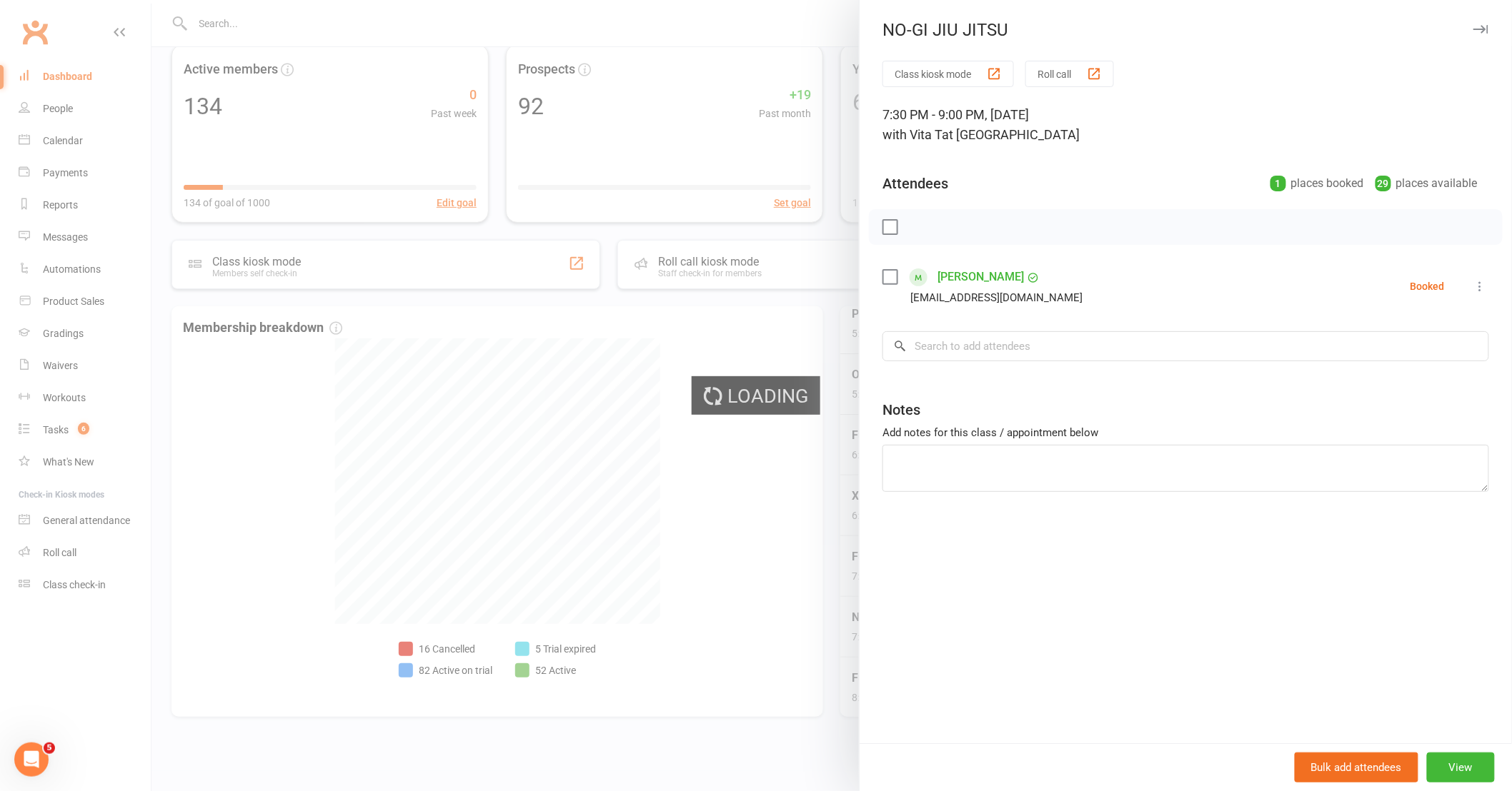
scroll to position [62, 0]
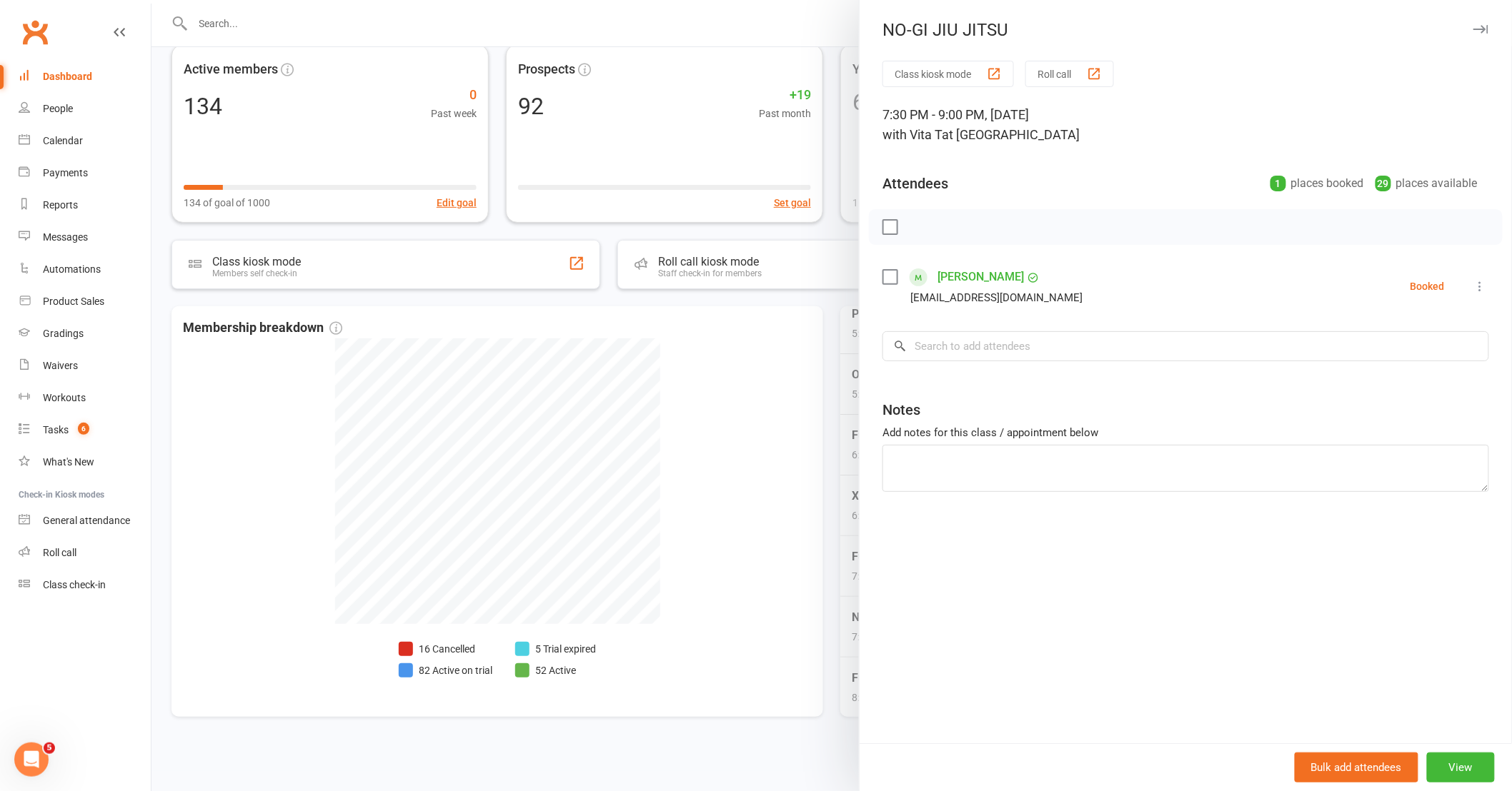
click at [705, 601] on div at bounding box center [831, 396] width 1360 height 791
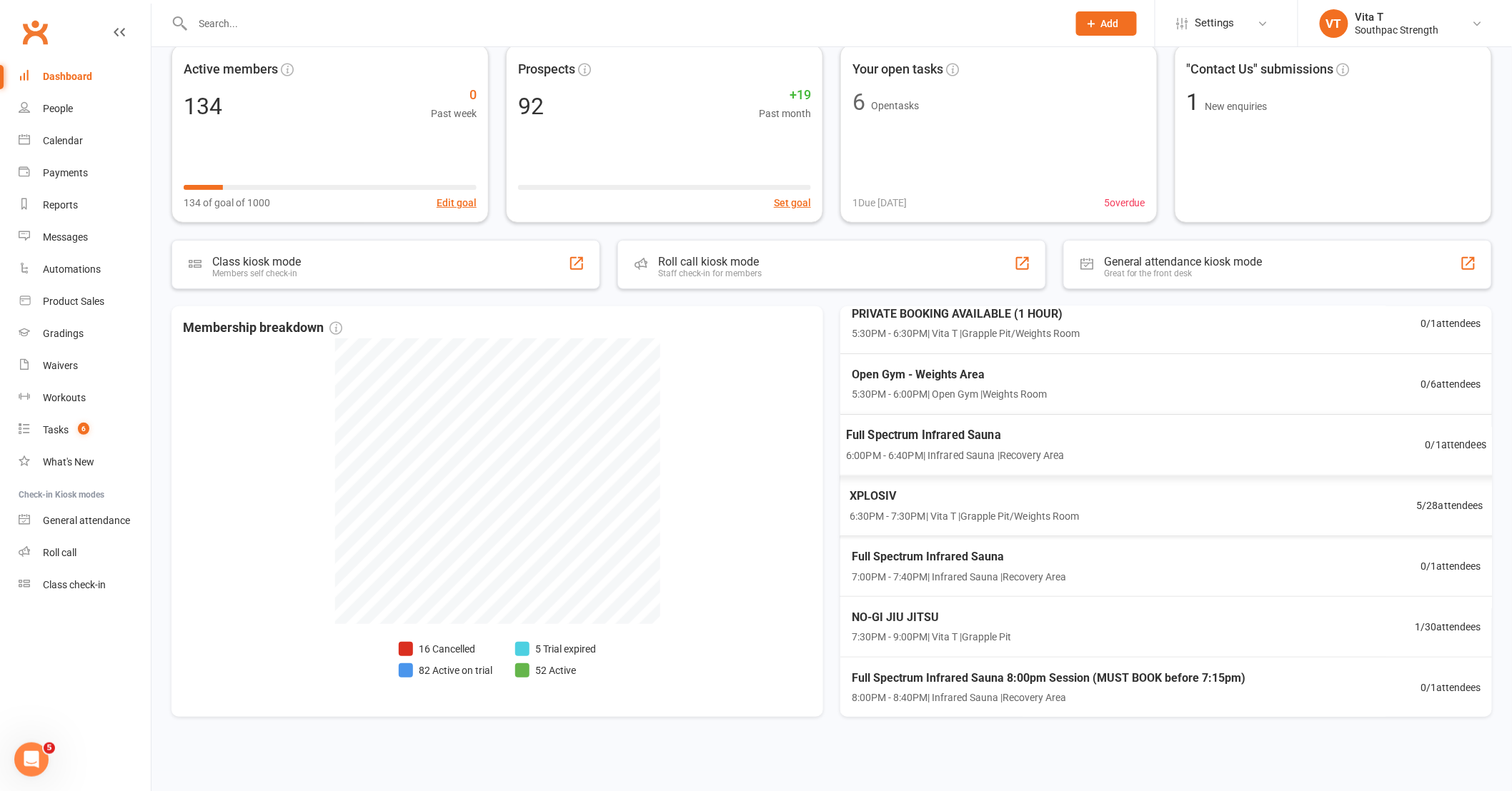
click at [1387, 498] on div "XPLOSIV 6:30PM - 7:30PM | Vita T | Grapple Pit/Weights Room 5 / 28 attendees" at bounding box center [1166, 506] width 668 height 62
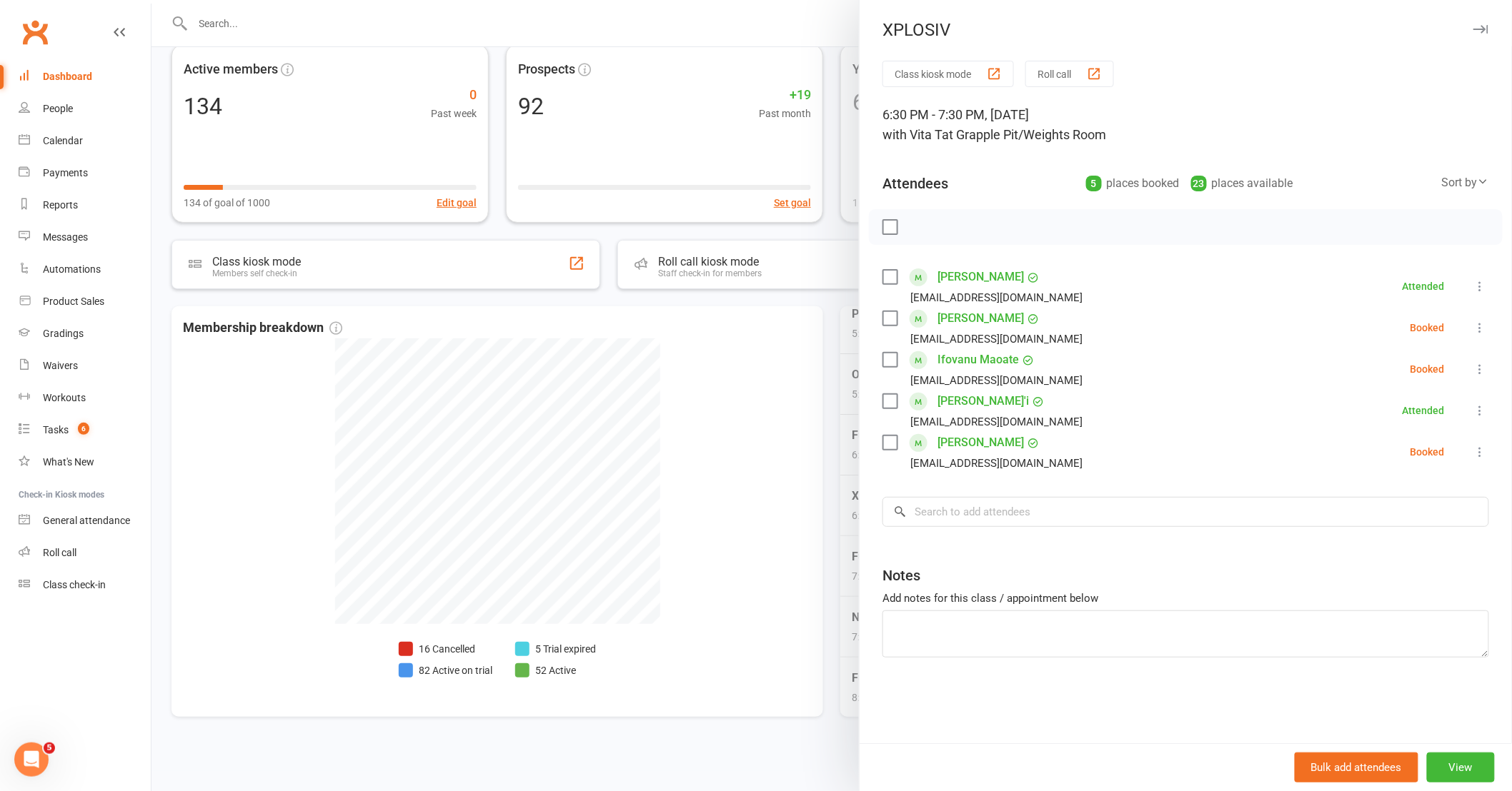
click at [1474, 411] on icon at bounding box center [1479, 410] width 14 height 14
click at [1422, 483] on link "Mark absent" at bounding box center [1404, 496] width 167 height 29
click at [783, 598] on div at bounding box center [831, 396] width 1360 height 791
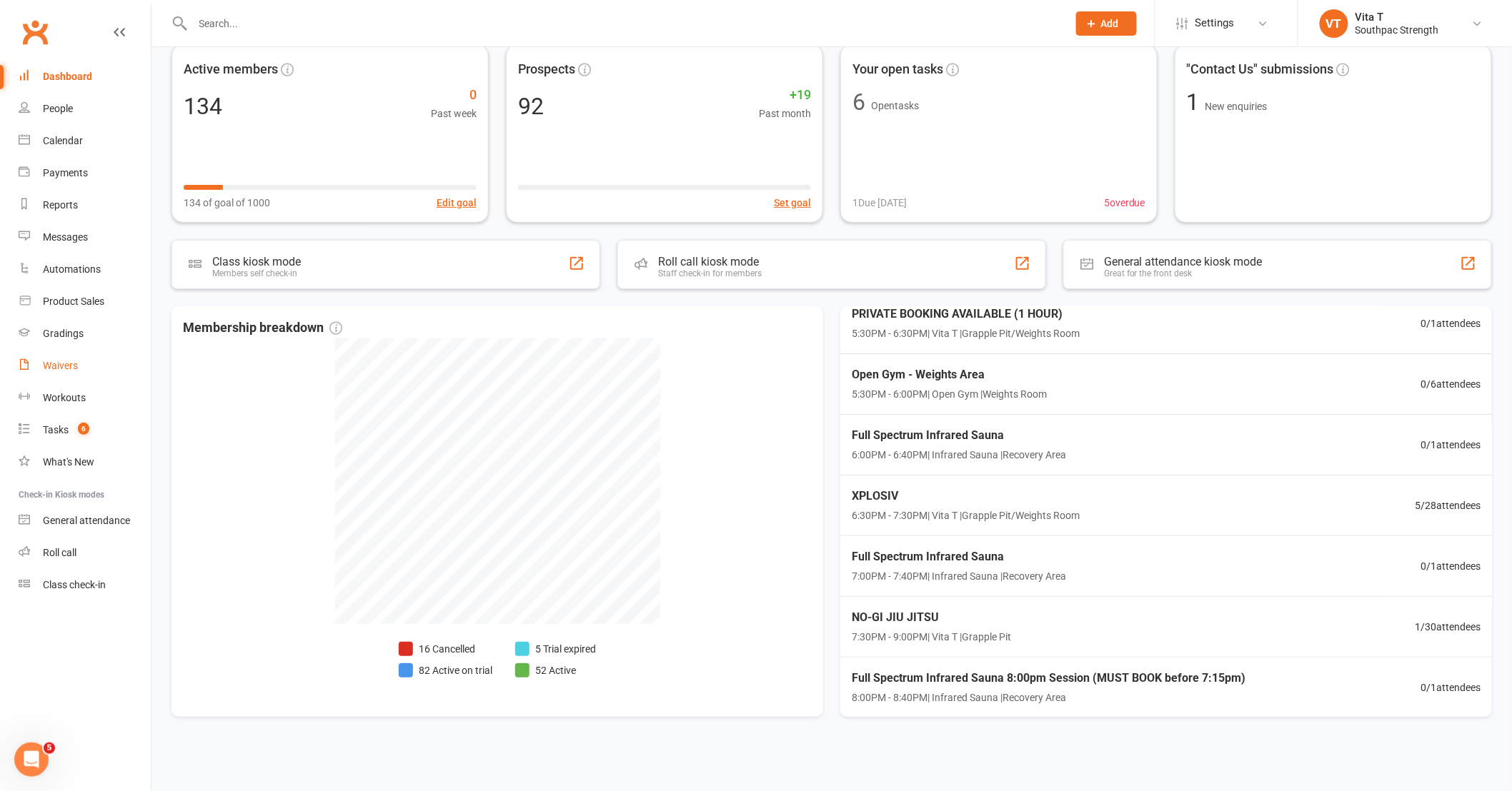
click at [91, 366] on link "Waivers" at bounding box center [84, 366] width 132 height 32
select select "100"
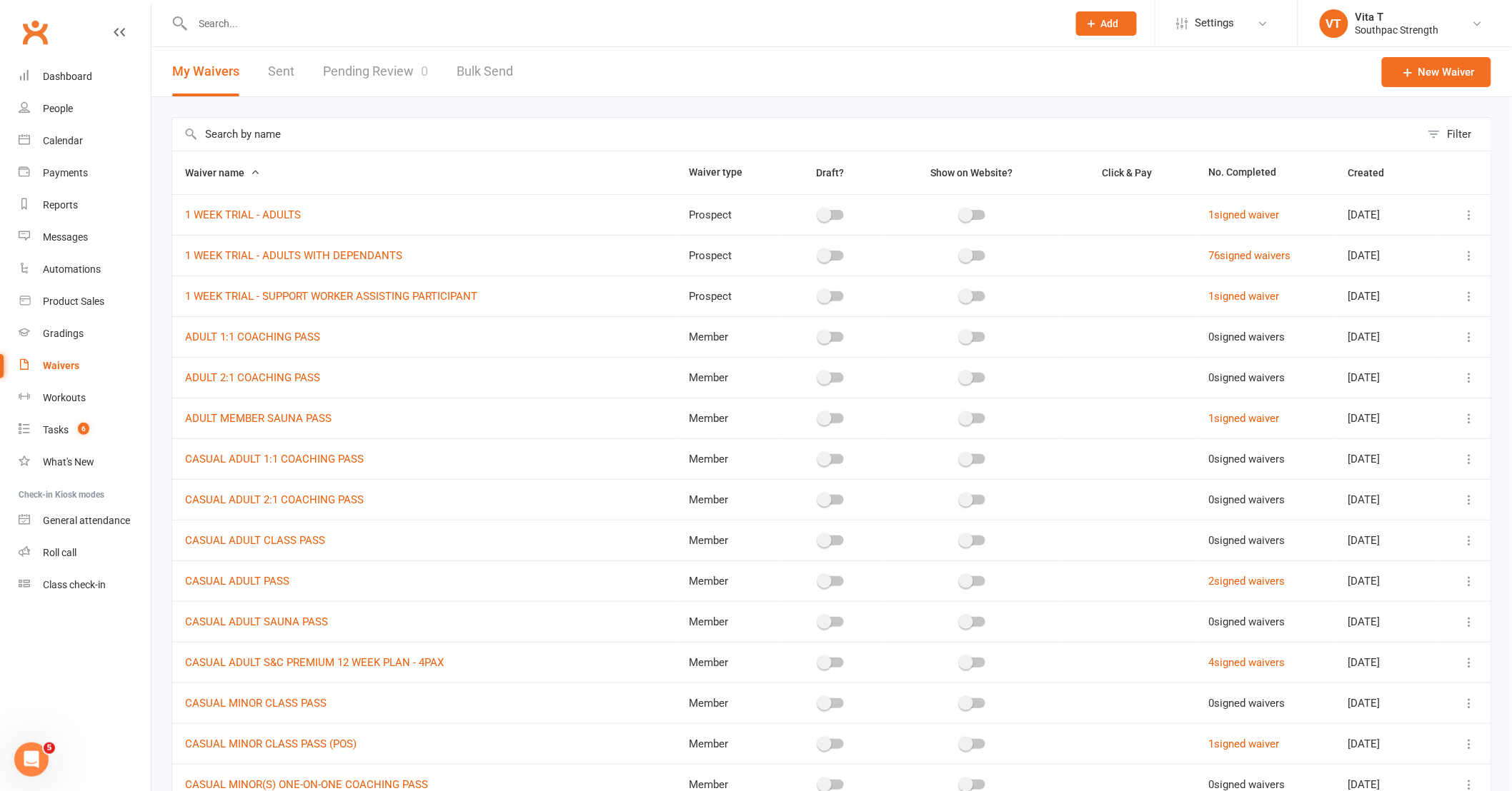
click at [387, 64] on link "Pending Review 0" at bounding box center [374, 71] width 105 height 49
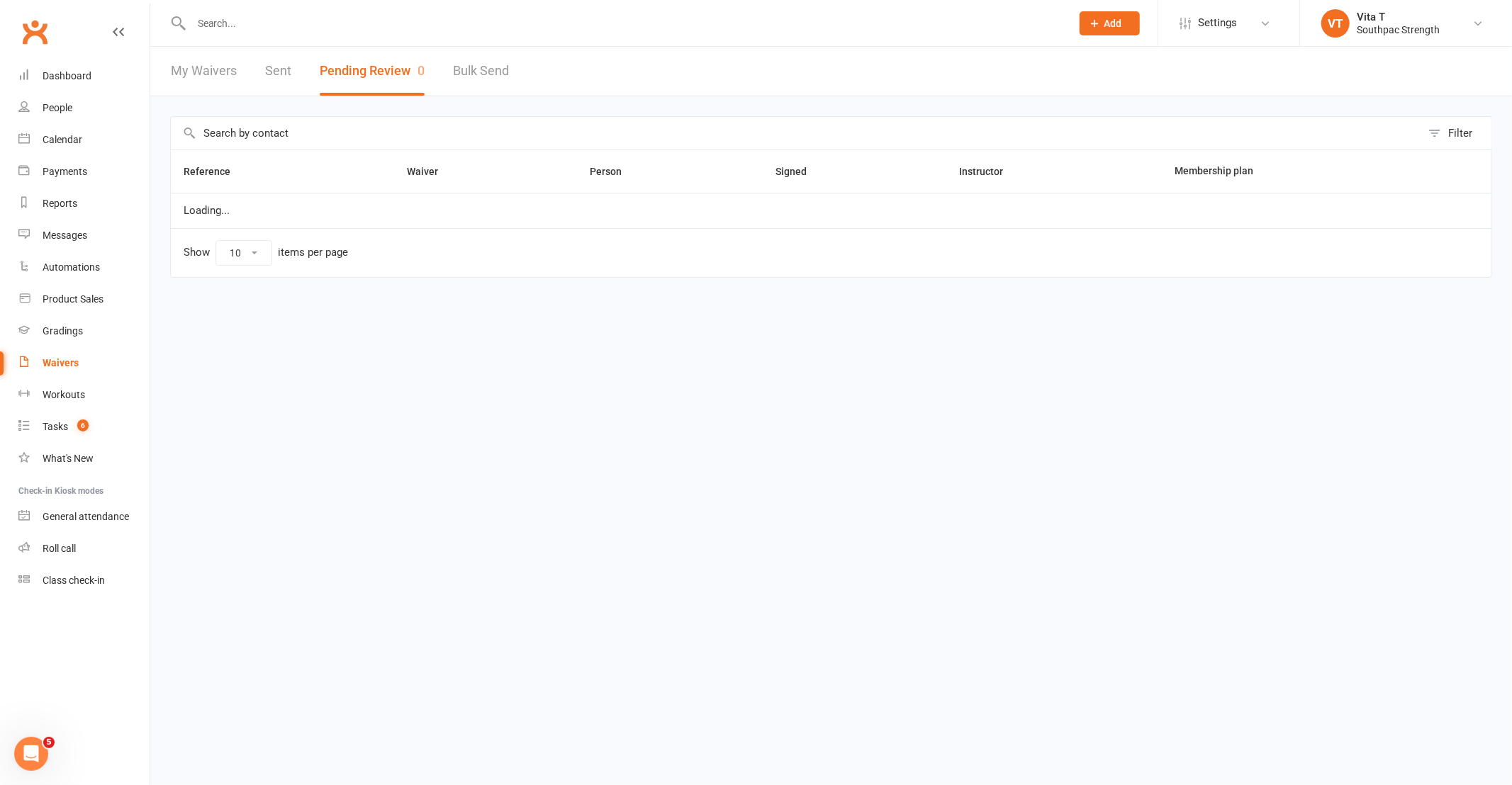
select select "25"
click at [75, 71] on div "Dashboard" at bounding box center [67, 75] width 49 height 11
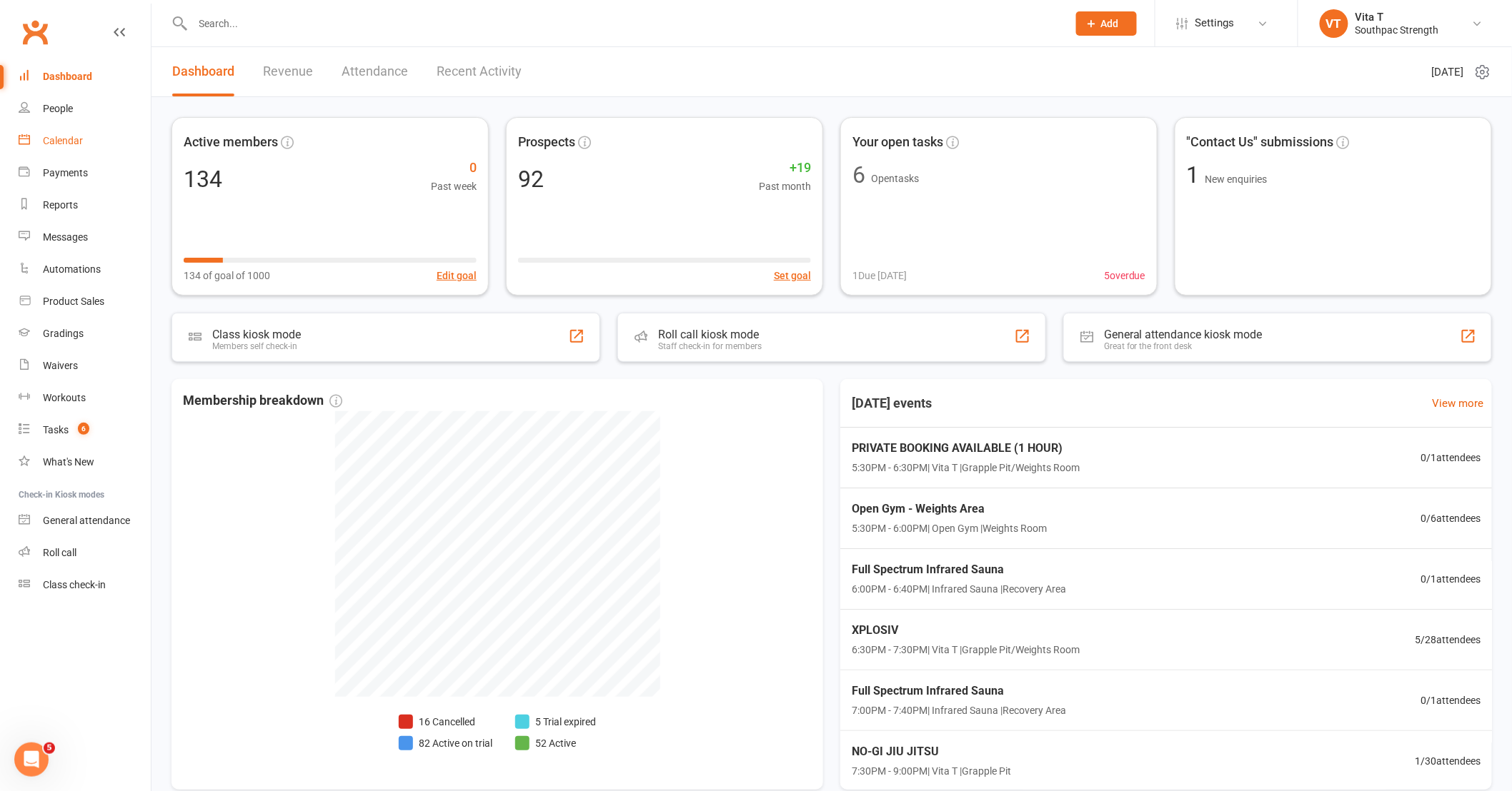
click at [66, 134] on link "Calendar" at bounding box center [84, 140] width 132 height 32
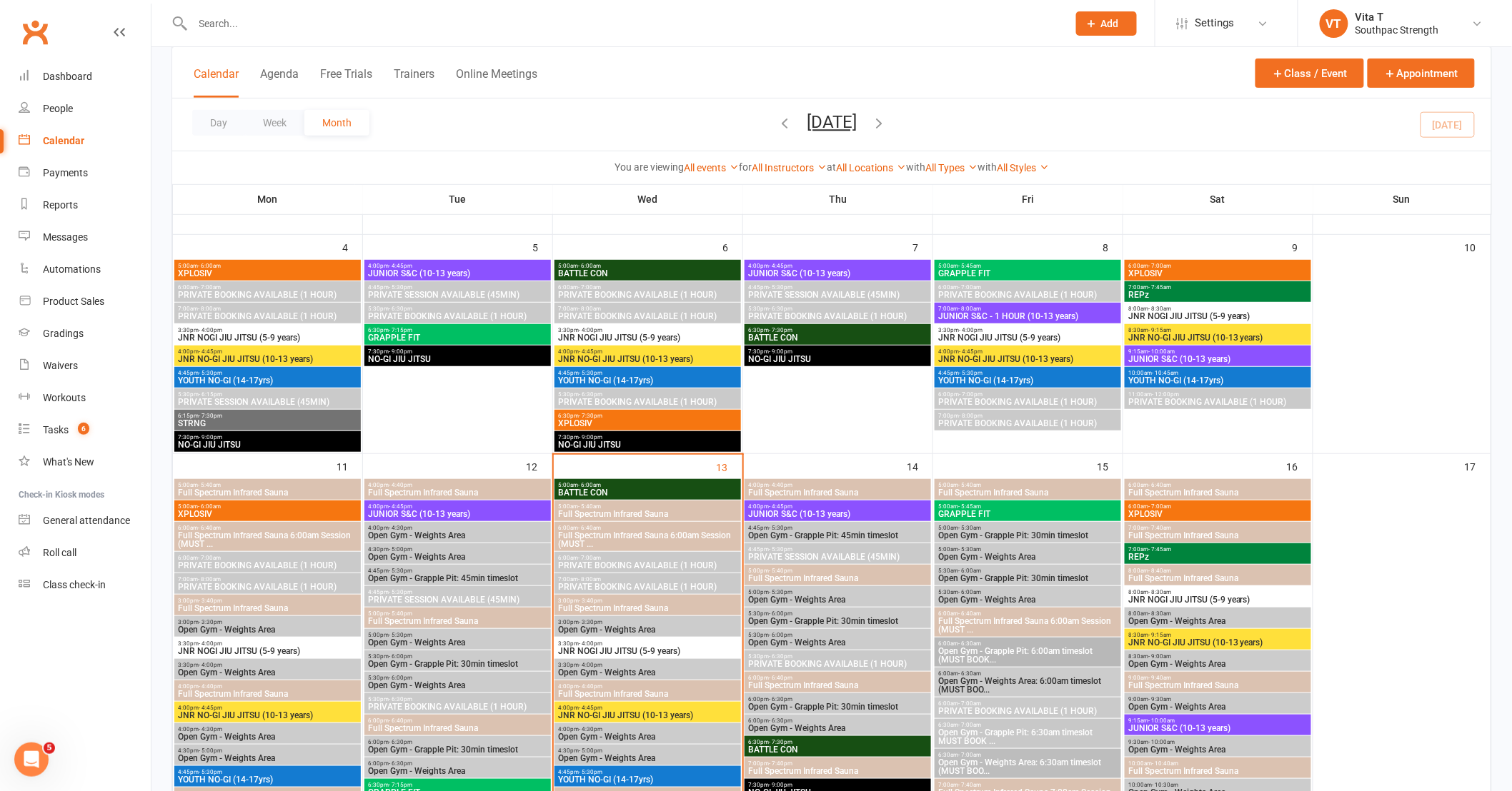
scroll to position [396, 0]
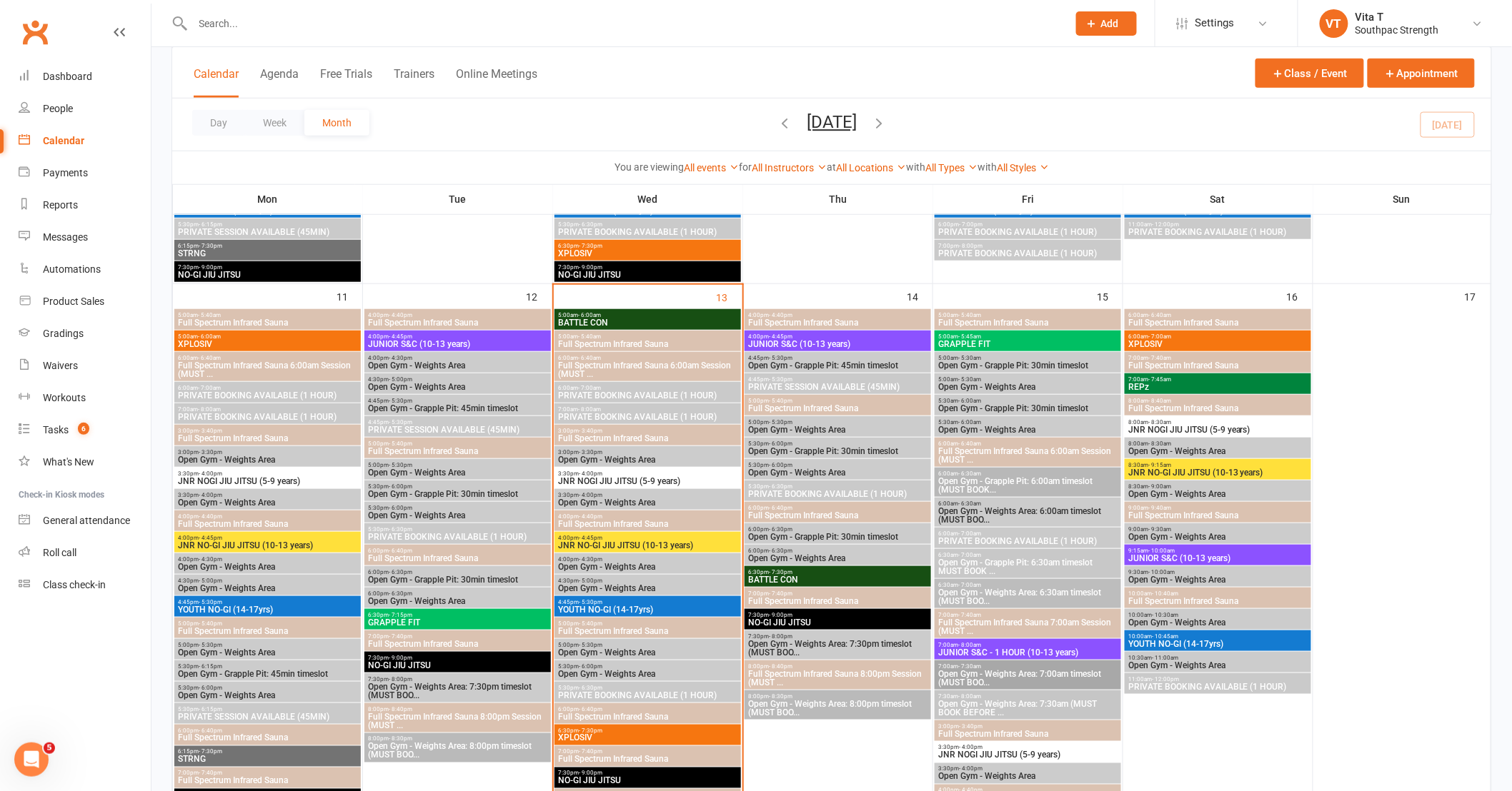
click at [622, 480] on span "JNR NOGI JIU JITSU (5-9 years)" at bounding box center [648, 481] width 181 height 9
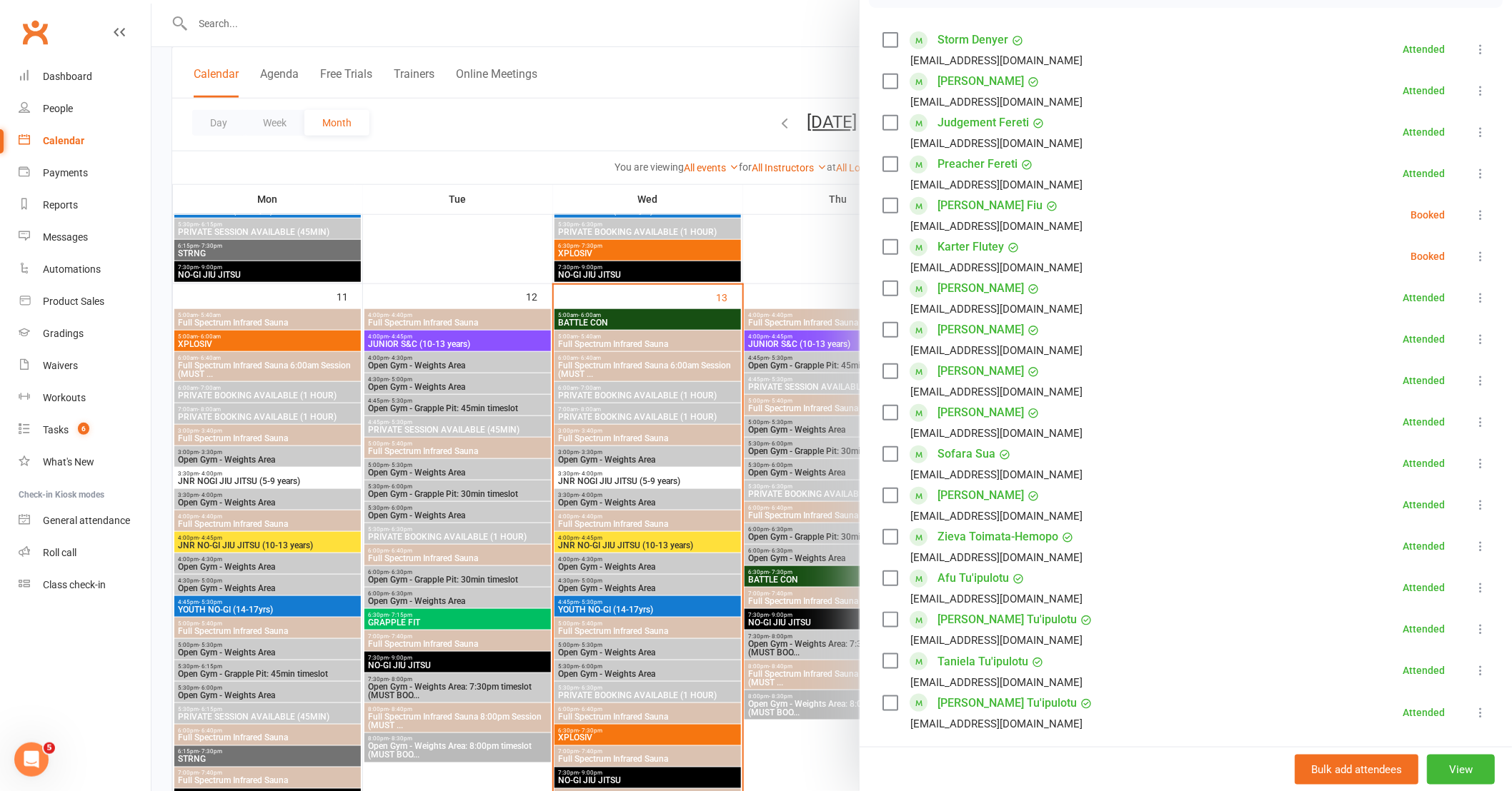
scroll to position [238, 0]
click at [1473, 215] on icon at bounding box center [1479, 214] width 14 height 14
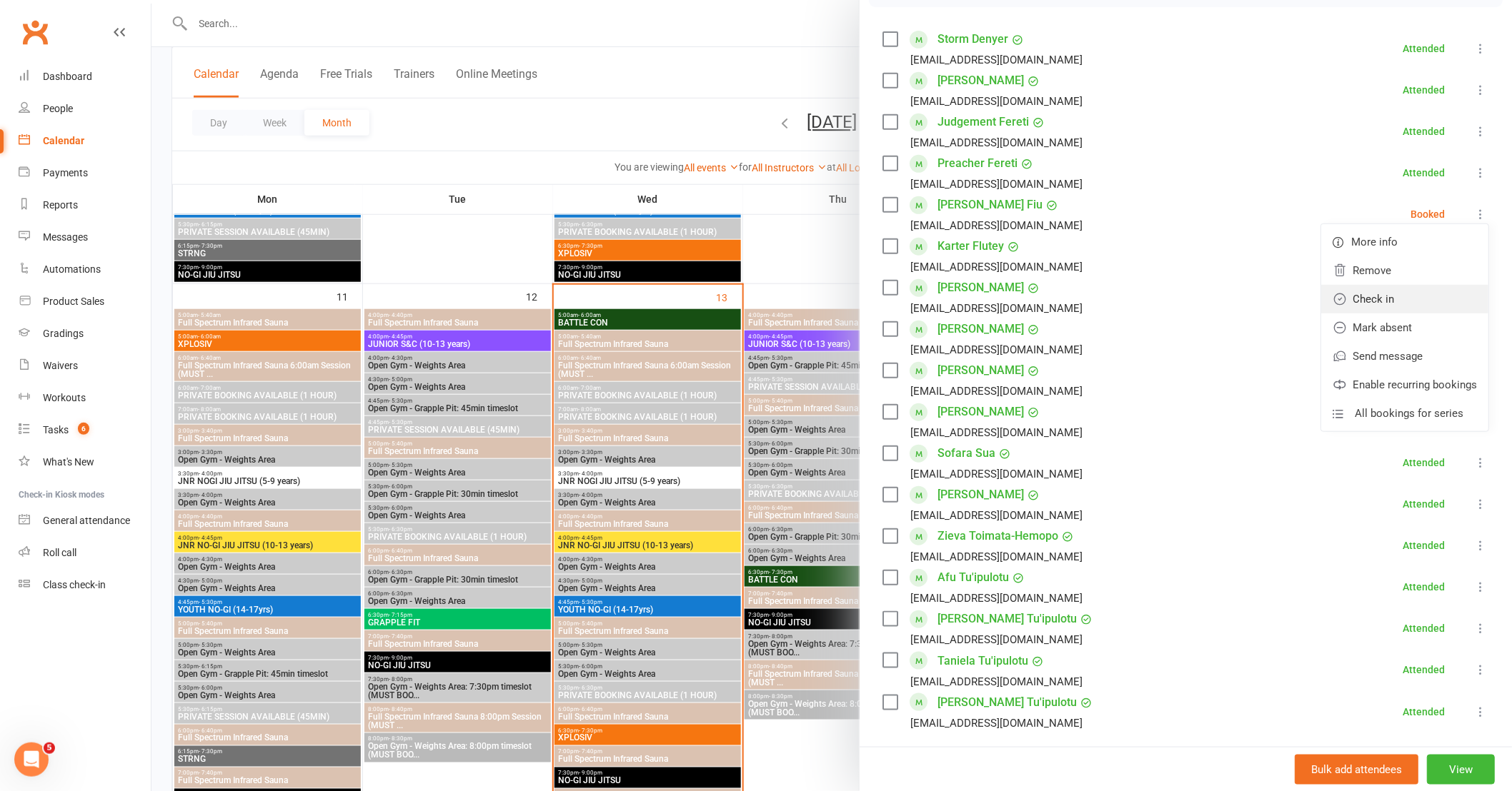
click at [1391, 303] on link "Check in" at bounding box center [1404, 299] width 167 height 29
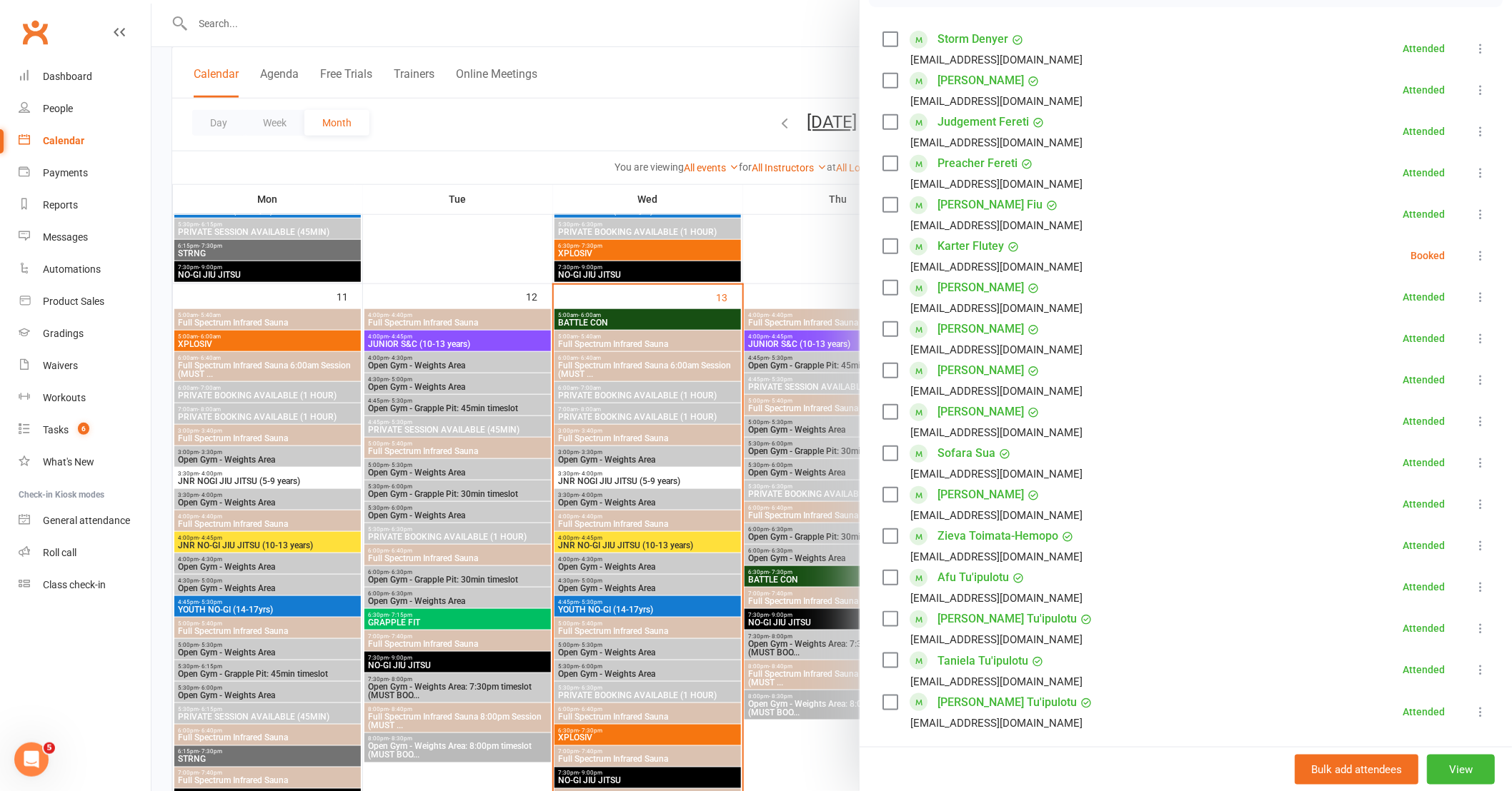
click at [1473, 255] on icon at bounding box center [1479, 255] width 14 height 14
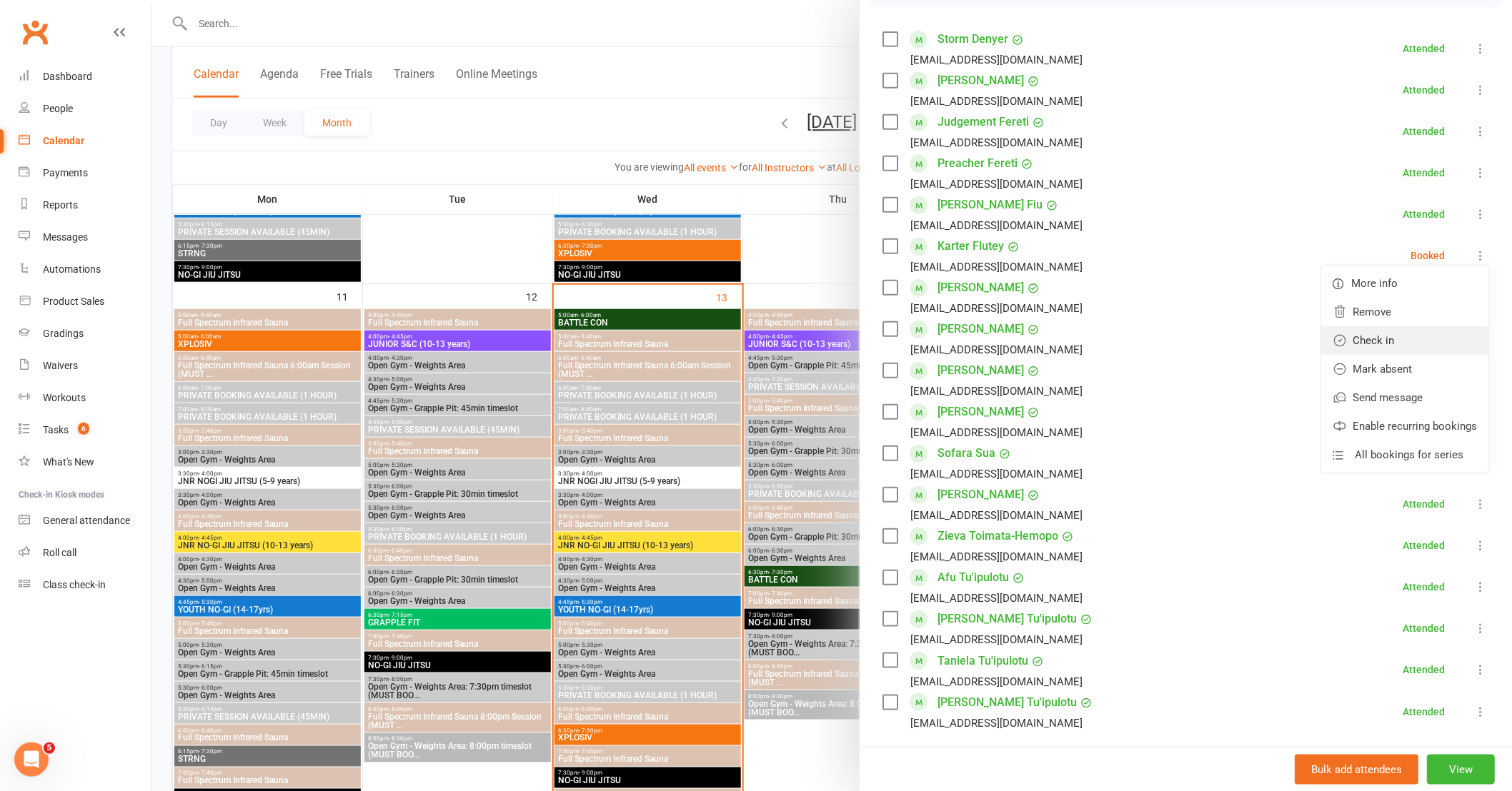
click at [1391, 338] on link "Check in" at bounding box center [1404, 341] width 167 height 29
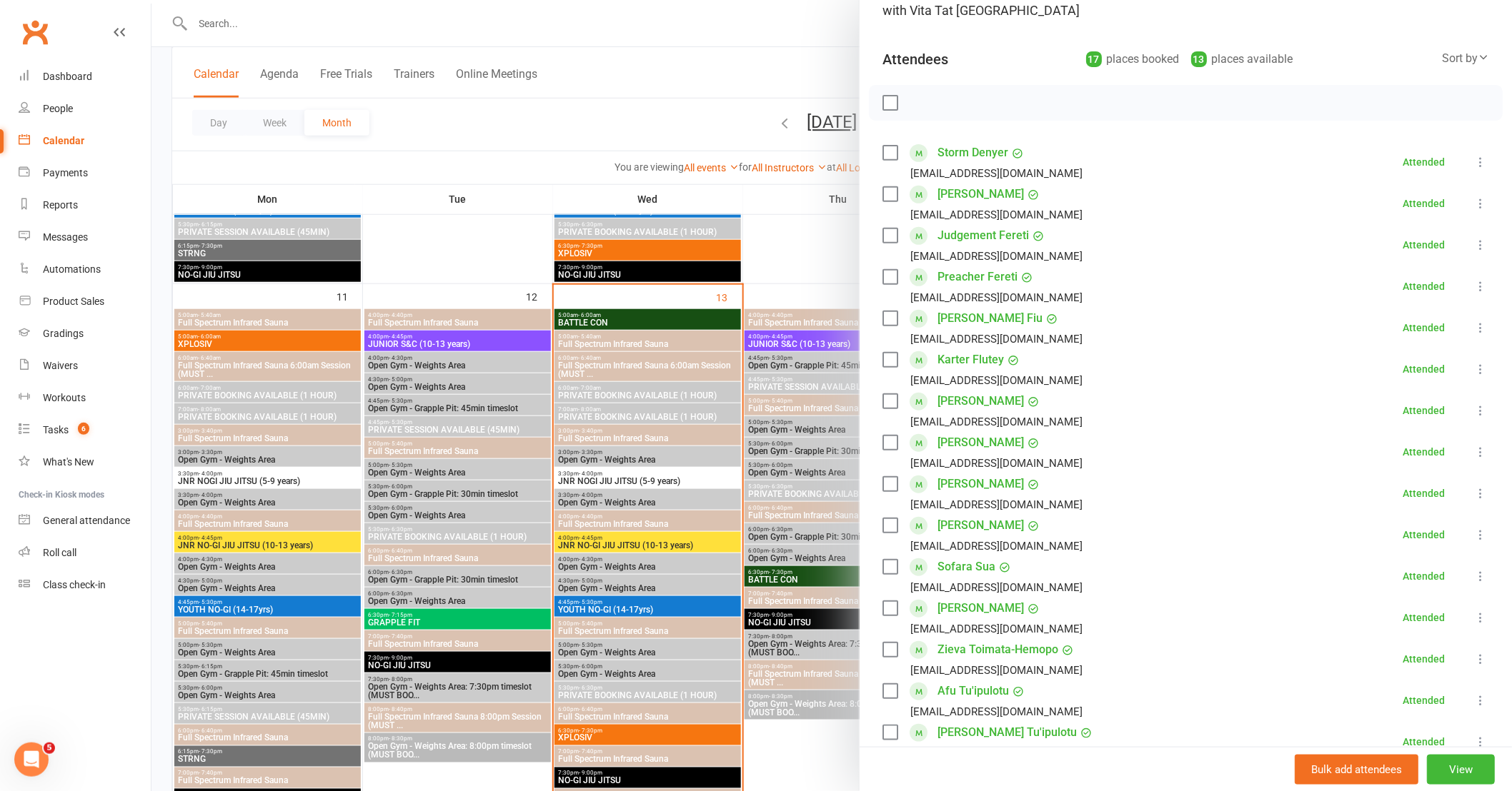
scroll to position [79, 0]
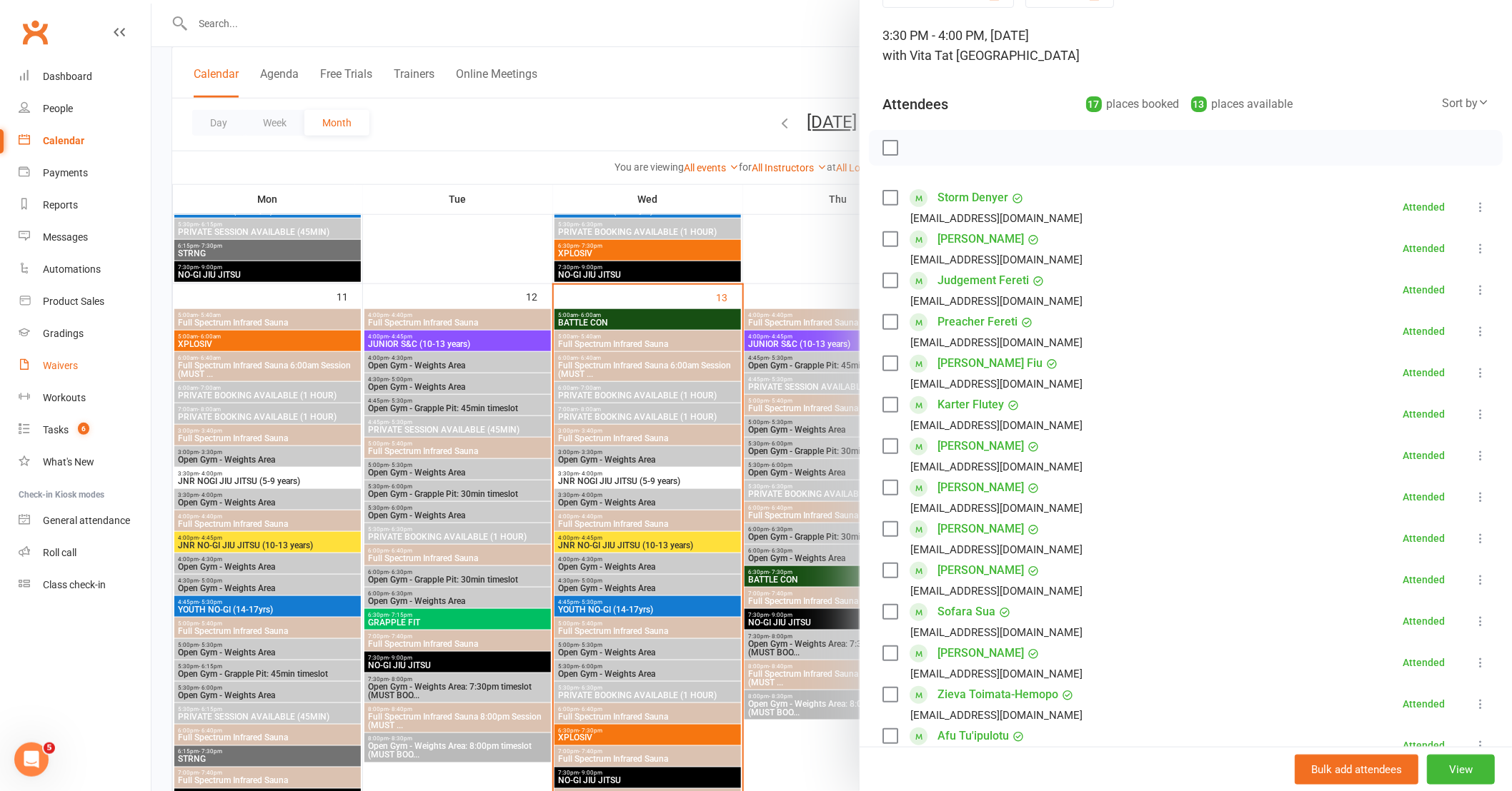
click at [79, 366] on link "Waivers" at bounding box center [84, 366] width 132 height 32
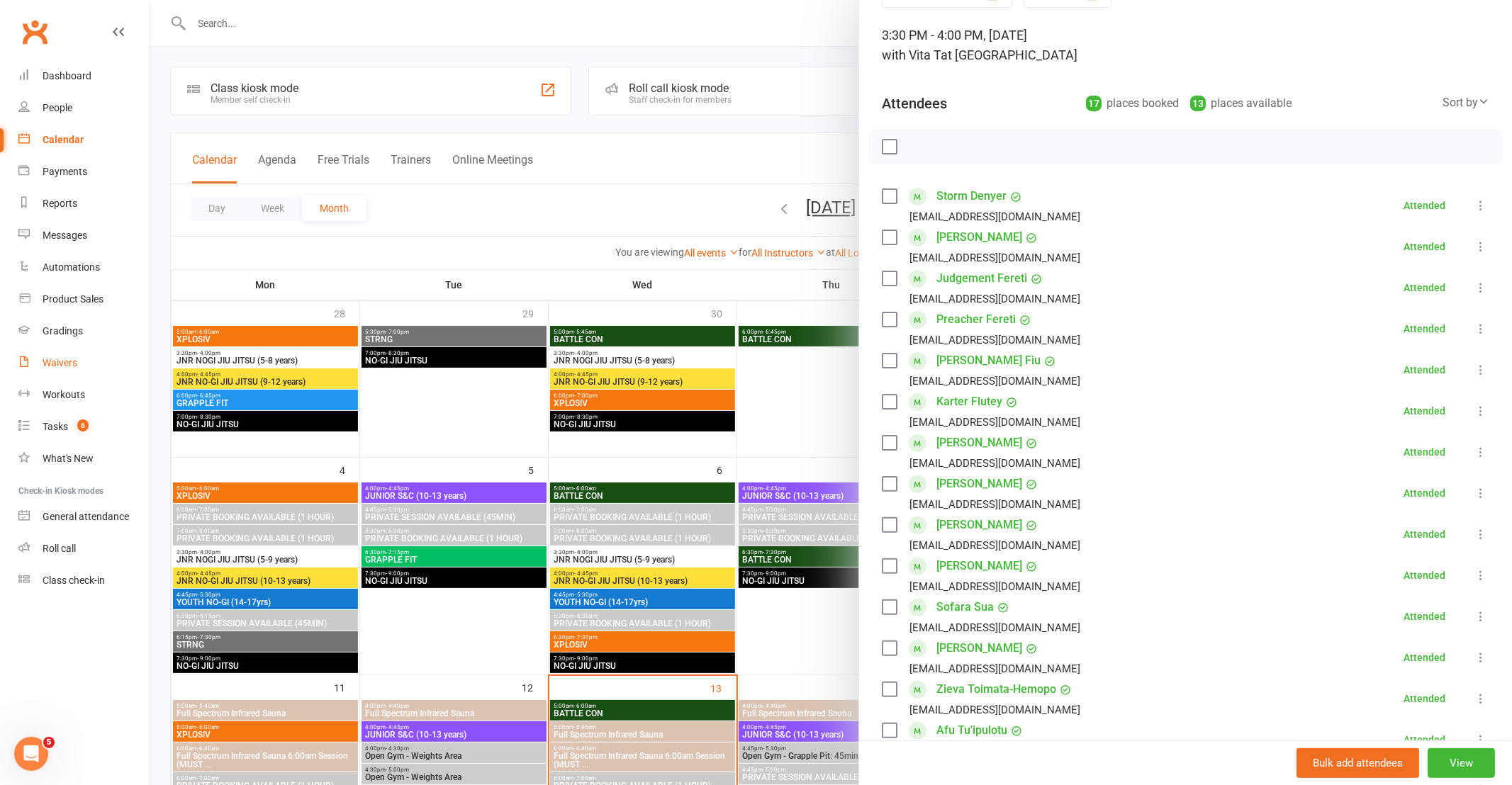
select select "100"
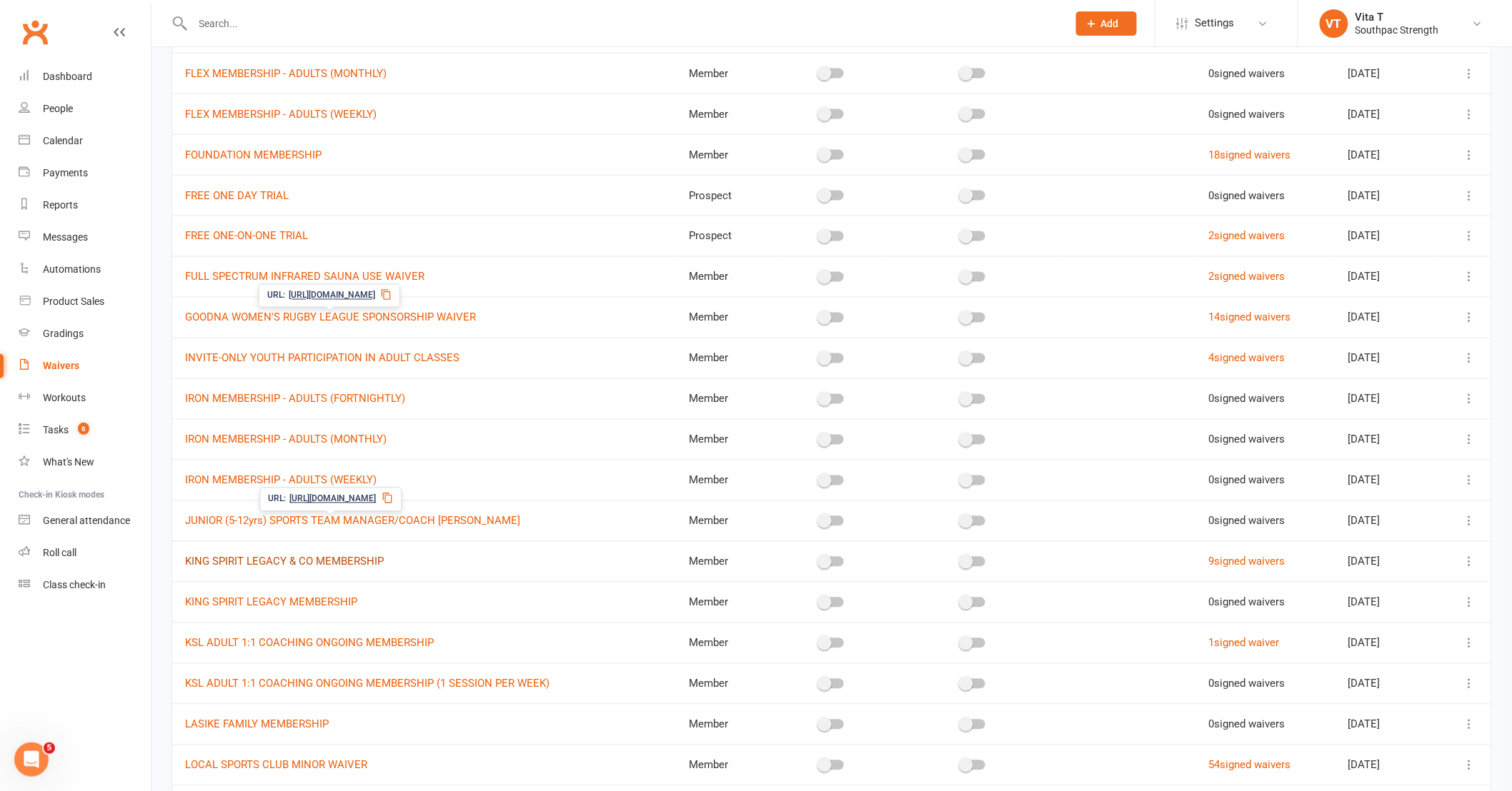
scroll to position [1110, 0]
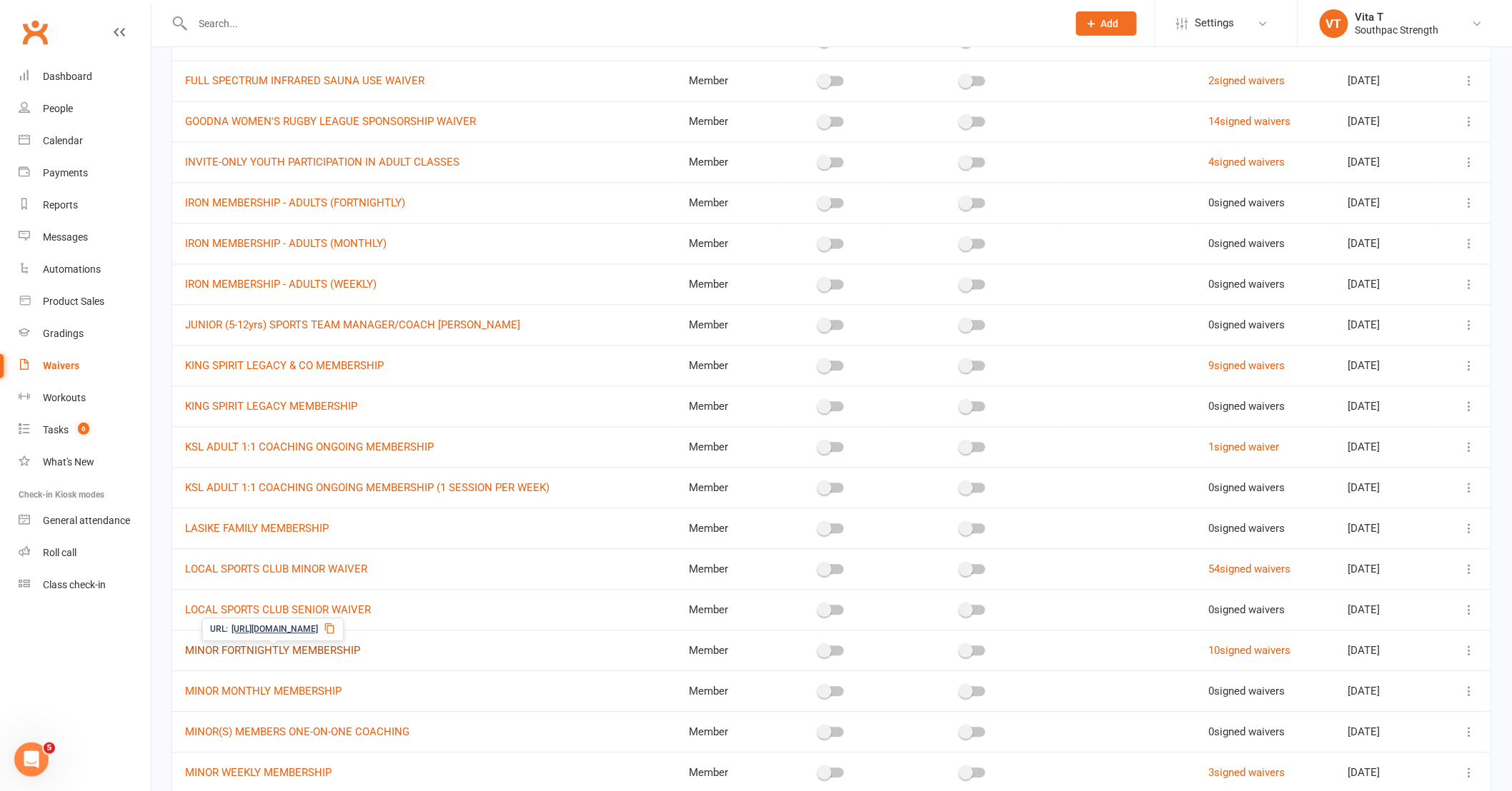
click at [298, 651] on link "MINOR FORTNIGHTLY MEMBERSHIP" at bounding box center [272, 651] width 175 height 13
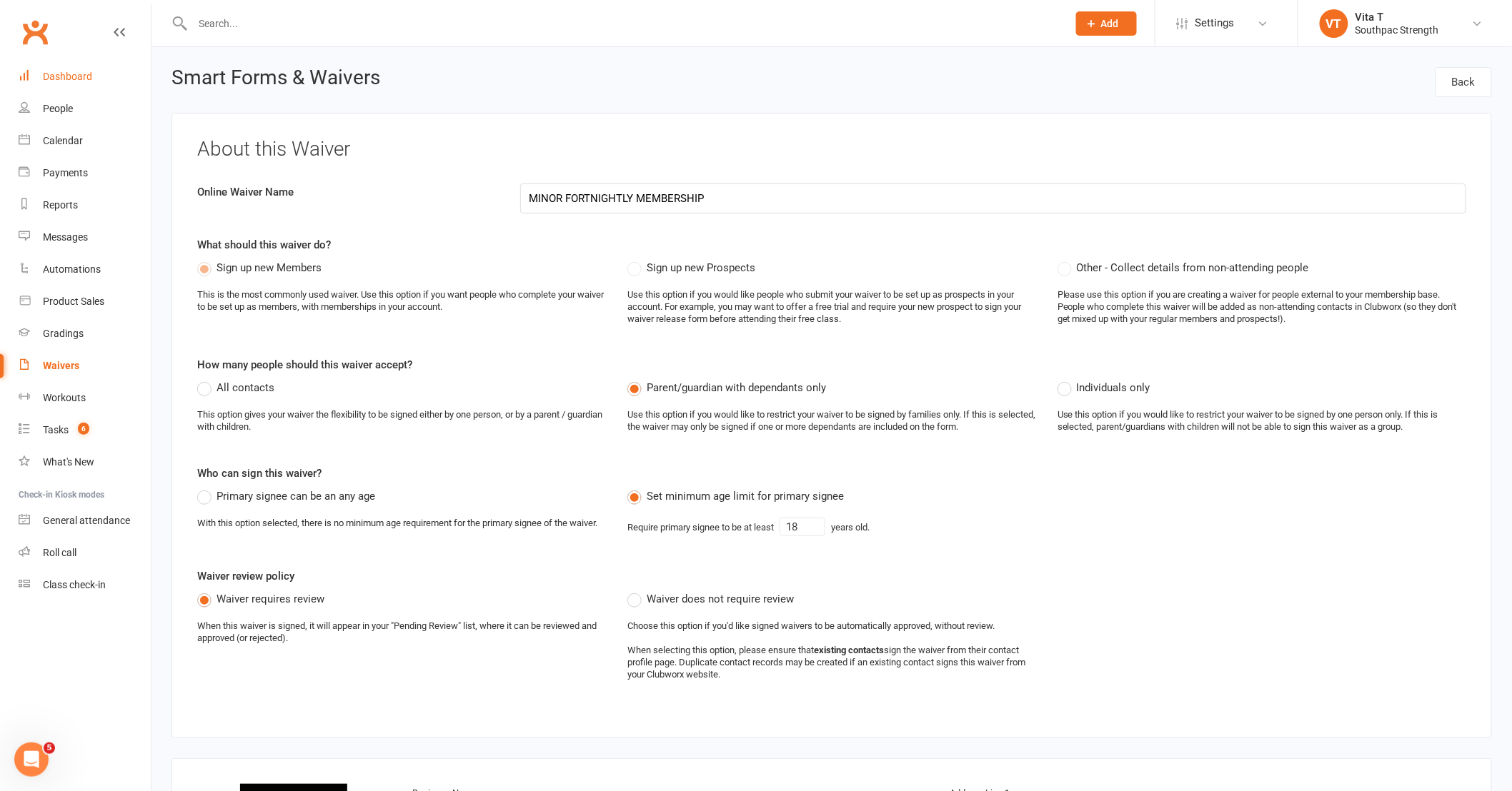
select select "applies_to_all_signees"
select select "copy_answers_for_all_signees"
select select "select"
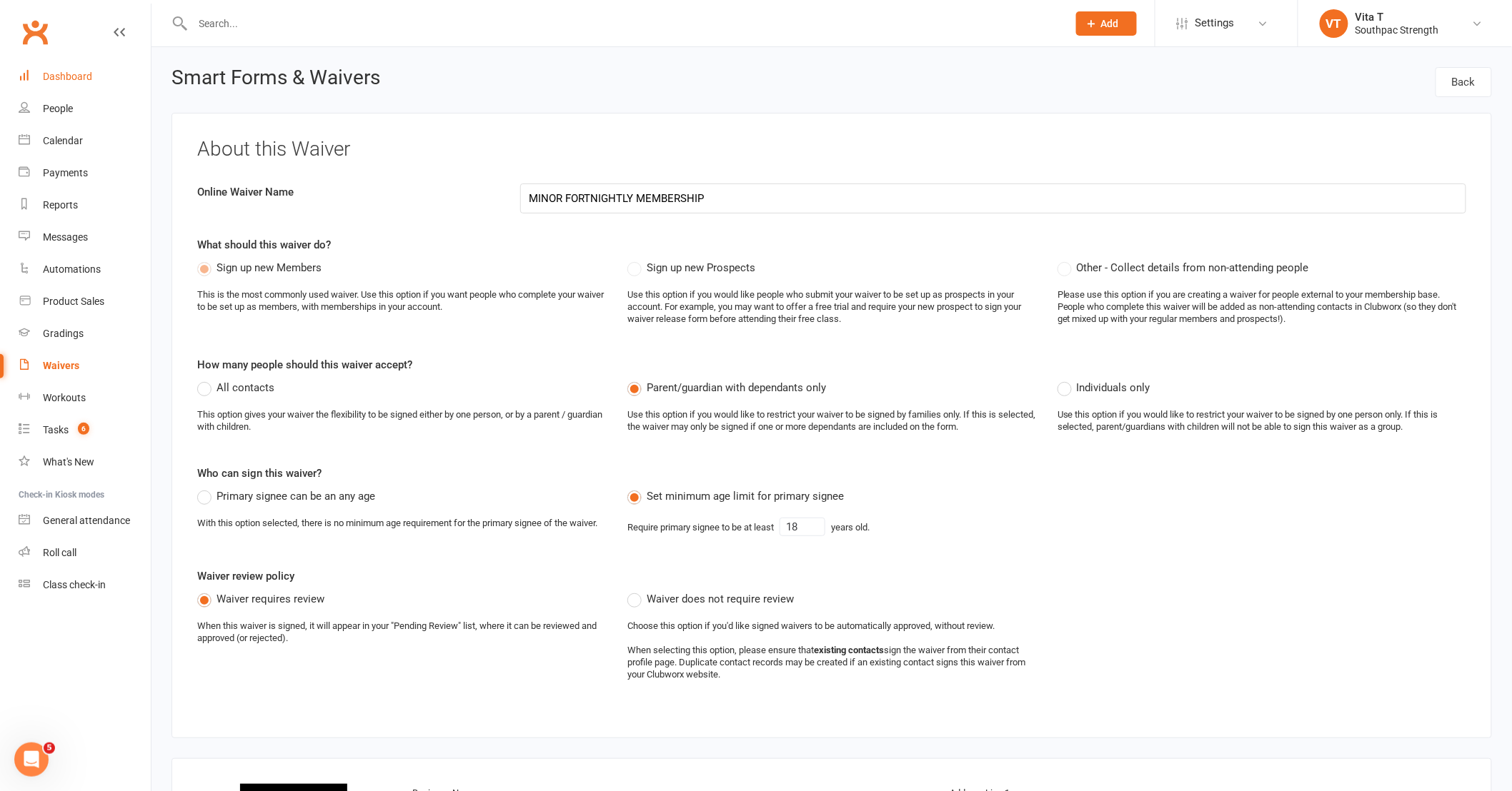
select select "select"
click at [65, 103] on div "People" at bounding box center [58, 109] width 30 height 12
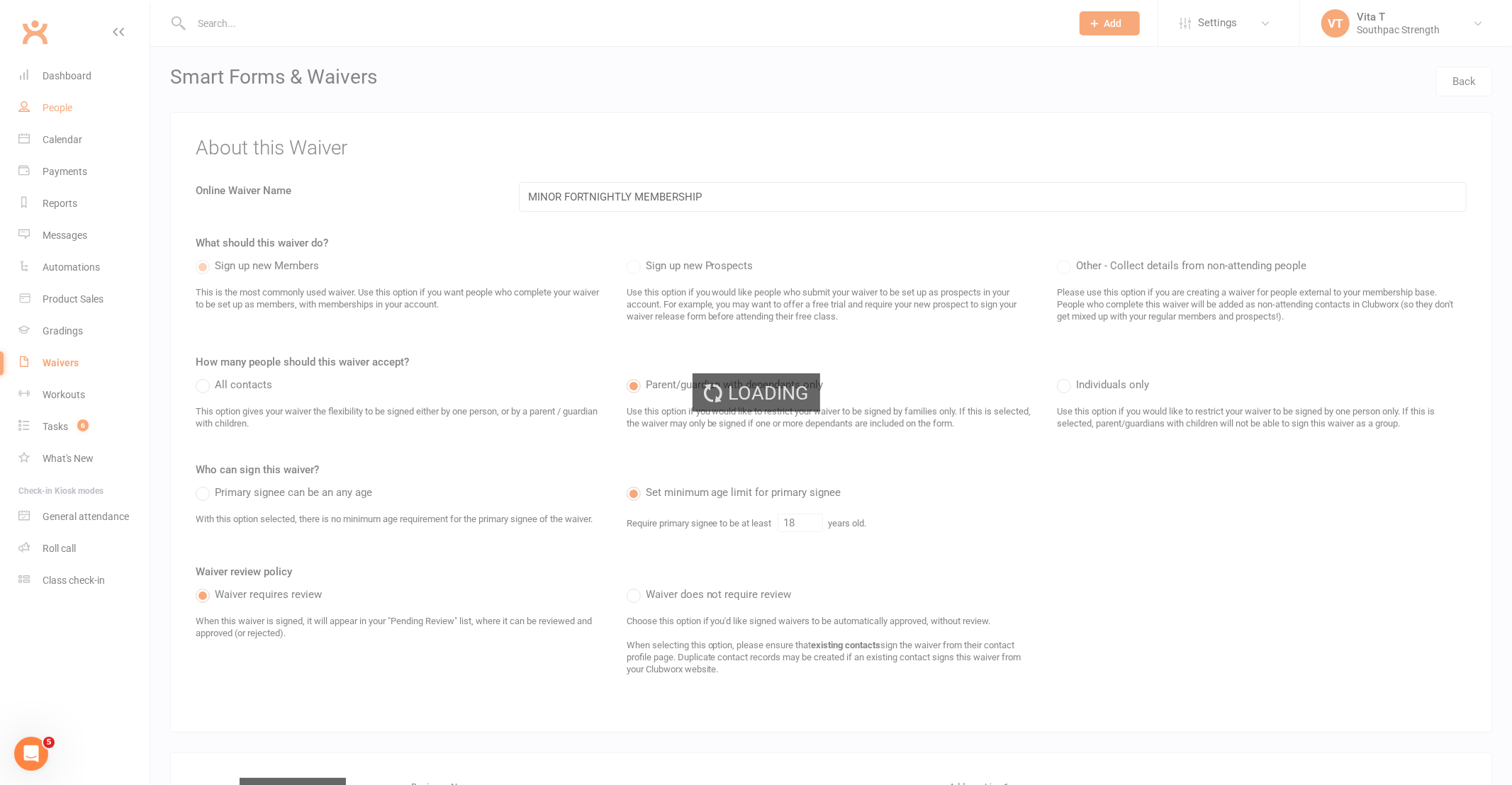
select select "100"
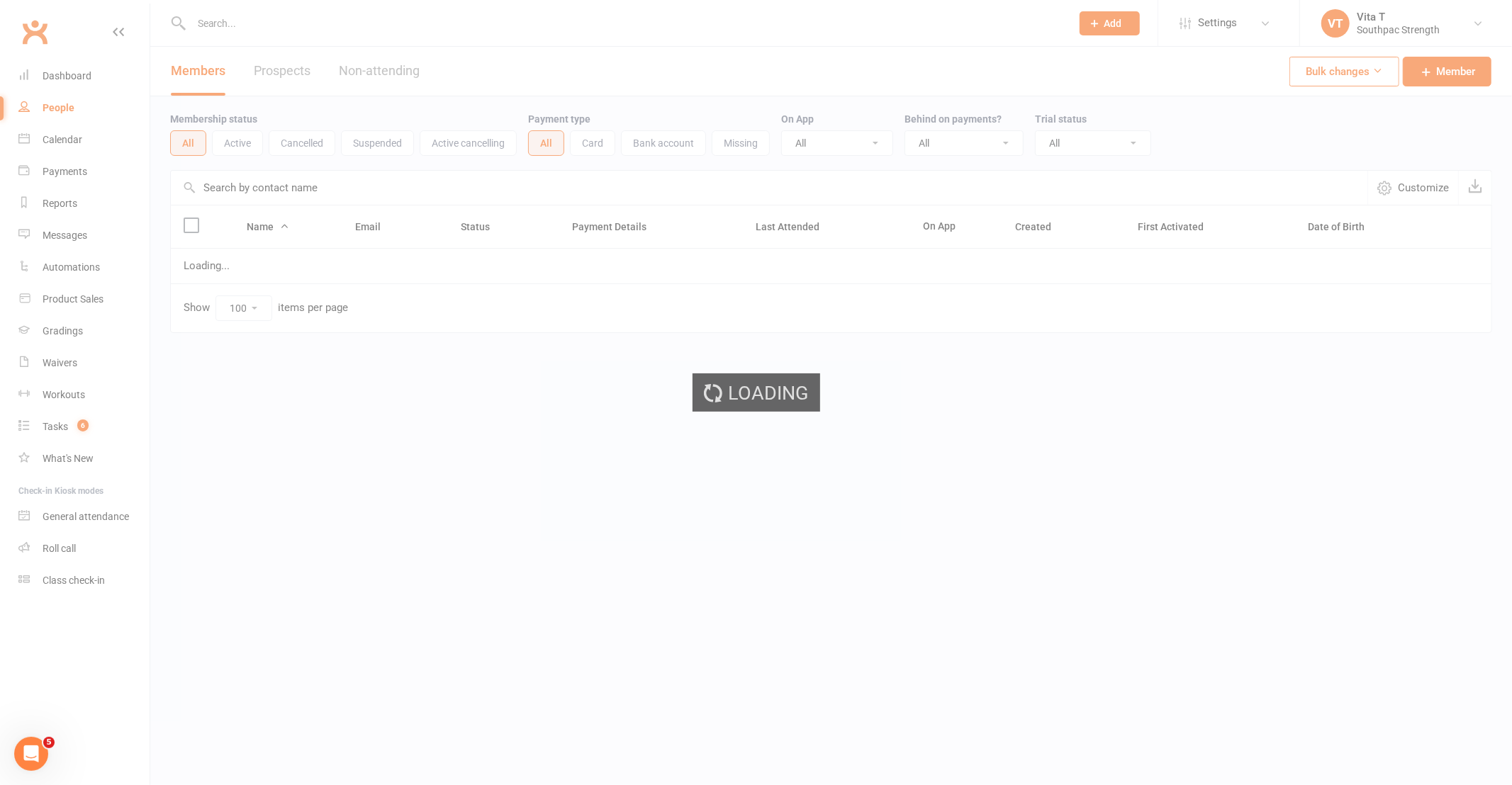
click at [227, 24] on input "text" at bounding box center [624, 23] width 874 height 20
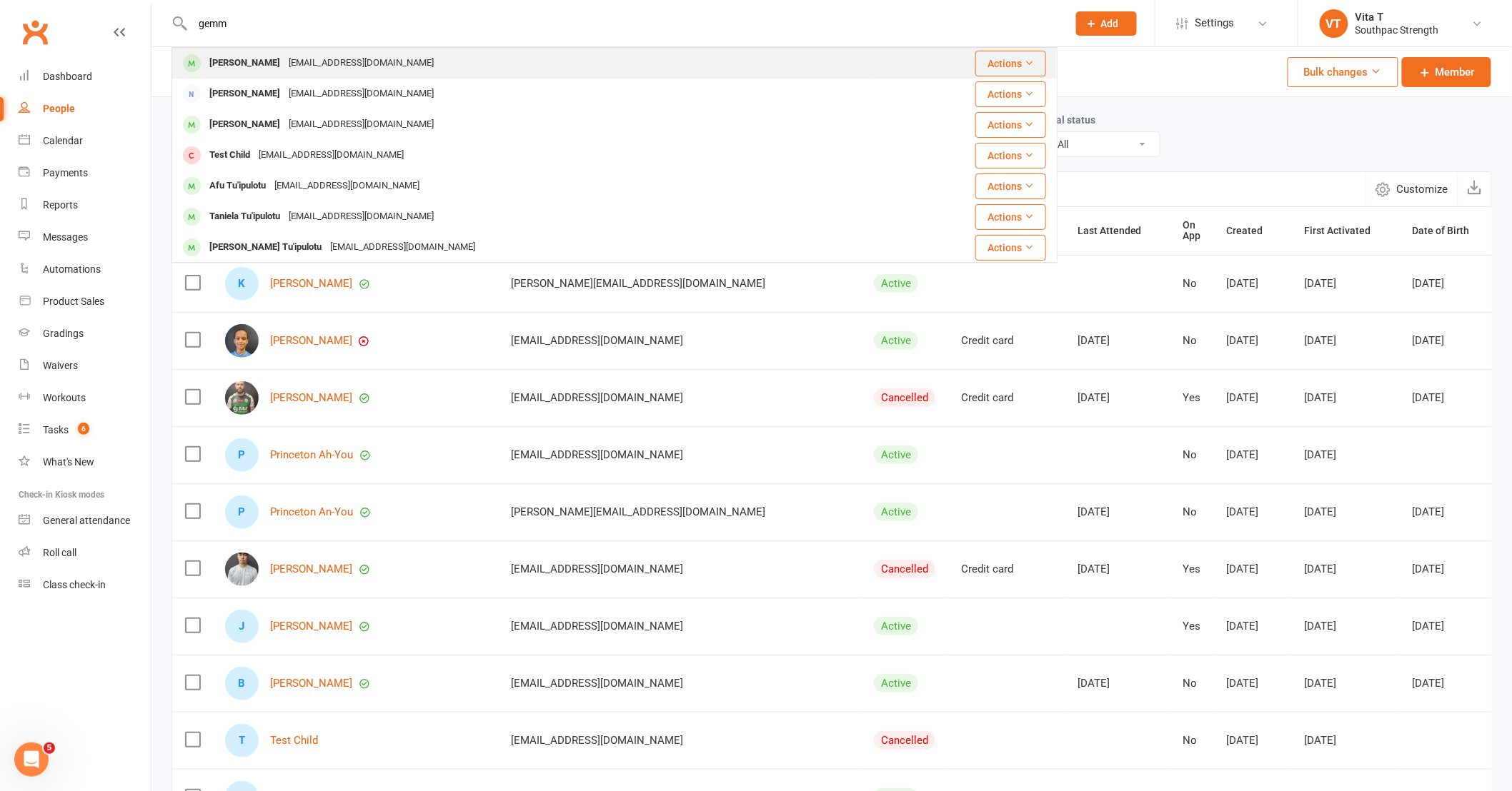
type input "gemm"
click at [252, 75] on div "Gemma Feleti gemdela84@gmail.com" at bounding box center [523, 63] width 700 height 29
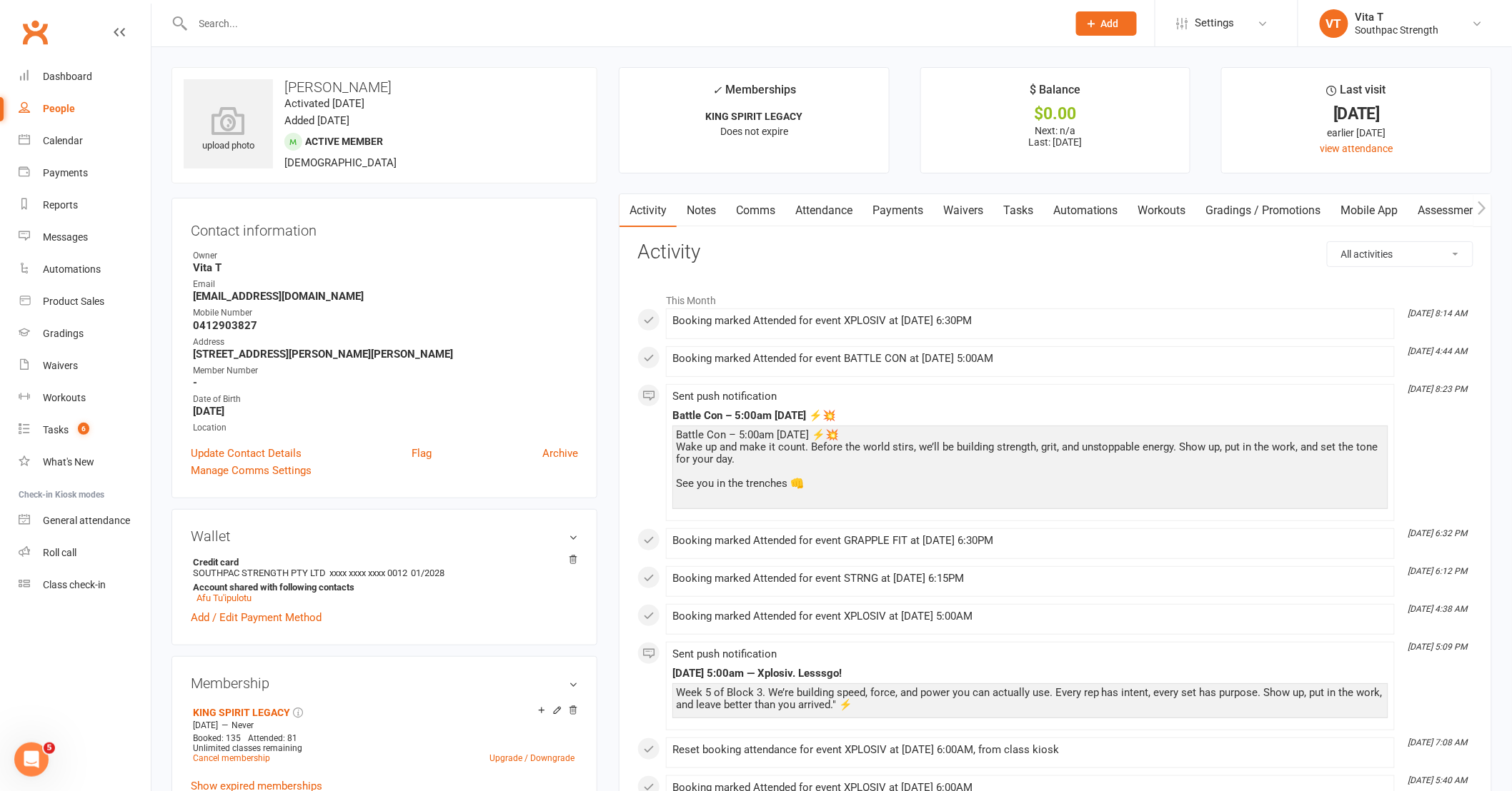
click at [940, 205] on link "Waivers" at bounding box center [962, 211] width 60 height 33
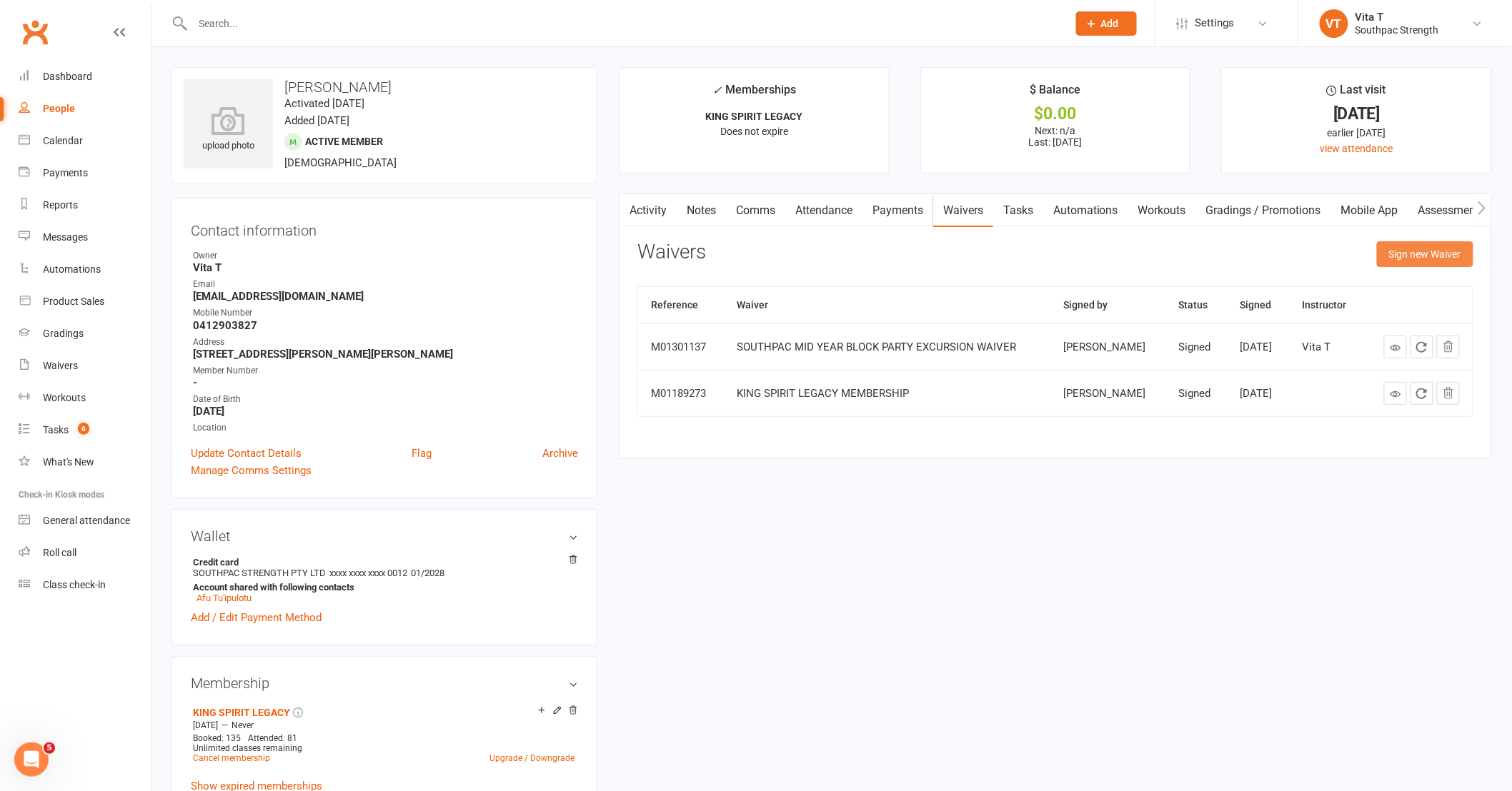
click at [1431, 263] on button "Sign new Waiver" at bounding box center [1424, 254] width 96 height 26
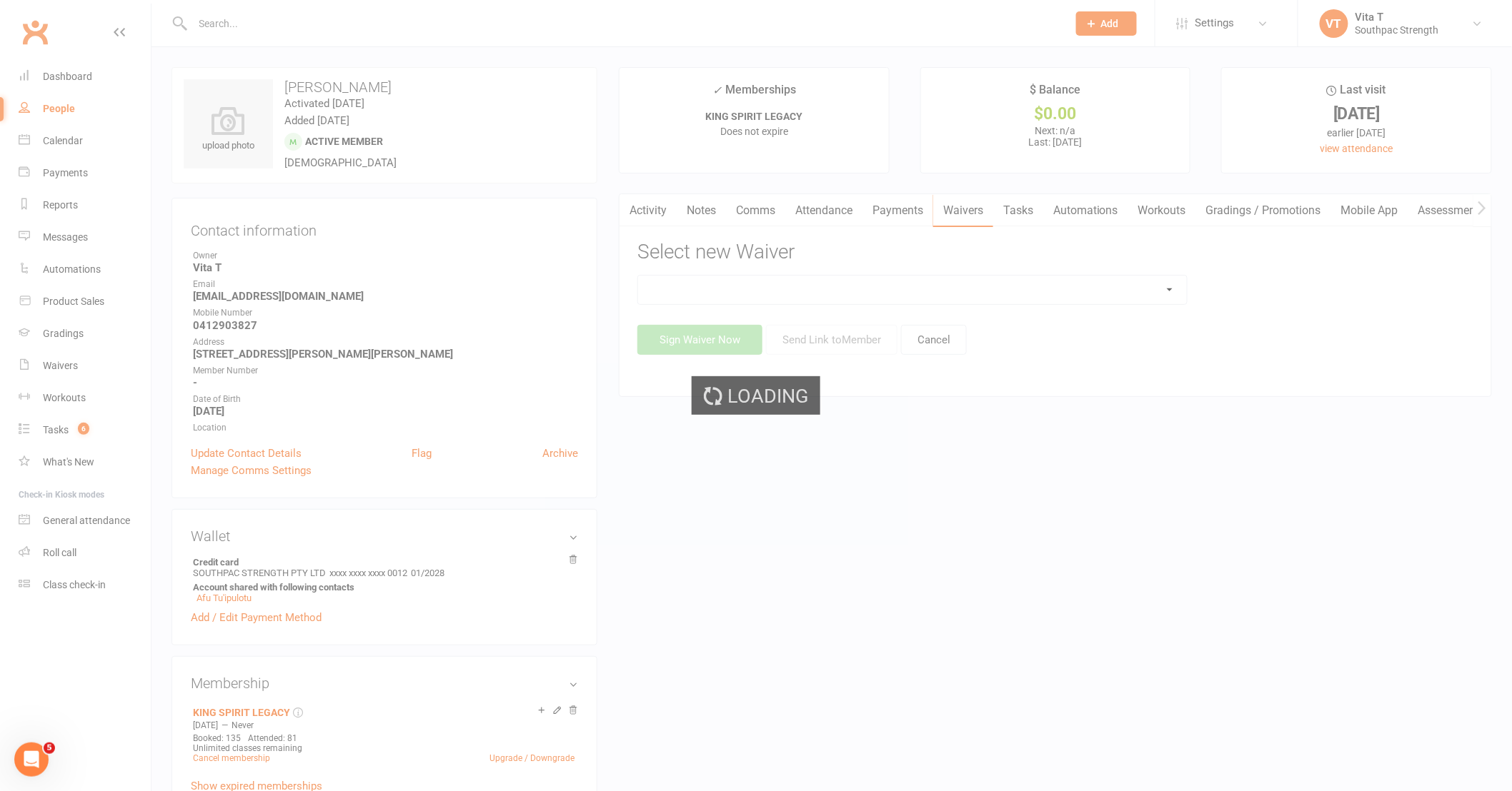
click at [837, 293] on div "Loading" at bounding box center [756, 396] width 1512 height 791
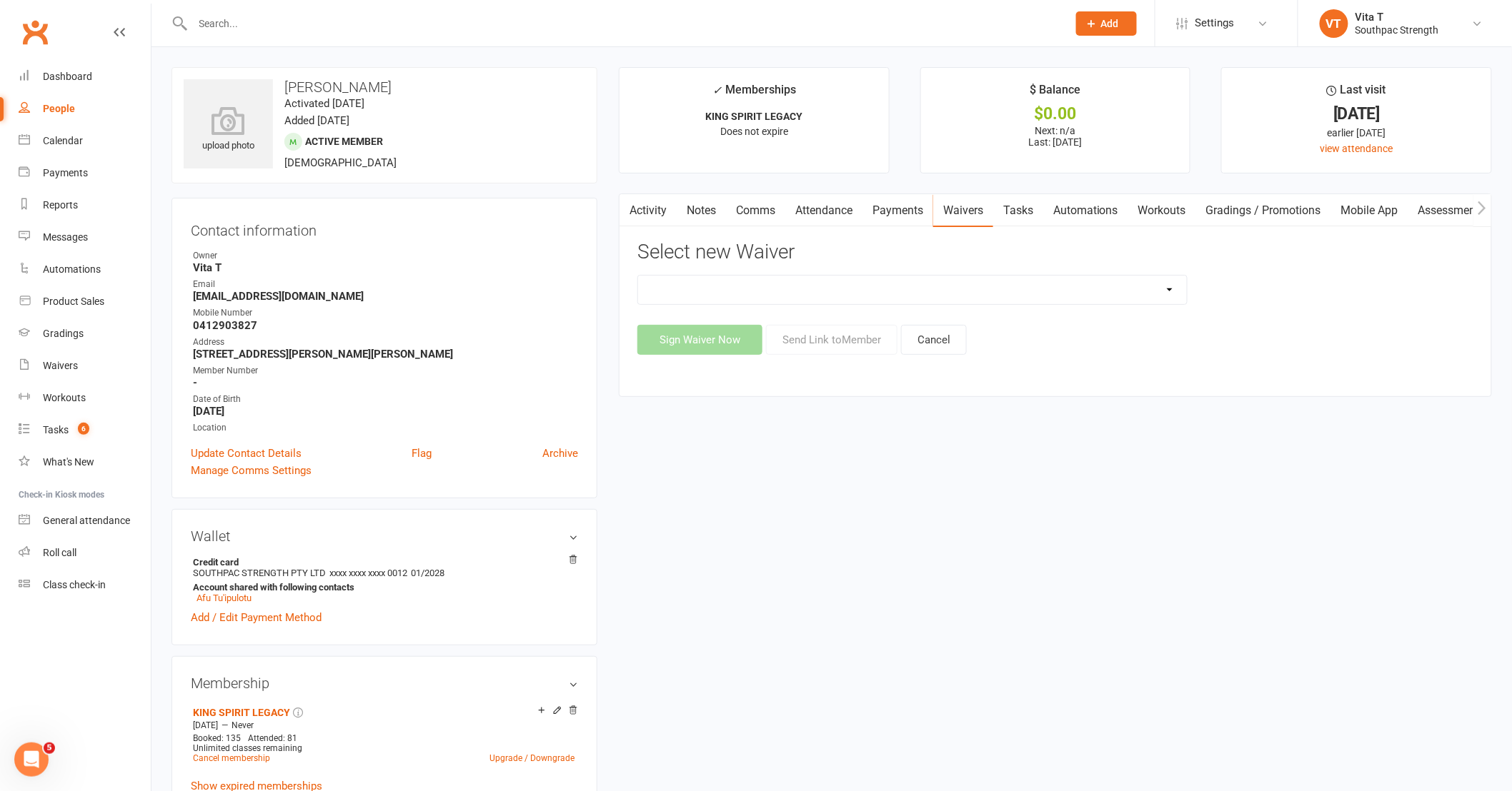
click at [837, 293] on select "1 WEEK TRIAL - ADULTS 1 WEEK TRIAL - ADULTS WITH DEPENDANTS 1 WEEK TRIAL - SUPP…" at bounding box center [912, 290] width 549 height 29
select select "13061"
click at [638, 275] on select "1 WEEK TRIAL - ADULTS 1 WEEK TRIAL - ADULTS WITH DEPENDANTS 1 WEEK TRIAL - SUPP…" at bounding box center [912, 290] width 549 height 29
click at [726, 342] on button "Sign Waiver Now" at bounding box center [700, 340] width 125 height 30
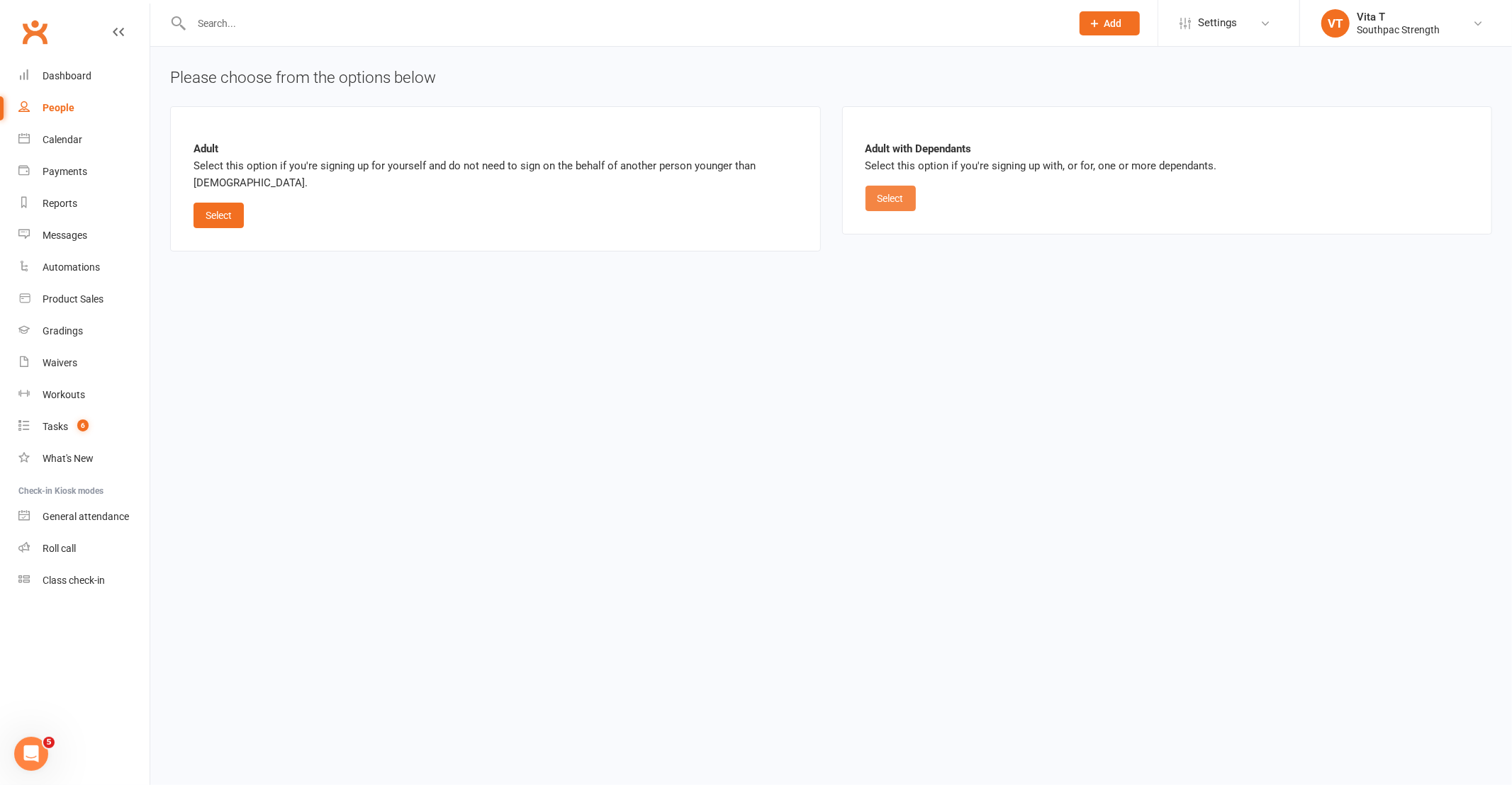
click at [884, 187] on button "Select" at bounding box center [890, 198] width 51 height 26
select select "01"
select select "2028"
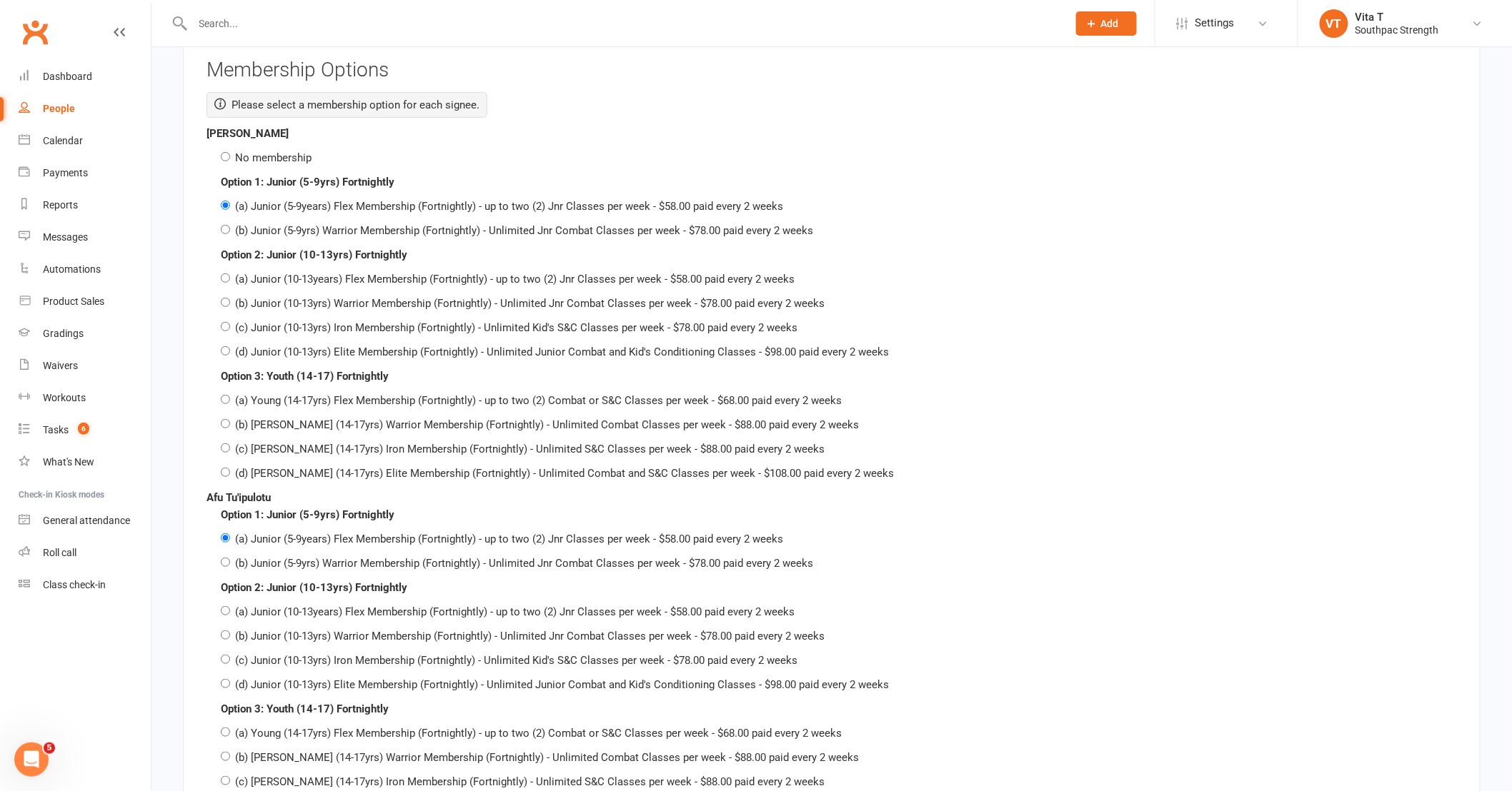
scroll to position [4761, 0]
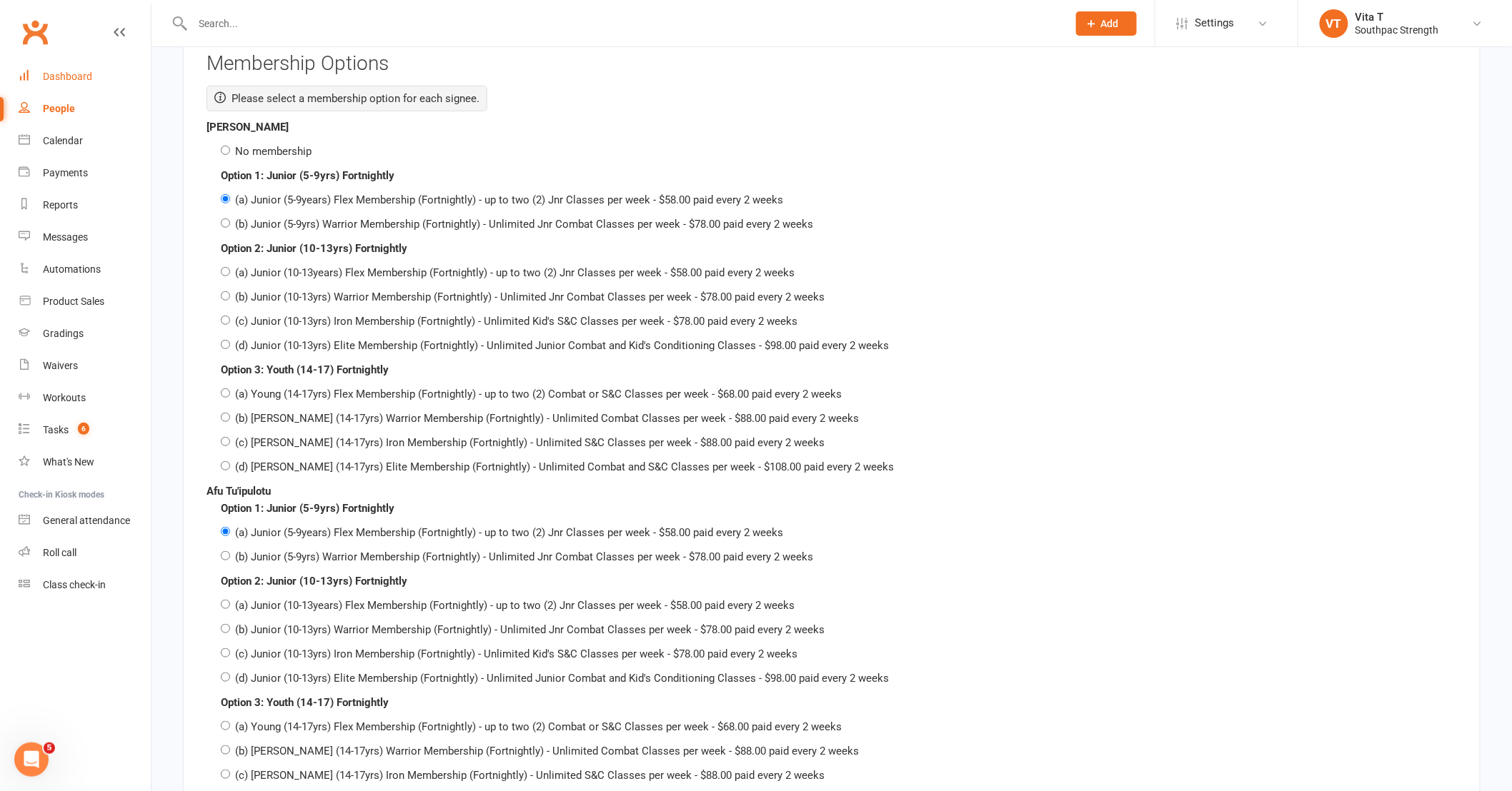
click at [70, 76] on div "Dashboard" at bounding box center [67, 76] width 49 height 12
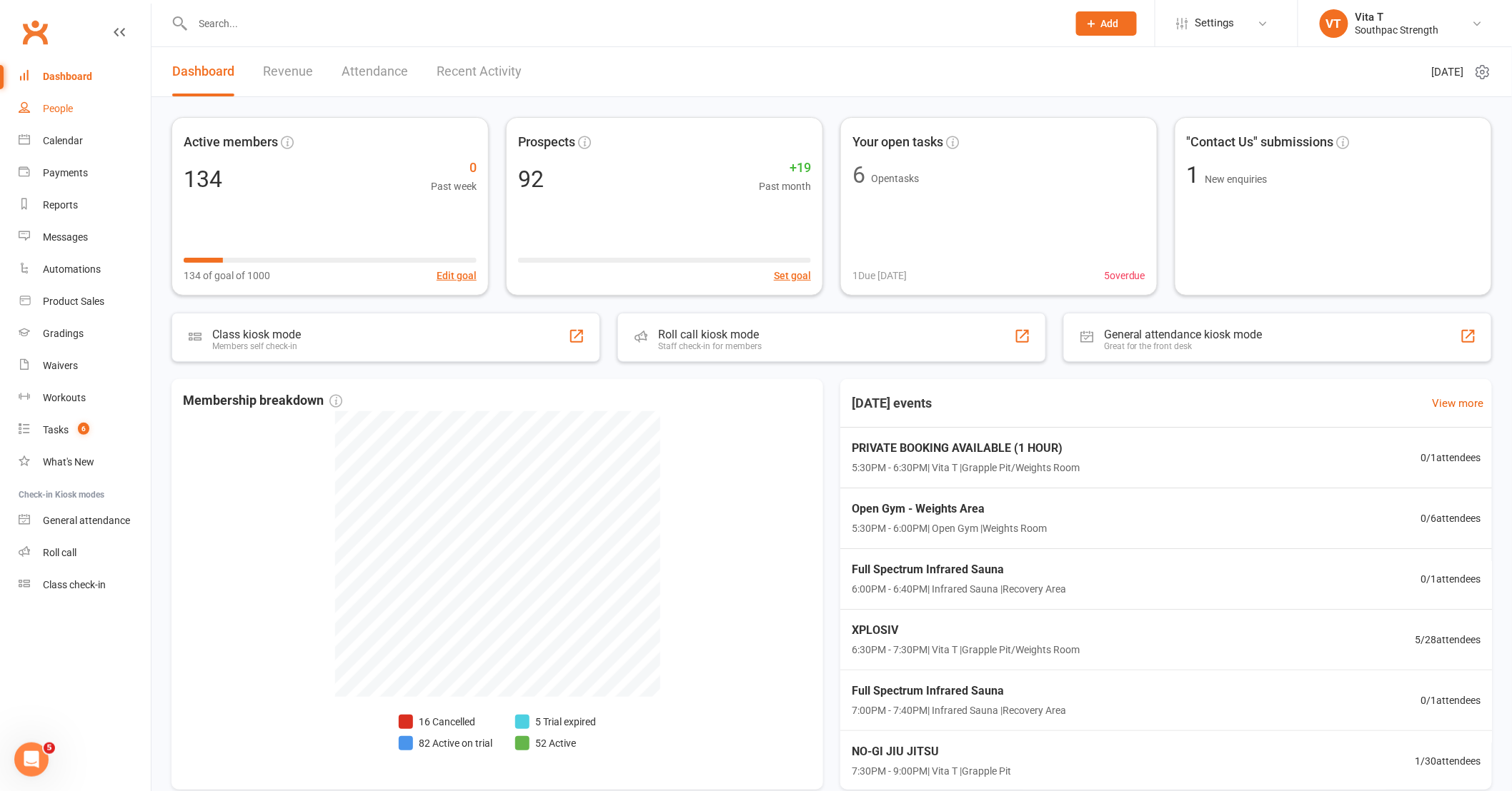
click at [61, 107] on div "People" at bounding box center [58, 109] width 30 height 12
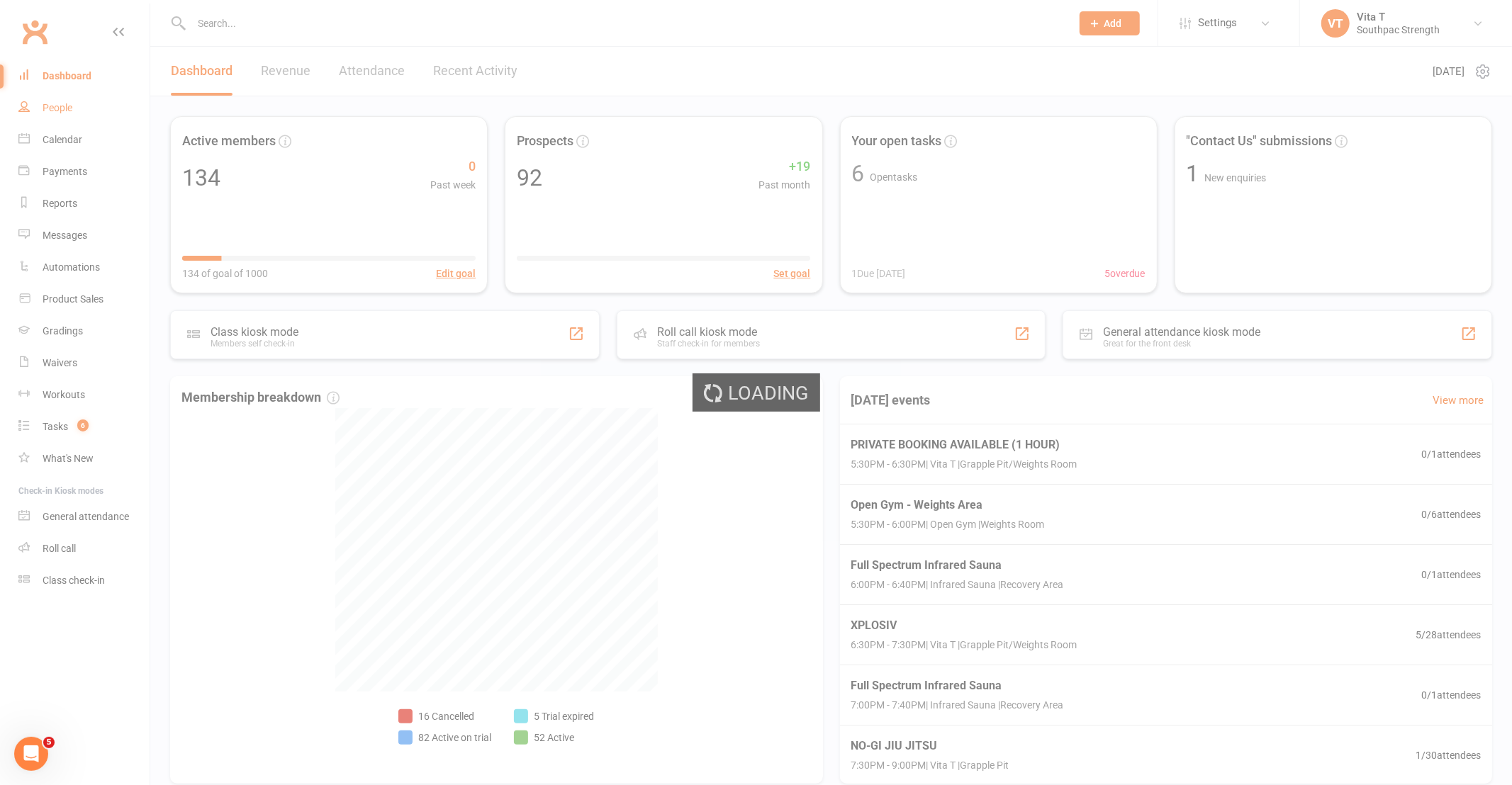
select select "100"
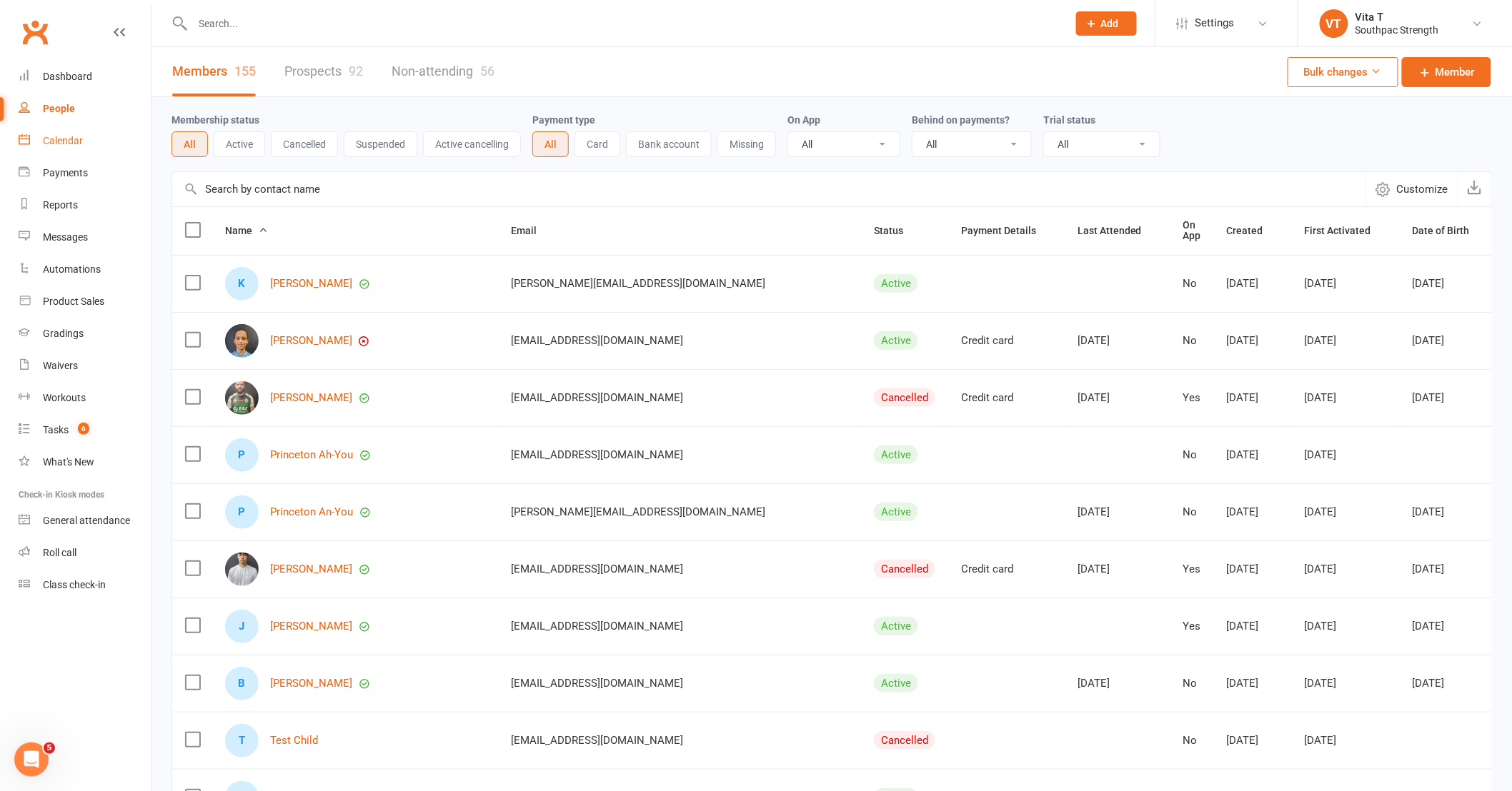
click at [65, 138] on div "Calendar" at bounding box center [64, 140] width 40 height 12
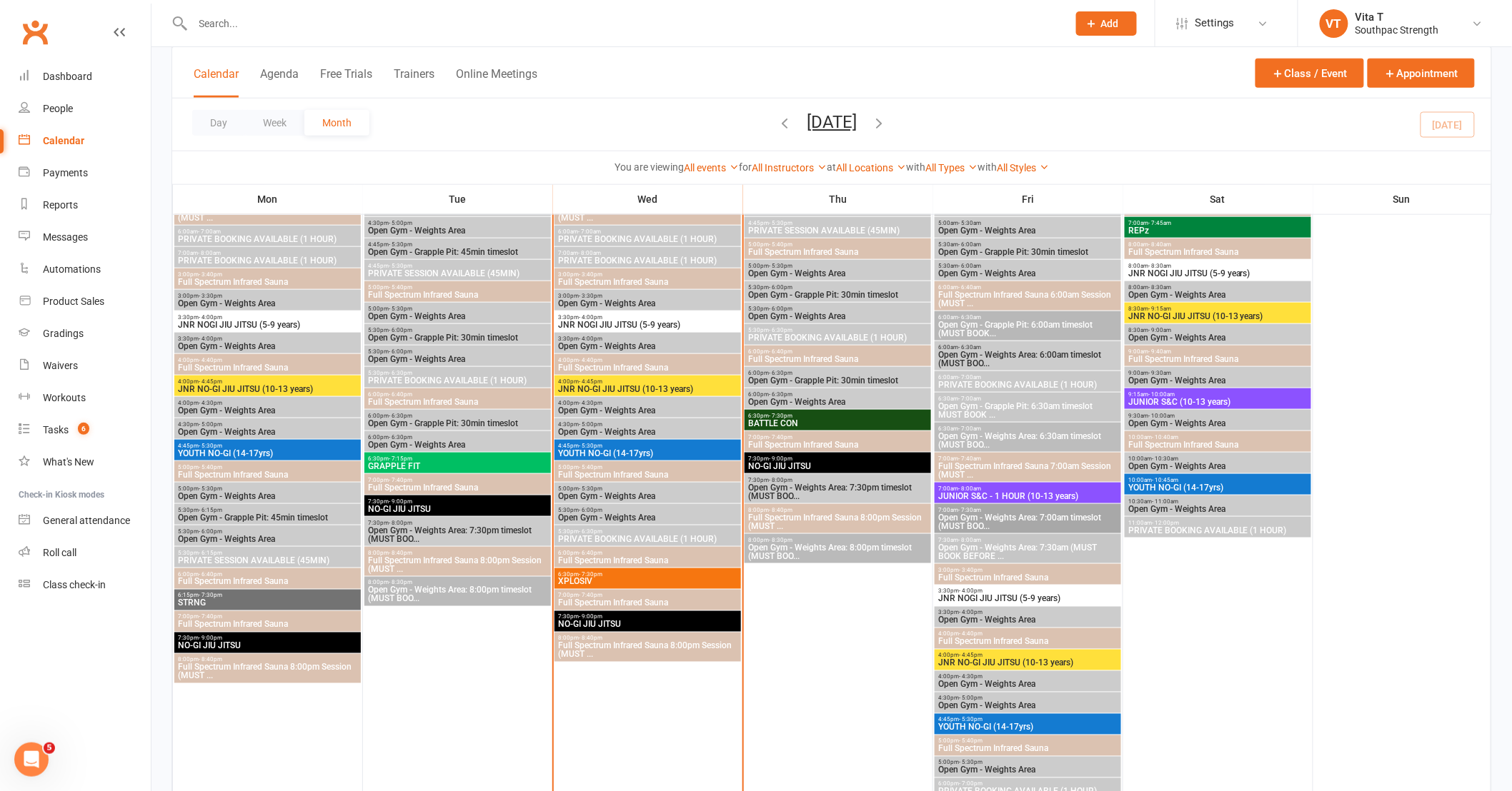
scroll to position [555, 0]
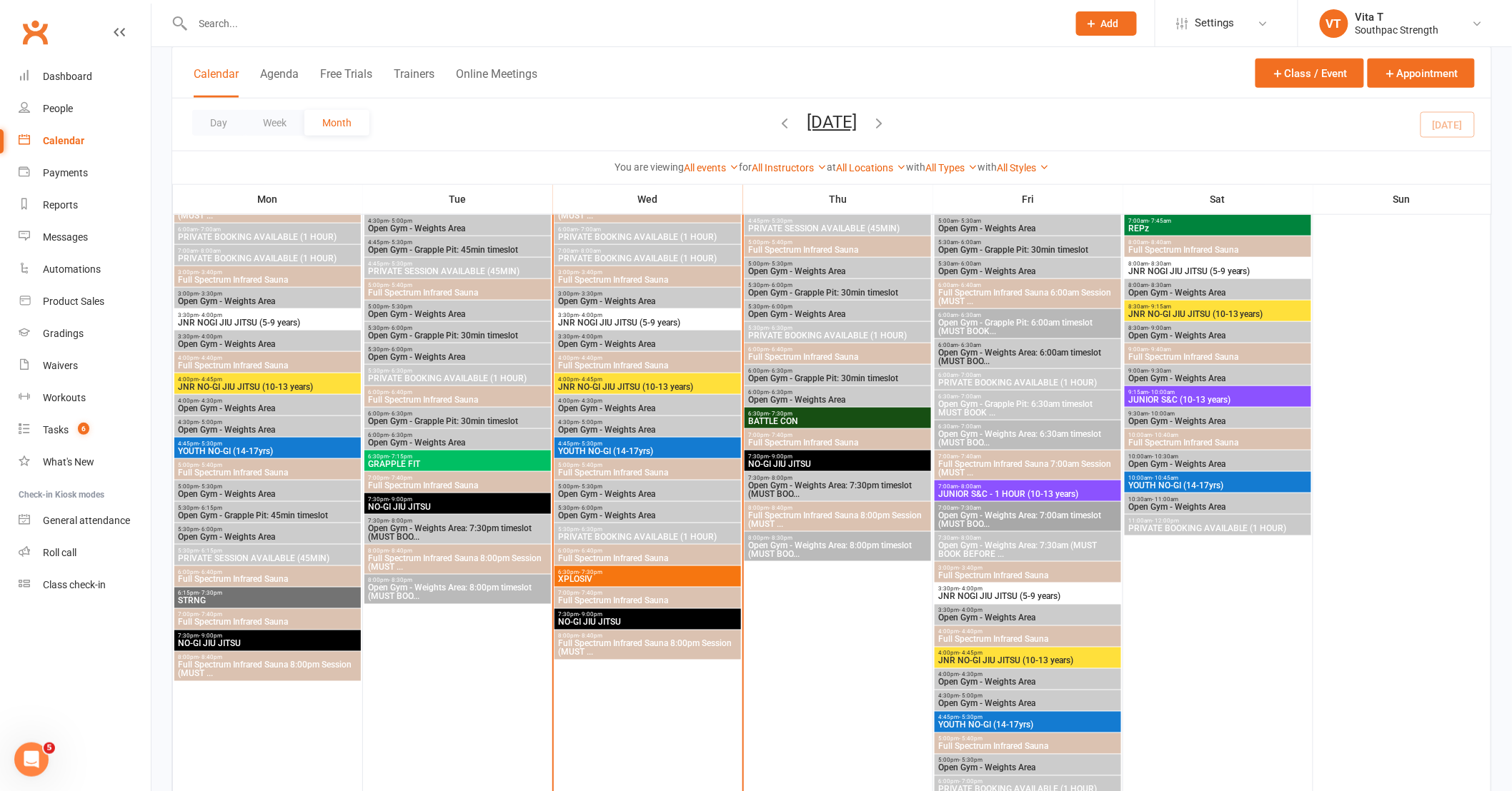
click at [666, 312] on span "3:30pm - 4:00pm" at bounding box center [648, 315] width 181 height 7
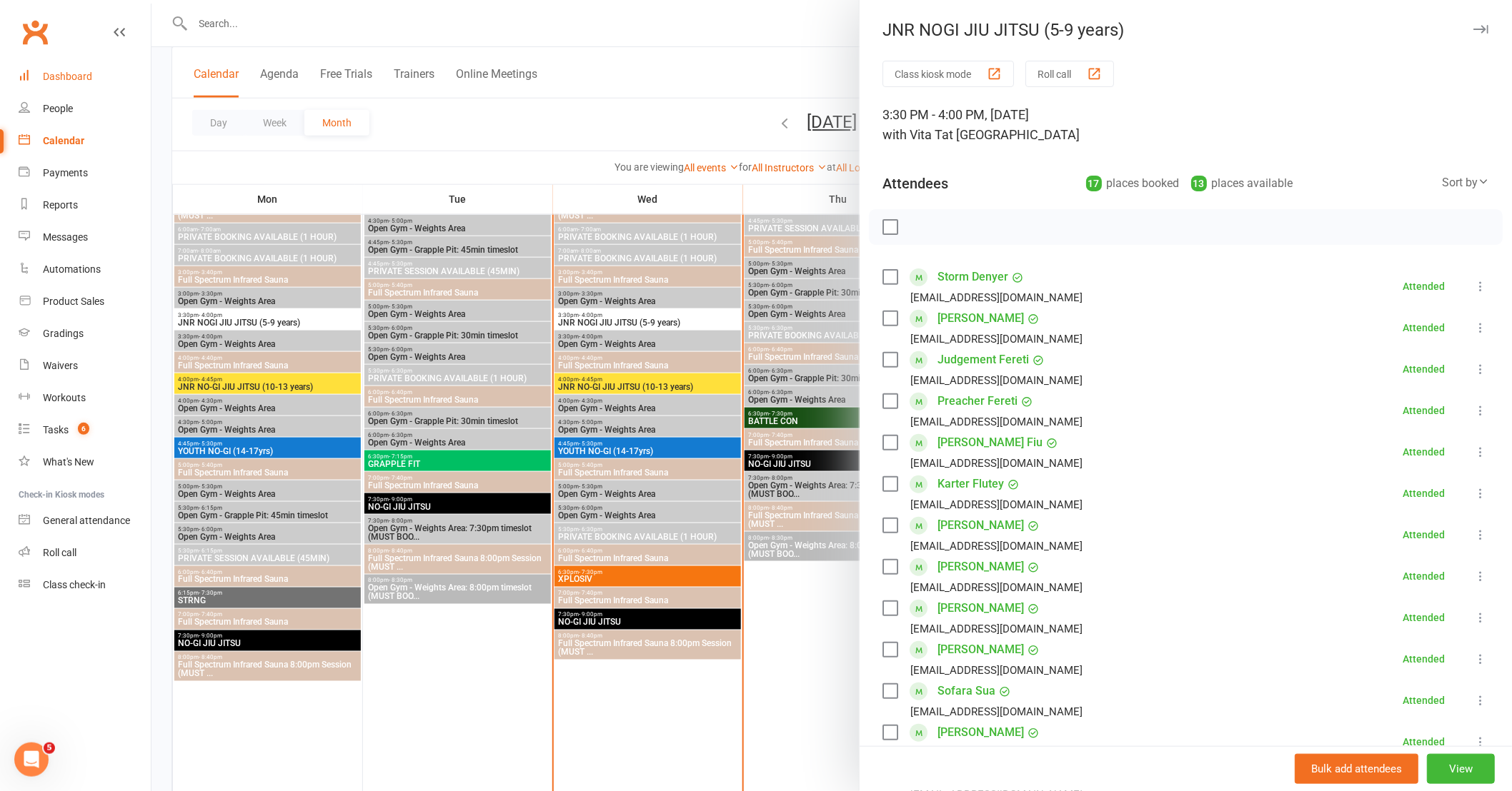
click at [64, 82] on div "Dashboard" at bounding box center [67, 76] width 49 height 12
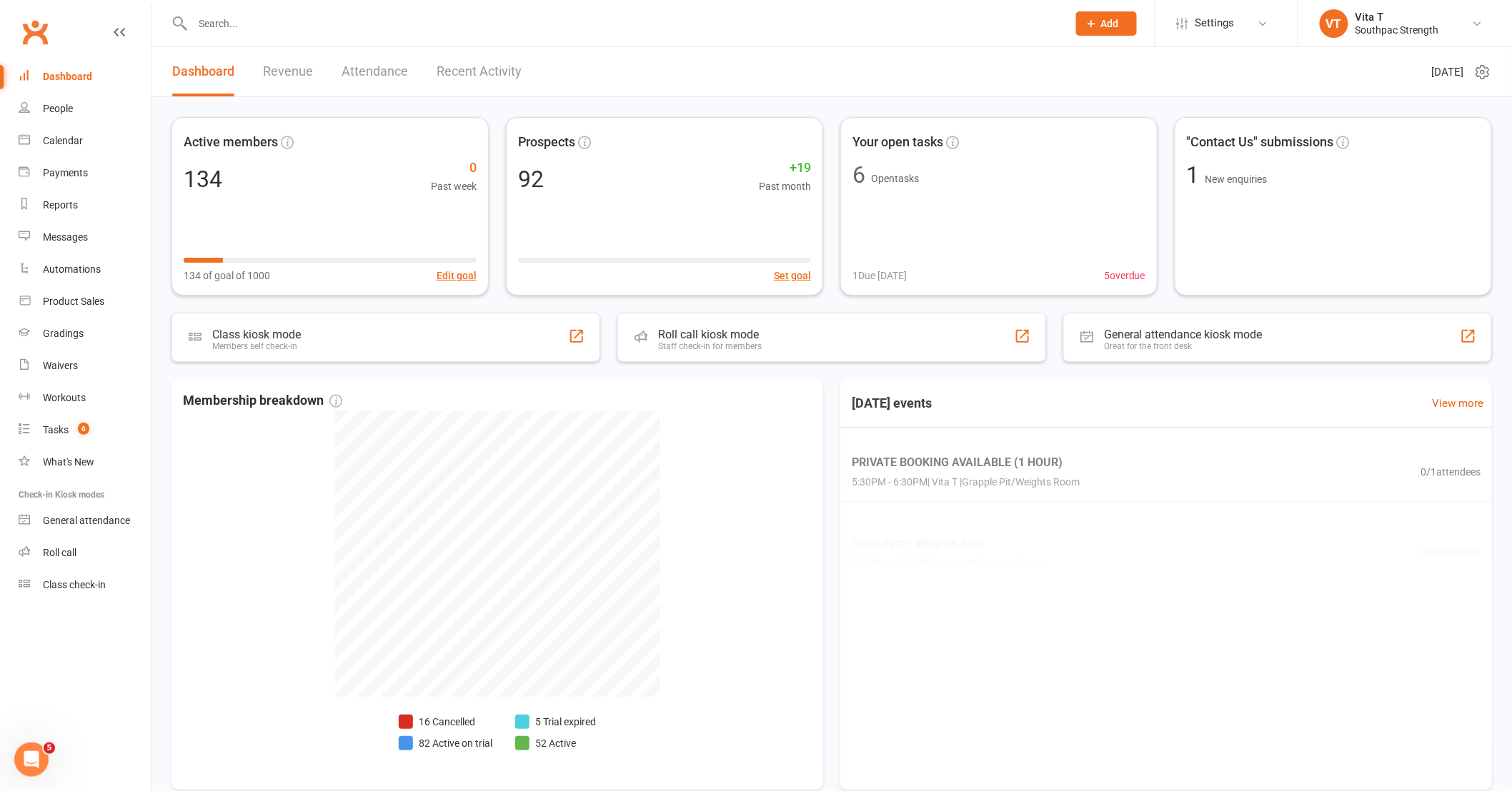
click at [501, 72] on link "Recent Activity" at bounding box center [478, 71] width 85 height 49
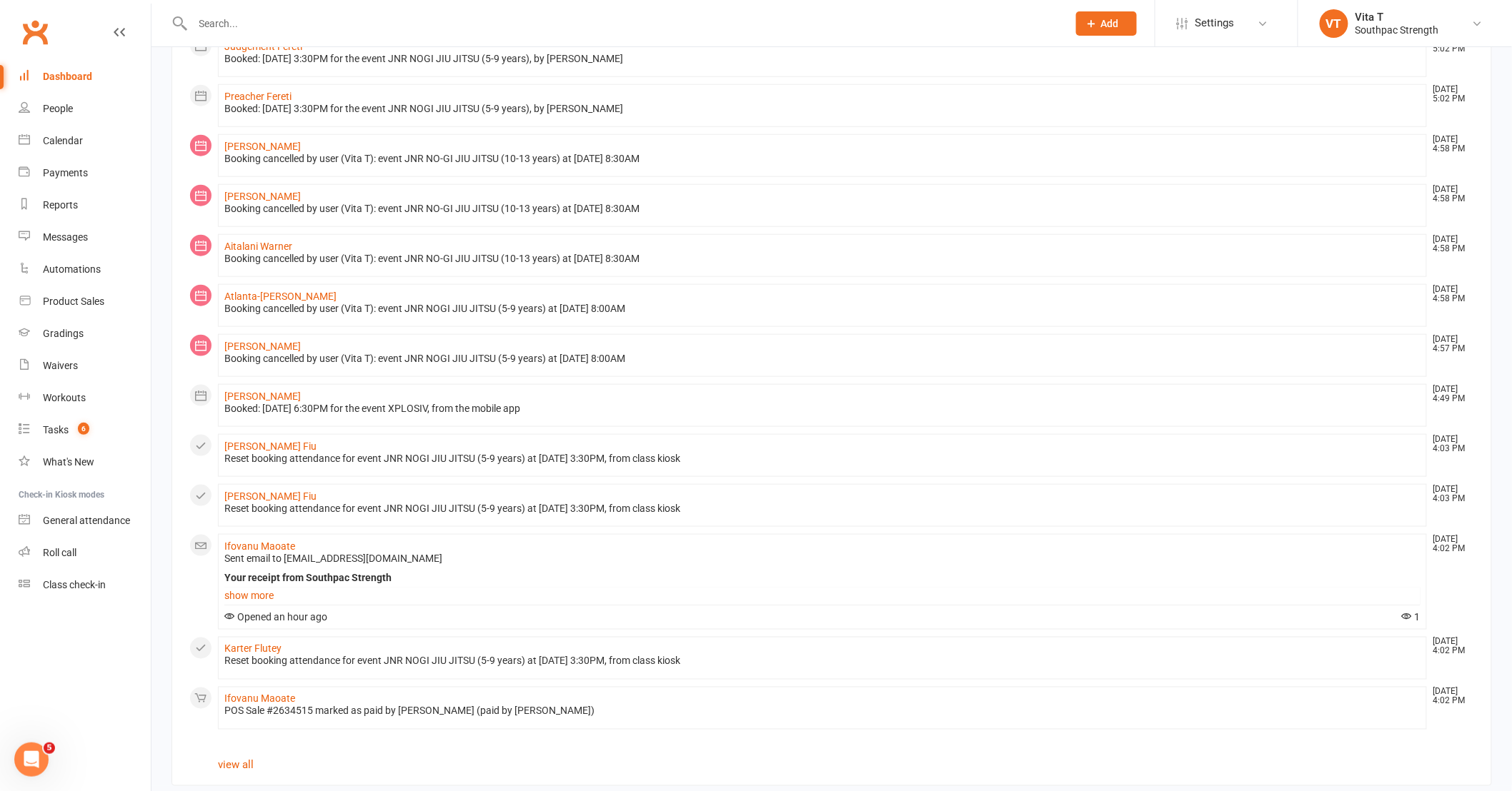
scroll to position [511, 0]
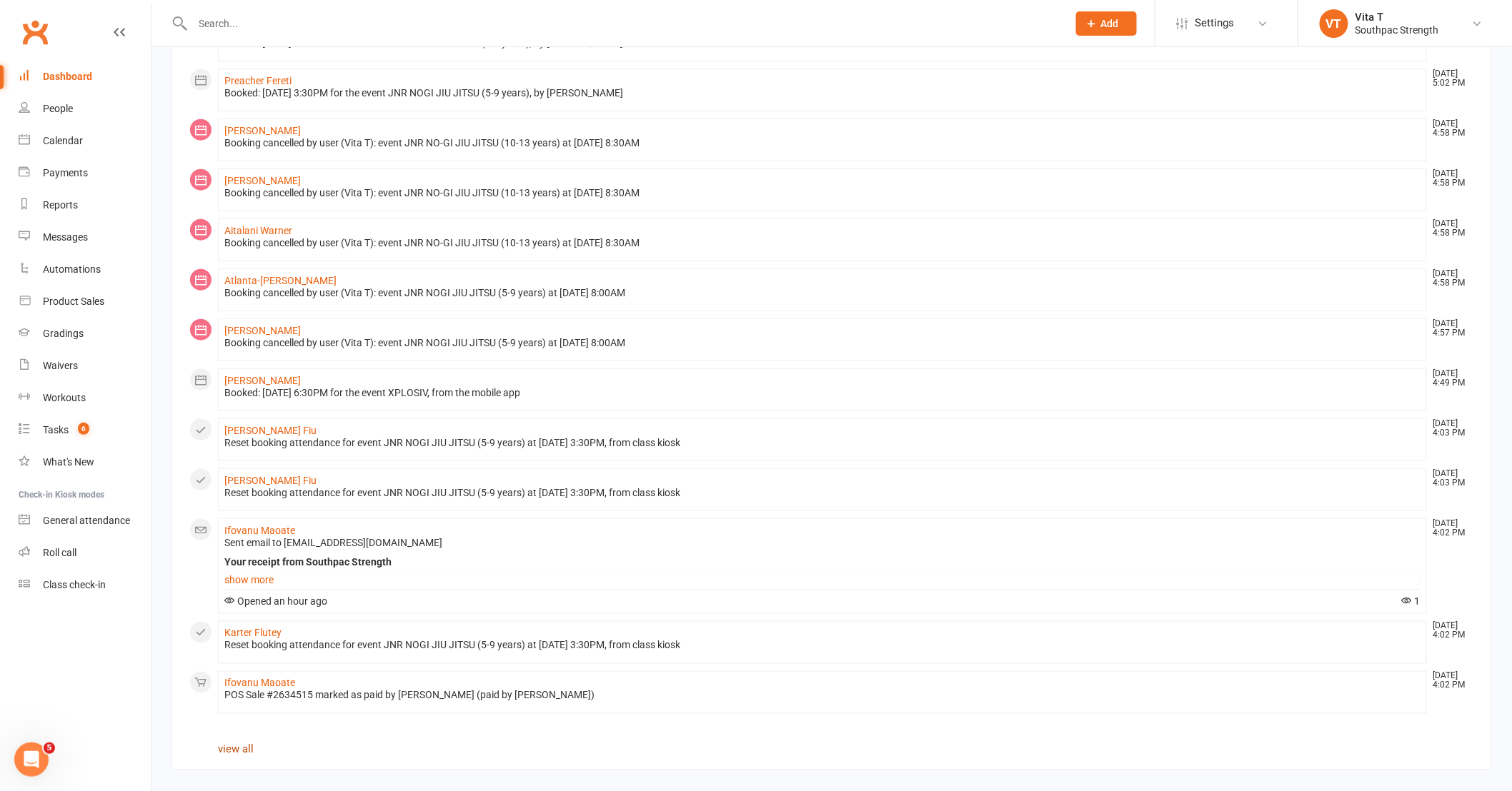
click at [236, 753] on link "view all" at bounding box center [235, 750] width 36 height 13
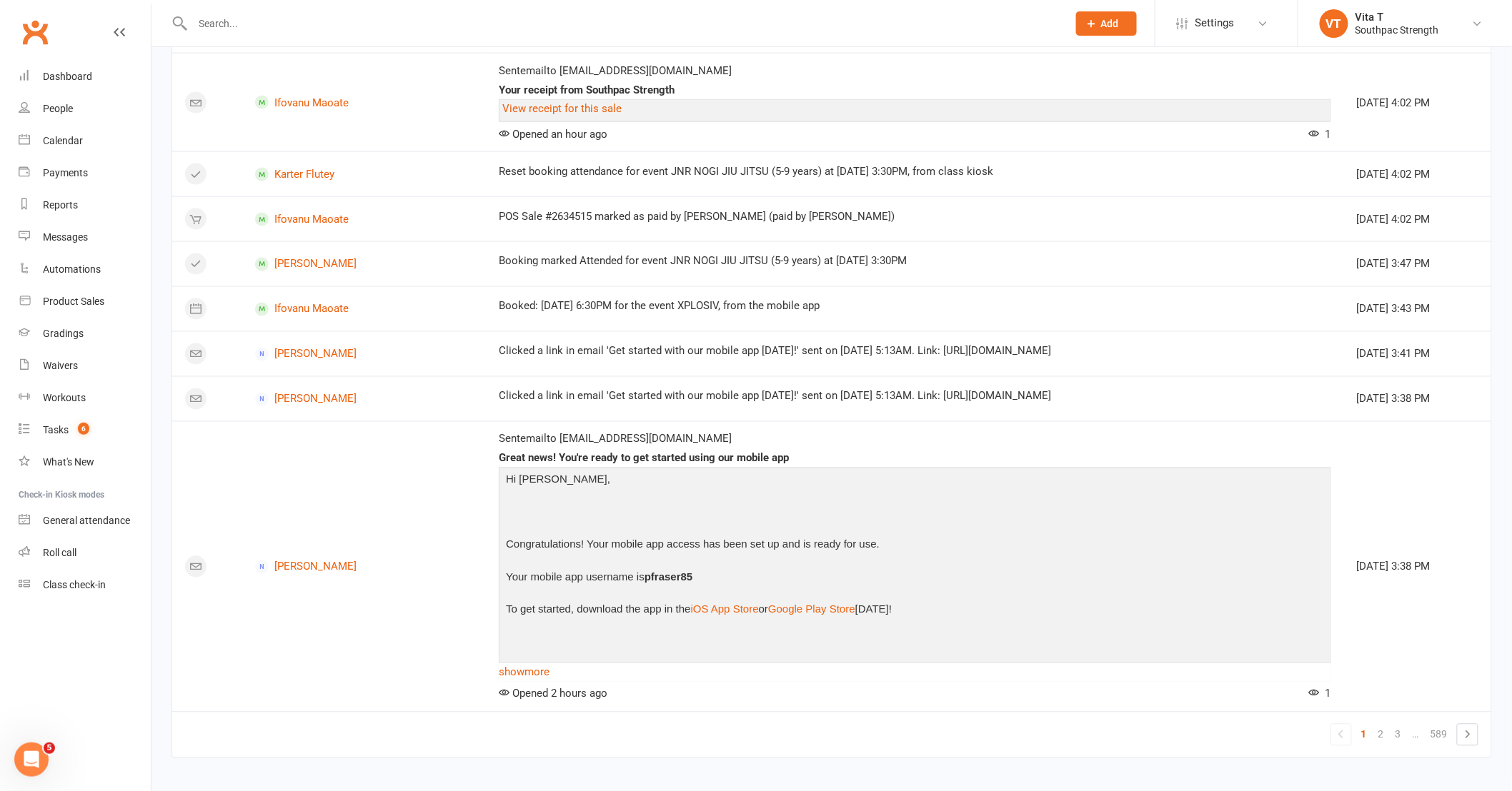
scroll to position [894, 0]
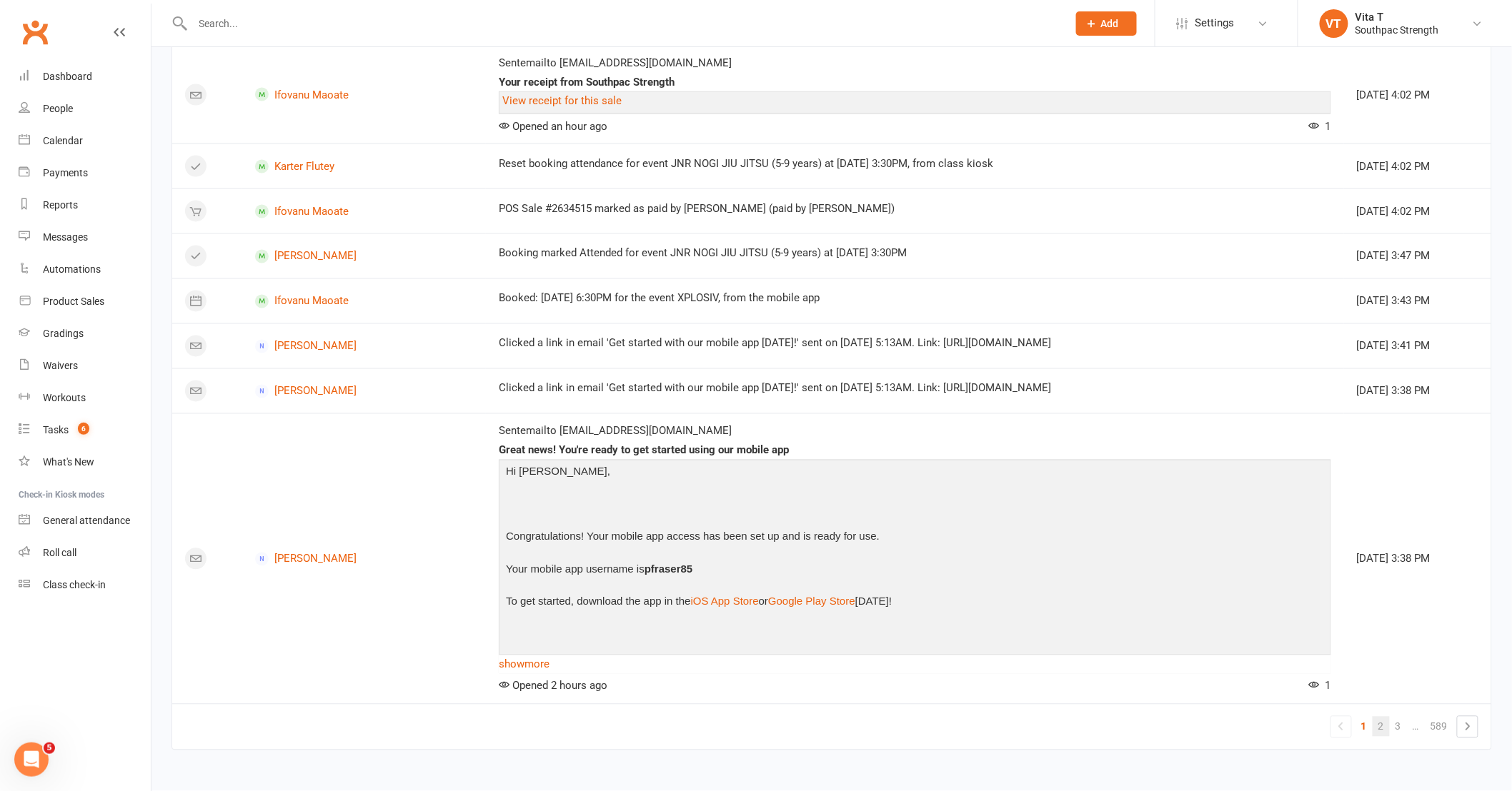
click at [1387, 727] on link "2" at bounding box center [1381, 727] width 17 height 20
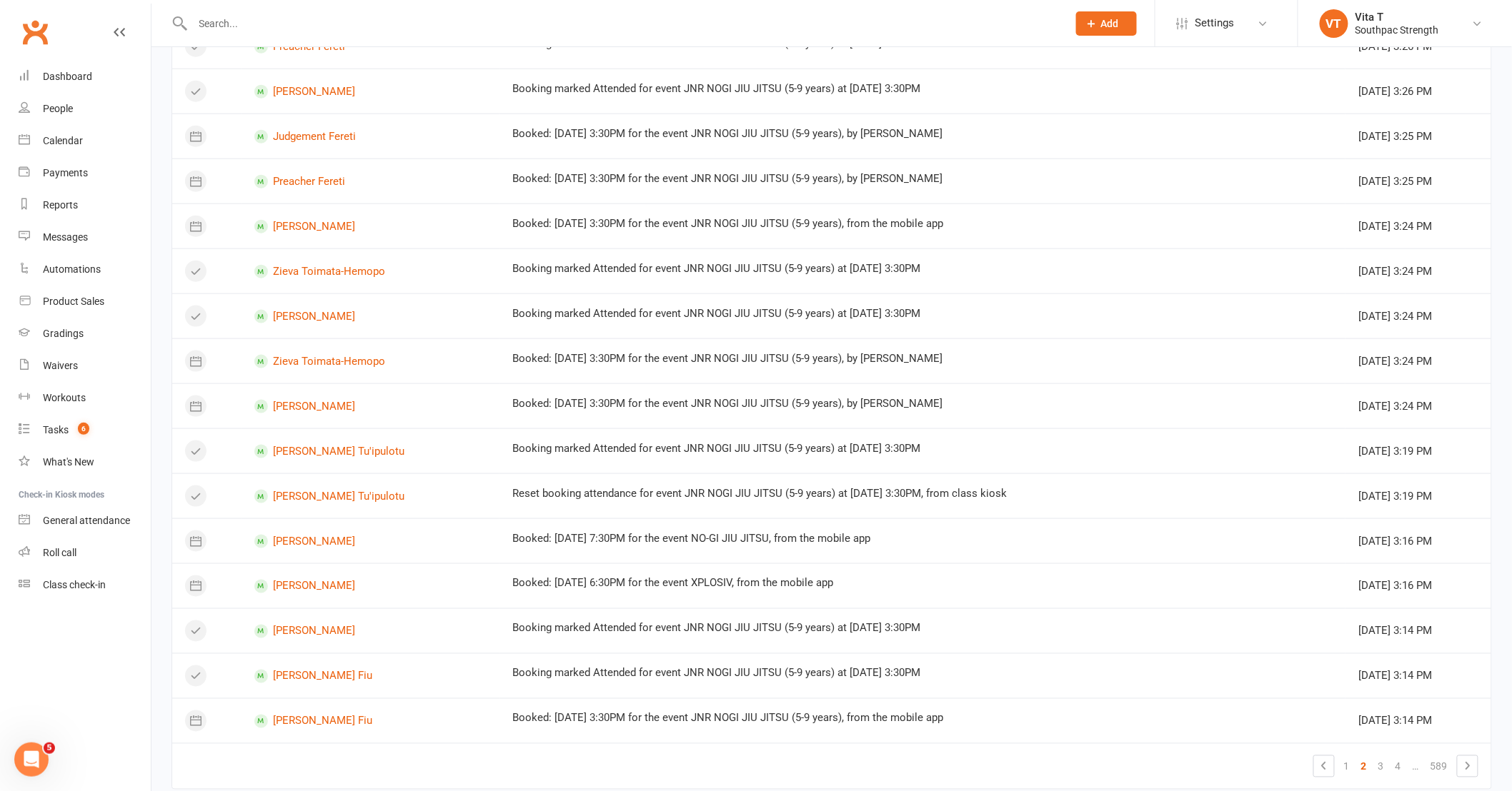
scroll to position [596, 0]
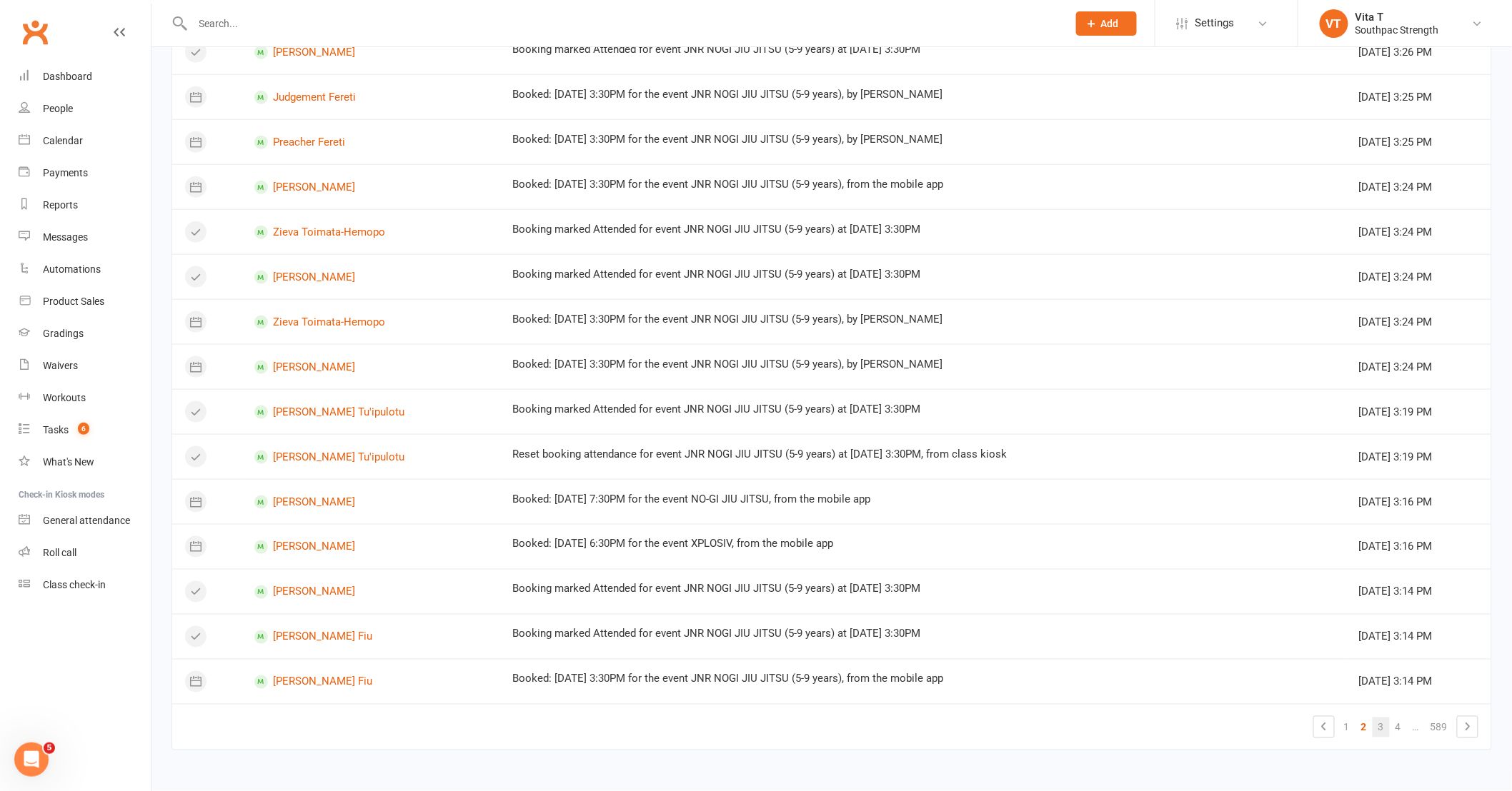
click at [1383, 733] on link "3" at bounding box center [1381, 727] width 17 height 20
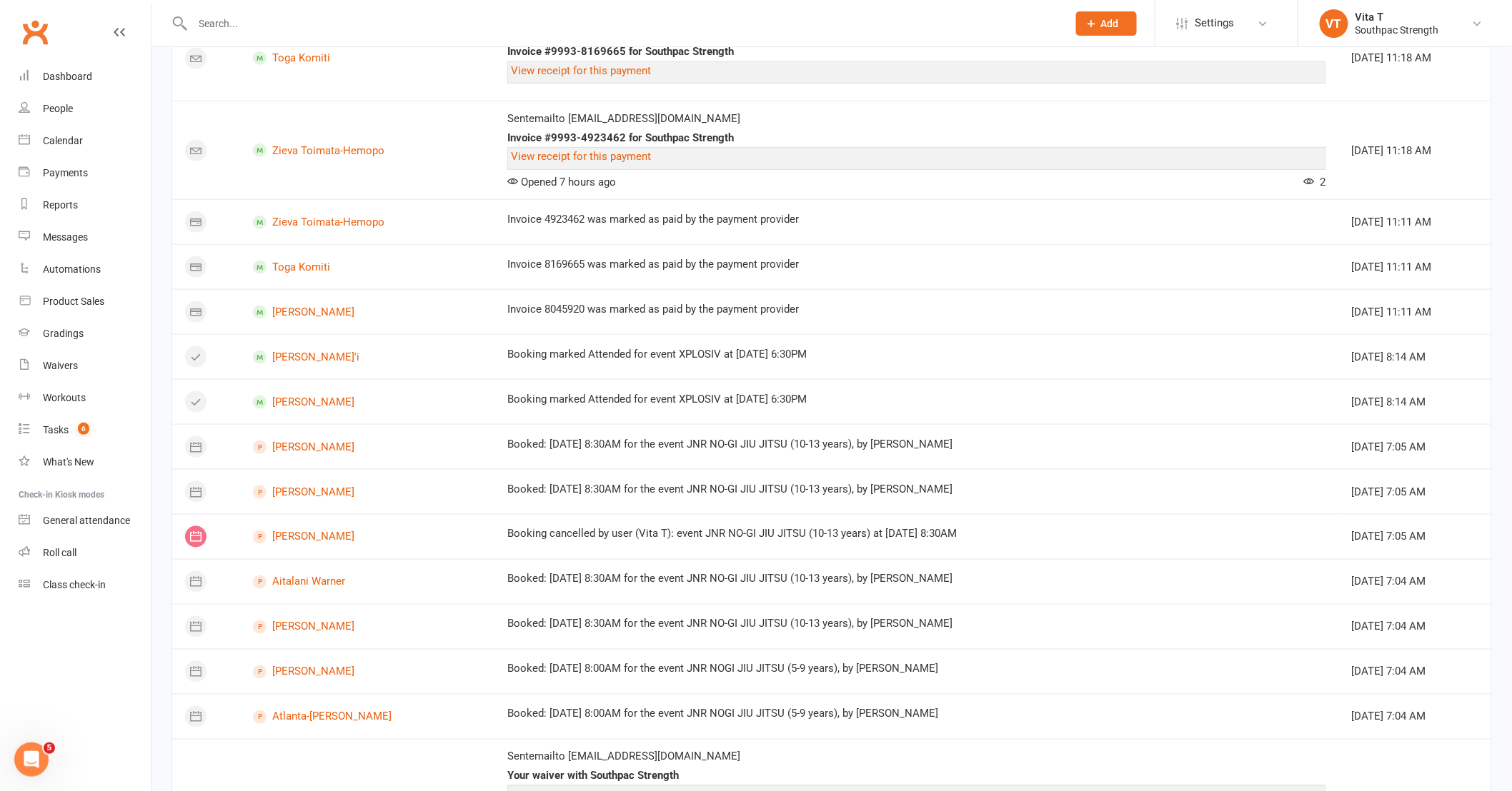
scroll to position [873, 0]
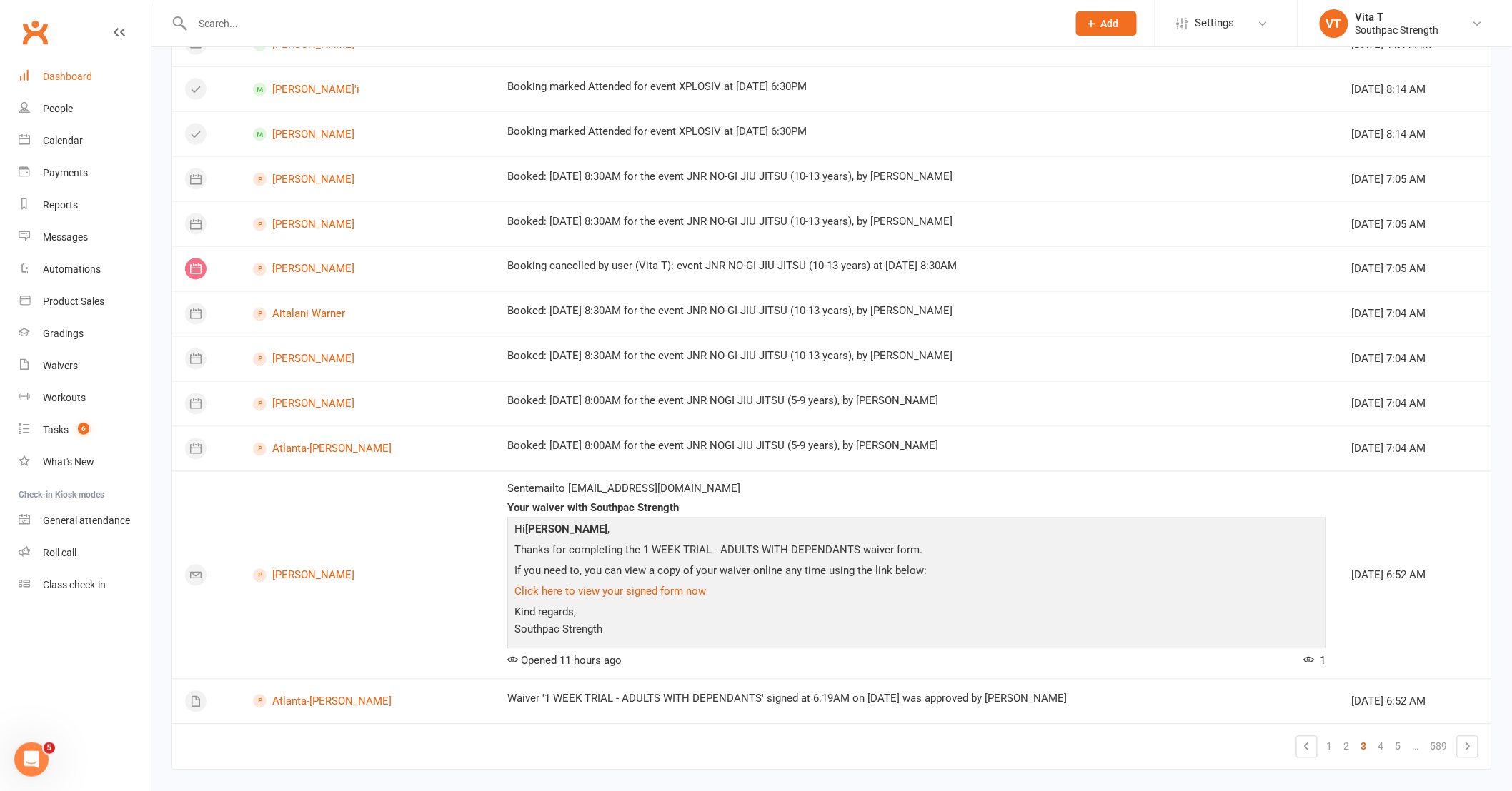
click at [90, 76] on div "Dashboard" at bounding box center [67, 76] width 49 height 12
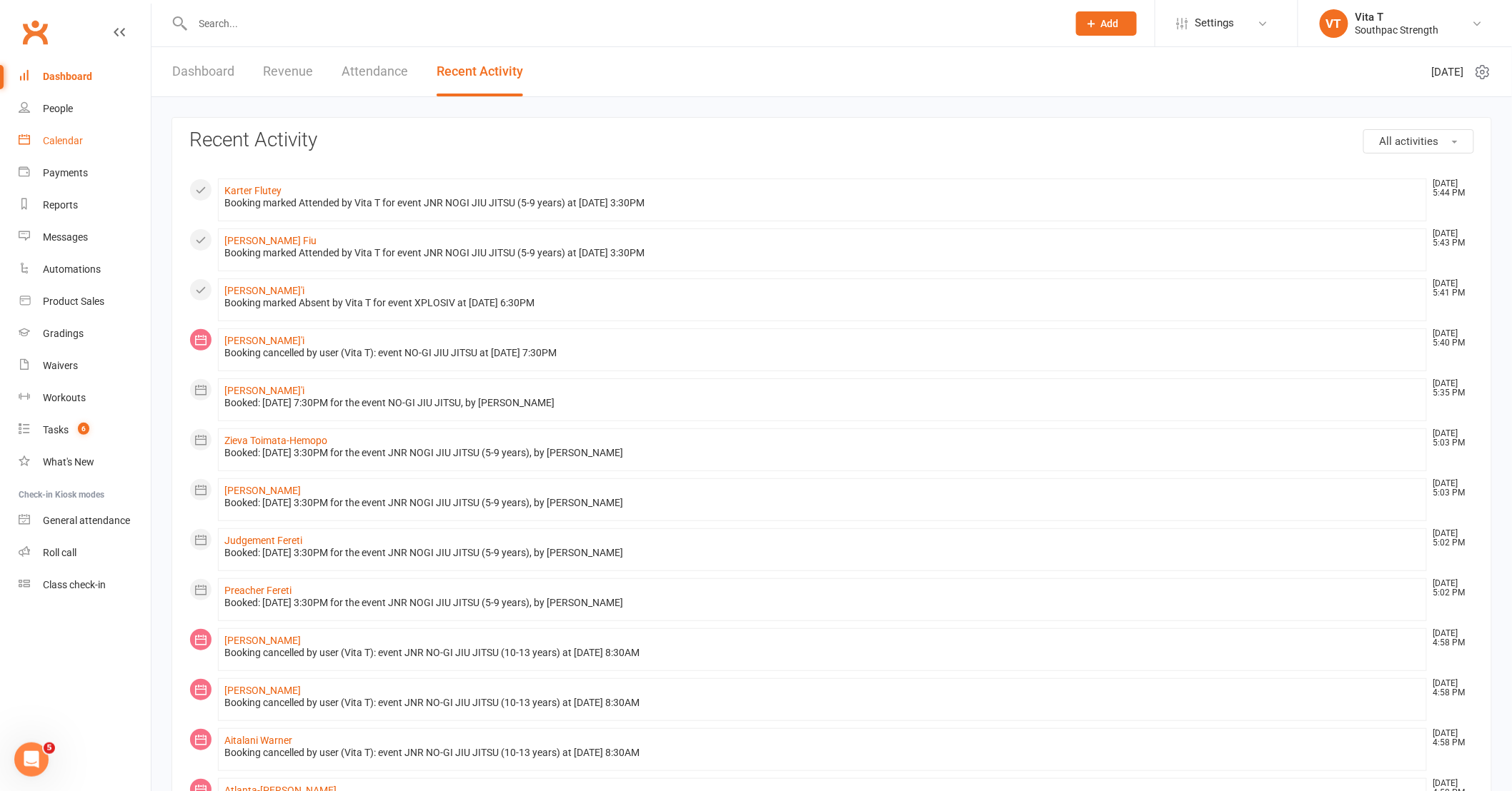
click at [68, 133] on link "Calendar" at bounding box center [84, 140] width 132 height 32
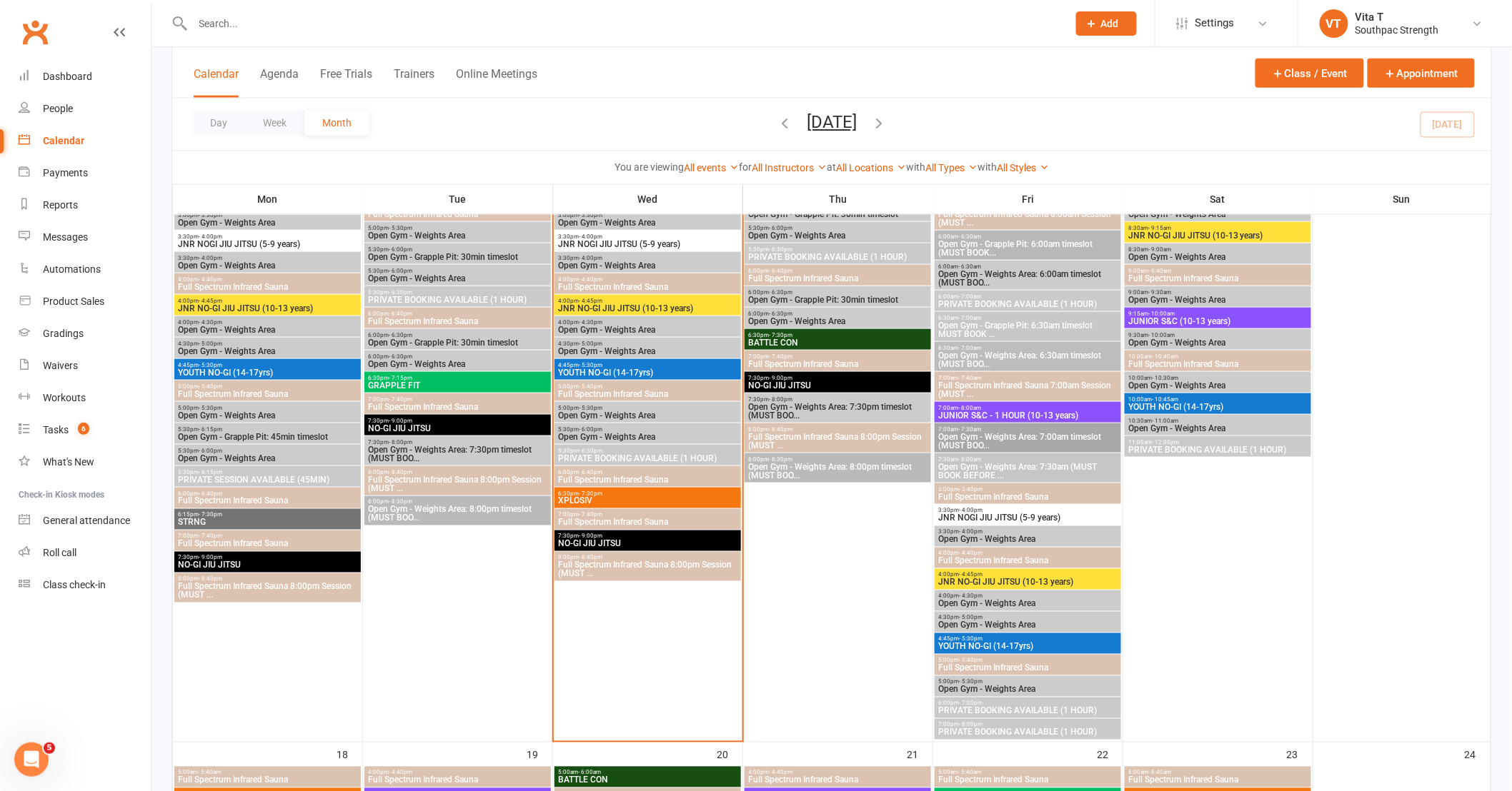
scroll to position [634, 0]
click at [628, 245] on span "JNR NOGI JIU JITSU (5-9 years)" at bounding box center [648, 243] width 181 height 9
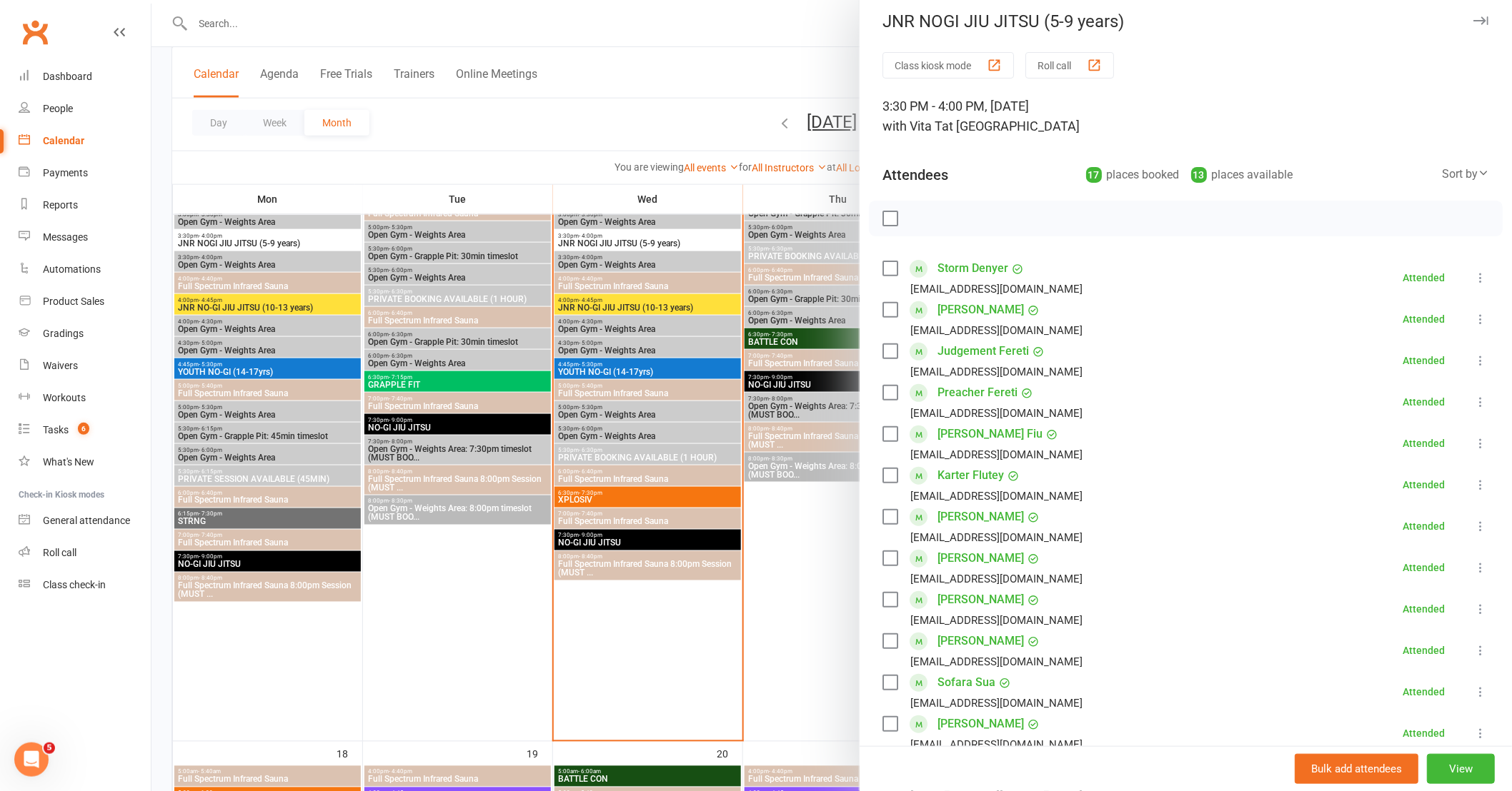
scroll to position [0, 0]
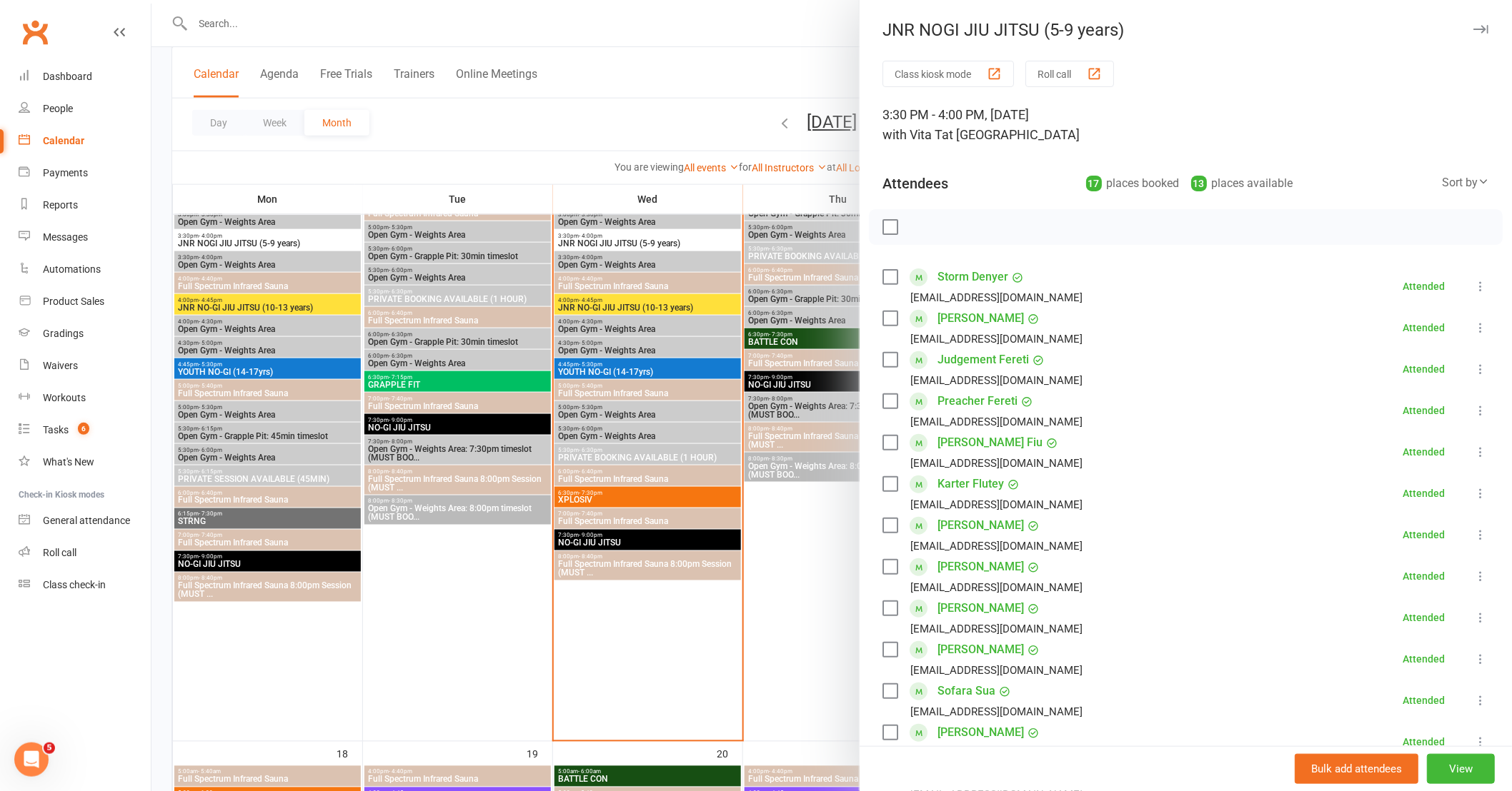
click at [827, 558] on div at bounding box center [831, 396] width 1360 height 791
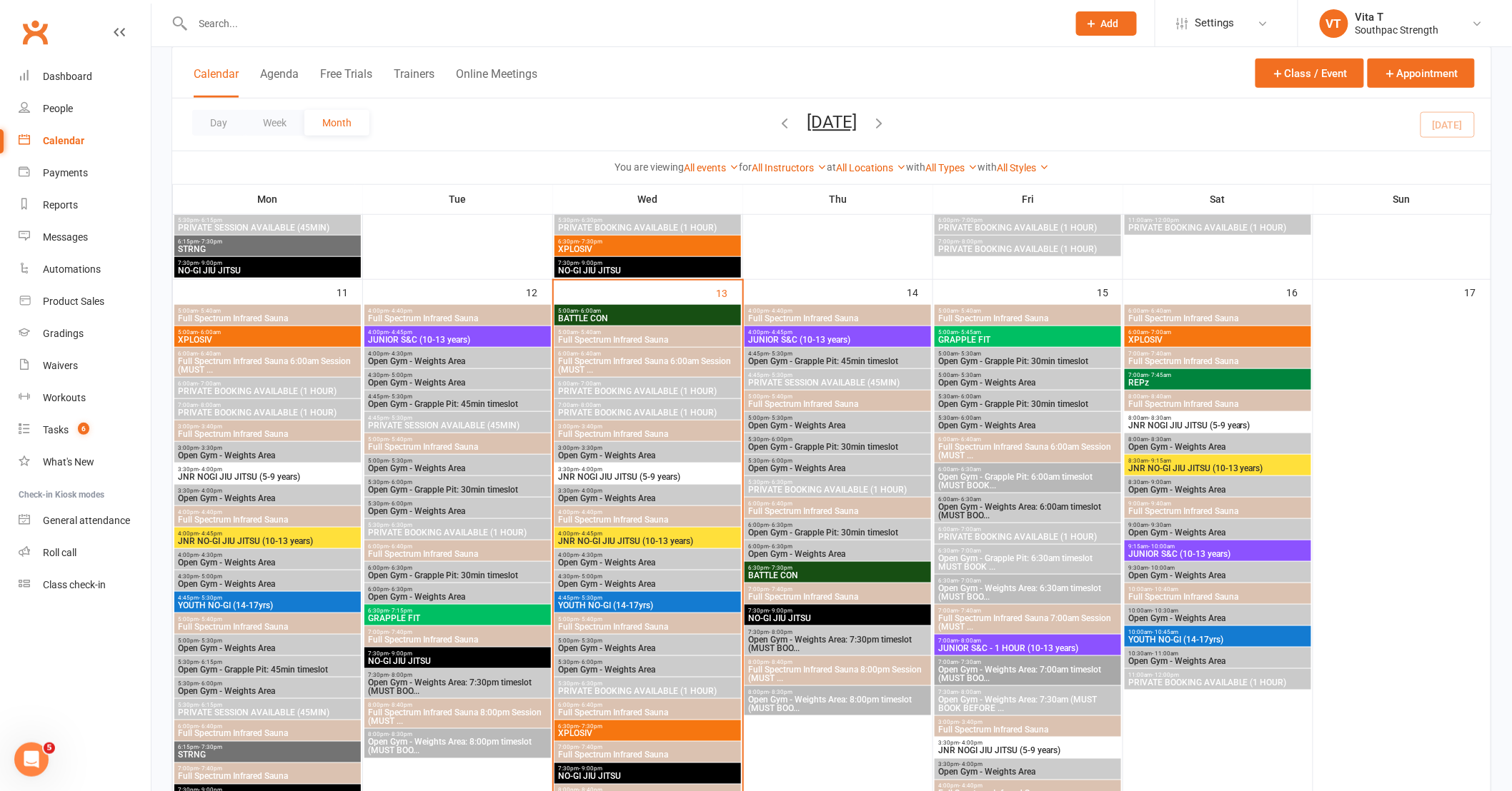
scroll to position [396, 0]
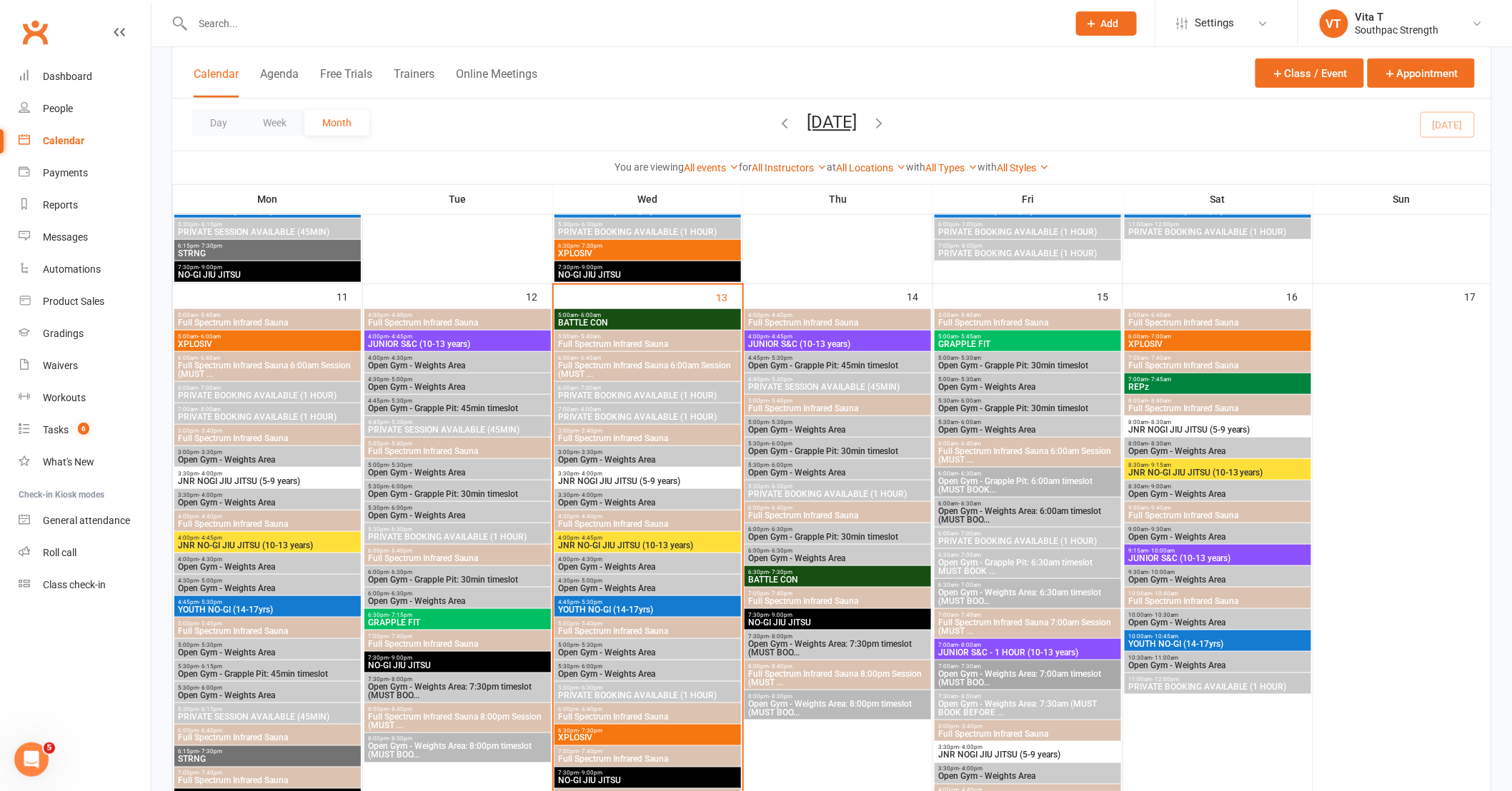
click at [864, 337] on span "4:00pm - 4:45pm" at bounding box center [837, 337] width 181 height 7
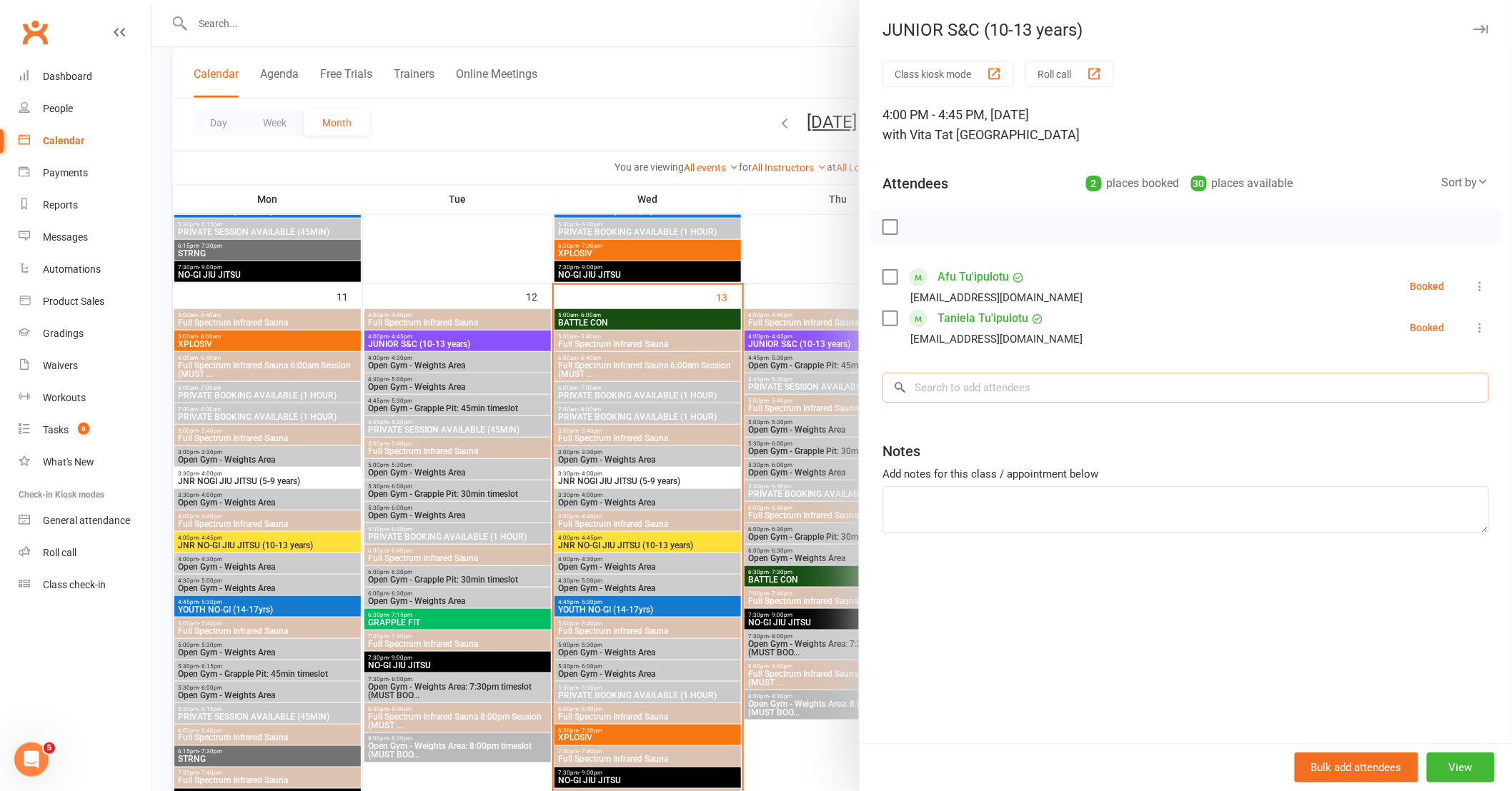
click at [971, 375] on input "search" at bounding box center [1186, 387] width 606 height 30
click at [65, 113] on div "People" at bounding box center [58, 109] width 30 height 12
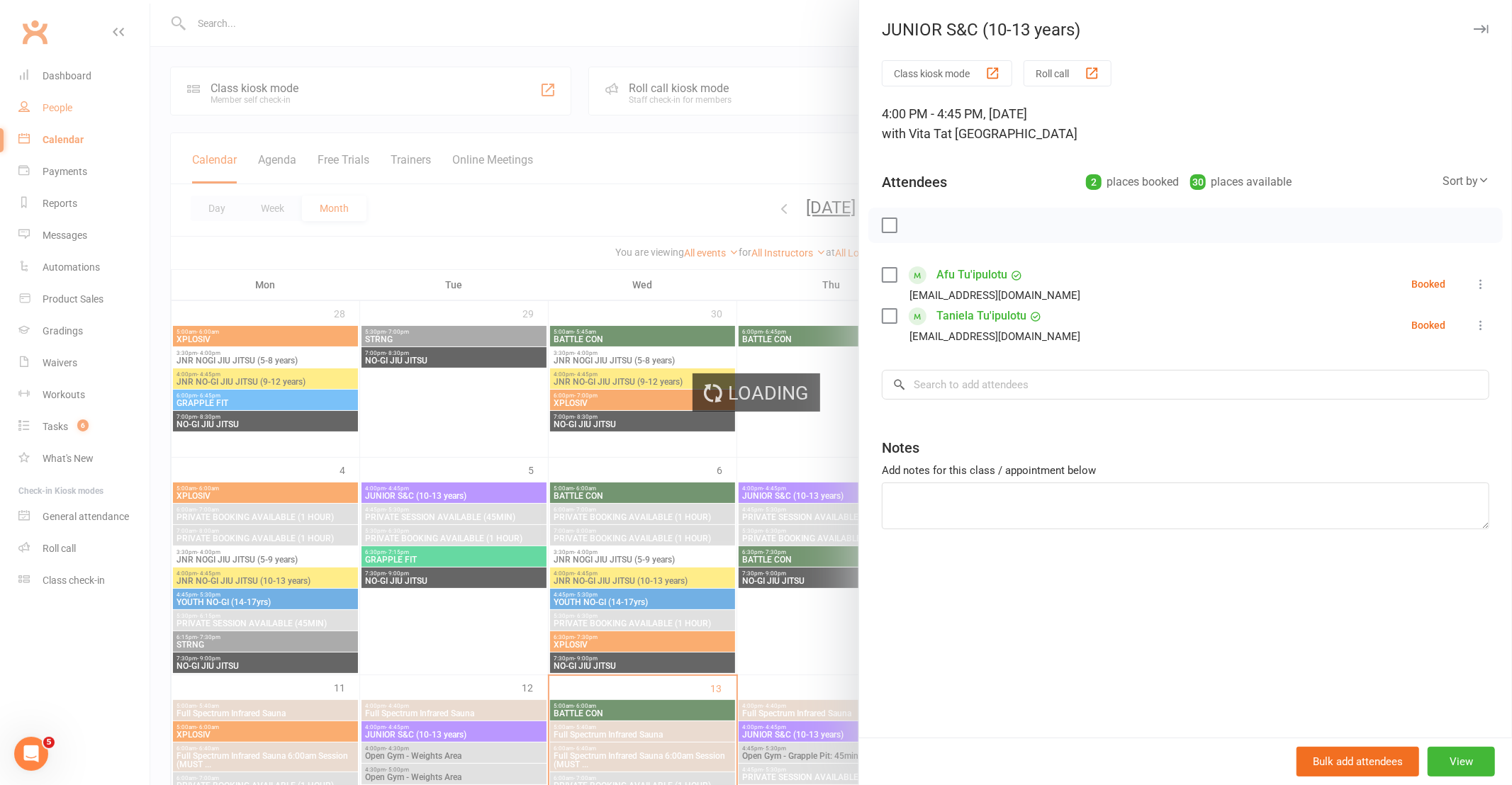
select select "100"
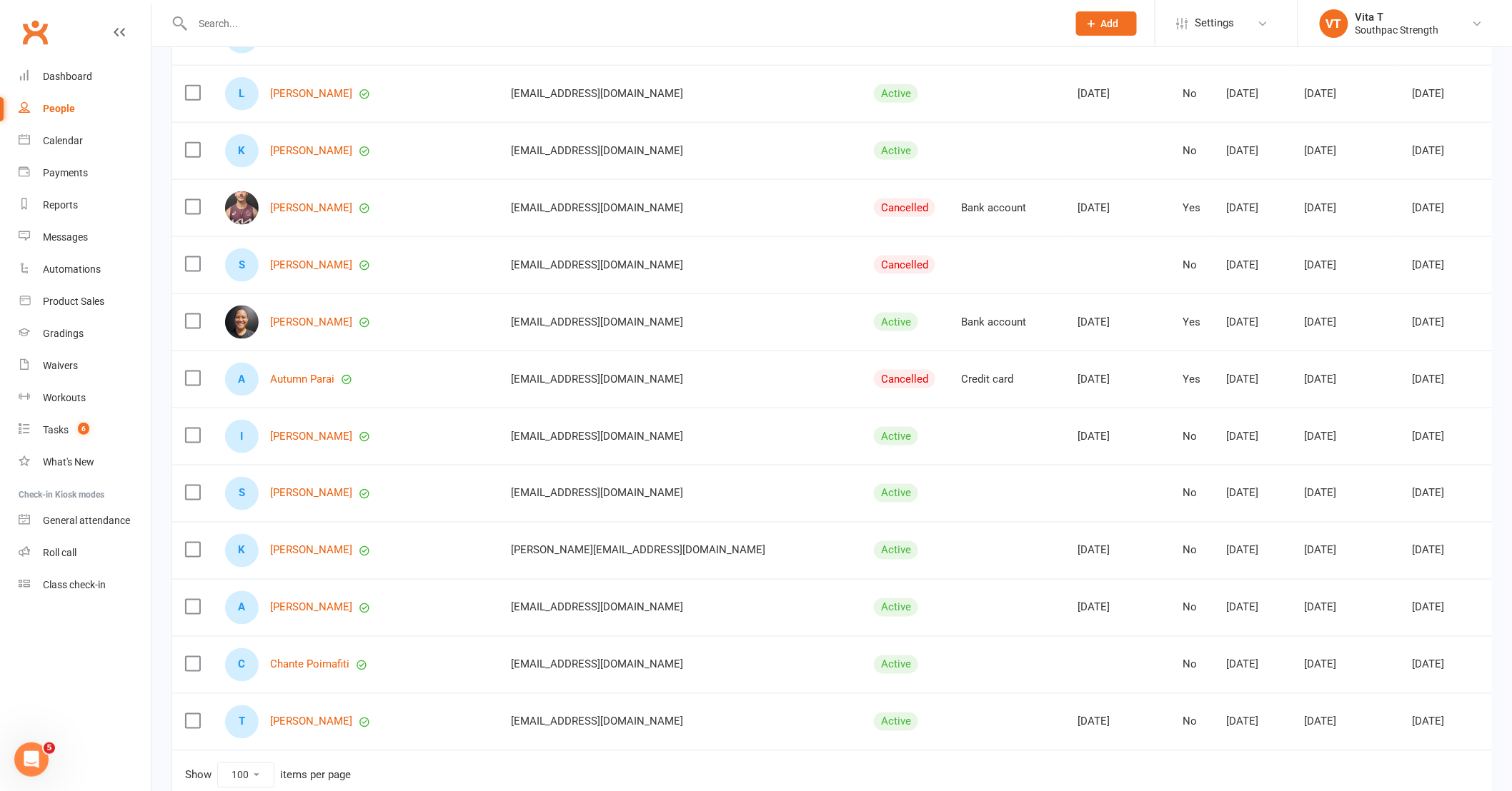
scroll to position [5238, 0]
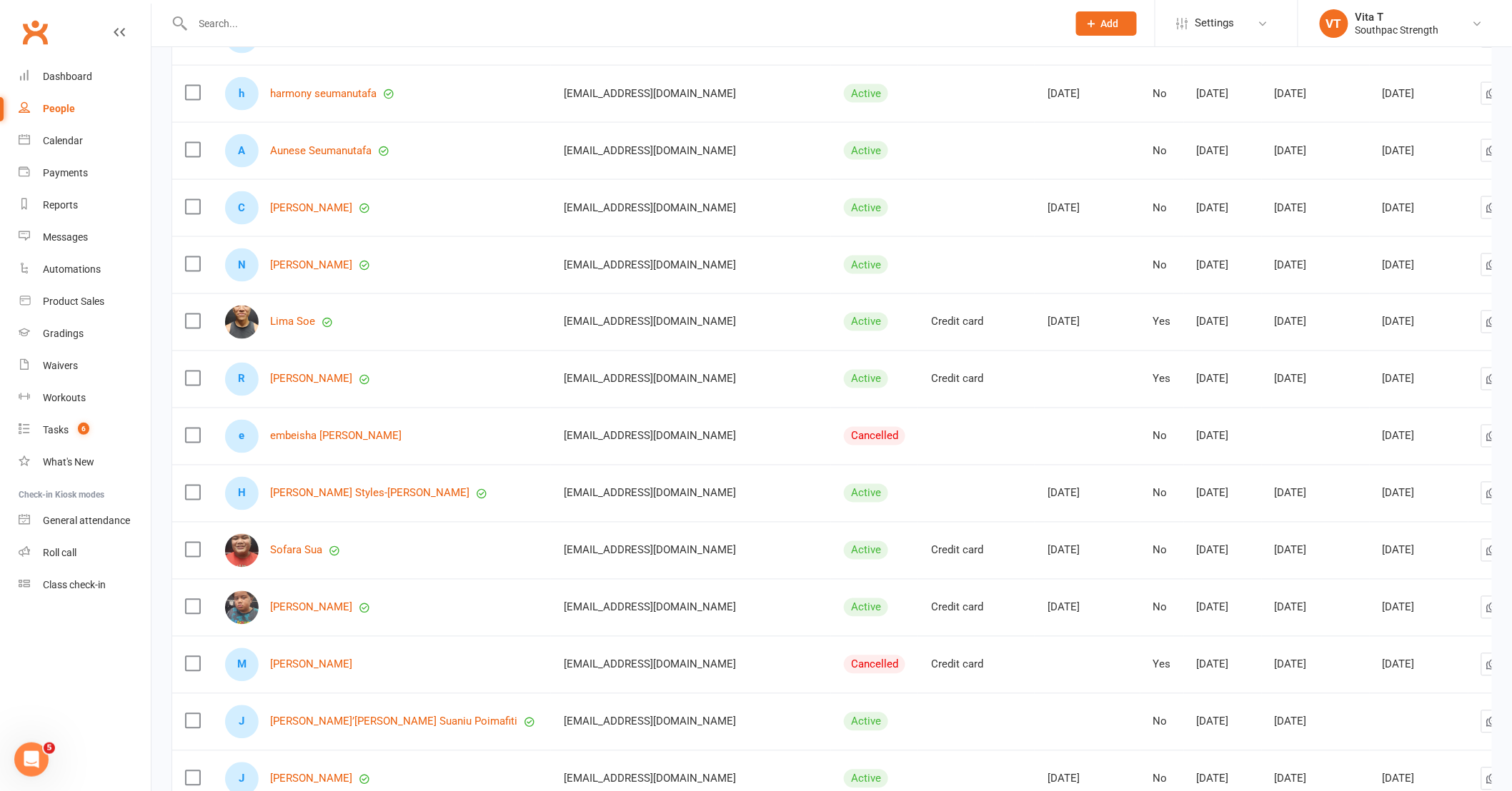
scroll to position [827, 0]
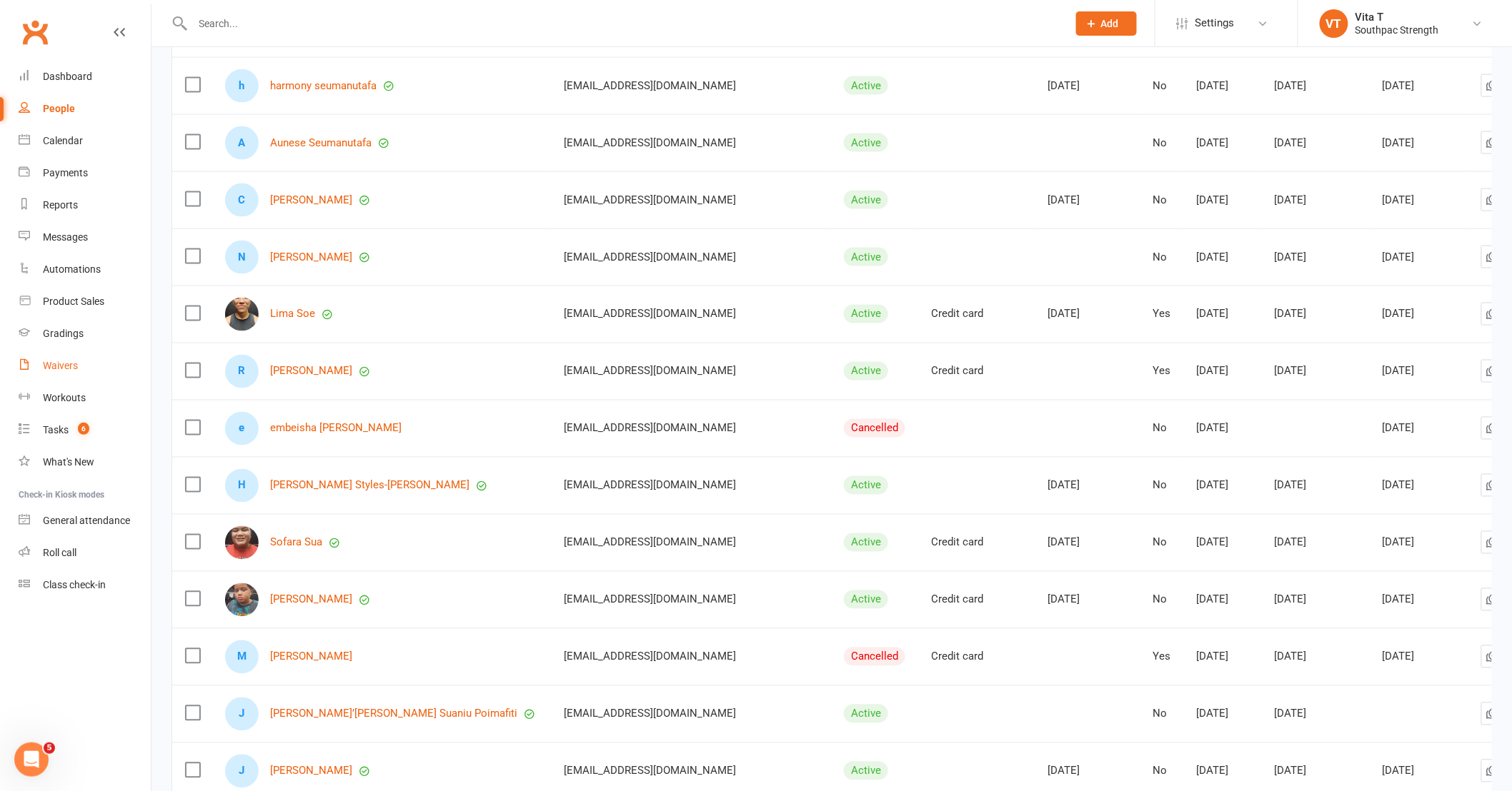
click at [68, 370] on div "Waivers" at bounding box center [61, 366] width 35 height 12
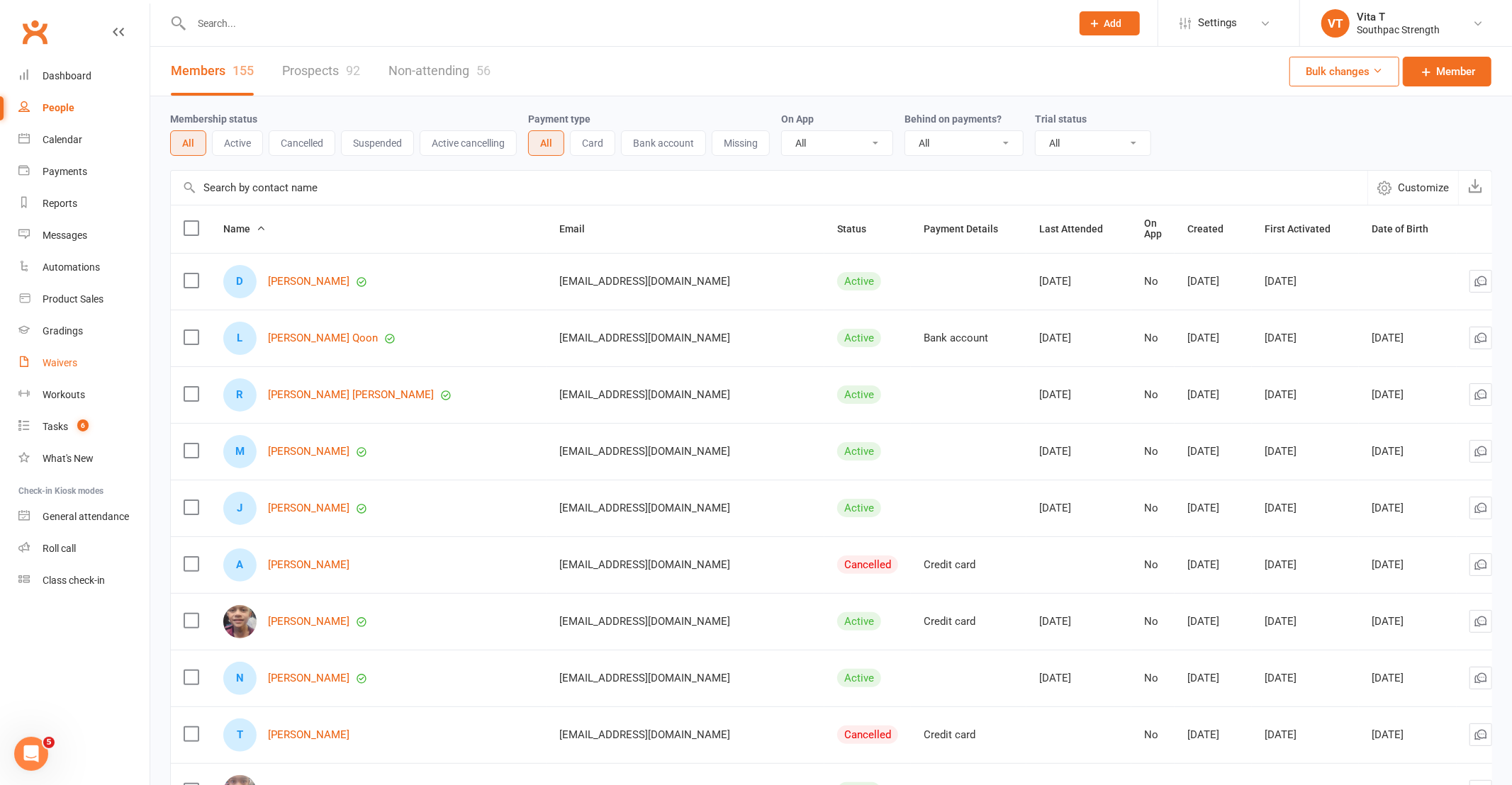
select select "100"
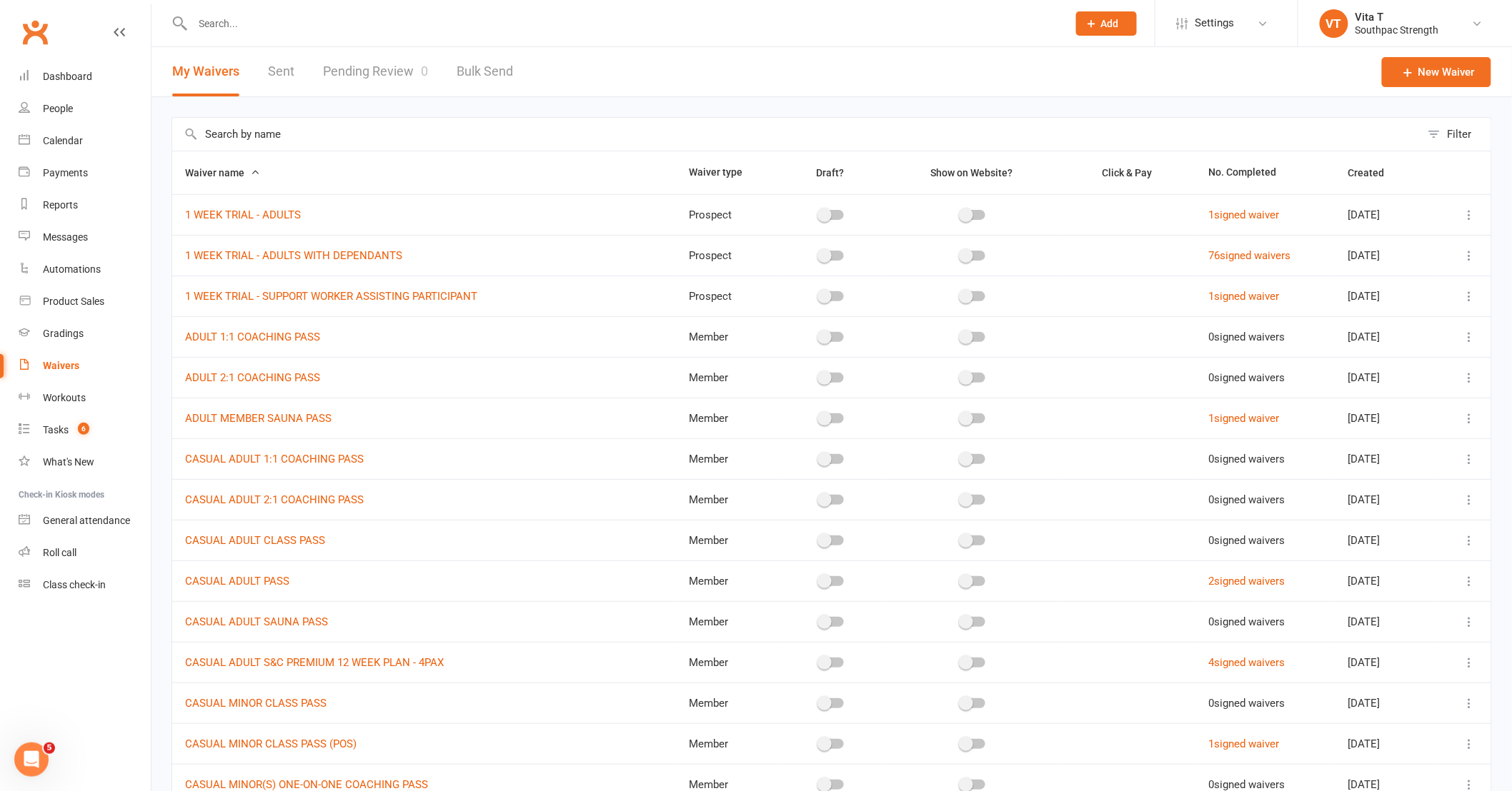
click at [281, 21] on input "text" at bounding box center [623, 23] width 869 height 20
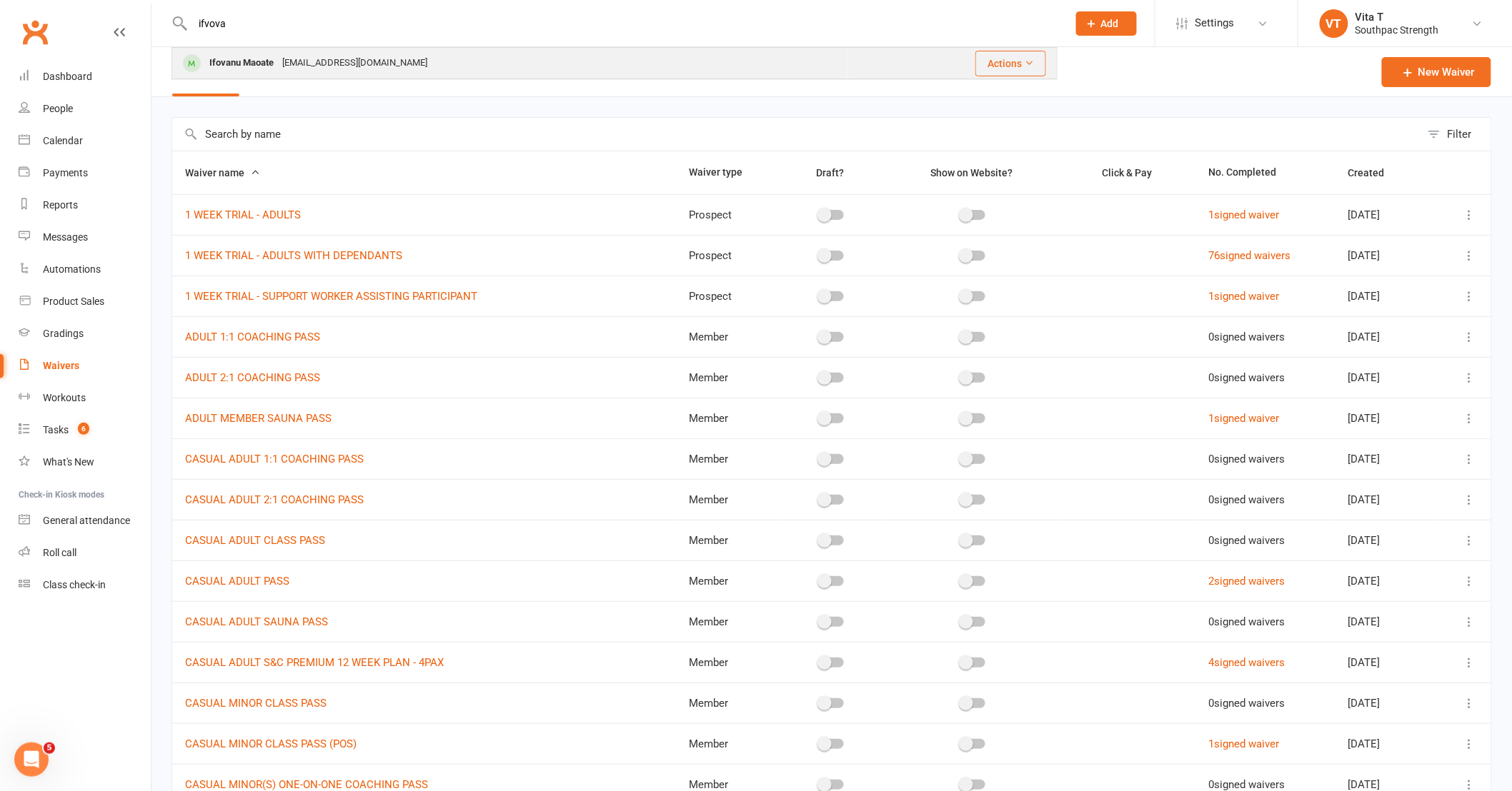
type input "ifvova"
click at [268, 62] on div "Ifovanu Maoate" at bounding box center [242, 64] width 73 height 21
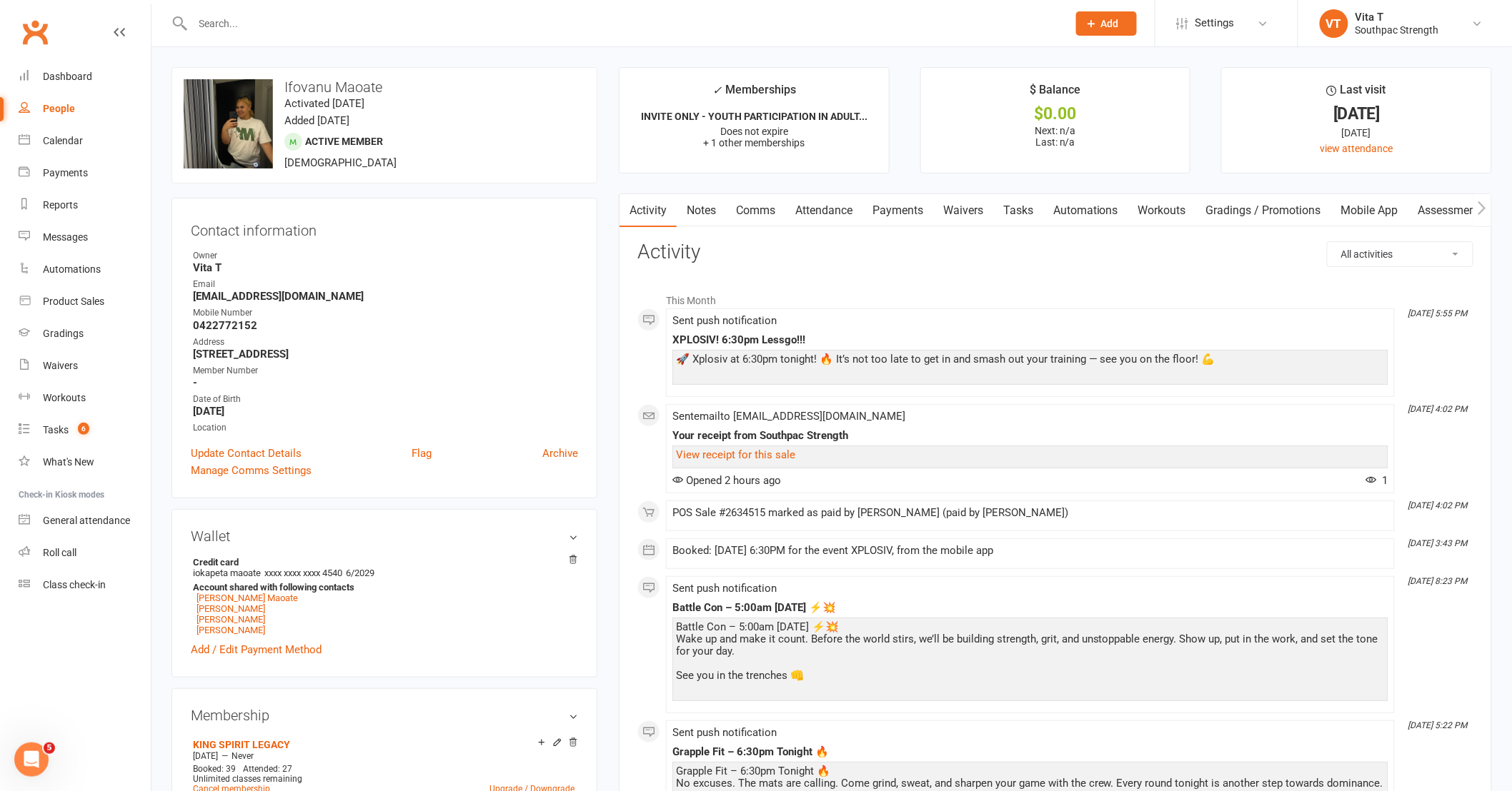
click at [984, 196] on link "Waivers" at bounding box center [962, 211] width 60 height 33
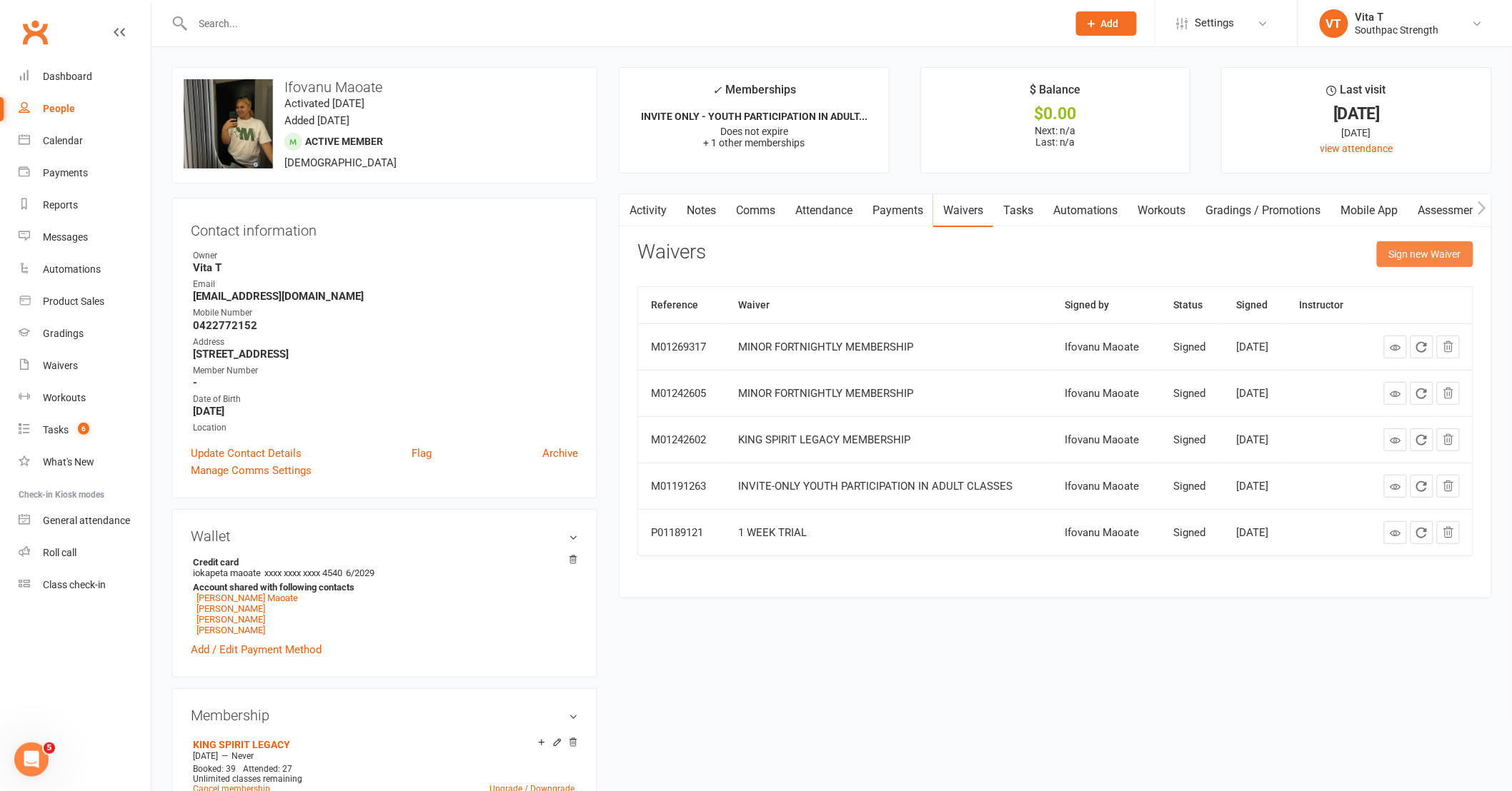
click at [1402, 256] on button "Sign new Waiver" at bounding box center [1424, 254] width 96 height 26
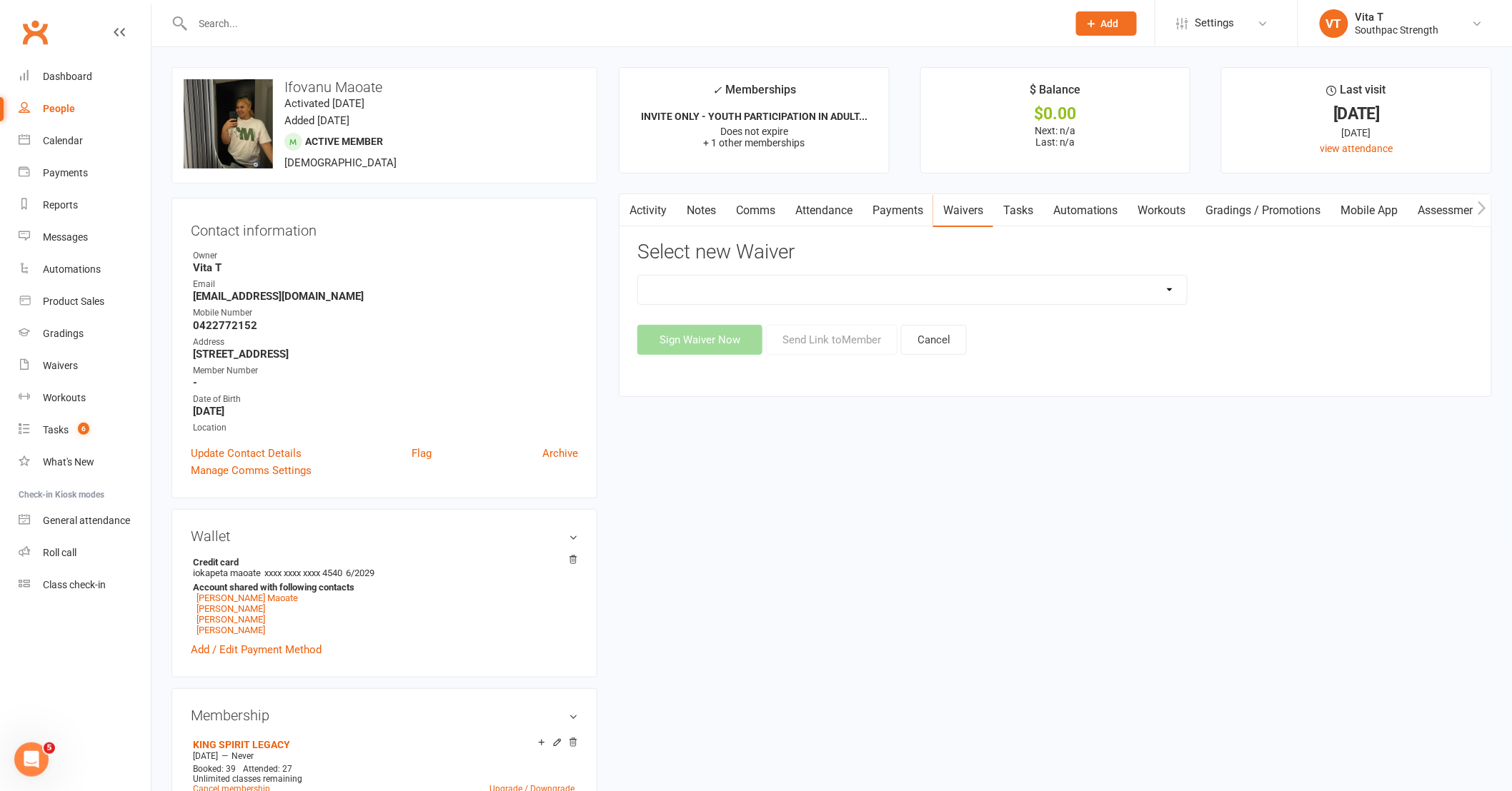
click at [891, 293] on select "1 WEEK TRIAL - ADULTS 1 WEEK TRIAL - ADULTS WITH DEPENDANTS 1 WEEK TRIAL - SUPP…" at bounding box center [912, 290] width 549 height 29
select select "12997"
click at [638, 275] on select "1 WEEK TRIAL - ADULTS 1 WEEK TRIAL - ADULTS WITH DEPENDANTS 1 WEEK TRIAL - SUPP…" at bounding box center [912, 290] width 549 height 29
click at [818, 330] on button "Send Link to Member" at bounding box center [832, 340] width 132 height 30
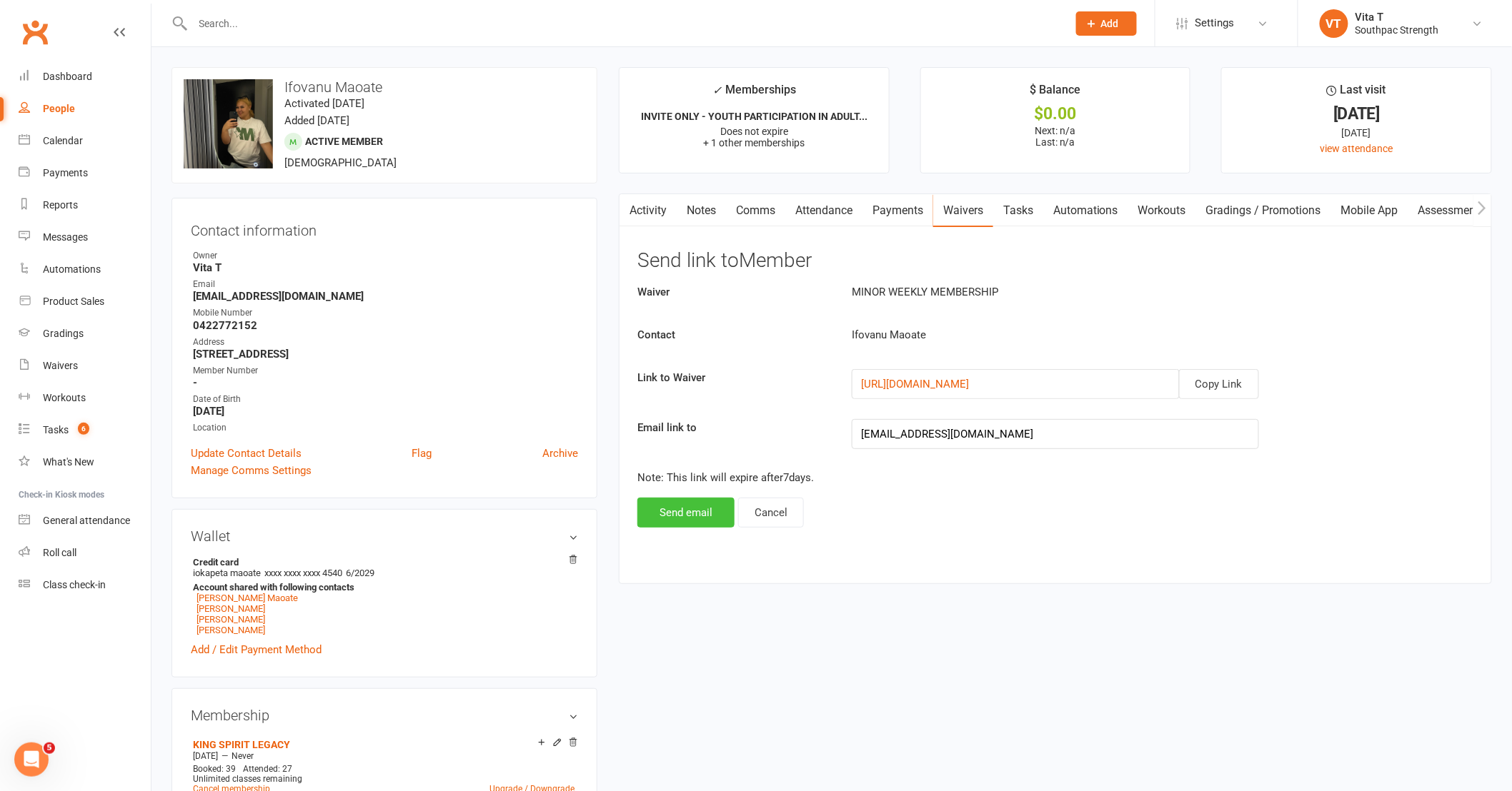
click at [694, 524] on button "Send email" at bounding box center [685, 512] width 97 height 30
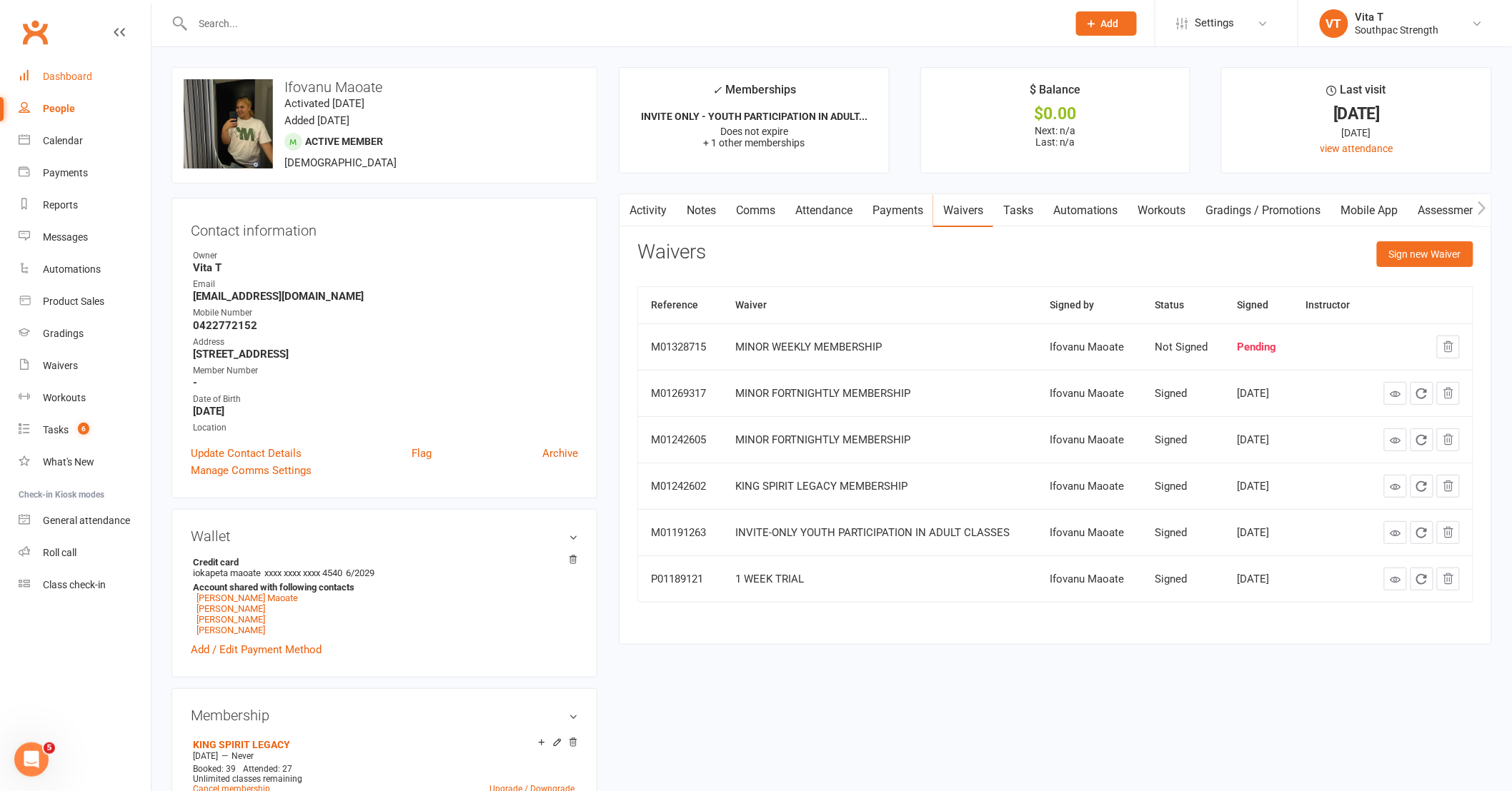
click at [61, 83] on link "Dashboard" at bounding box center [84, 76] width 132 height 32
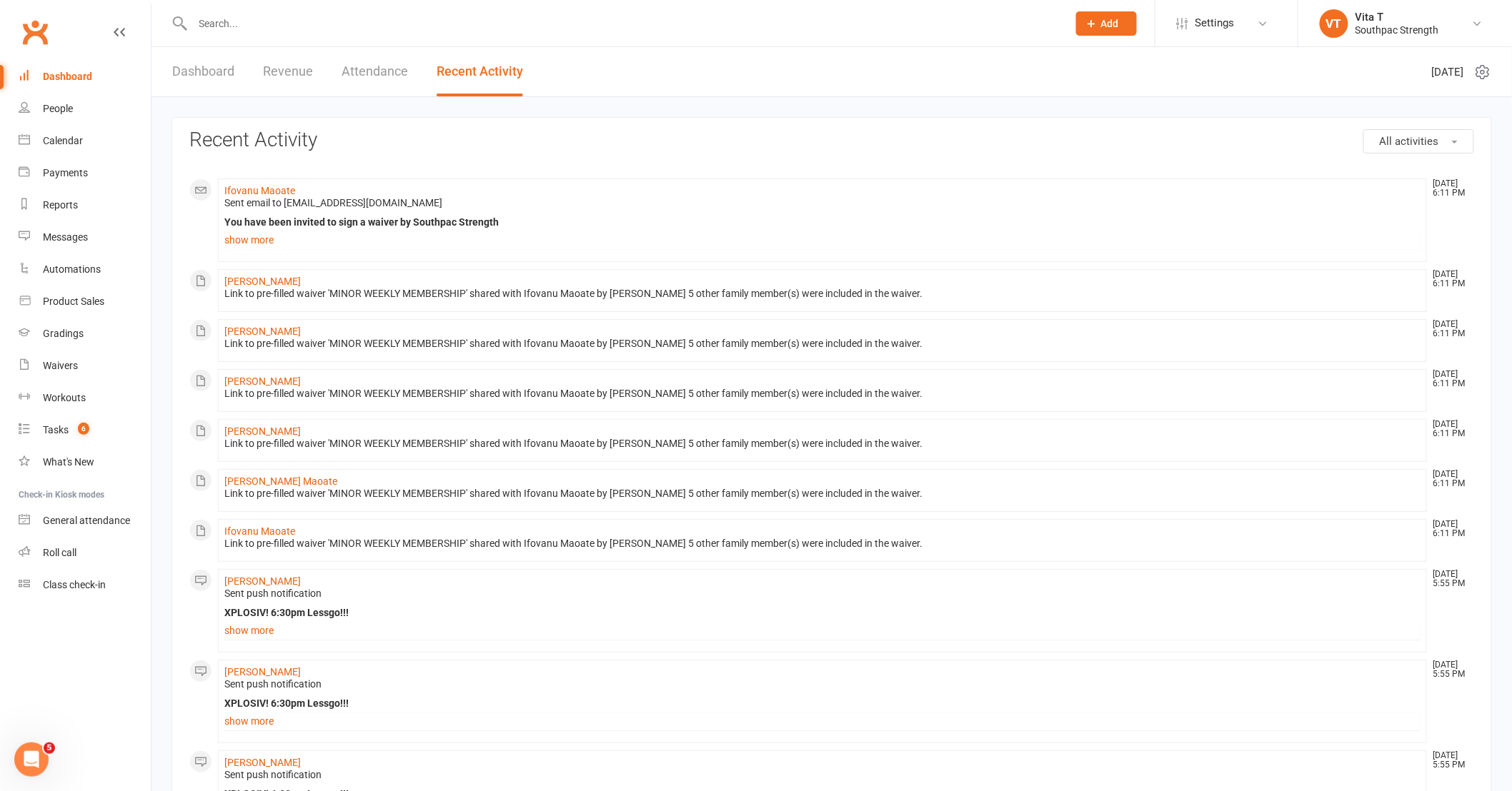
click at [58, 63] on link "Dashboard" at bounding box center [84, 76] width 132 height 32
click at [66, 138] on div "Calendar" at bounding box center [64, 140] width 40 height 12
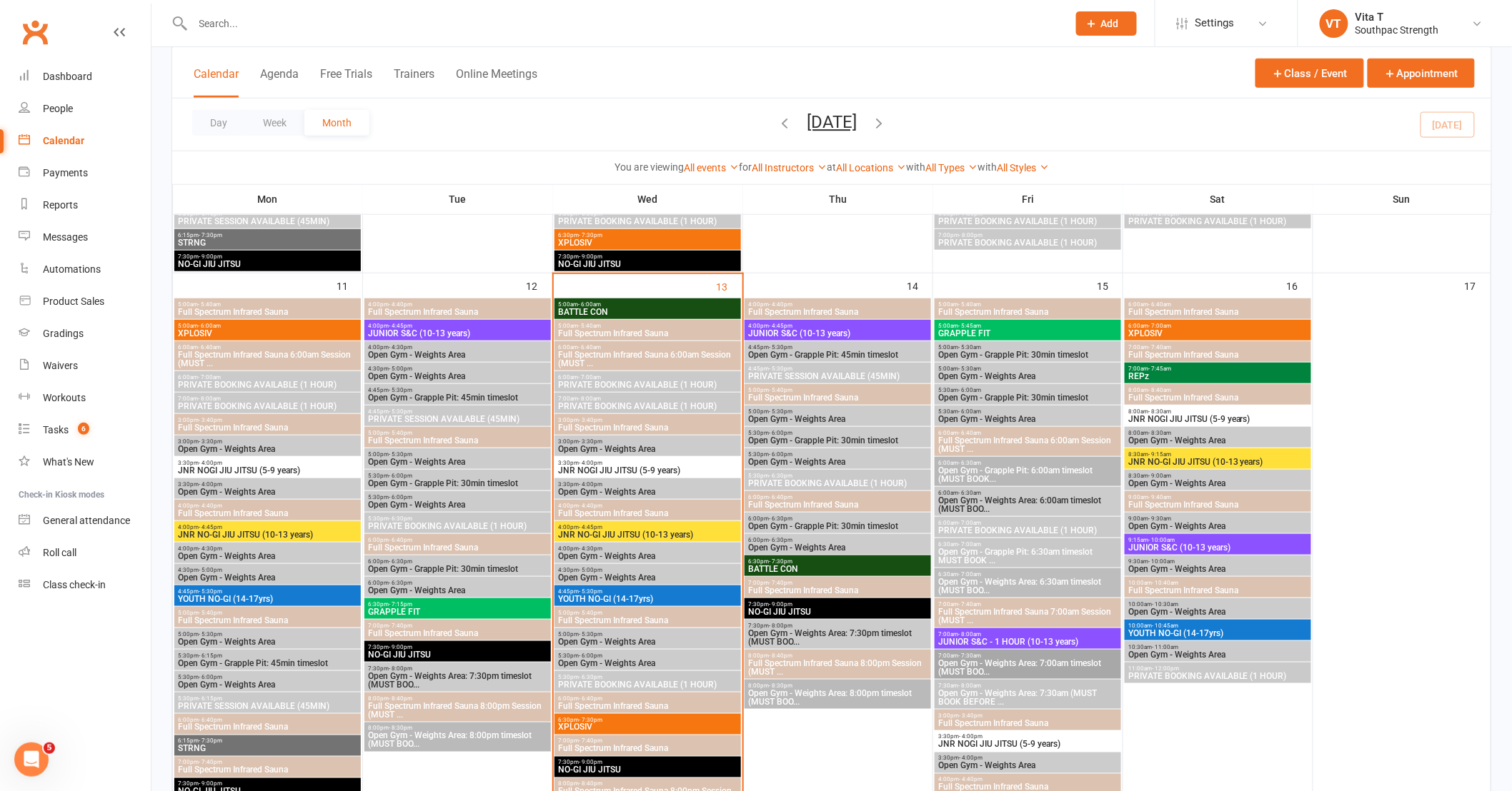
scroll to position [396, 0]
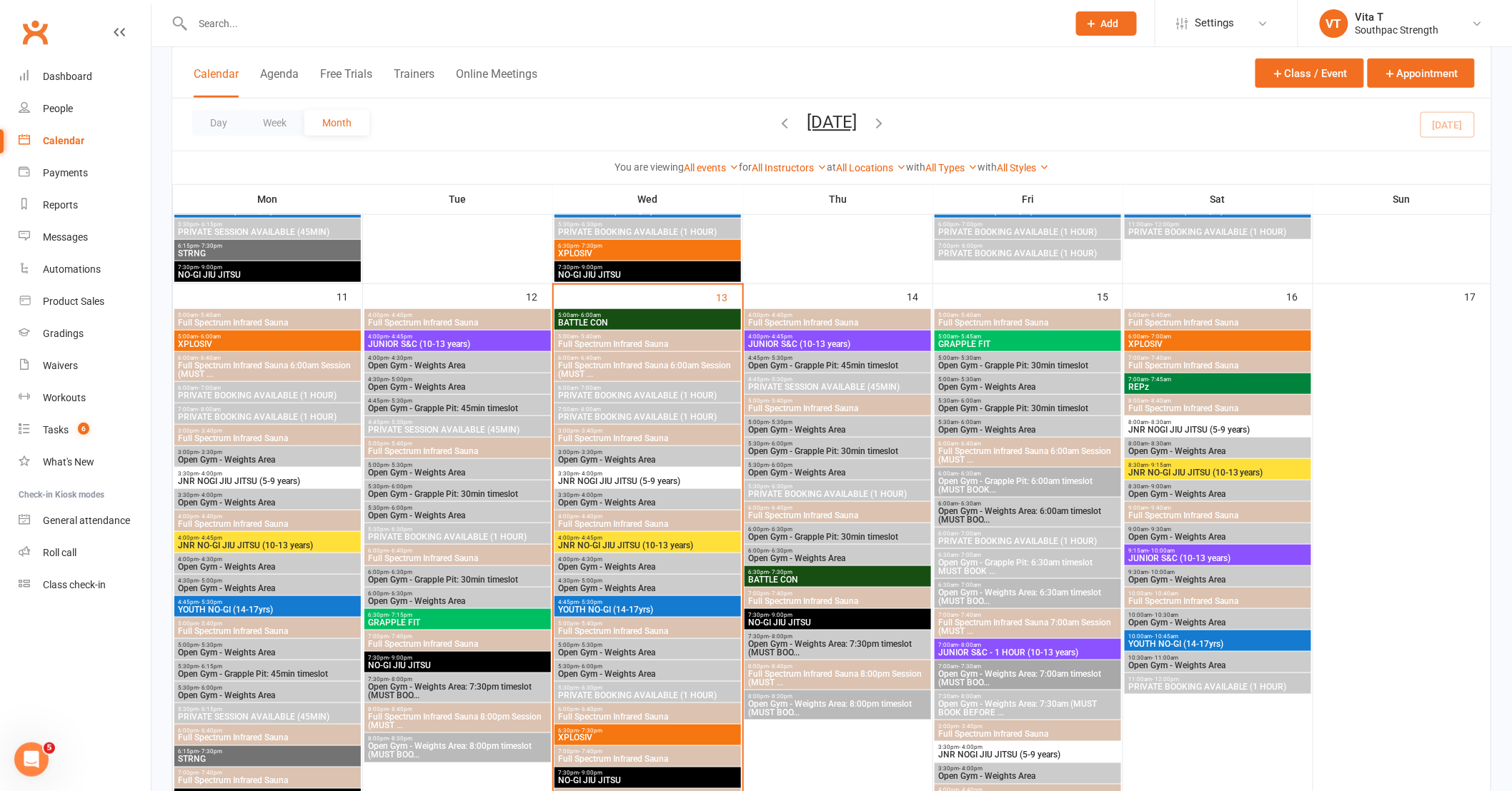
click at [691, 483] on span "JNR NOGI JIU JITSU (5-9 years)" at bounding box center [648, 481] width 181 height 9
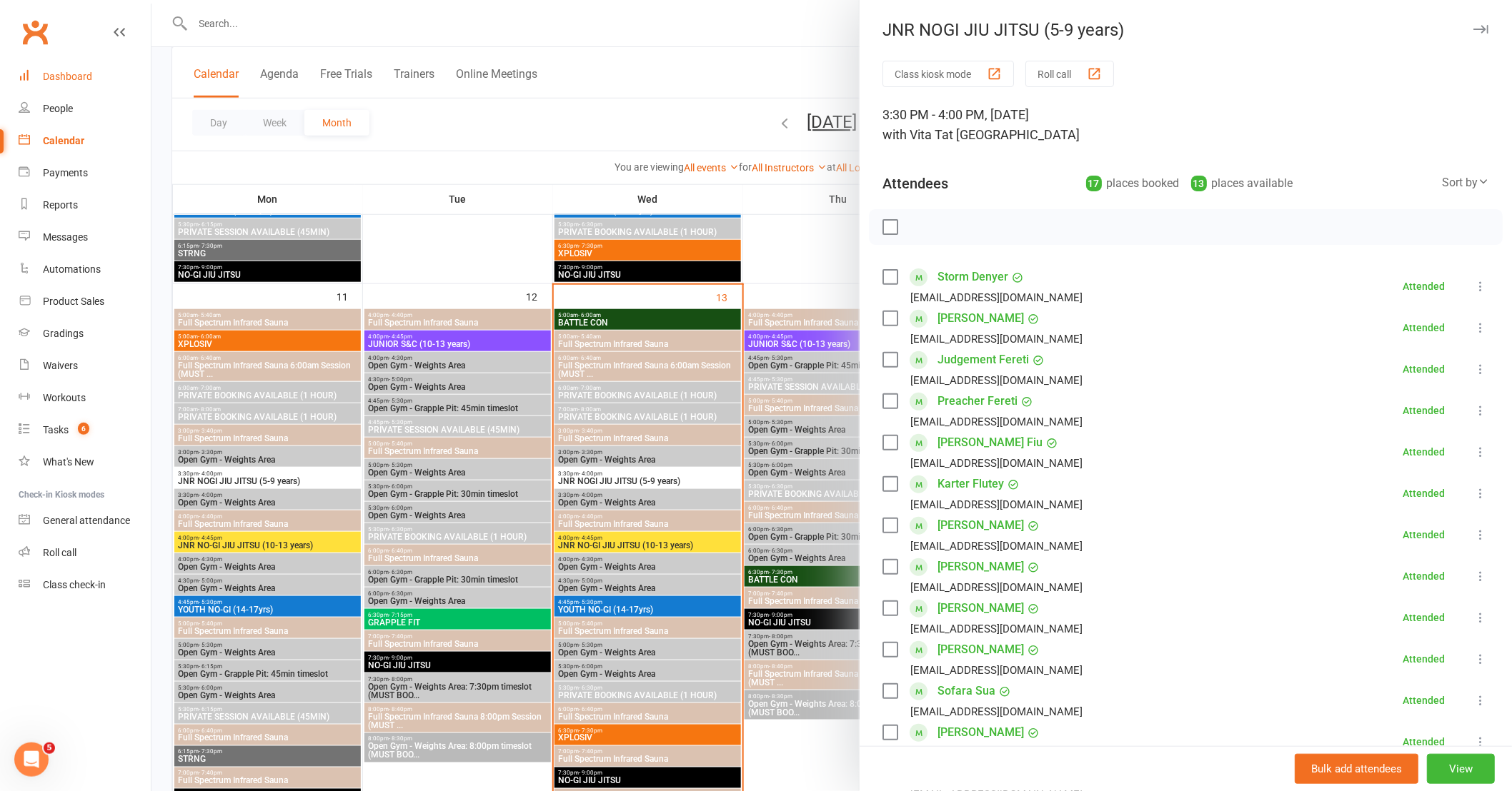
click at [46, 71] on div "Dashboard" at bounding box center [67, 76] width 49 height 12
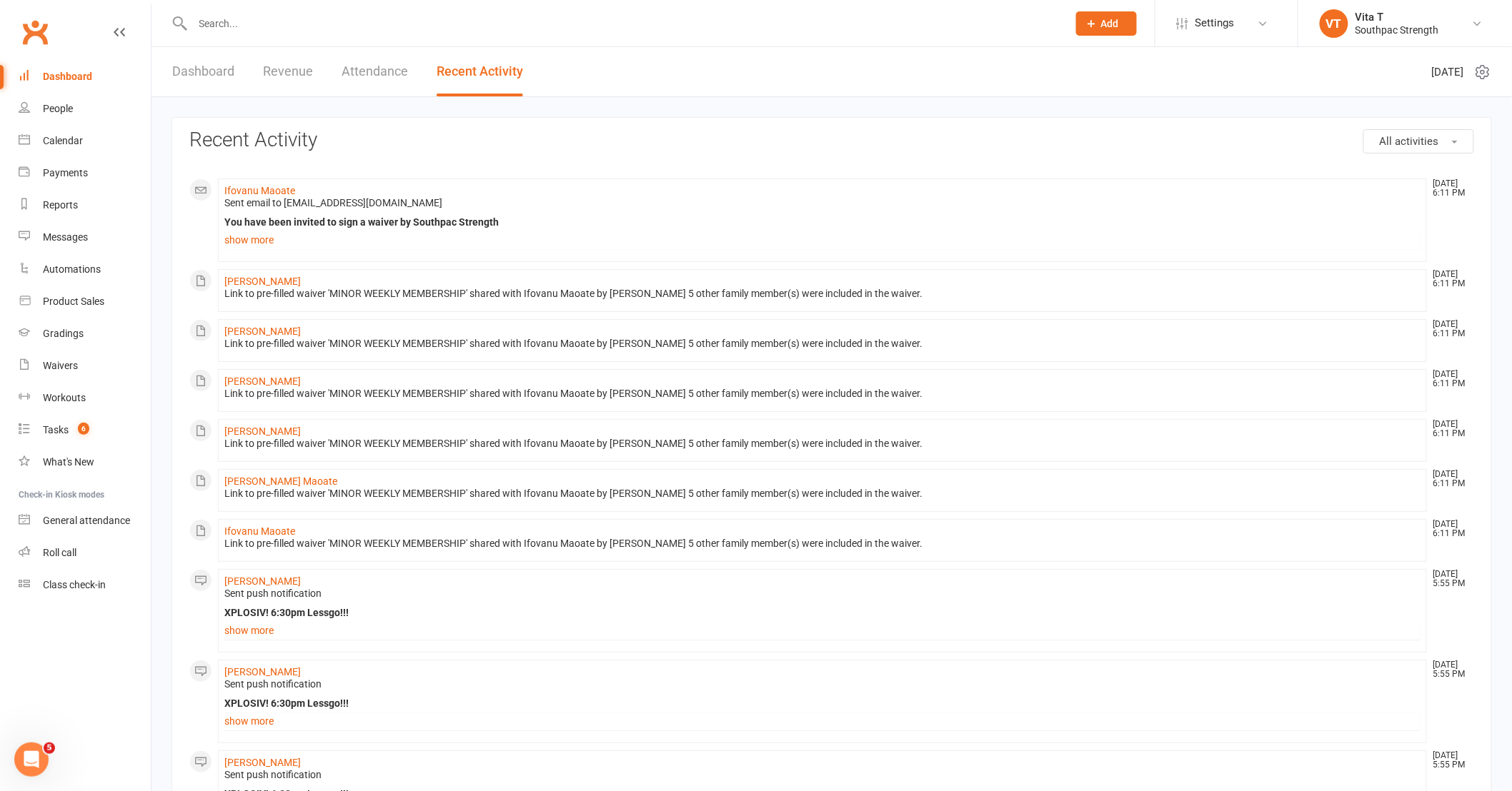
click at [222, 74] on link "Dashboard" at bounding box center [203, 71] width 63 height 49
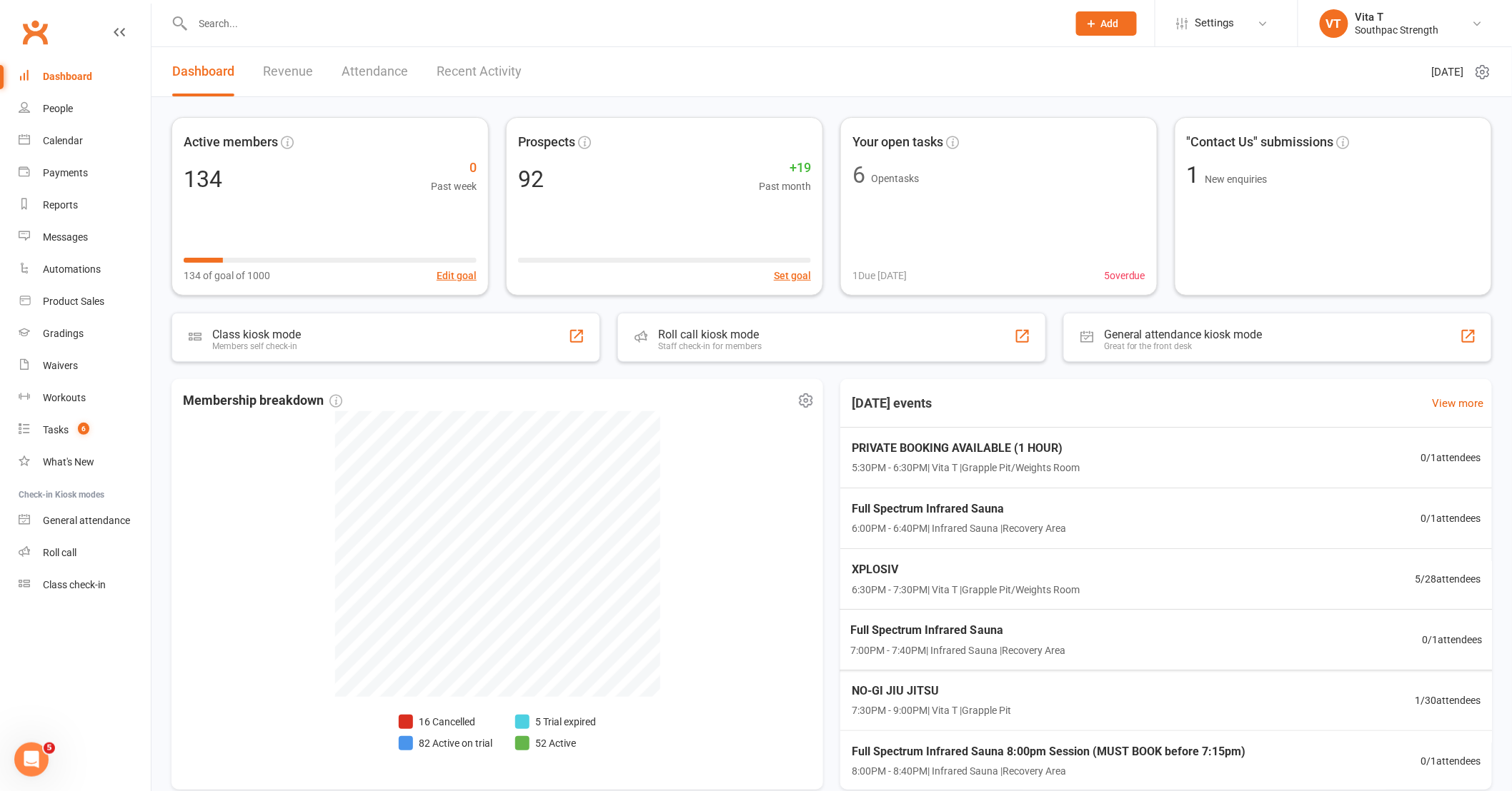
click at [811, 594] on div "Membership breakdown 16 Cancelled 82 Active on trial 5 Trial expired 52 Active" at bounding box center [497, 584] width 652 height 411
click at [930, 587] on span "6:30PM - 7:30PM | Vita T | Grapple Pit/Weights Room" at bounding box center [961, 589] width 232 height 16
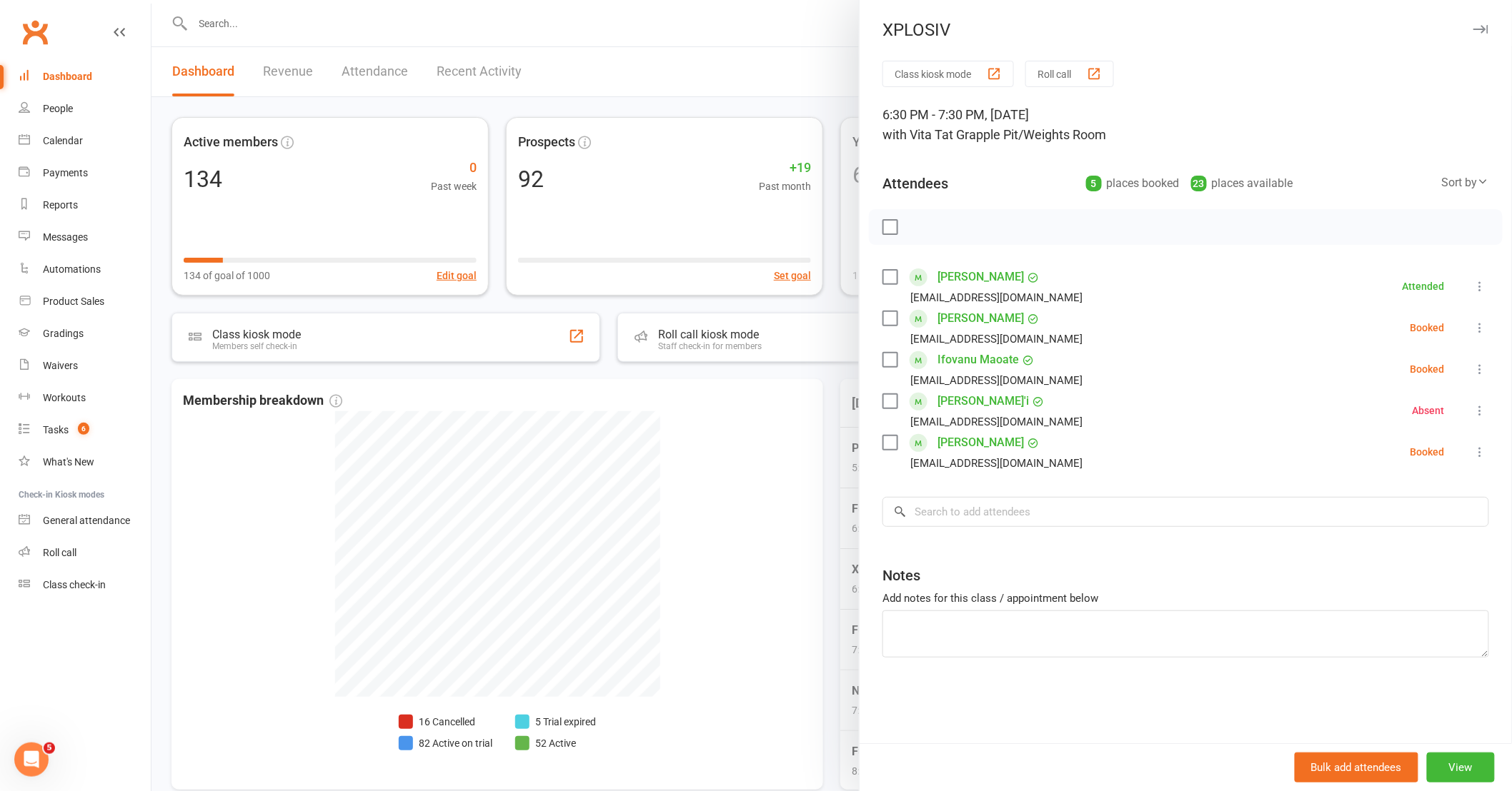
click at [803, 512] on div at bounding box center [831, 396] width 1360 height 791
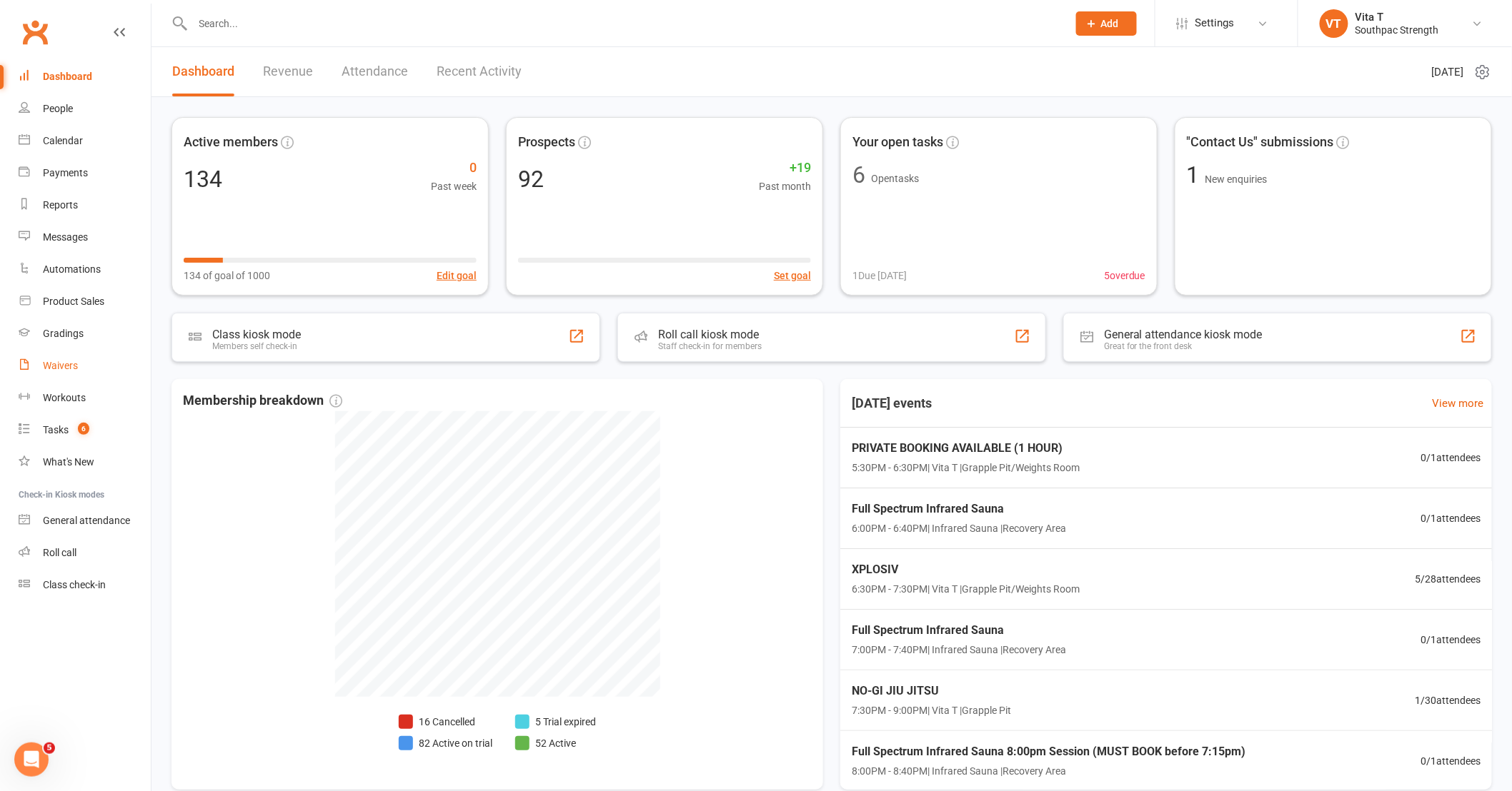
click at [54, 363] on div "Waivers" at bounding box center [61, 366] width 35 height 12
select select "100"
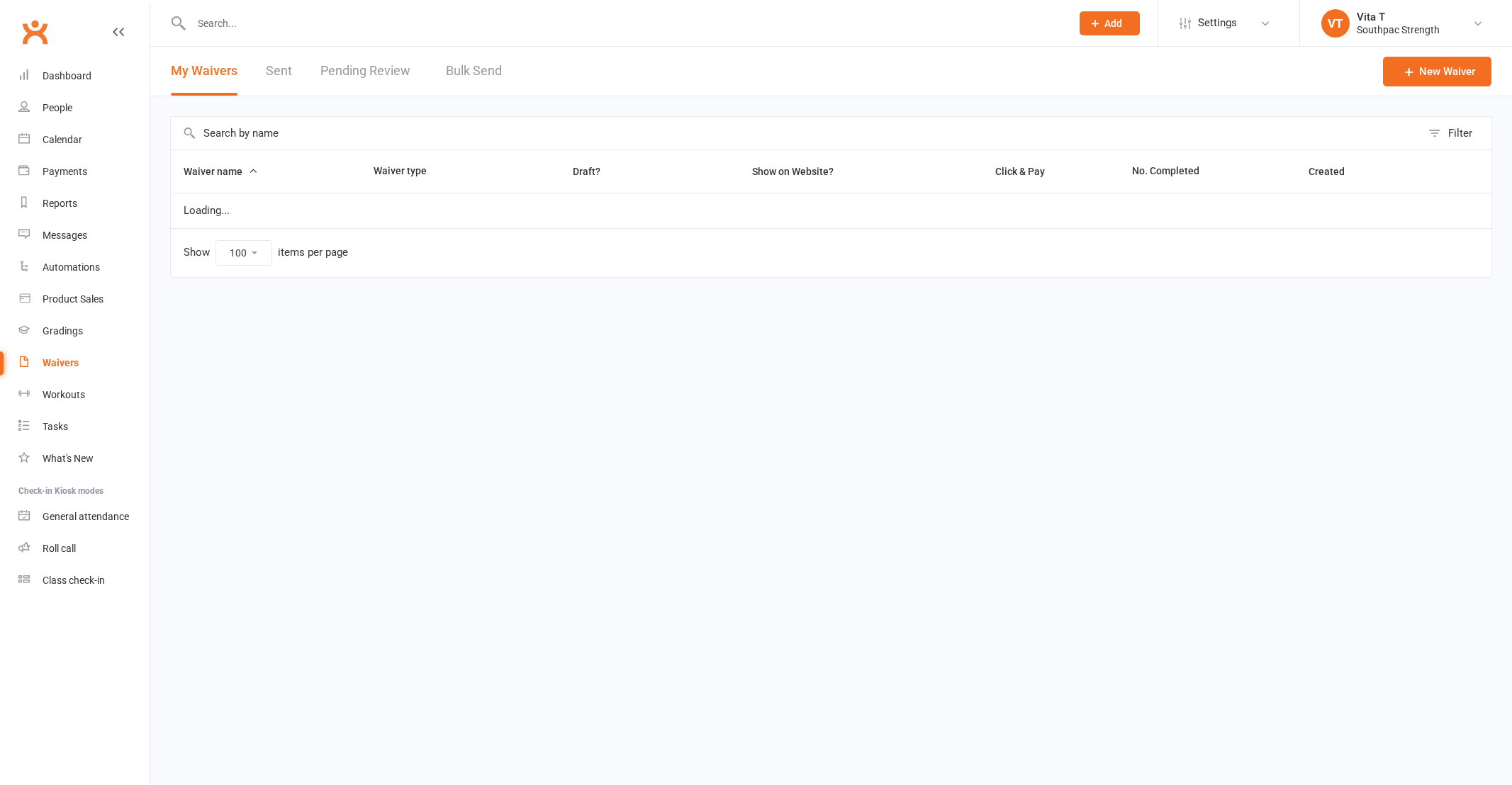
select select "100"
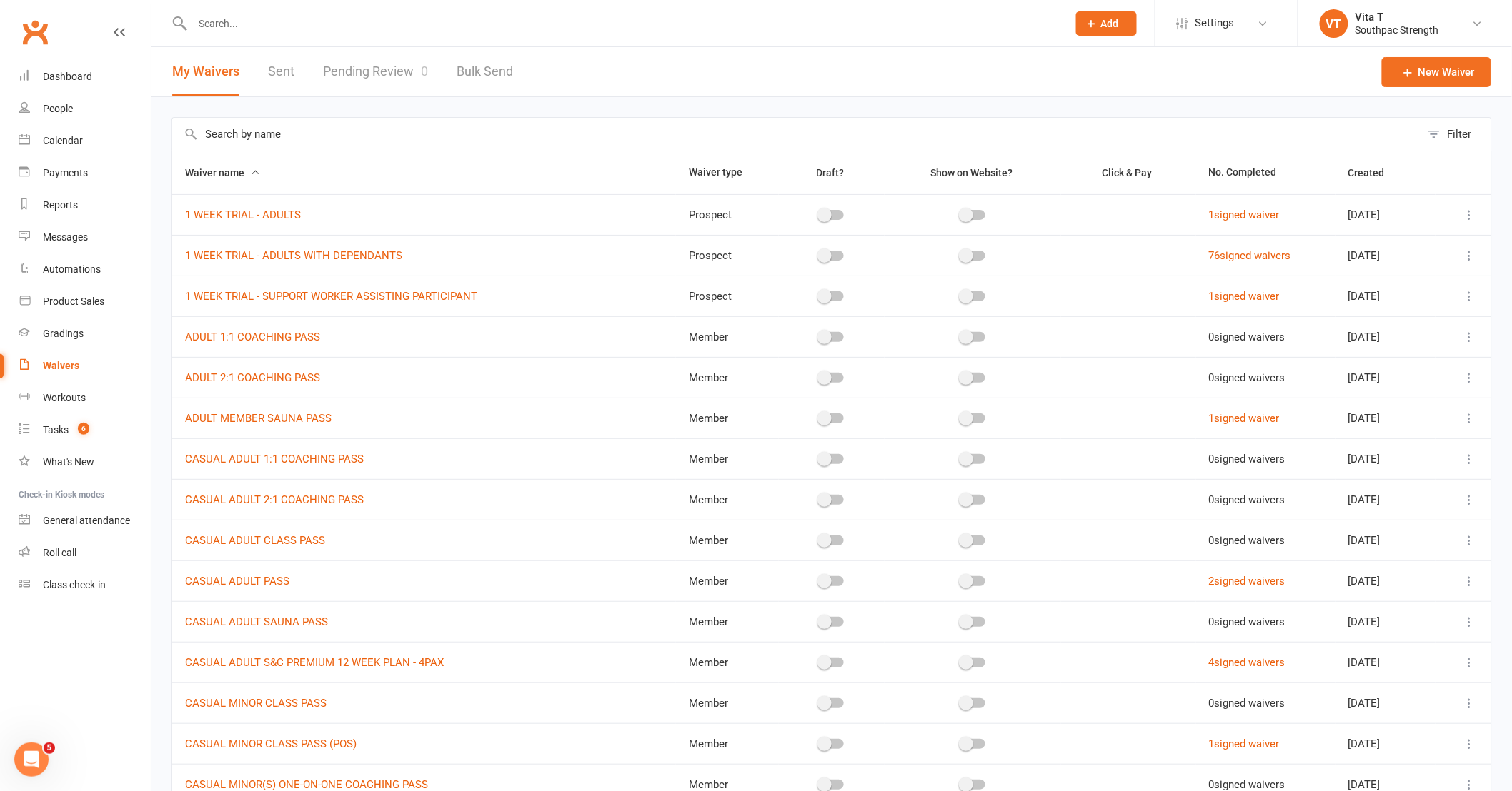
click at [65, 371] on link "Waivers" at bounding box center [84, 366] width 132 height 32
click at [65, 367] on div "Waivers" at bounding box center [62, 366] width 37 height 12
click at [68, 365] on div "Waivers" at bounding box center [62, 366] width 37 height 12
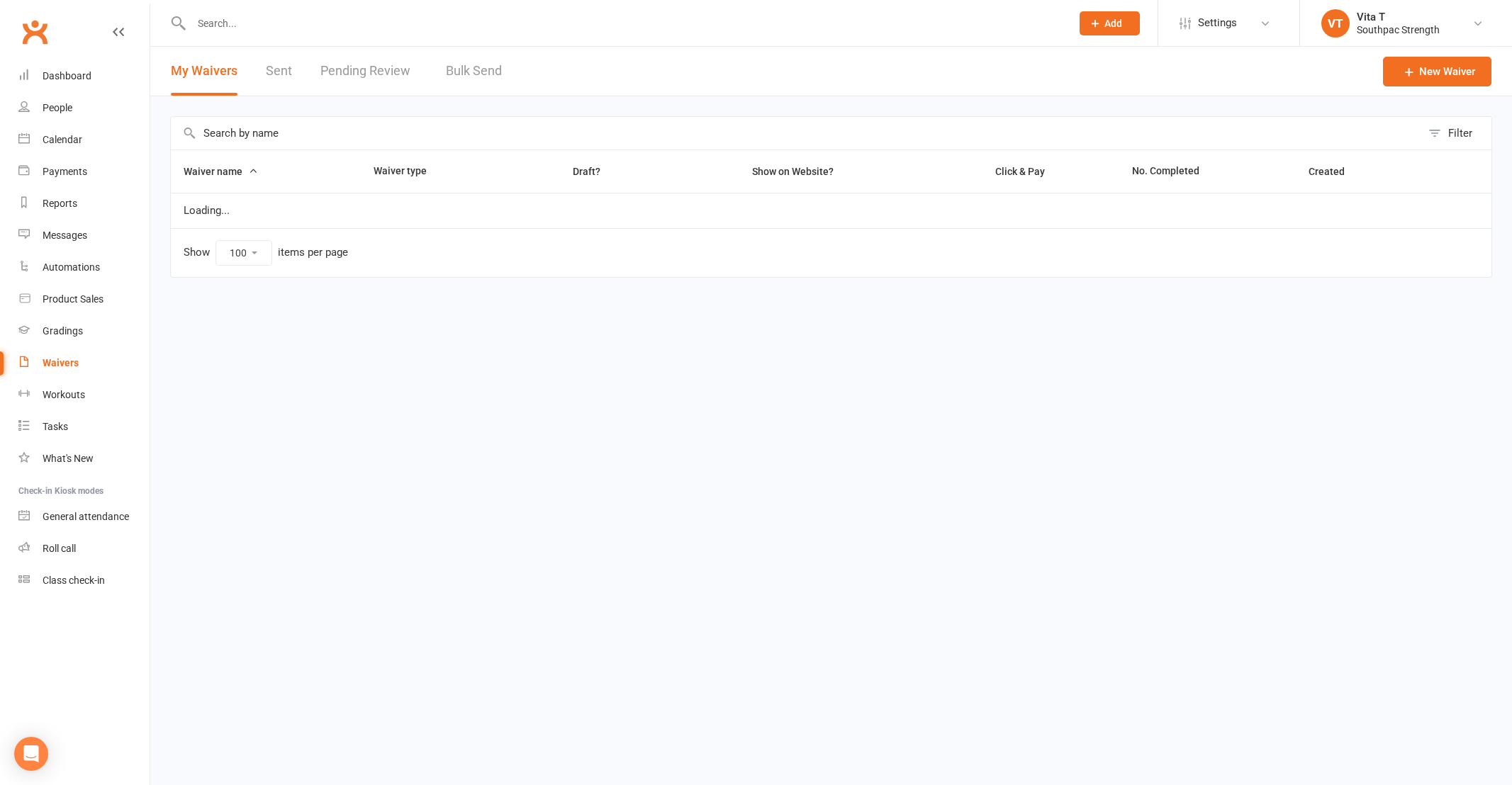
select select "100"
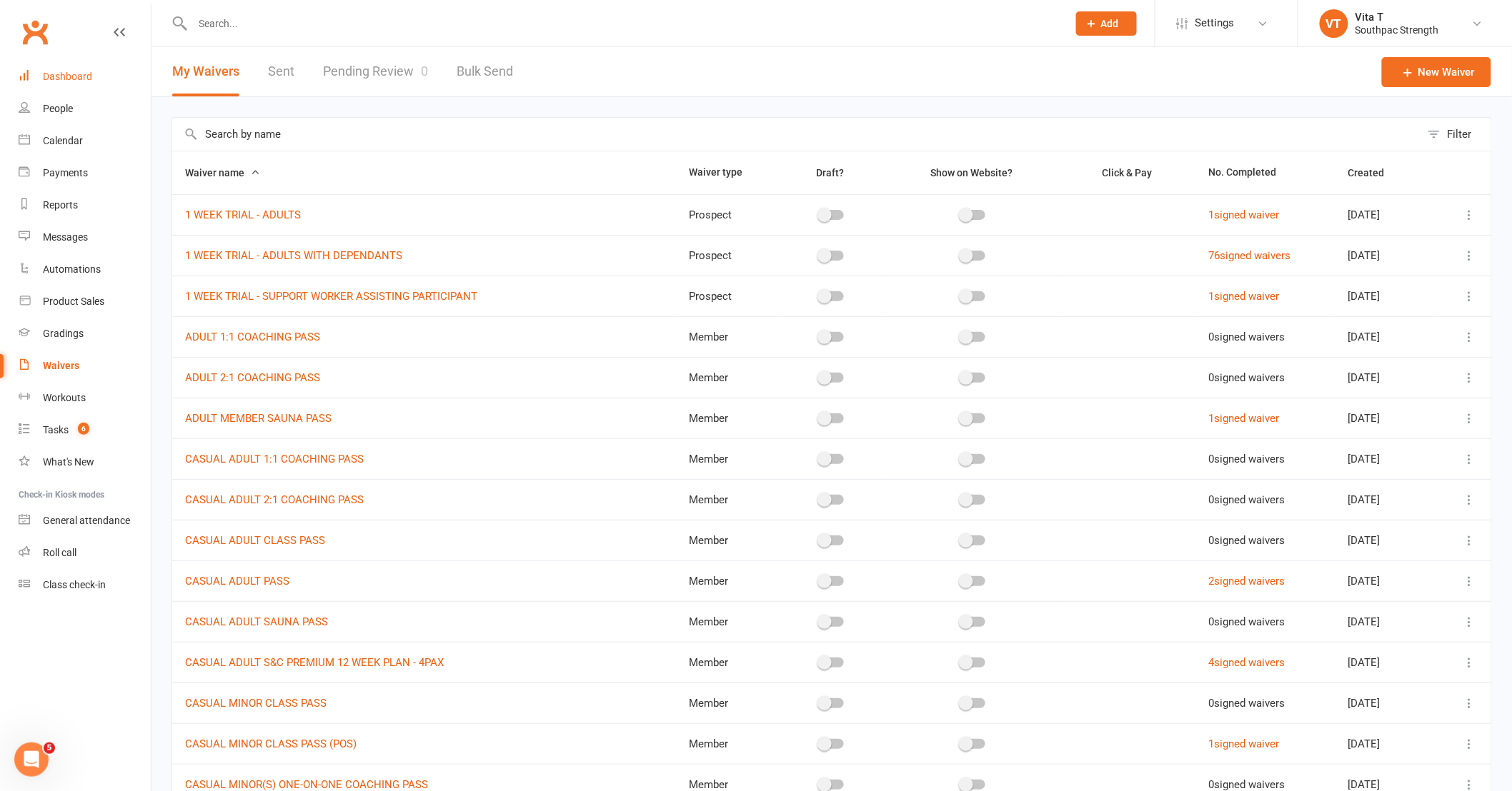
click at [68, 77] on div "Dashboard" at bounding box center [67, 76] width 49 height 12
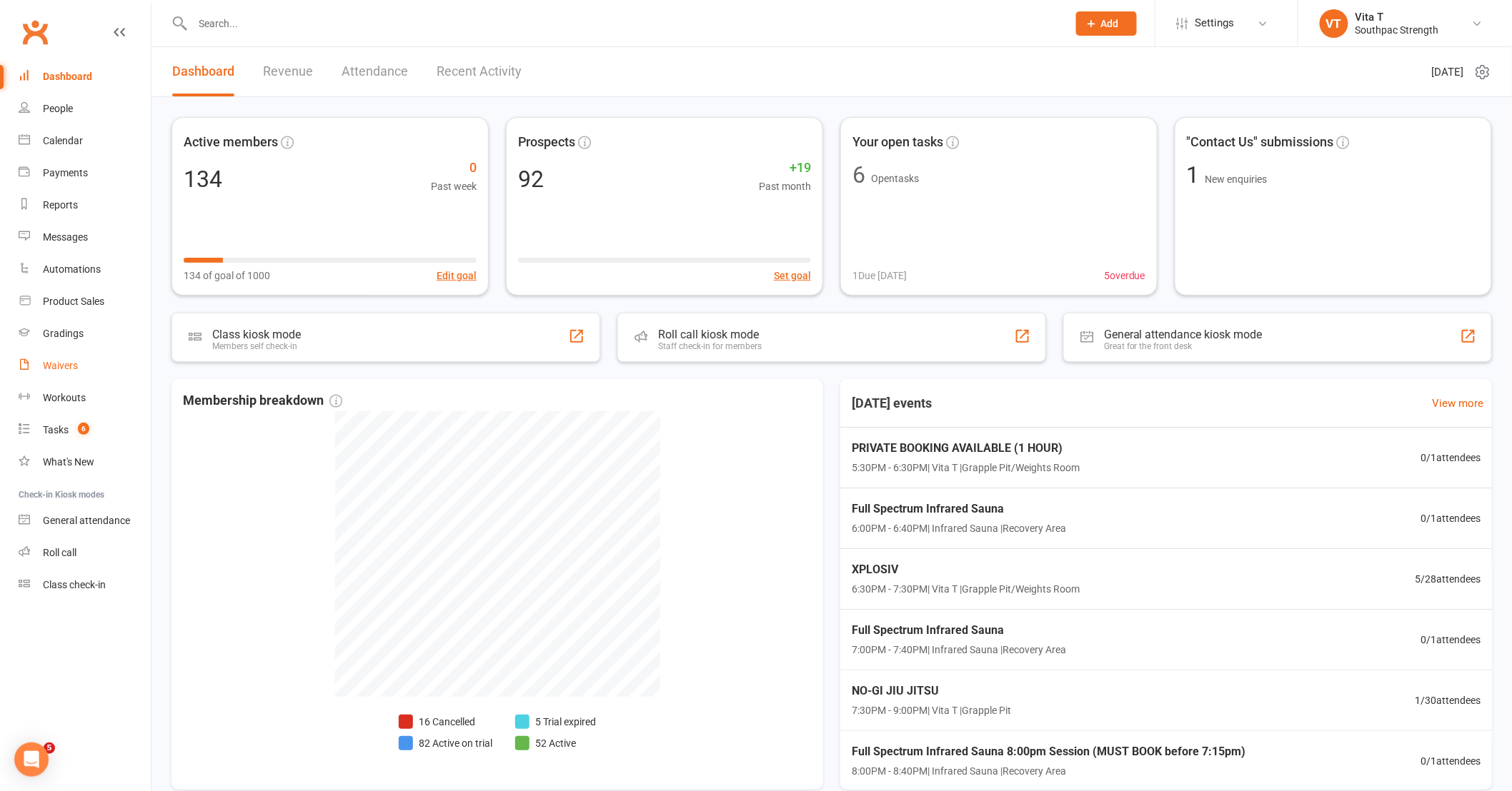
click at [72, 369] on div "Waivers" at bounding box center [61, 366] width 35 height 12
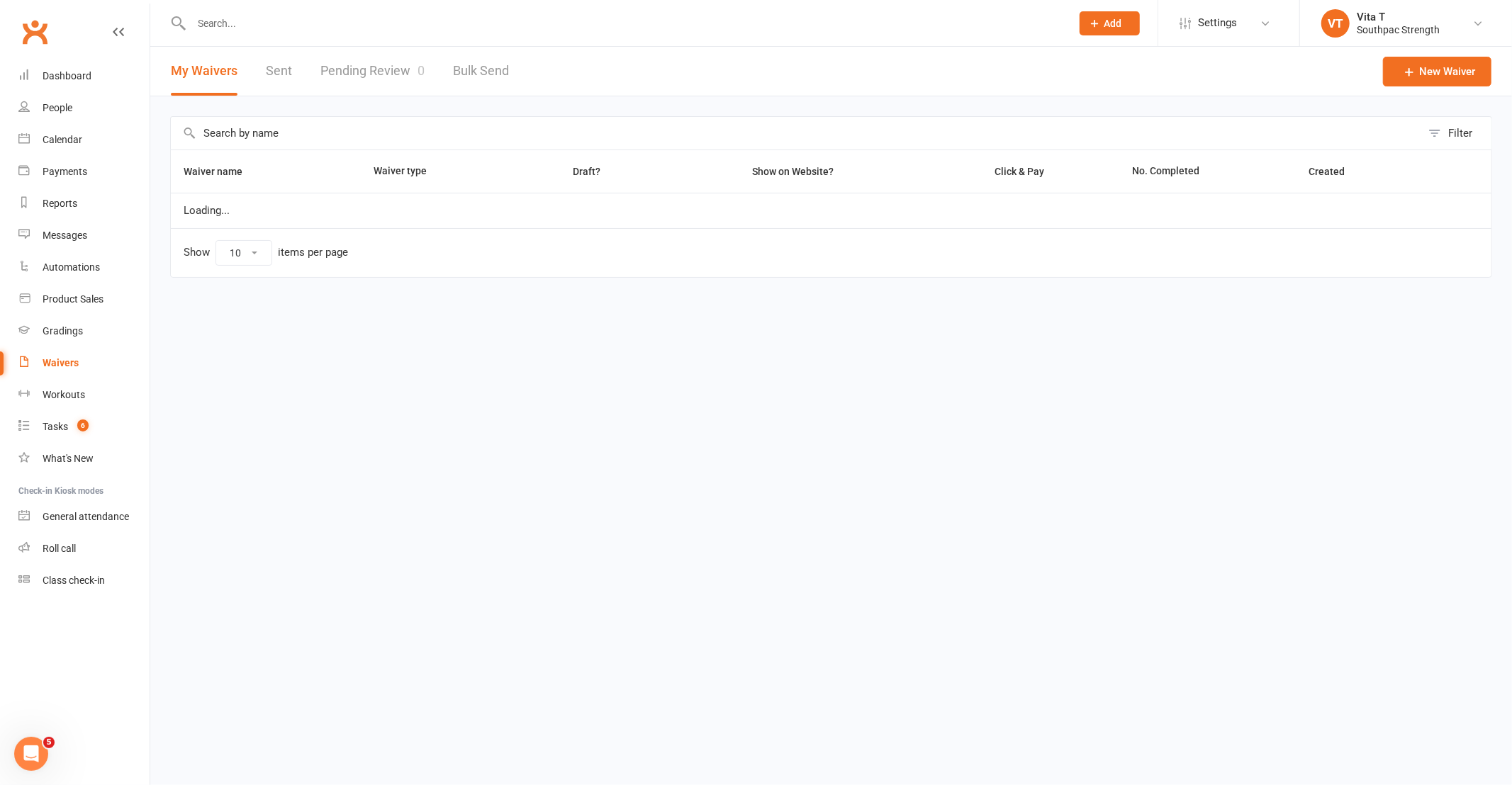
select select "100"
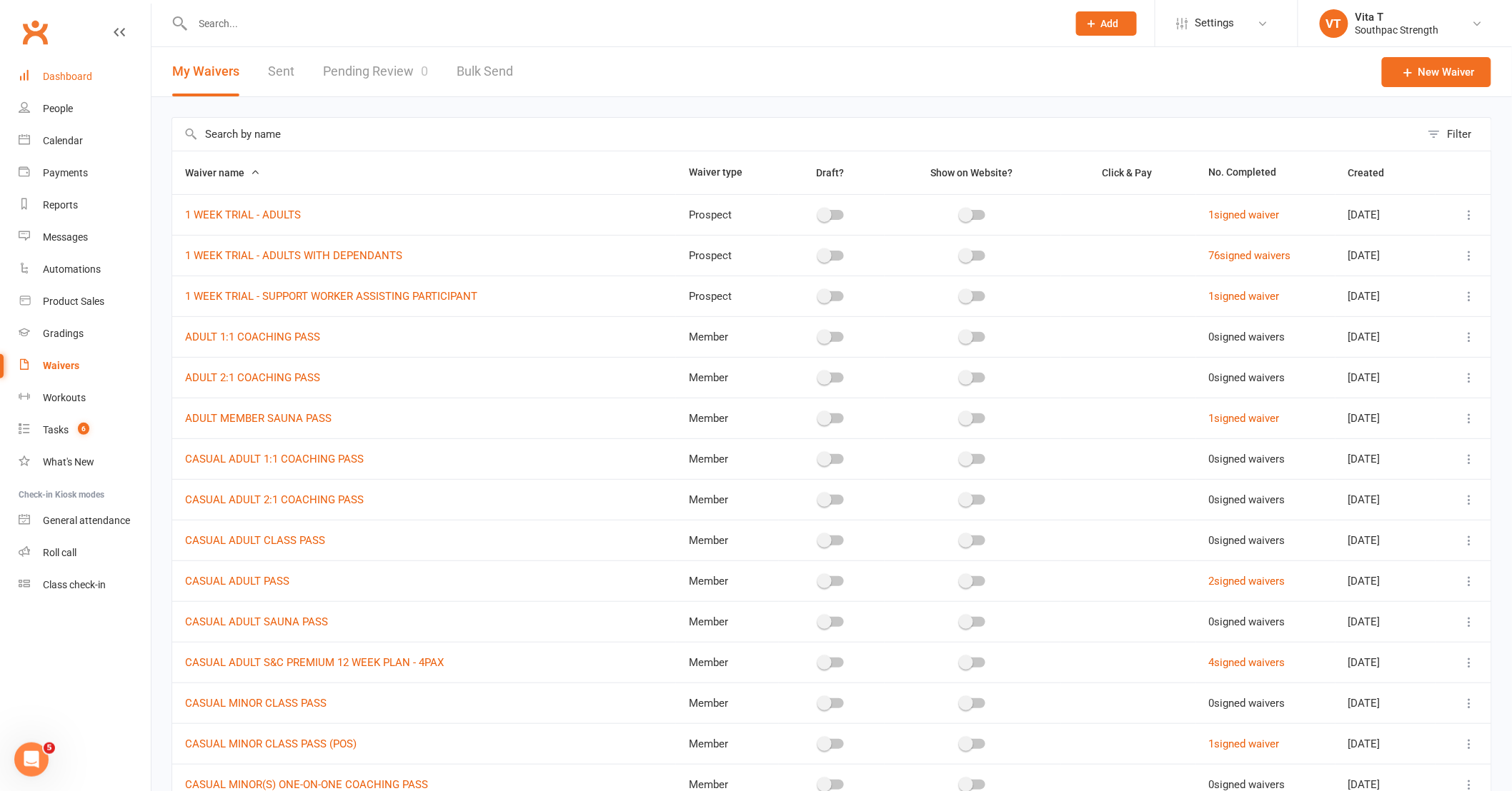
click at [52, 74] on div "Dashboard" at bounding box center [67, 76] width 49 height 12
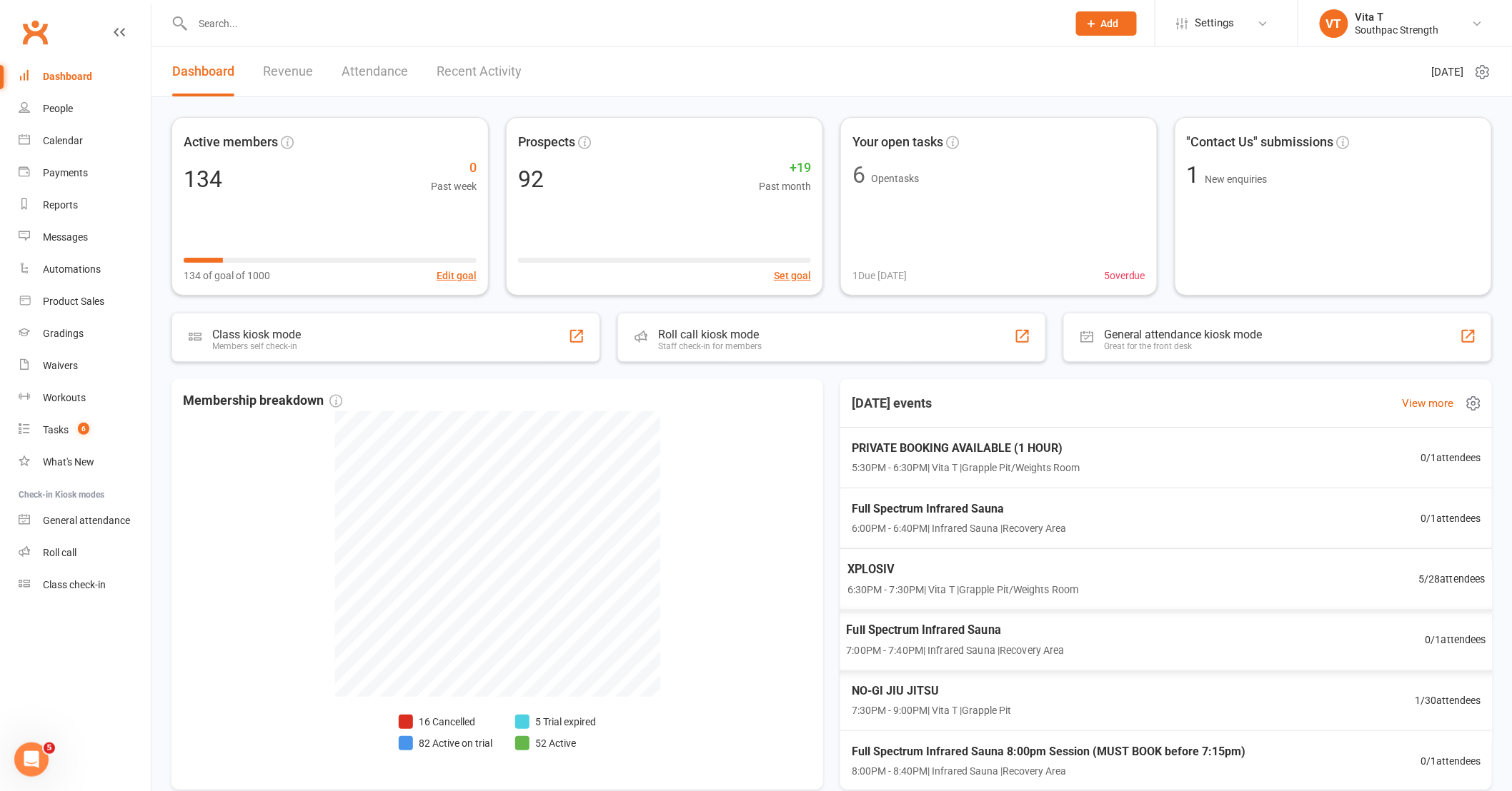
click at [985, 567] on span "XPLOSIV" at bounding box center [962, 569] width 231 height 18
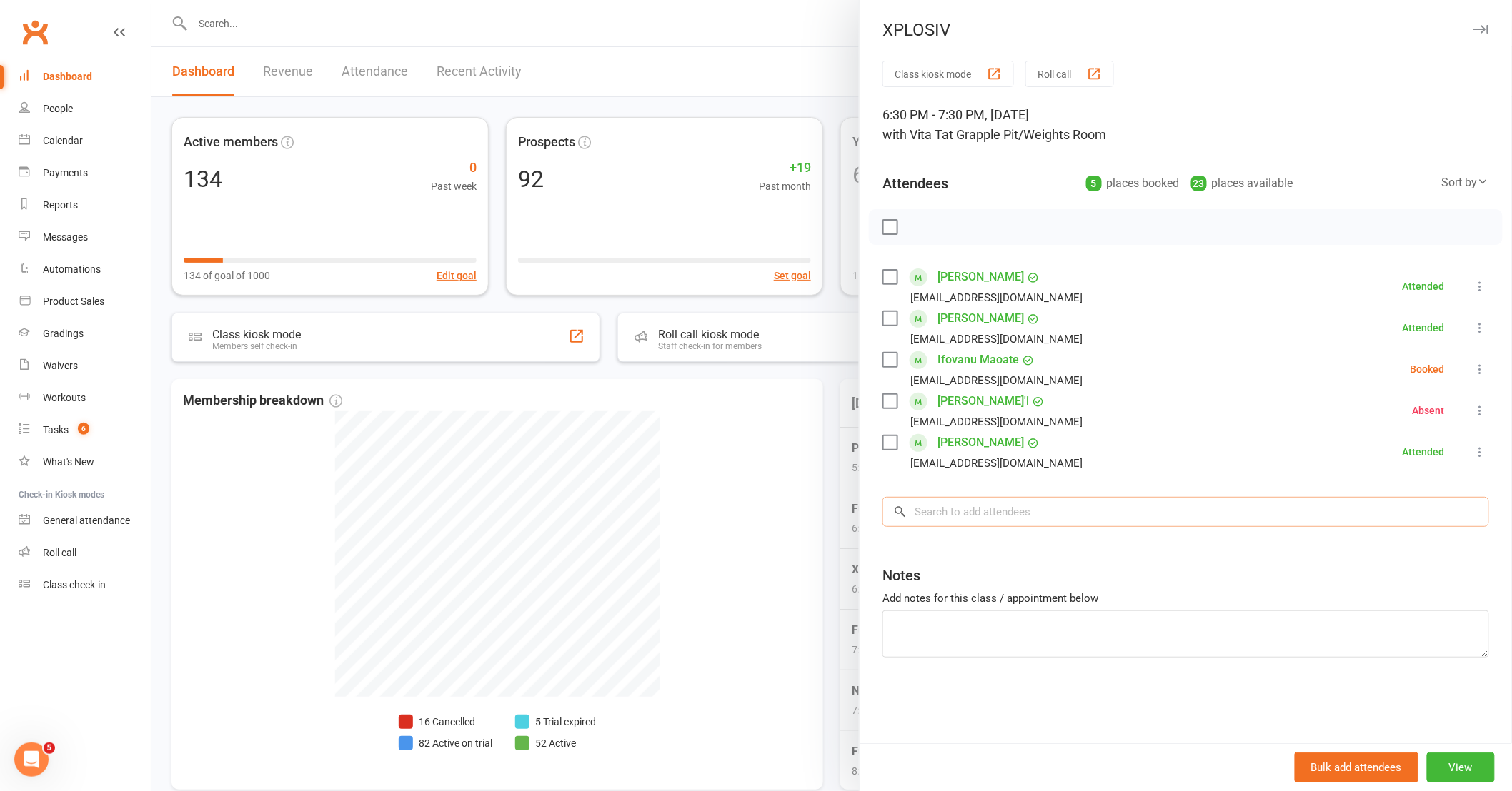
click at [974, 503] on input "search" at bounding box center [1186, 512] width 606 height 30
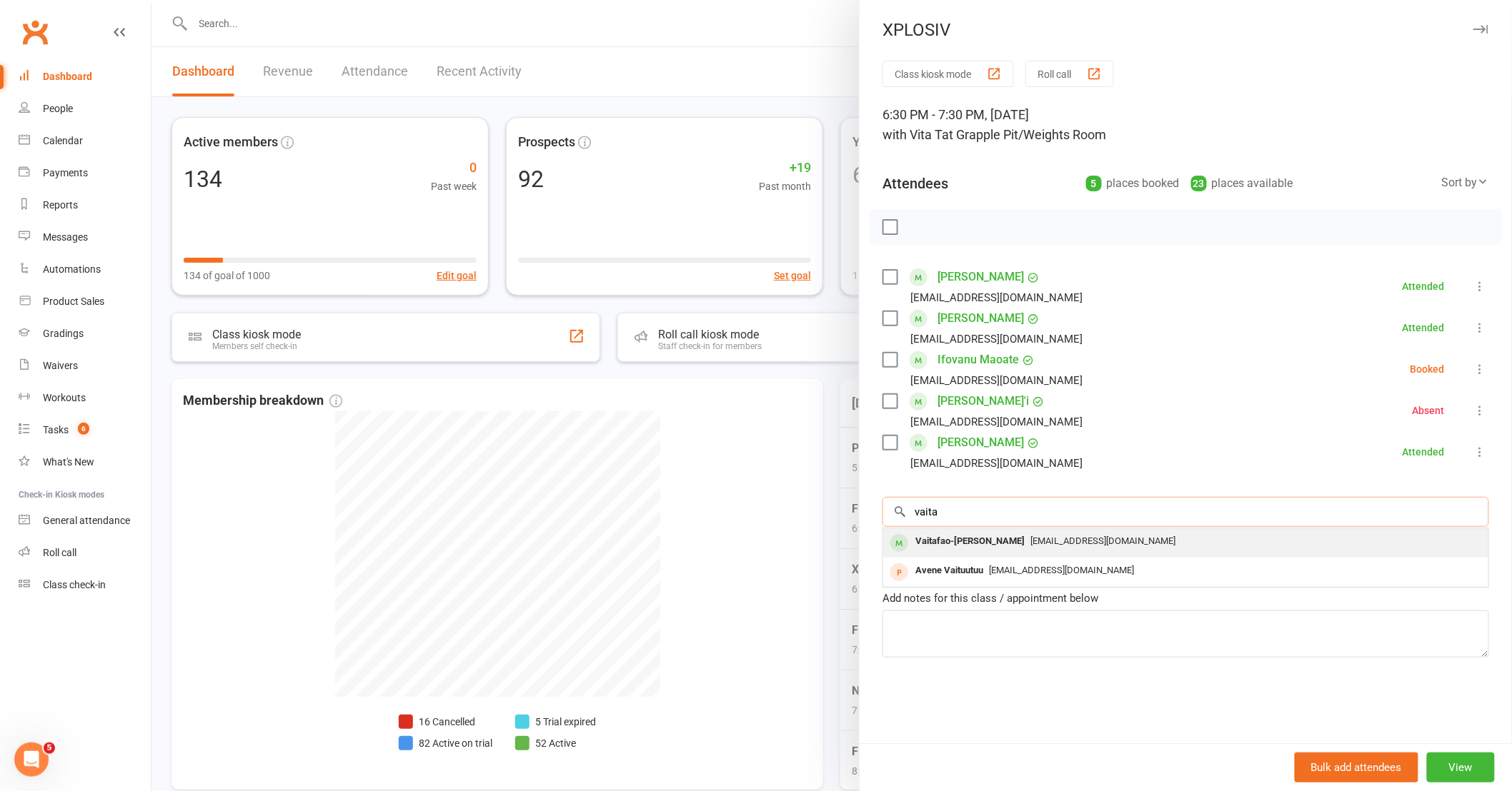
type input "vaita"
click at [962, 546] on div "Vaitafao-[PERSON_NAME]" at bounding box center [969, 542] width 120 height 21
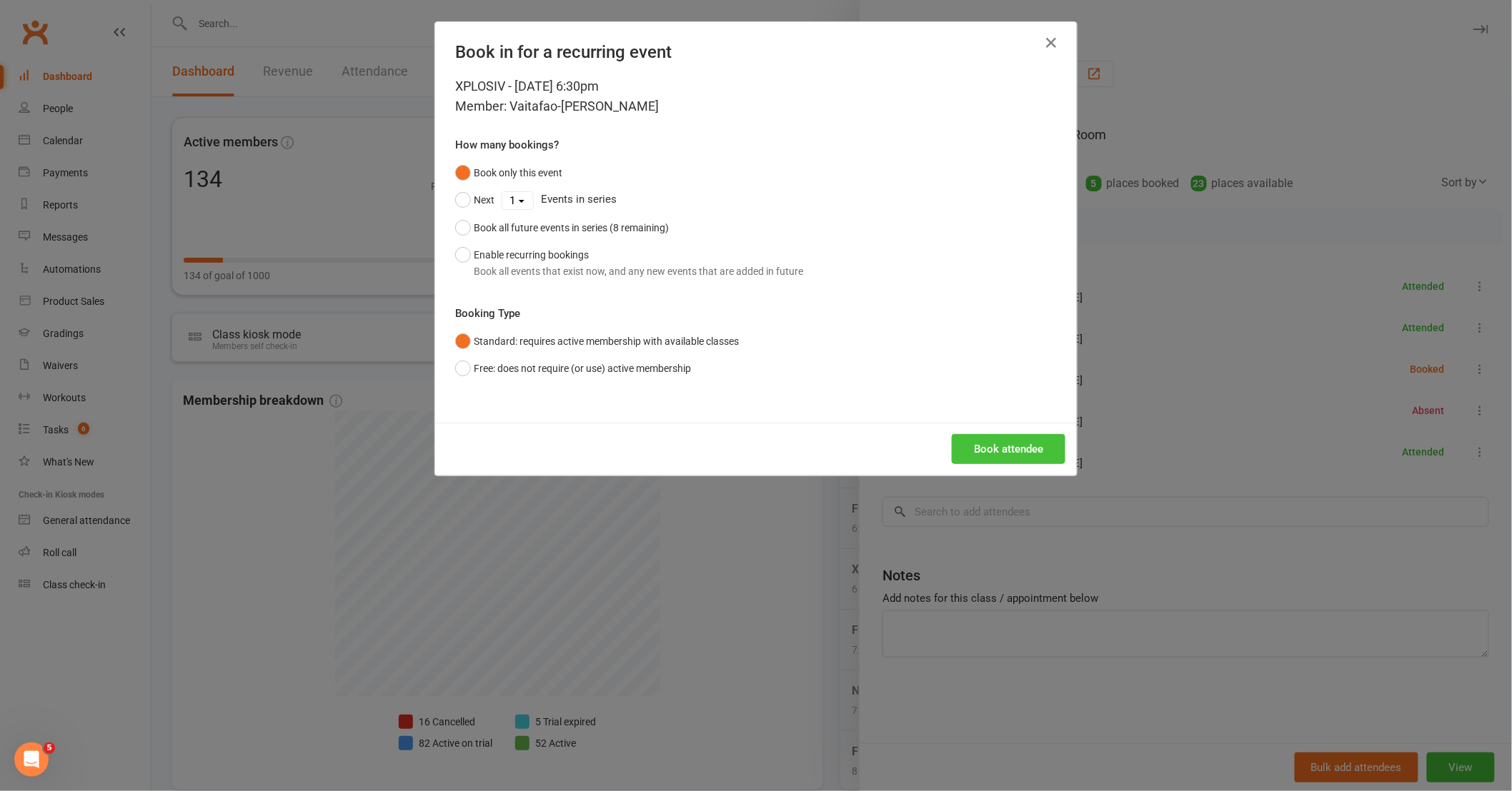
click at [1008, 440] on button "Book attendee" at bounding box center [1009, 448] width 114 height 30
